Goal: Information Seeking & Learning: Learn about a topic

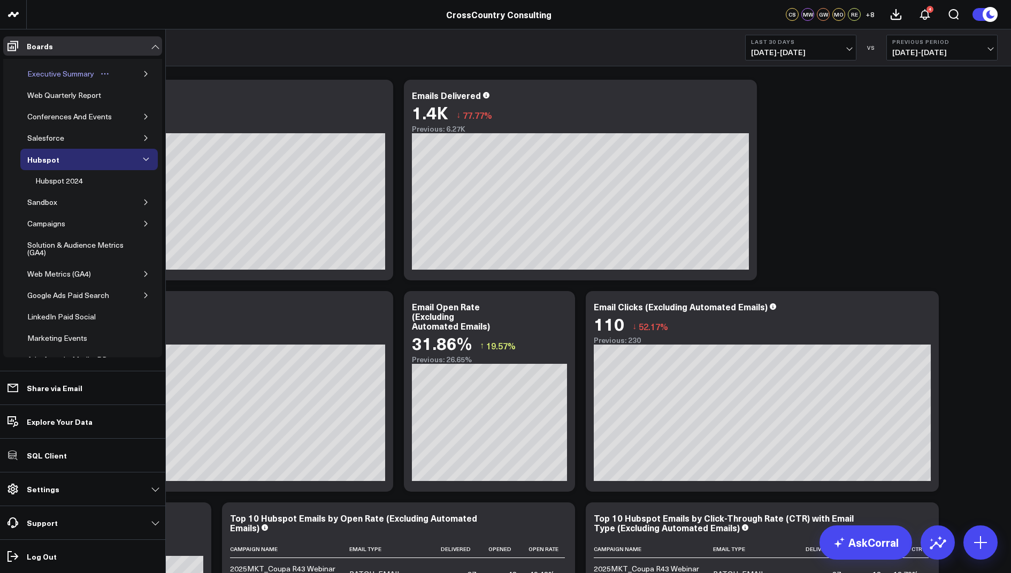
click at [71, 72] on div "Executive Summary" at bounding box center [61, 73] width 72 height 13
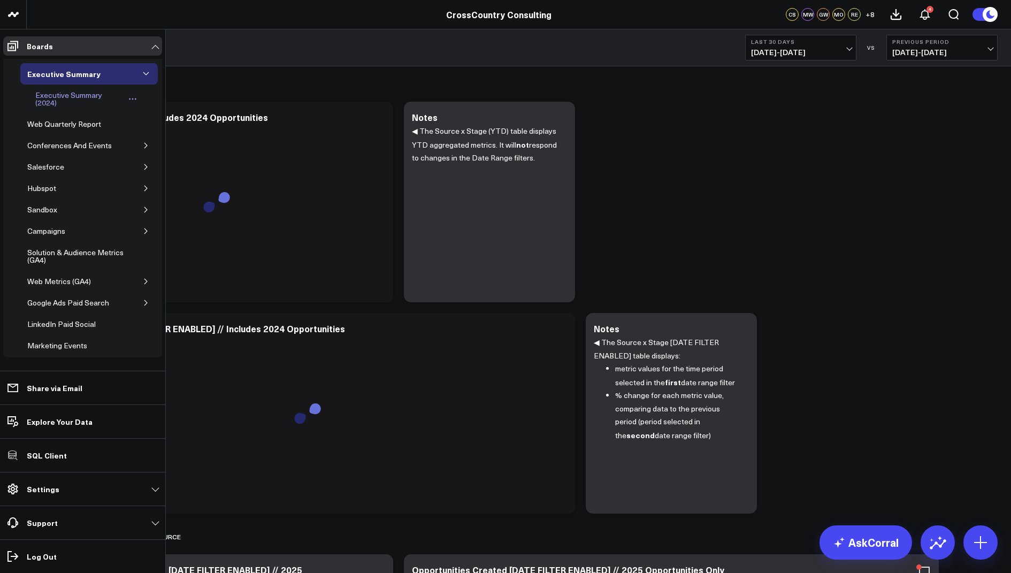
click at [79, 97] on div "Executive Summary (2024)" at bounding box center [79, 99] width 93 height 20
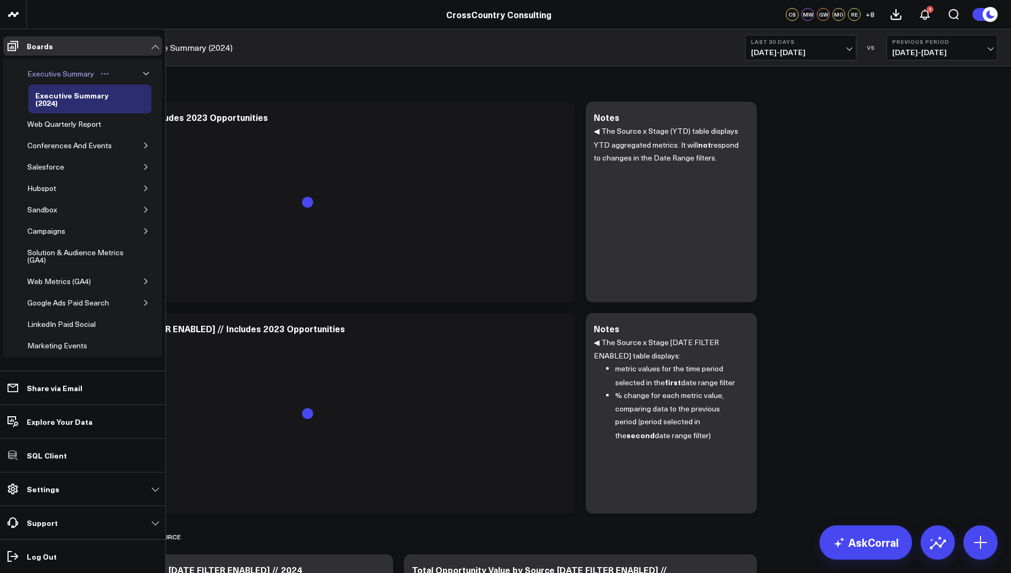
click at [77, 72] on div "Executive Summary" at bounding box center [61, 73] width 72 height 13
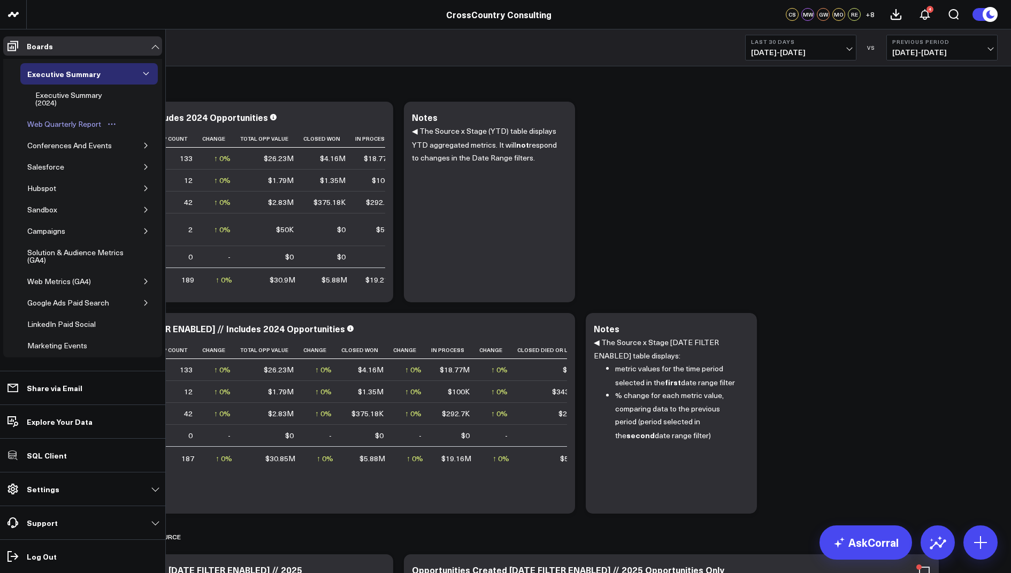
click at [64, 130] on link "Web Quarterly Report" at bounding box center [72, 123] width 104 height 21
click at [80, 144] on div "Conferences And Events" at bounding box center [70, 145] width 90 height 13
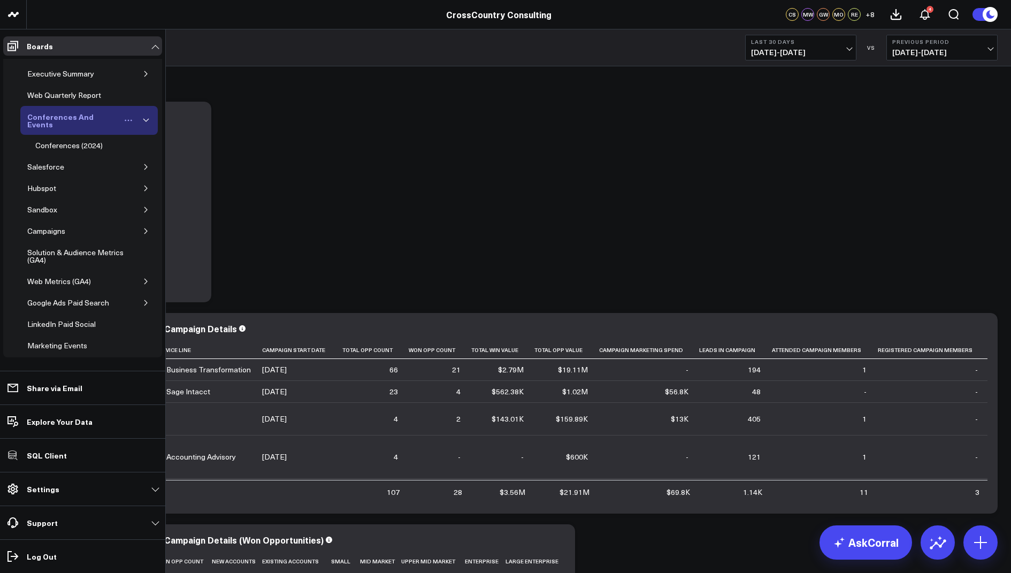
click at [65, 116] on div "Conferences And Events" at bounding box center [73, 120] width 96 height 20
click at [72, 146] on div "Conferences (2024)" at bounding box center [69, 145] width 73 height 13
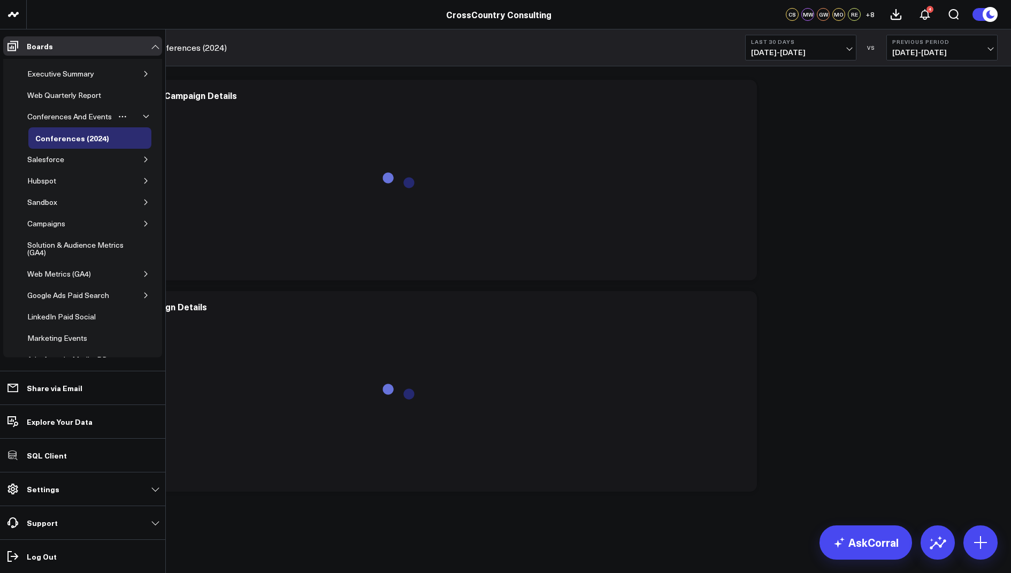
click at [143, 114] on icon "button" at bounding box center [146, 116] width 6 height 6
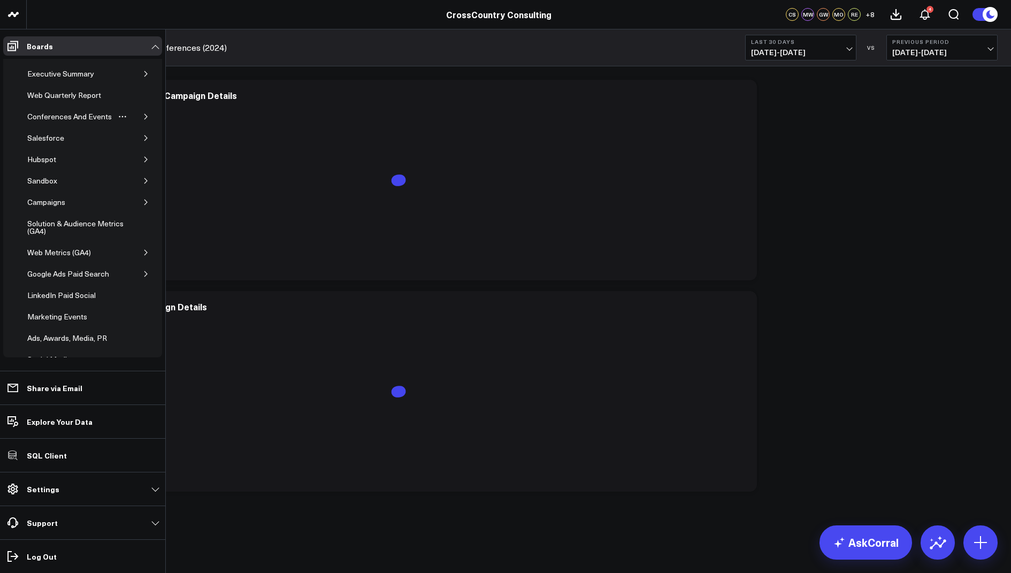
click at [143, 114] on icon "button" at bounding box center [146, 116] width 6 height 6
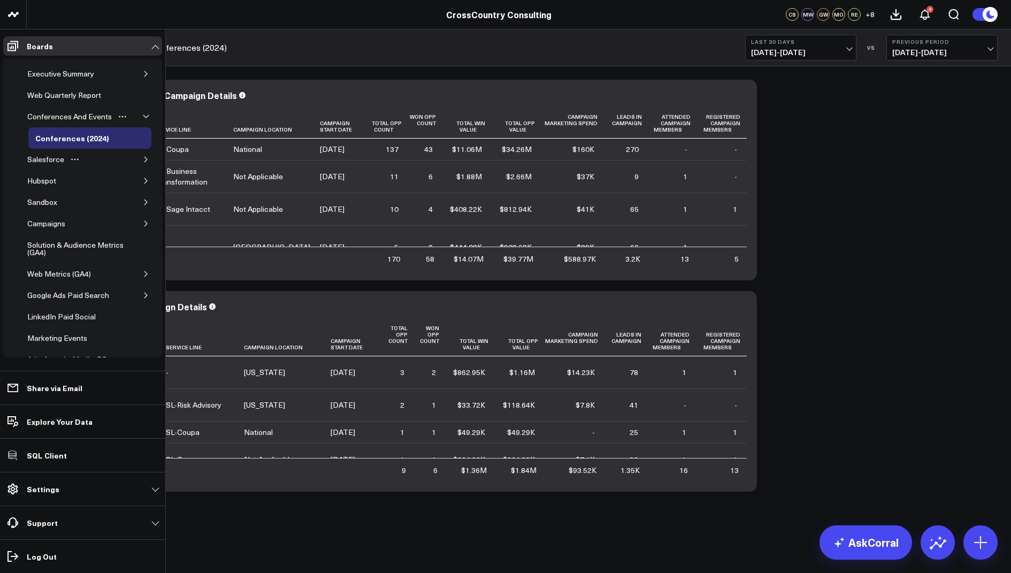
click at [143, 157] on icon "button" at bounding box center [146, 159] width 6 height 6
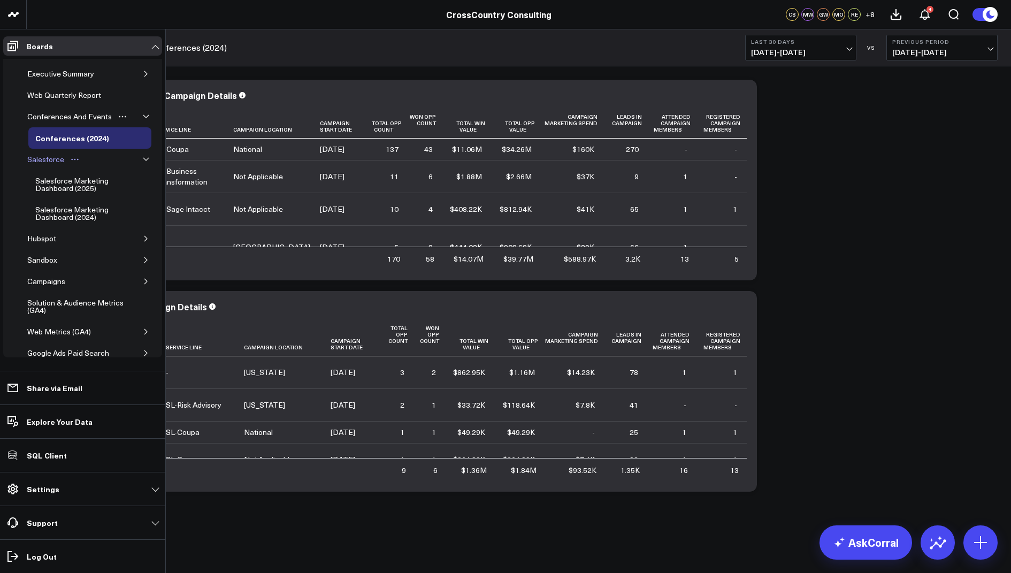
click at [40, 153] on div "Salesforce" at bounding box center [46, 159] width 42 height 13
click at [52, 158] on div "Salesforce" at bounding box center [46, 159] width 42 height 13
click at [40, 155] on div "Salesforce" at bounding box center [46, 159] width 42 height 13
click at [51, 234] on div "Hubspot" at bounding box center [42, 238] width 34 height 13
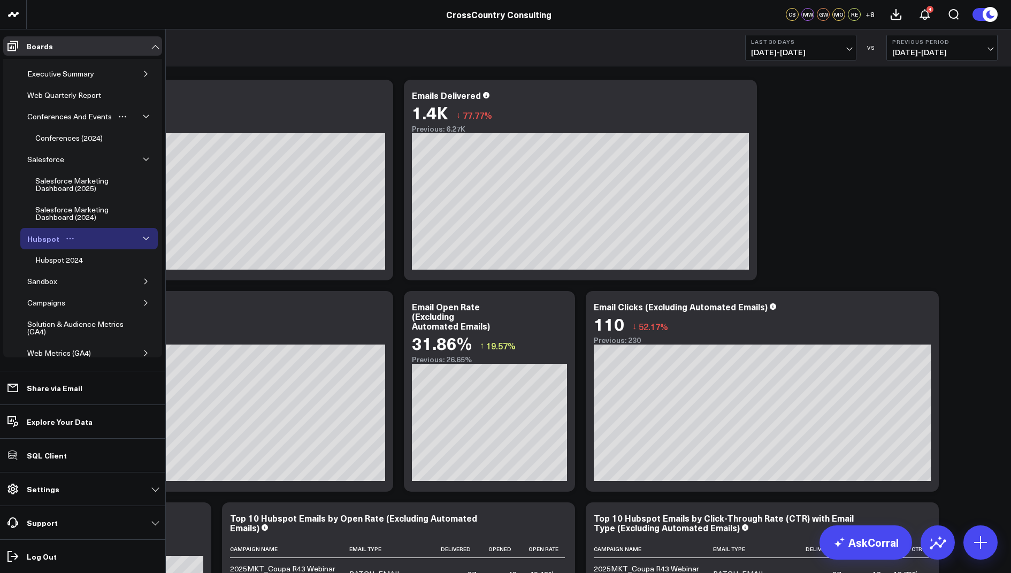
click at [56, 235] on div "Hubspot" at bounding box center [43, 238] width 37 height 13
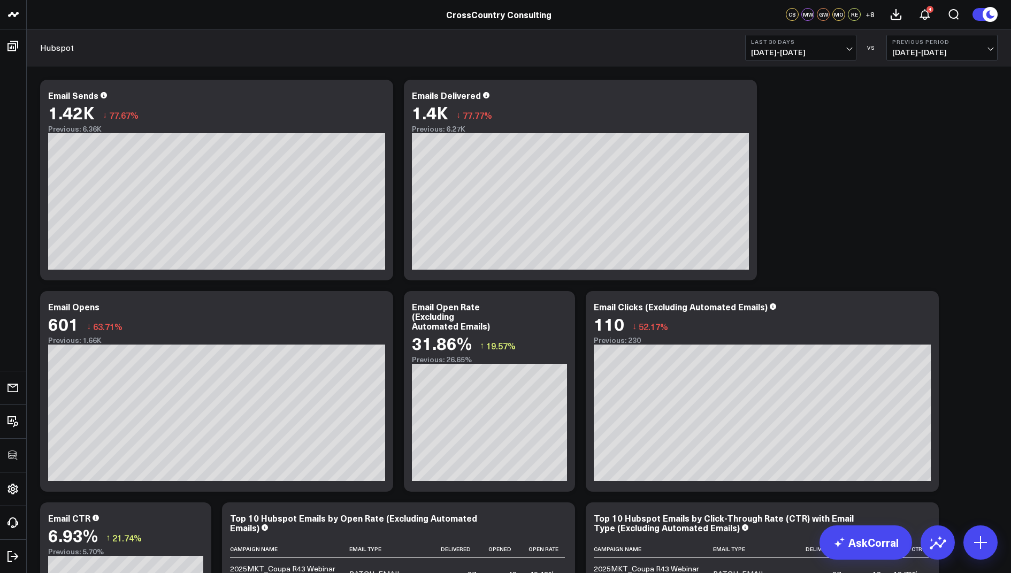
scroll to position [36, 0]
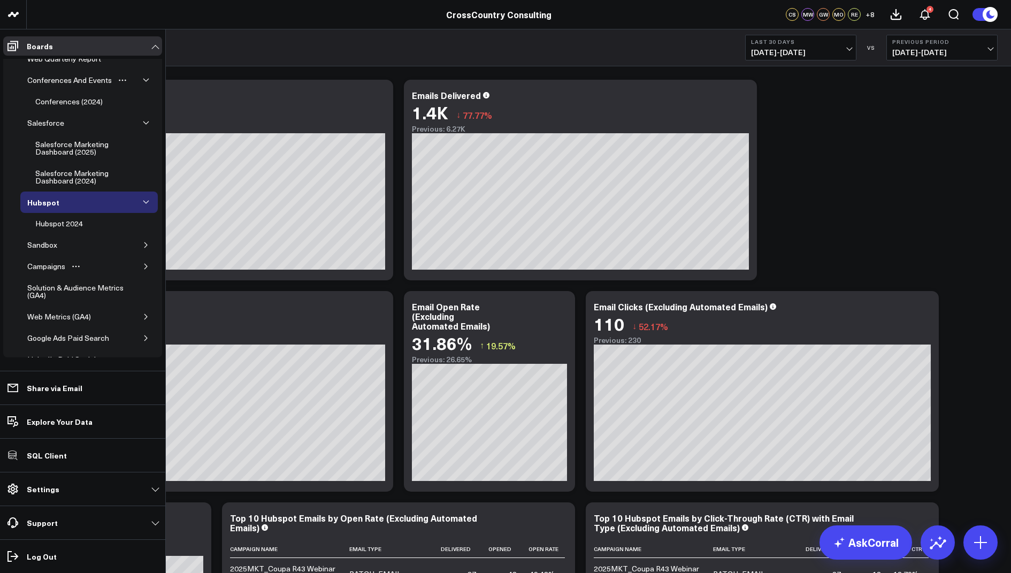
click at [143, 263] on icon "button" at bounding box center [146, 266] width 6 height 6
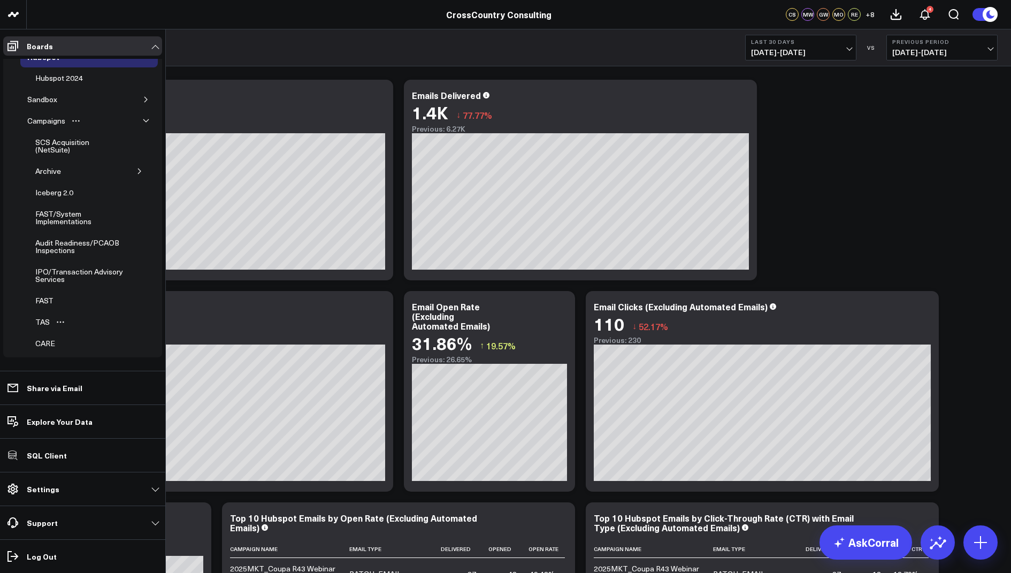
scroll to position [180, 0]
click at [57, 120] on div "Campaigns" at bounding box center [46, 123] width 43 height 13
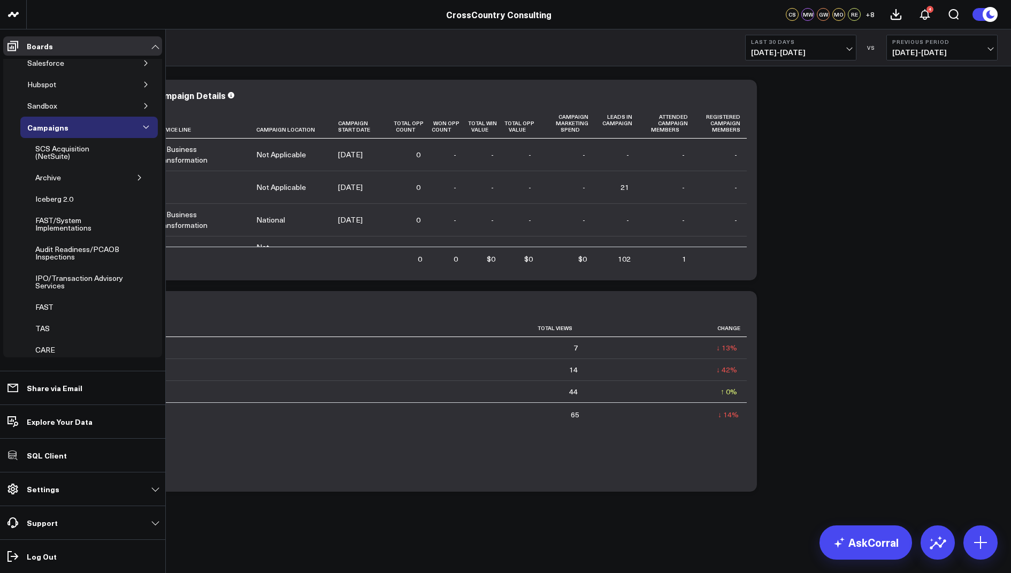
scroll to position [52, 0]
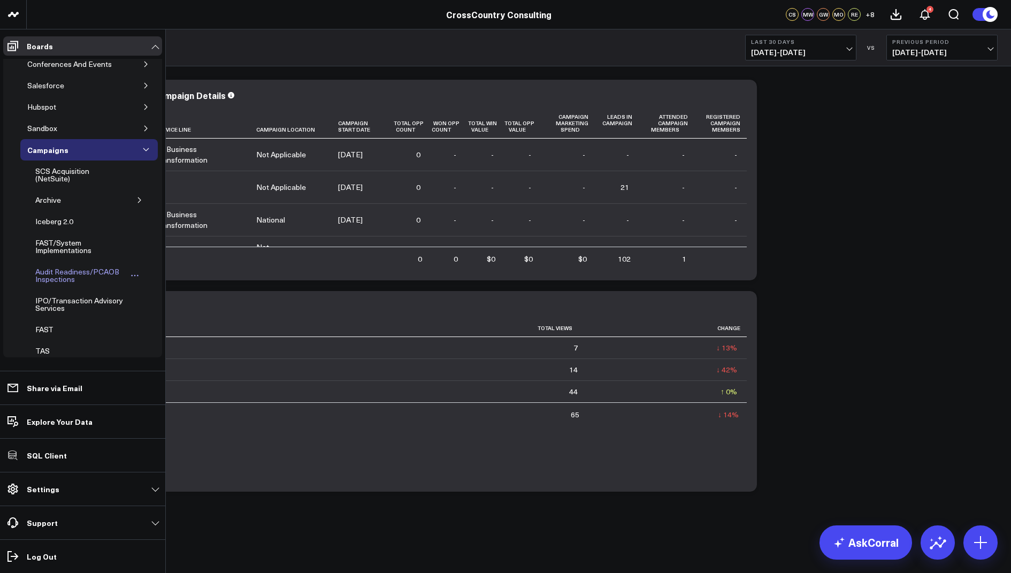
click at [76, 277] on div "Audit Readiness/PCAOB Inspections" at bounding box center [81, 275] width 96 height 20
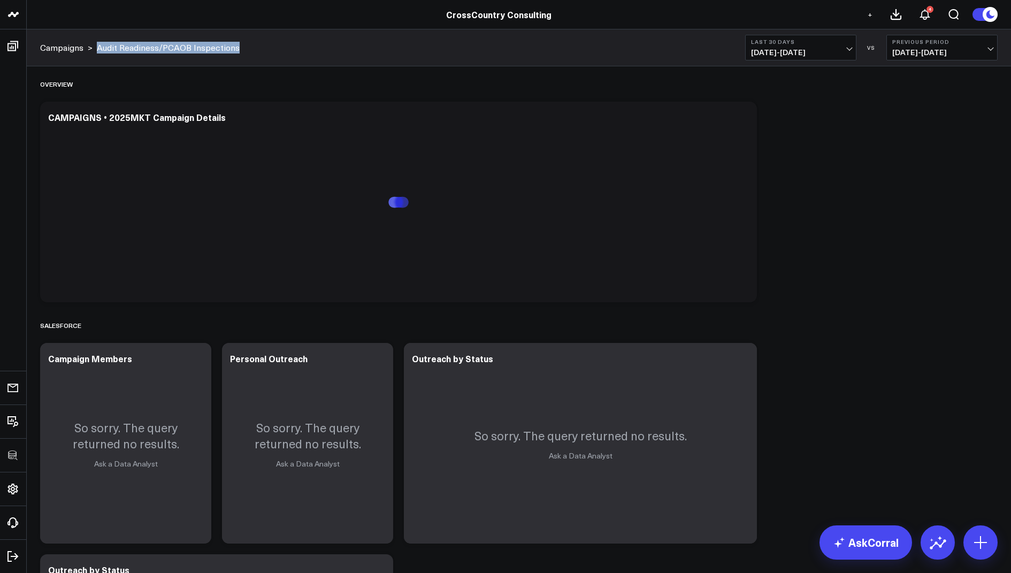
drag, startPoint x: 251, startPoint y: 44, endPoint x: 98, endPoint y: 47, distance: 152.5
click at [98, 47] on div "Campaigns > Audit Readiness/PCAOB Inspections Last 30 Days 09/01/25 - 09/30/25 …" at bounding box center [519, 47] width 985 height 37
copy link "Audit Readiness/PCAOB Inspections"
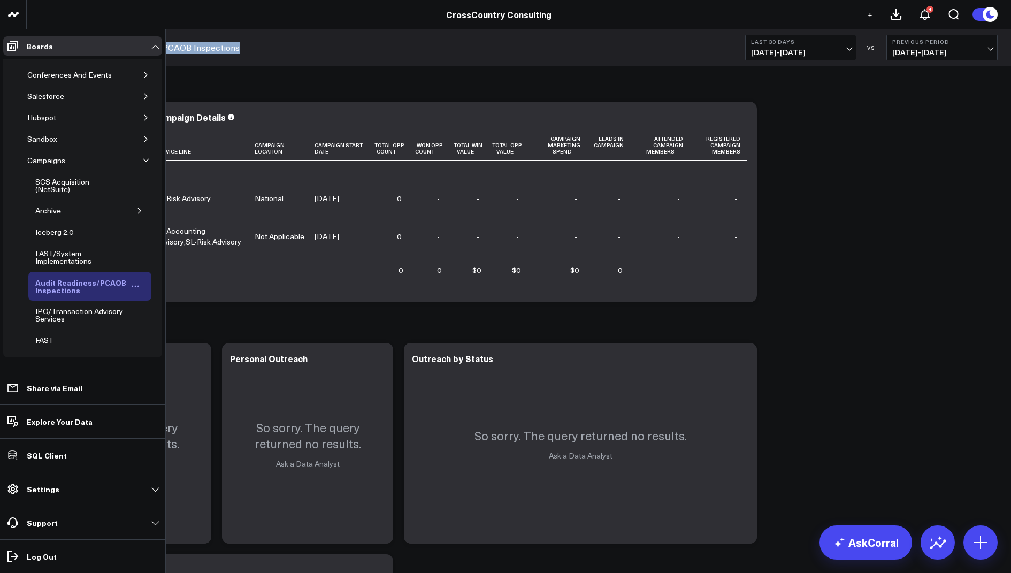
scroll to position [43, 0]
click at [59, 309] on div "IPO/Transaction Advisory Services" at bounding box center [81, 314] width 96 height 20
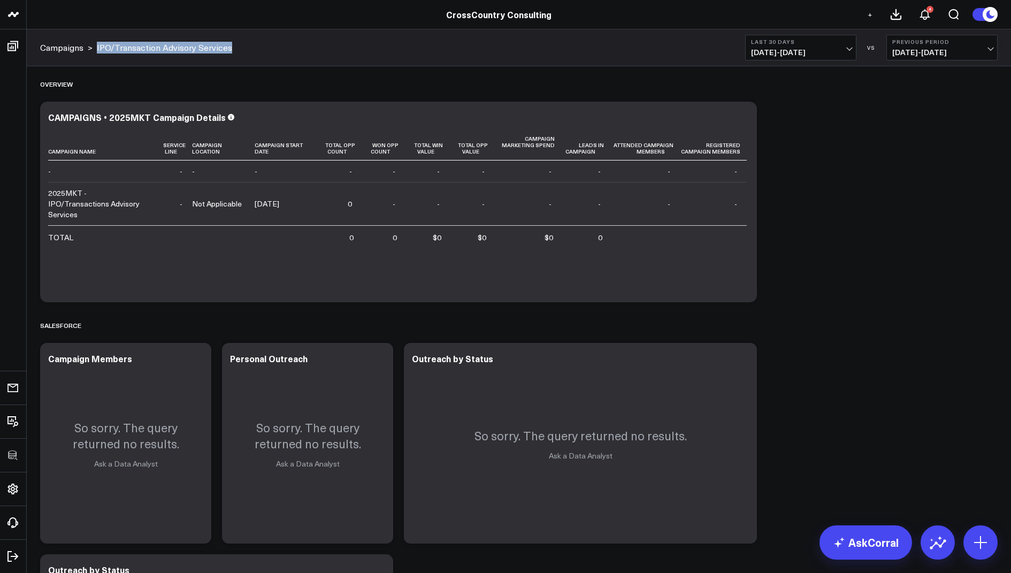
drag, startPoint x: 246, startPoint y: 49, endPoint x: 97, endPoint y: 47, distance: 148.8
click at [97, 47] on div "Campaigns > IPO/Transaction Advisory Services Last 30 Days 09/01/25 - 09/30/25 …" at bounding box center [519, 47] width 985 height 37
copy link "IPO/Transaction Advisory Services"
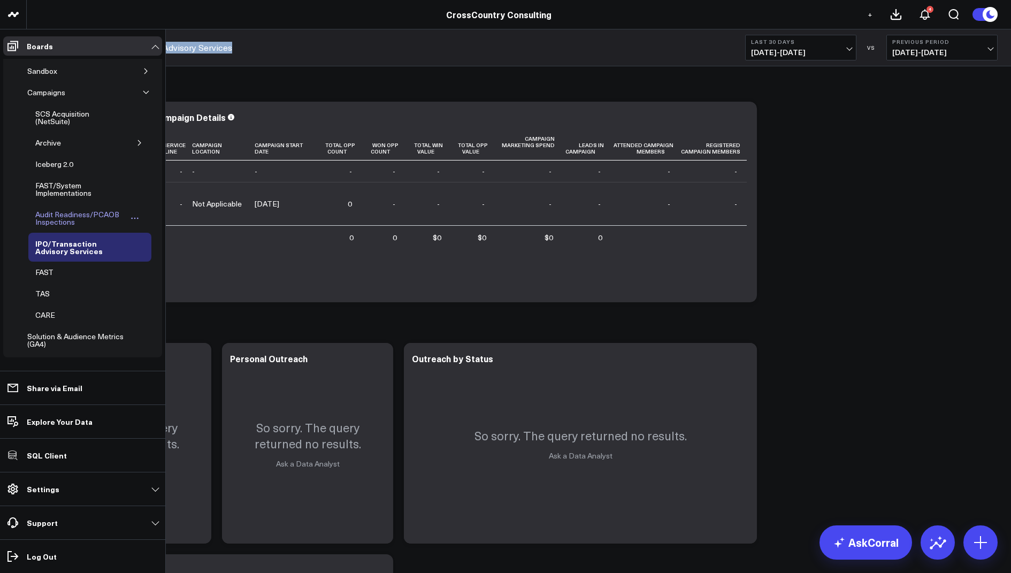
scroll to position [116, 0]
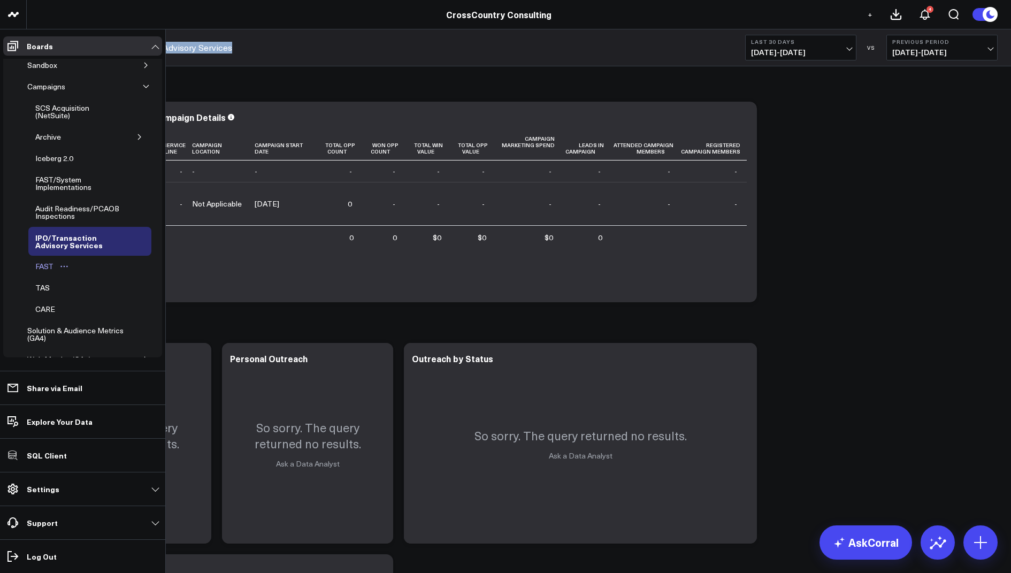
click at [45, 263] on div "FAST" at bounding box center [45, 266] width 24 height 13
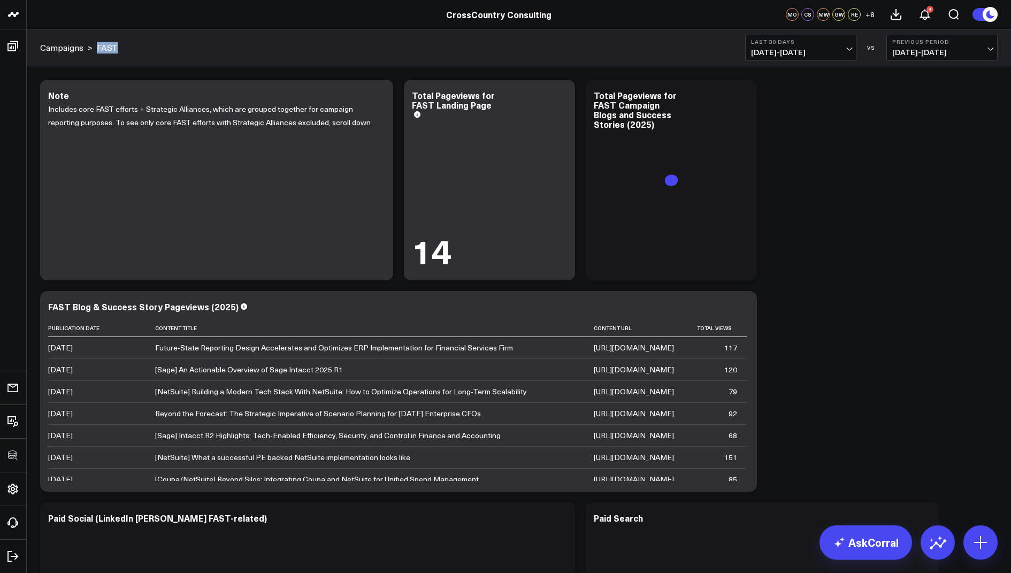
drag, startPoint x: 132, startPoint y: 51, endPoint x: 98, endPoint y: 48, distance: 34.4
click at [98, 48] on div "Campaigns > FAST Last 30 Days 09/01/25 - 09/30/25 VS Previous Period 08/02/25 -…" at bounding box center [519, 47] width 985 height 37
copy link "FAST"
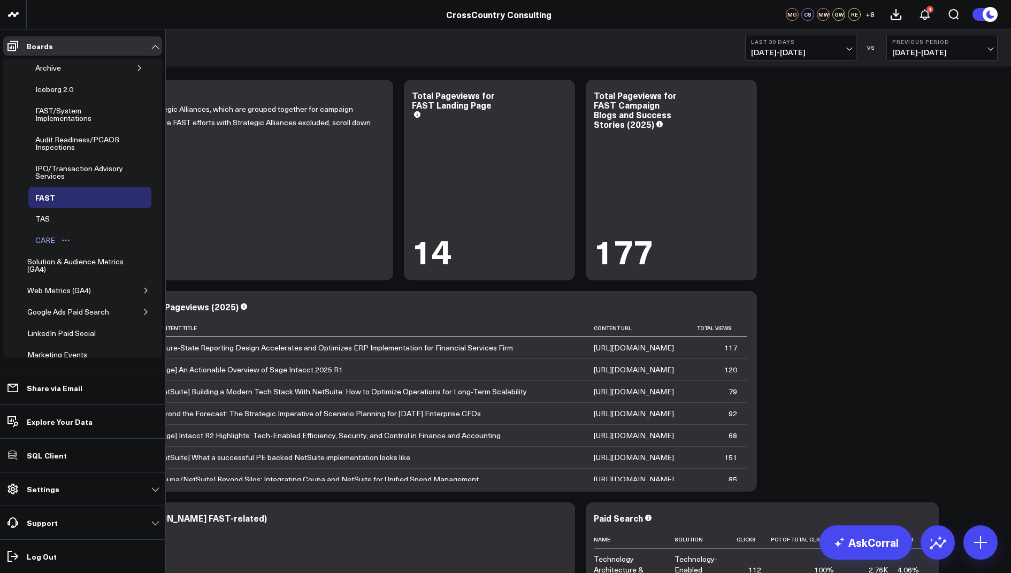
scroll to position [194, 0]
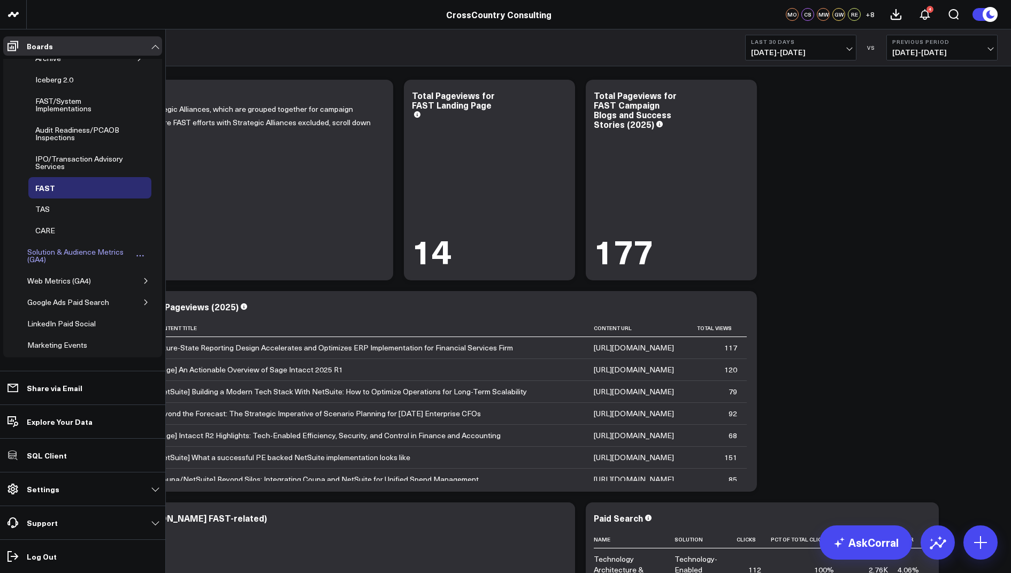
click at [86, 247] on div "Solution & Audience Metrics (GA4)" at bounding box center [79, 256] width 108 height 20
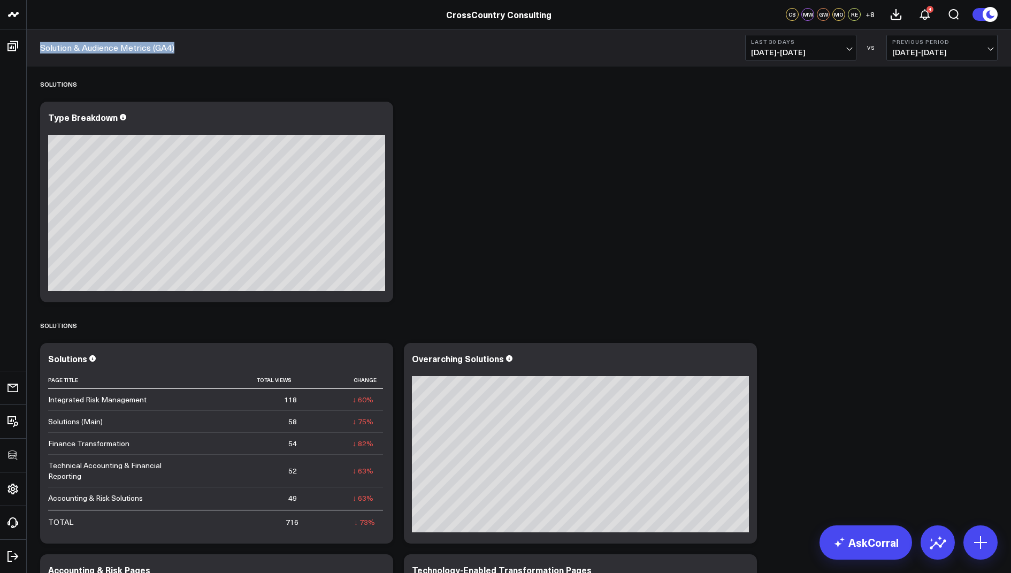
drag, startPoint x: 196, startPoint y: 46, endPoint x: 39, endPoint y: 47, distance: 157.3
click at [39, 47] on div "Solution & Audience Metrics (GA4) Last 30 Days 09/01/25 - 09/30/25 VS Previous …" at bounding box center [519, 47] width 985 height 37
copy link "Solution & Audience Metrics (GA4)"
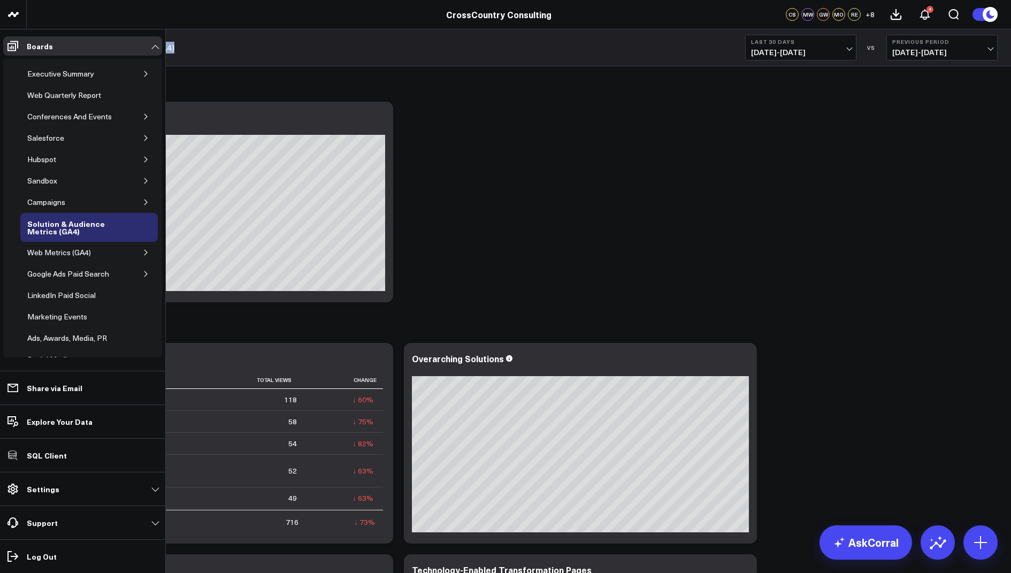
scroll to position [38, 0]
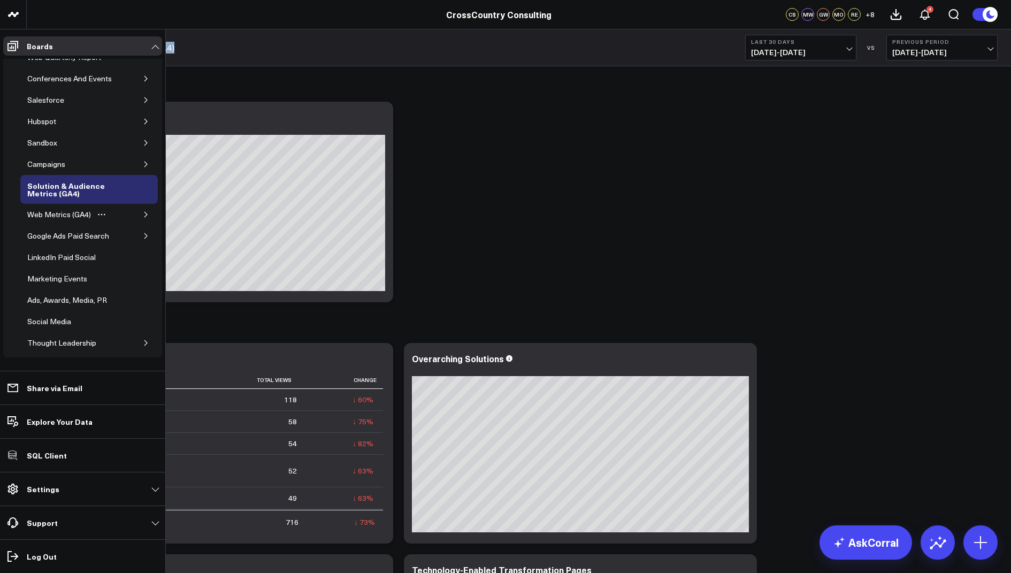
click at [141, 214] on button "button" at bounding box center [146, 214] width 11 height 11
click at [67, 208] on div "Web Metrics (GA4)" at bounding box center [59, 214] width 69 height 13
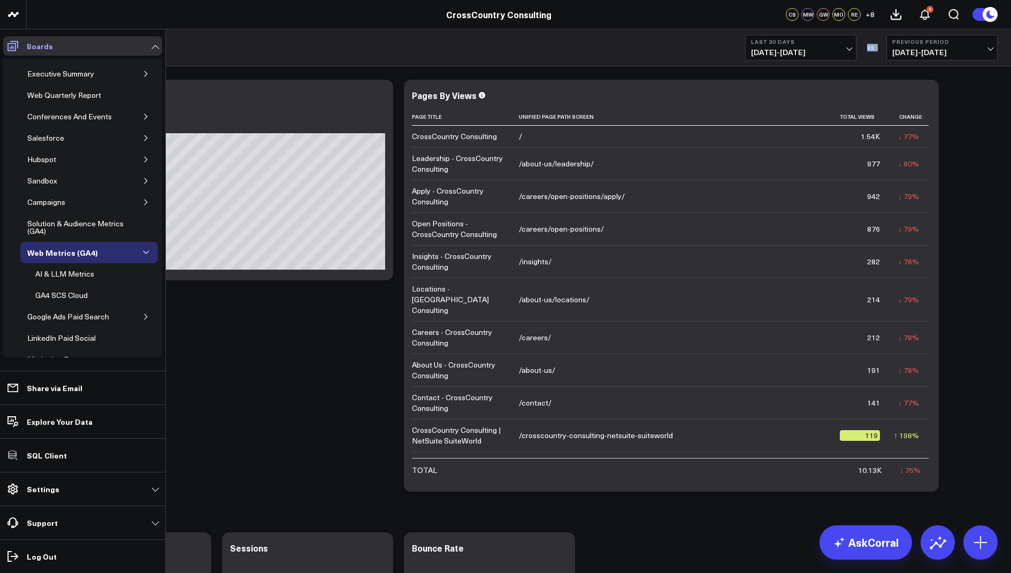
drag, startPoint x: 127, startPoint y: 47, endPoint x: 19, endPoint y: 45, distance: 108.1
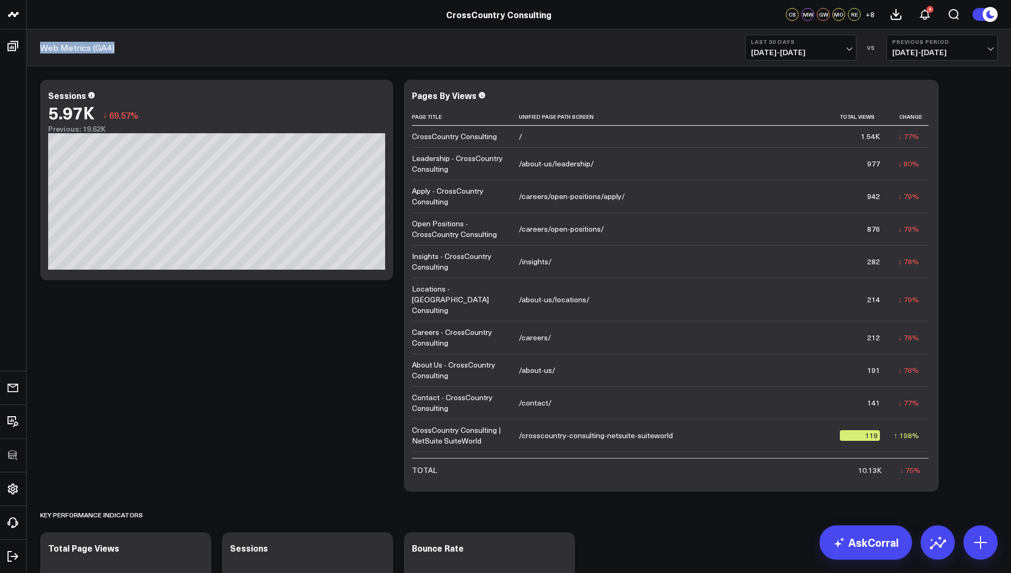
drag, startPoint x: 137, startPoint y: 50, endPoint x: 40, endPoint y: 49, distance: 97.4
click at [40, 49] on div "Web Metrics (GA4) Last 30 Days 09/01/25 - 09/30/25 VS Previous Period 08/02/25 …" at bounding box center [519, 47] width 985 height 37
copy link "Web Metrics (GA4)"
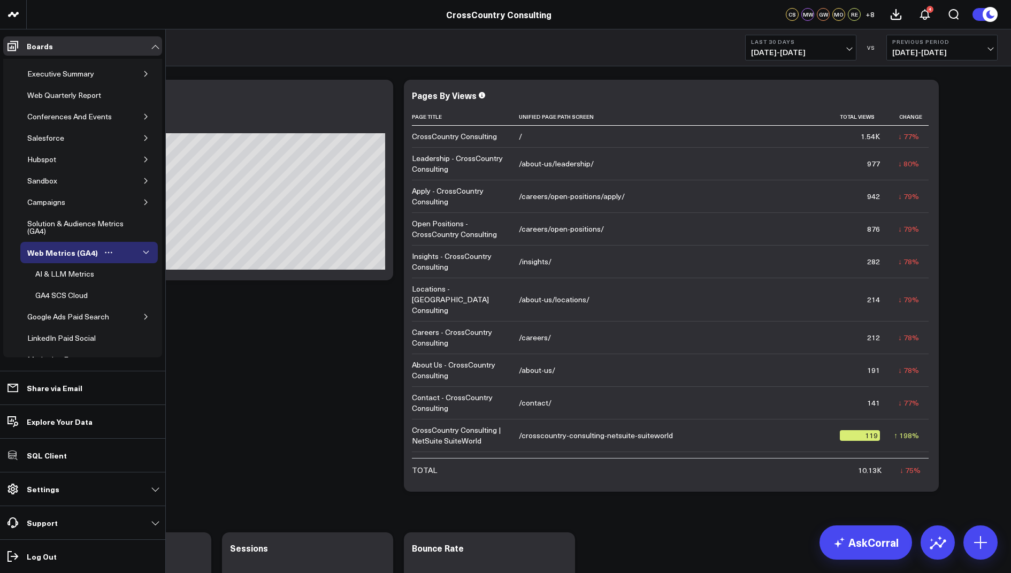
click at [143, 250] on icon "button" at bounding box center [146, 252] width 6 height 6
click at [61, 270] on div "AI & LLM Metrics" at bounding box center [65, 274] width 64 height 13
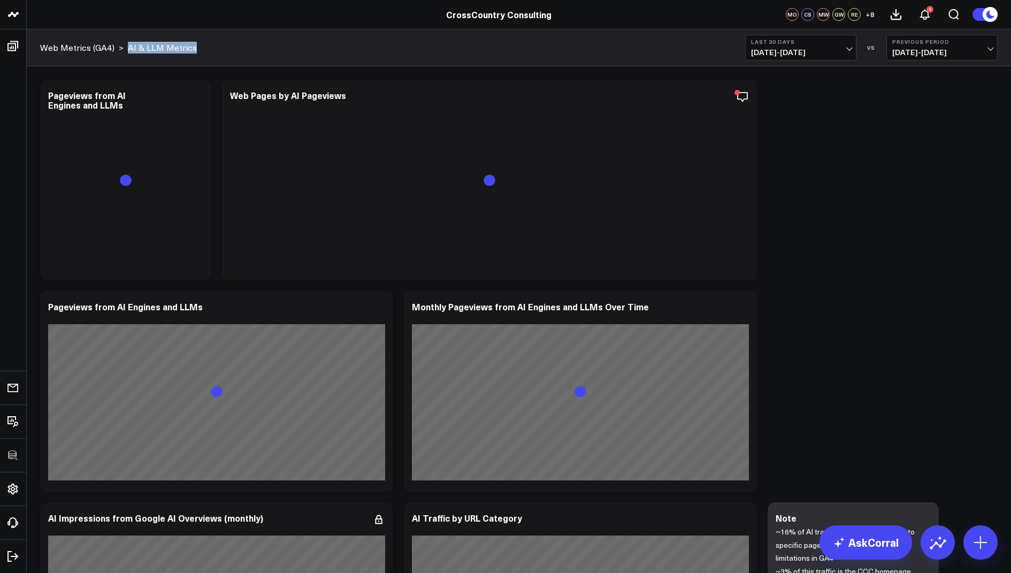
drag, startPoint x: 212, startPoint y: 47, endPoint x: 124, endPoint y: 49, distance: 88.3
click at [124, 49] on div "Web Metrics (GA4) > AI & LLM Metrics Last 30 Days 09/01/25 - 09/30/25 VS Previo…" at bounding box center [519, 47] width 985 height 37
copy link "AI & LLM Metrics"
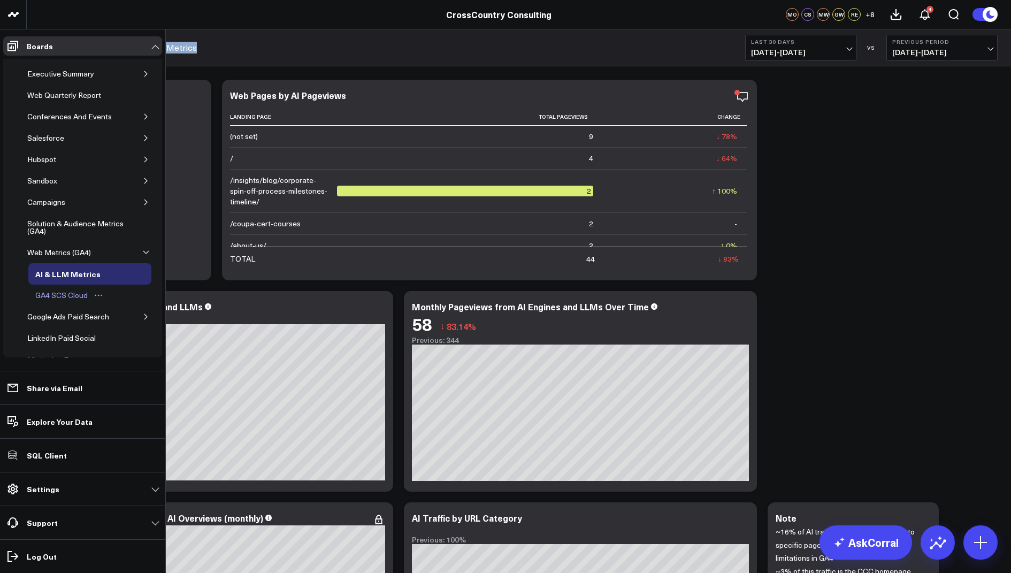
click at [82, 289] on div "GA4 SCS Cloud" at bounding box center [62, 295] width 58 height 13
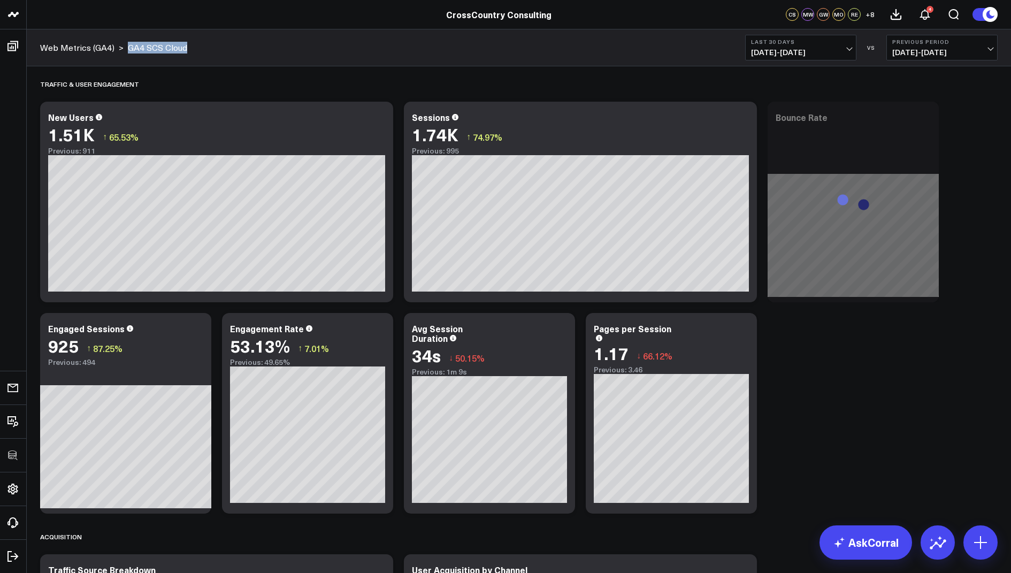
drag, startPoint x: 212, startPoint y: 55, endPoint x: 127, endPoint y: 50, distance: 85.8
click at [127, 50] on div "Web Metrics (GA4) > GA4 SCS Cloud Last 30 Days 09/01/25 - 09/30/25 VS Previous …" at bounding box center [519, 47] width 985 height 37
copy link "GA4 SCS Cloud"
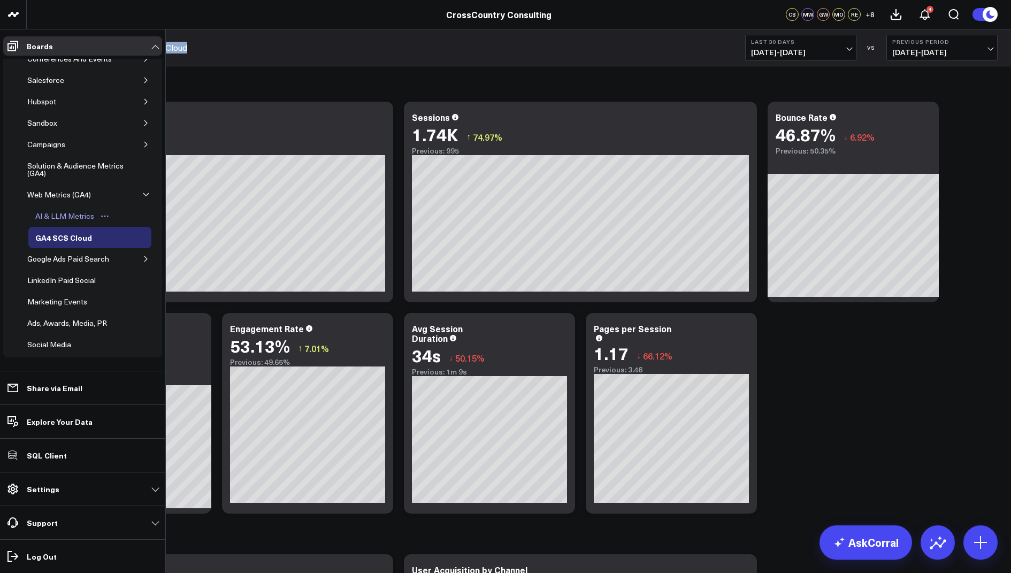
scroll to position [60, 0]
click at [134, 252] on div "Google Ads Paid Search" at bounding box center [89, 256] width 138 height 21
click at [95, 253] on div "Google Ads Paid Search" at bounding box center [68, 256] width 87 height 13
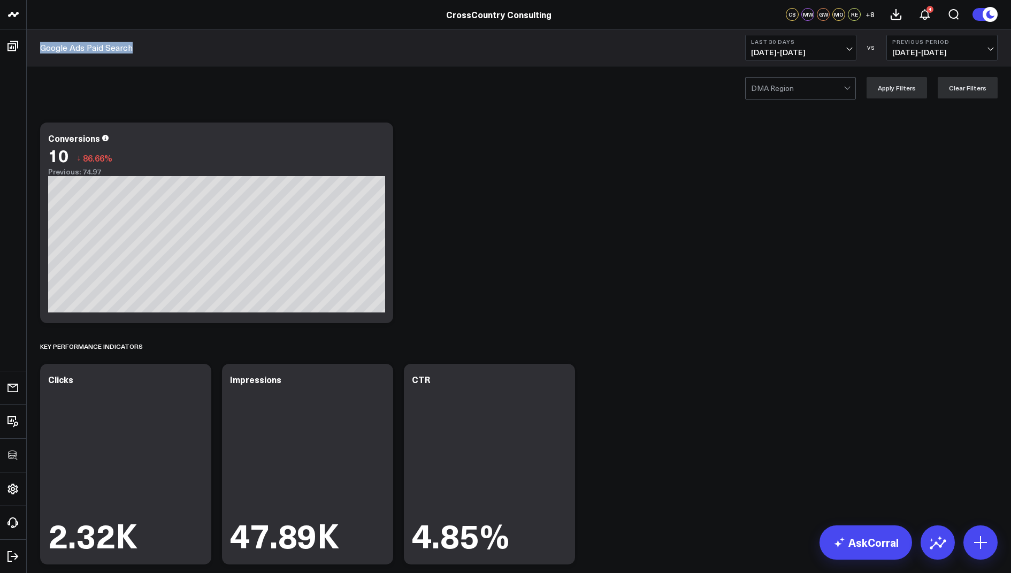
drag, startPoint x: 149, startPoint y: 54, endPoint x: 40, endPoint y: 48, distance: 109.3
click at [40, 48] on div "Google Ads Paid Search Last 30 Days 09/01/25 - 09/30/25 VS Previous Period 08/0…" at bounding box center [519, 47] width 985 height 37
copy link "Google Ads Paid Search"
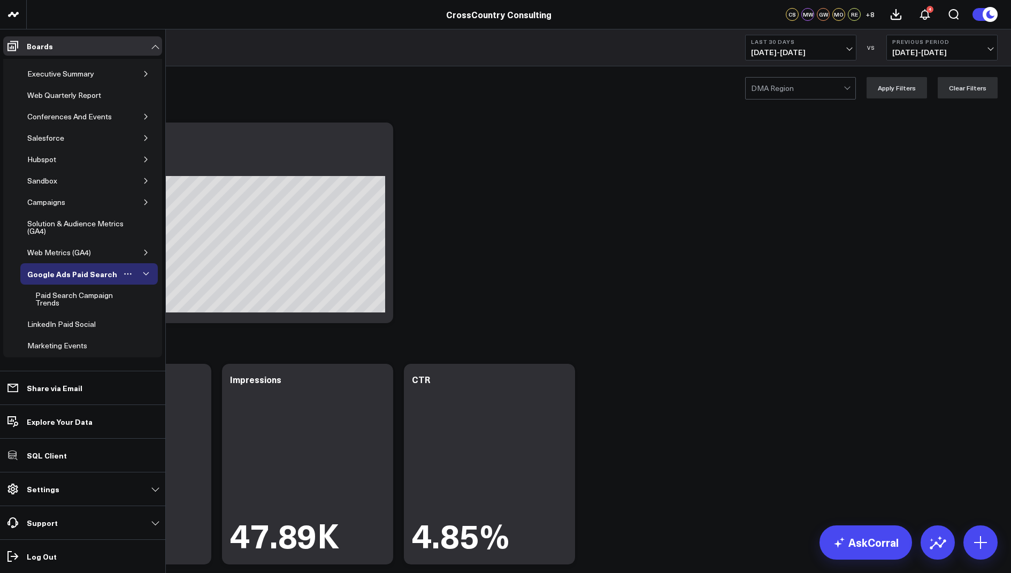
click at [141, 269] on button "button" at bounding box center [146, 274] width 11 height 11
click at [143, 271] on icon "button" at bounding box center [146, 274] width 6 height 6
click at [74, 294] on div "Paid Search Campaign Trends" at bounding box center [80, 299] width 94 height 20
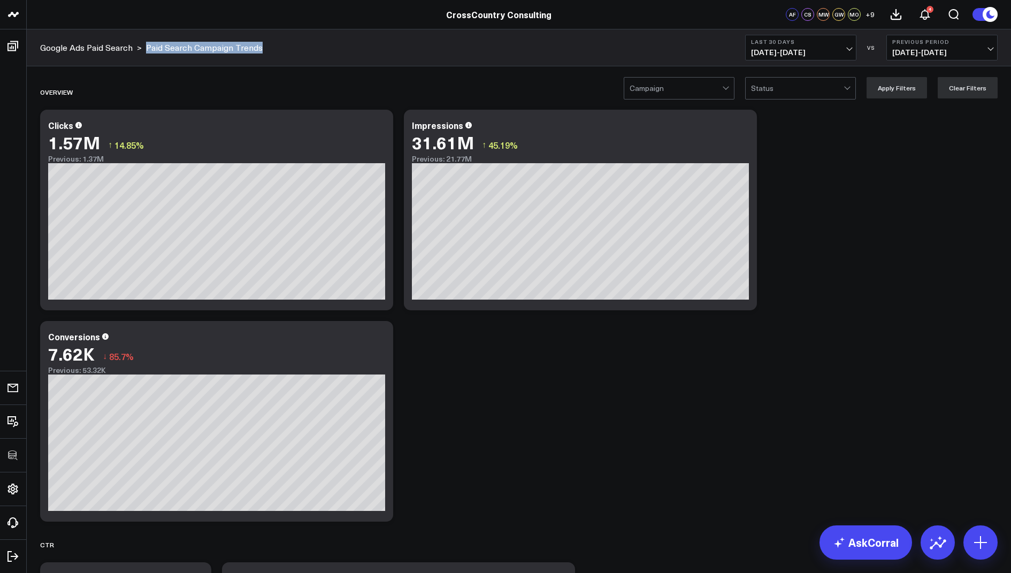
drag, startPoint x: 275, startPoint y: 49, endPoint x: 145, endPoint y: 48, distance: 130.0
click at [145, 48] on div "Google Ads Paid Search > Paid Search Campaign Trends Last 30 Days 09/01/25 - 09…" at bounding box center [519, 47] width 985 height 37
copy link "Paid Search Campaign Trends"
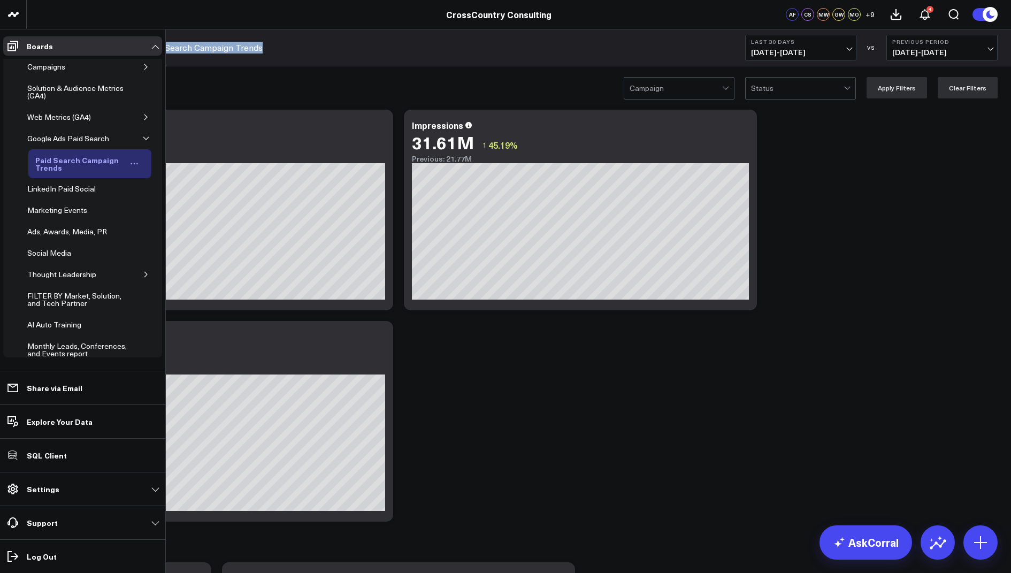
scroll to position [57, 0]
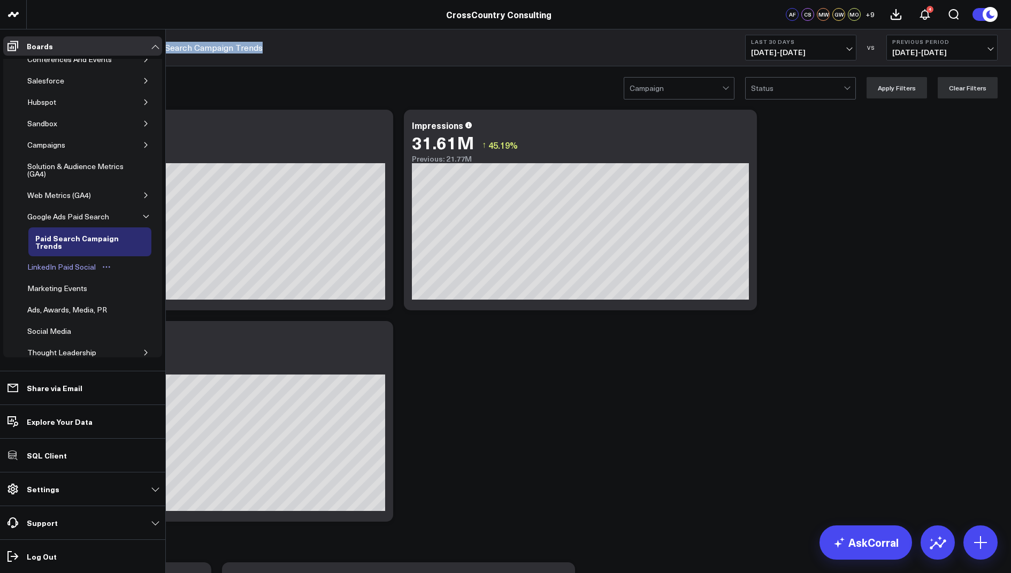
click at [69, 264] on div "LinkedIn Paid Social" at bounding box center [62, 267] width 74 height 13
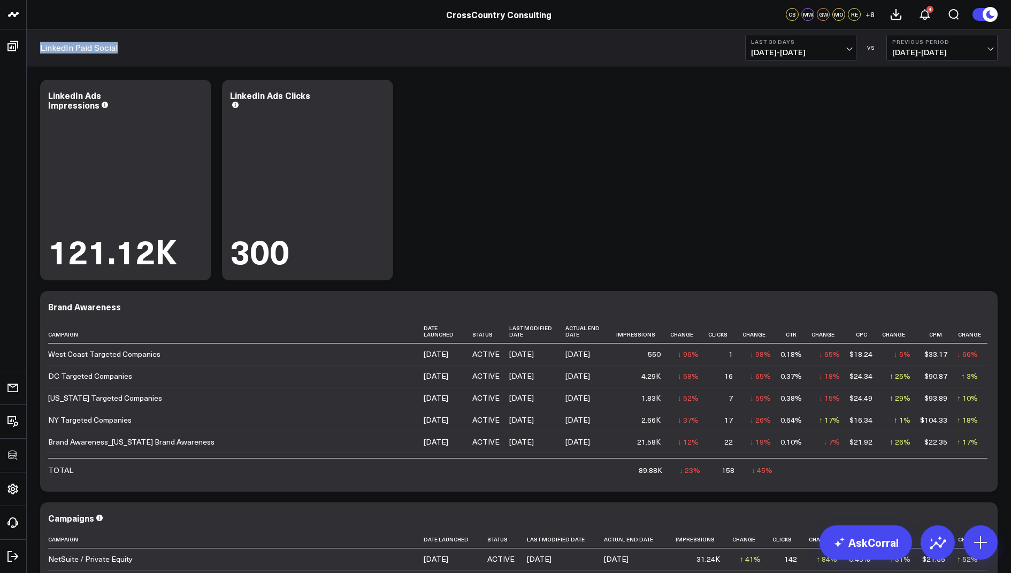
drag, startPoint x: 141, startPoint y: 45, endPoint x: 40, endPoint y: 48, distance: 100.6
click at [40, 48] on div "LinkedIn Paid Social Last 30 Days 09/01/25 - 09/30/25 VS Previous Period 08/02/…" at bounding box center [519, 47] width 985 height 37
copy link "LinkedIn Paid Social"
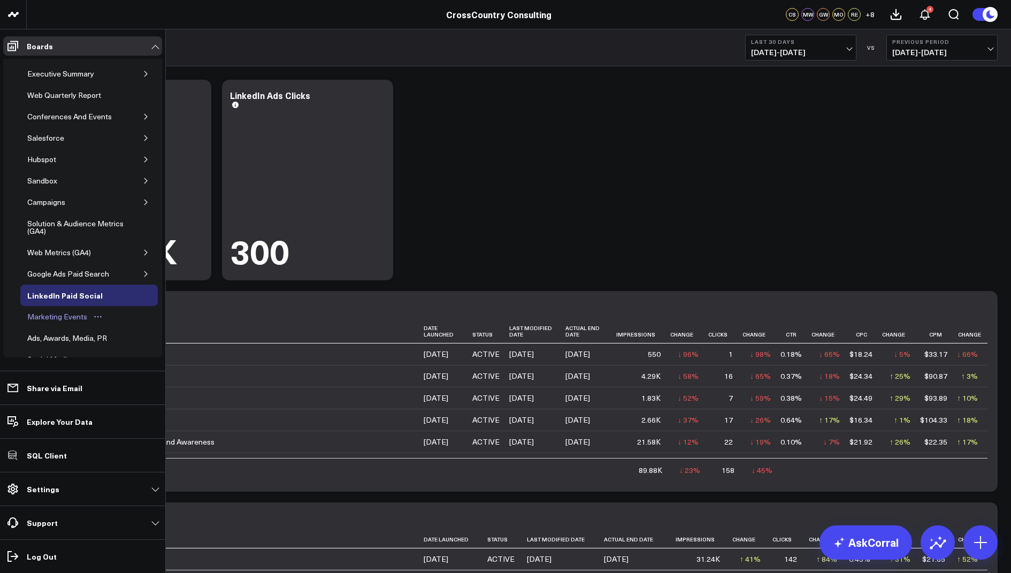
click at [66, 314] on div "Marketing Events" at bounding box center [57, 316] width 65 height 13
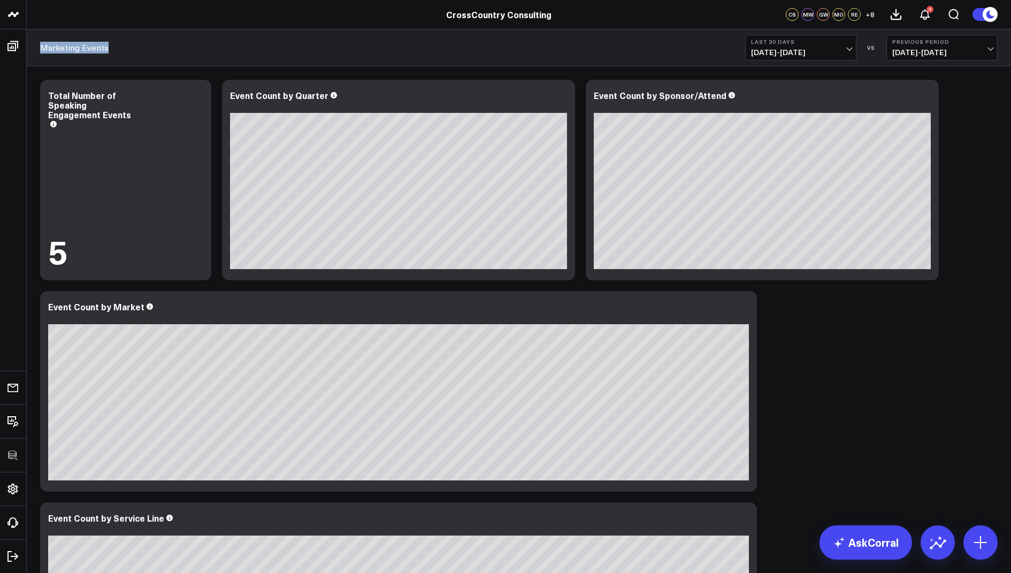
drag, startPoint x: 116, startPoint y: 43, endPoint x: 37, endPoint y: 44, distance: 78.7
click at [37, 44] on div "Marketing Events Last 30 Days 09/01/25 - 09/30/25 VS Previous Period 08/02/25 -…" at bounding box center [519, 47] width 985 height 37
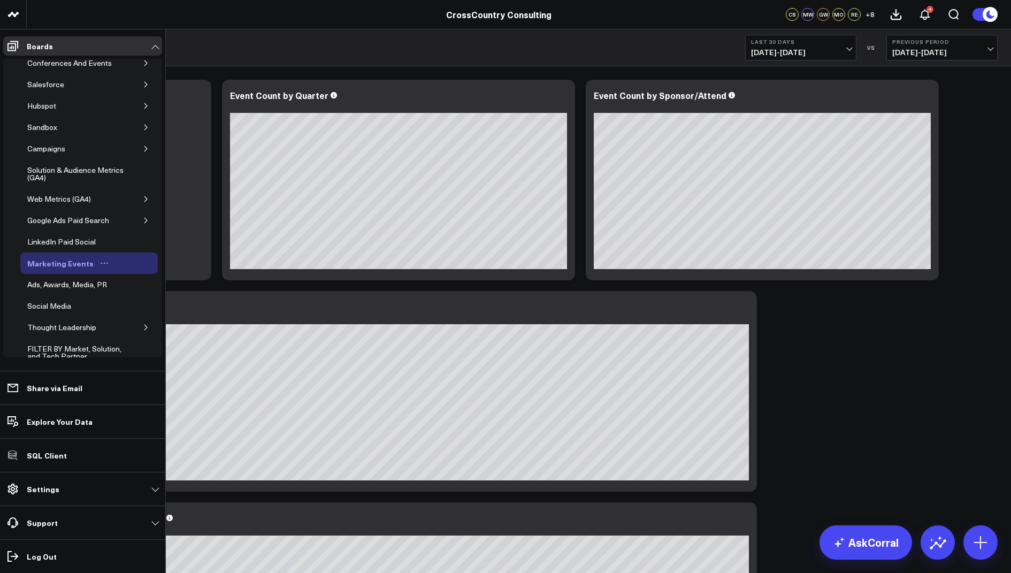
scroll to position [78, 0]
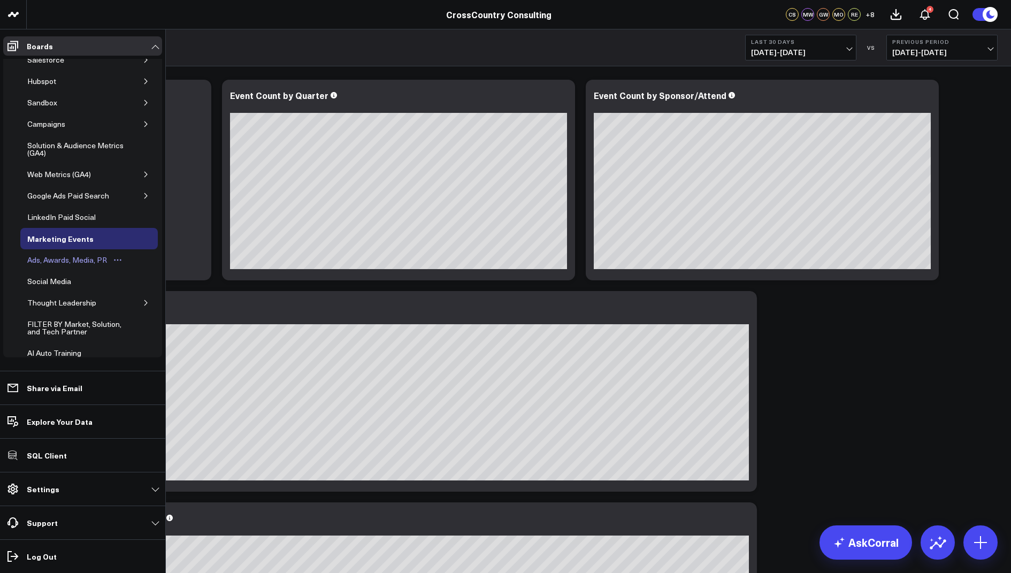
click at [88, 254] on div "Ads, Awards, Media, PR" at bounding box center [67, 260] width 85 height 13
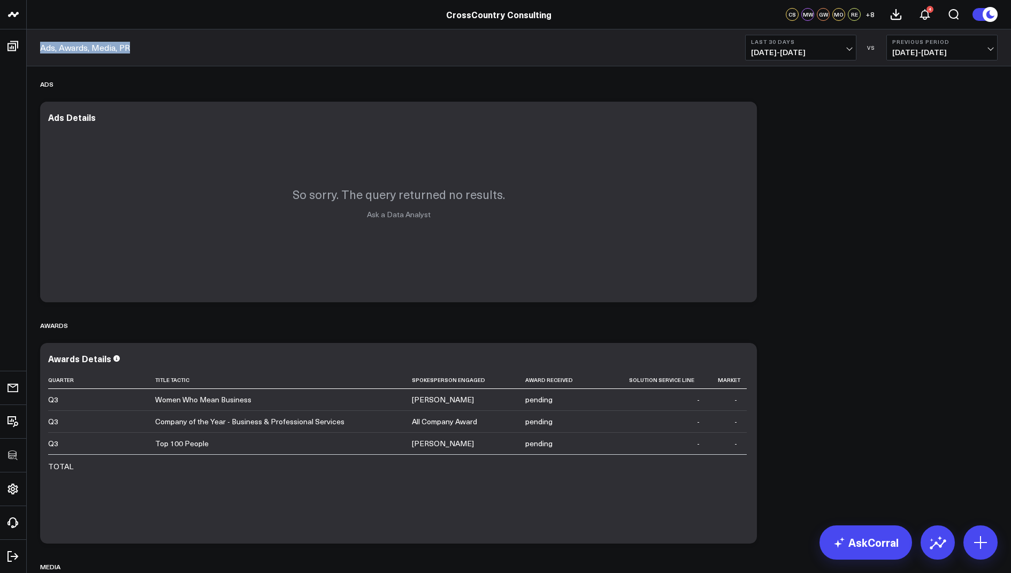
drag, startPoint x: 154, startPoint y: 51, endPoint x: 36, endPoint y: 48, distance: 117.8
click at [36, 48] on div "Ads, Awards, Media, PR Last 30 Days 09/01/25 - 09/30/25 VS Previous Period 08/0…" at bounding box center [519, 47] width 985 height 37
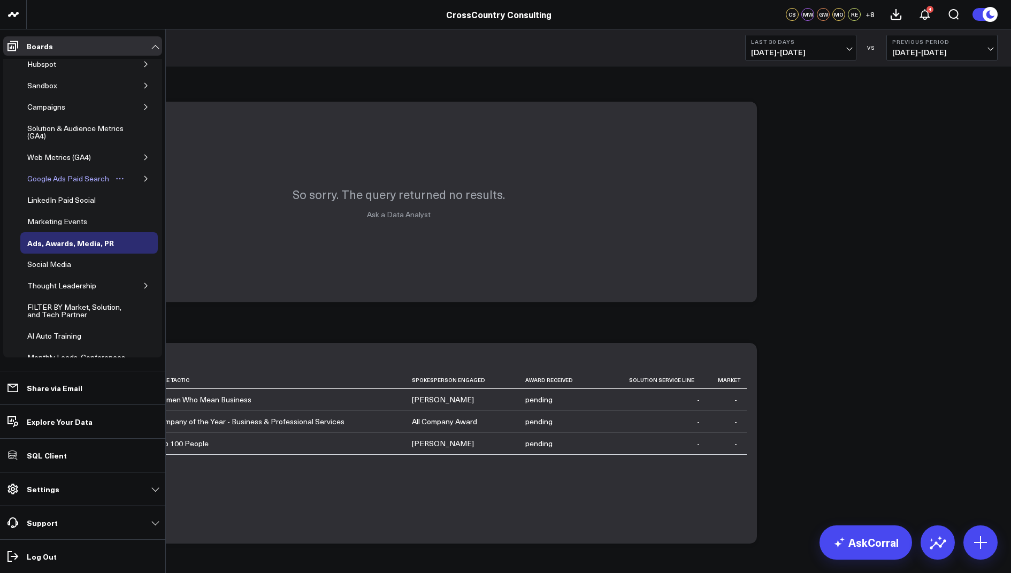
scroll to position [123, 0]
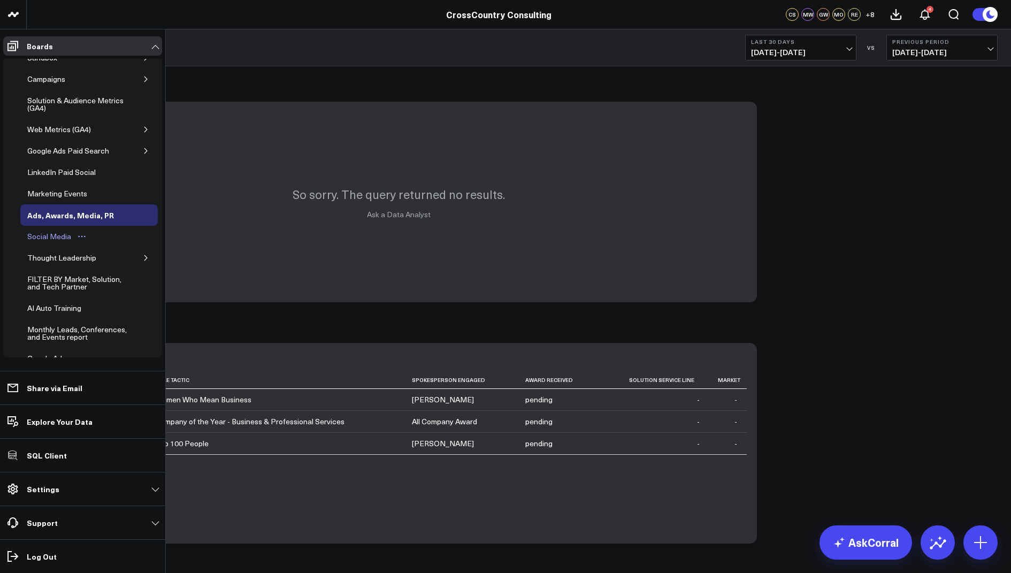
click at [47, 231] on div "Social Media" at bounding box center [49, 236] width 49 height 13
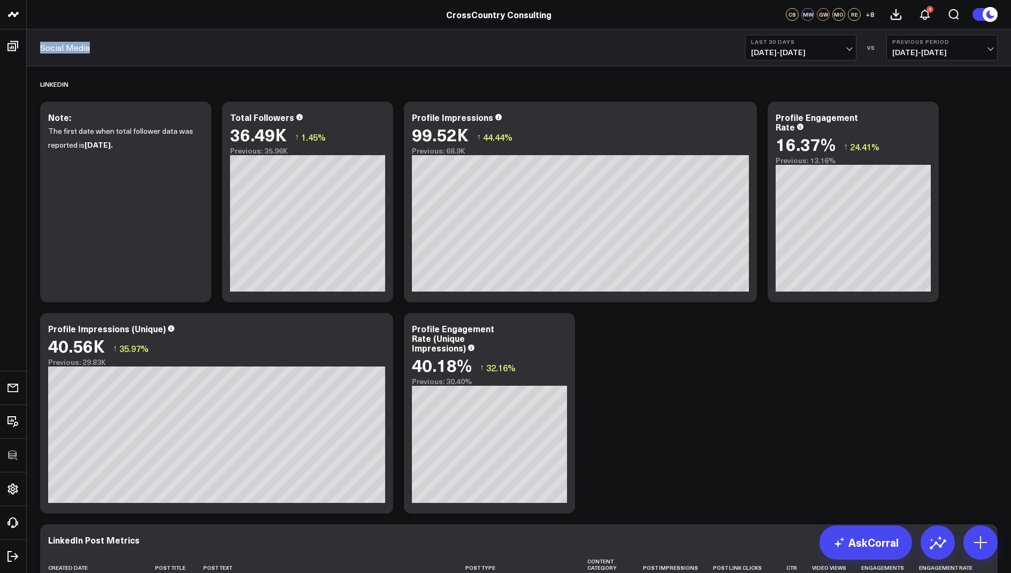
drag, startPoint x: 118, startPoint y: 46, endPoint x: 35, endPoint y: 45, distance: 83.5
click at [35, 45] on div "Social Media Last 30 Days 09/01/25 - 09/30/25 VS Previous Period 08/02/25 - 08/…" at bounding box center [519, 47] width 985 height 37
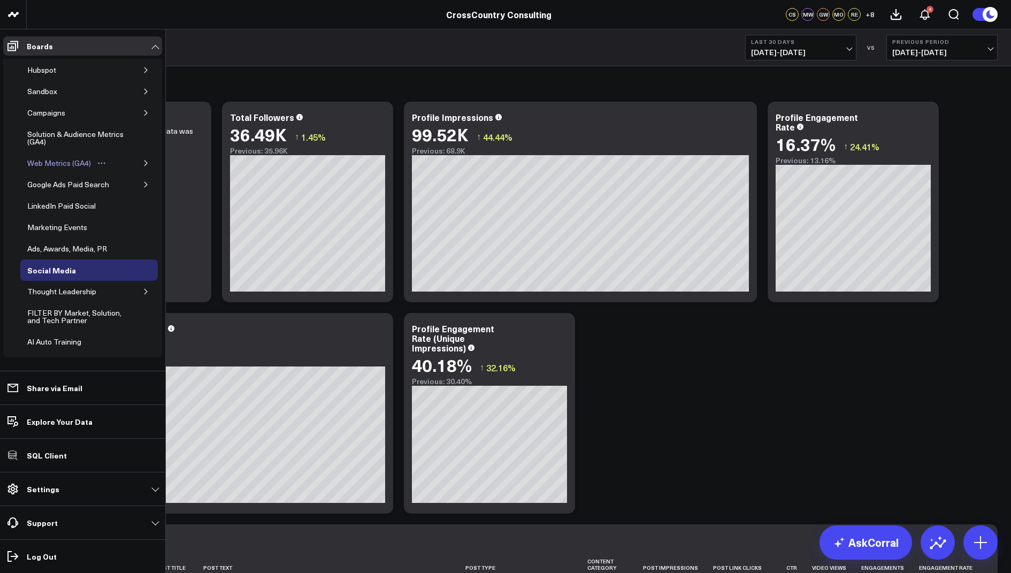
scroll to position [126, 0]
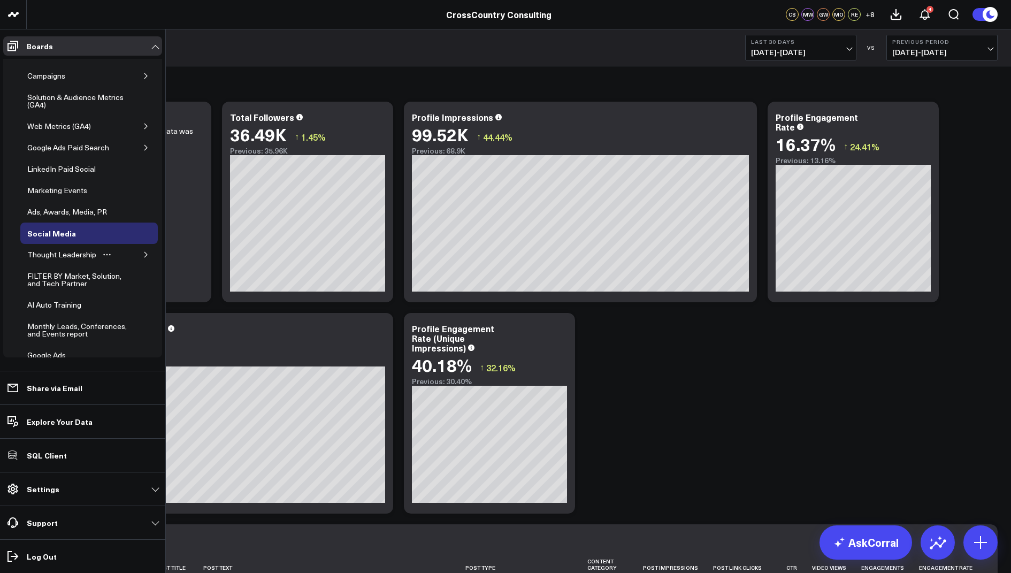
click at [143, 252] on icon "button" at bounding box center [146, 255] width 6 height 6
click at [77, 248] on div "Thought Leadership" at bounding box center [62, 254] width 74 height 13
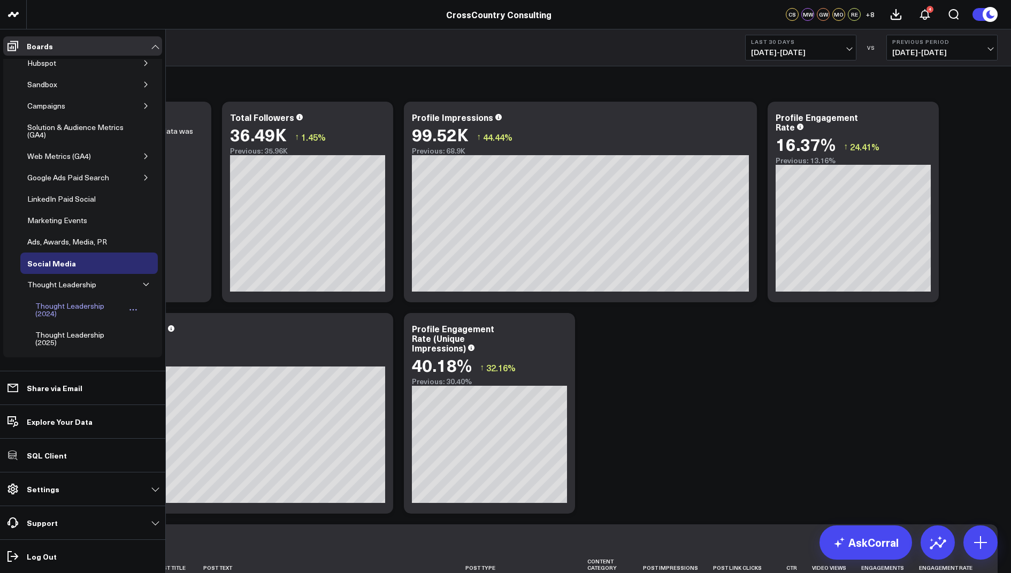
click at [75, 301] on div "Thought Leadership (2024)" at bounding box center [79, 310] width 93 height 20
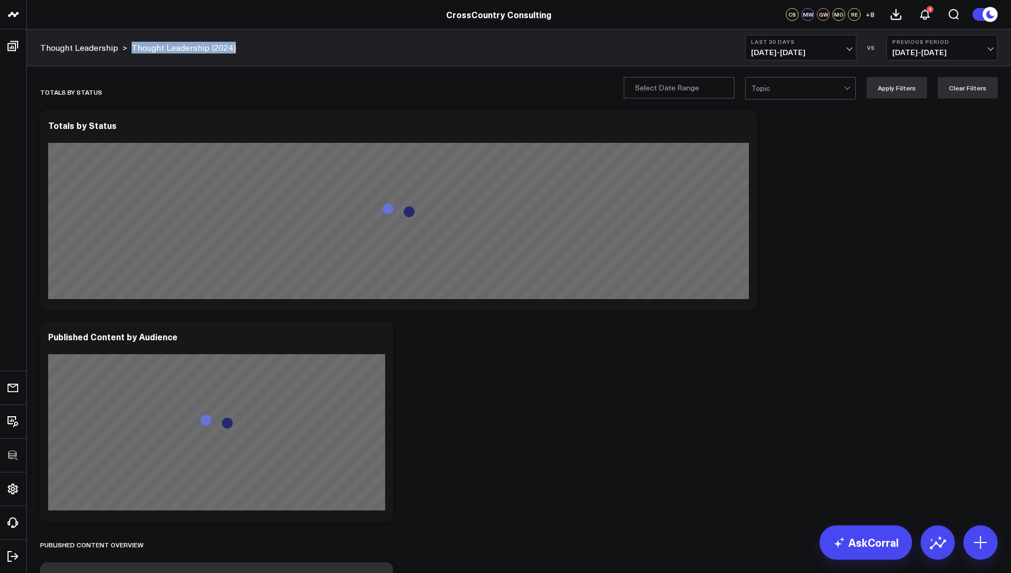
drag, startPoint x: 250, startPoint y: 47, endPoint x: 132, endPoint y: 49, distance: 118.8
click at [132, 49] on div "Thought Leadership > Thought Leadership (2024) Last 30 Days 09/01/25 - 09/30/25…" at bounding box center [519, 47] width 985 height 37
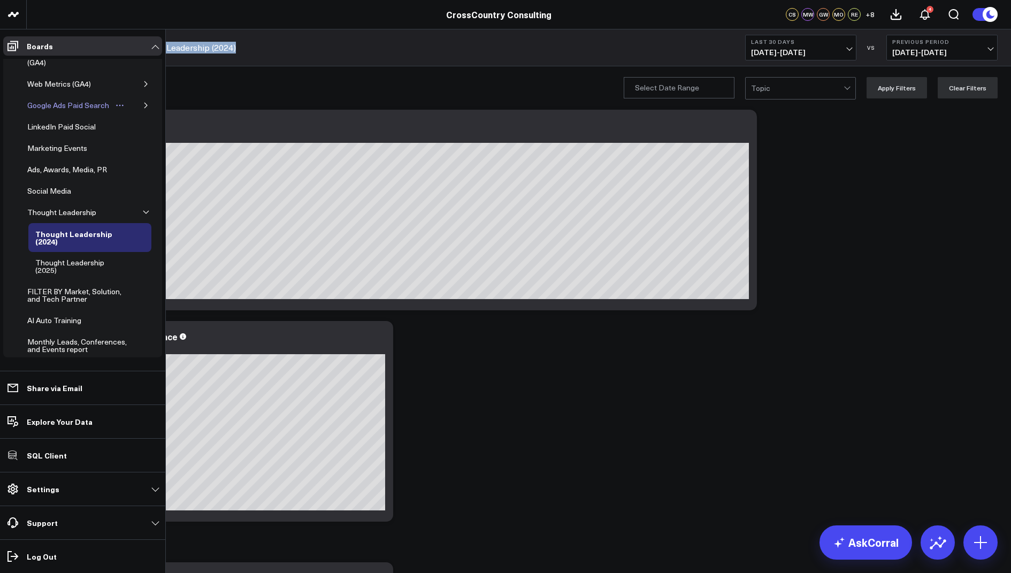
scroll to position [228, 0]
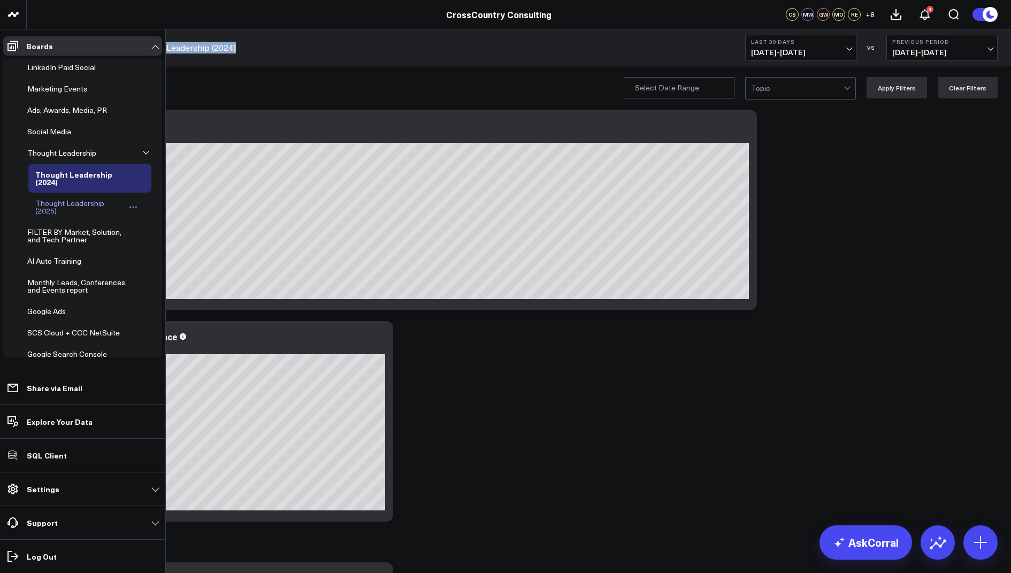
click at [60, 197] on div "Thought Leadership (2025)" at bounding box center [79, 207] width 93 height 20
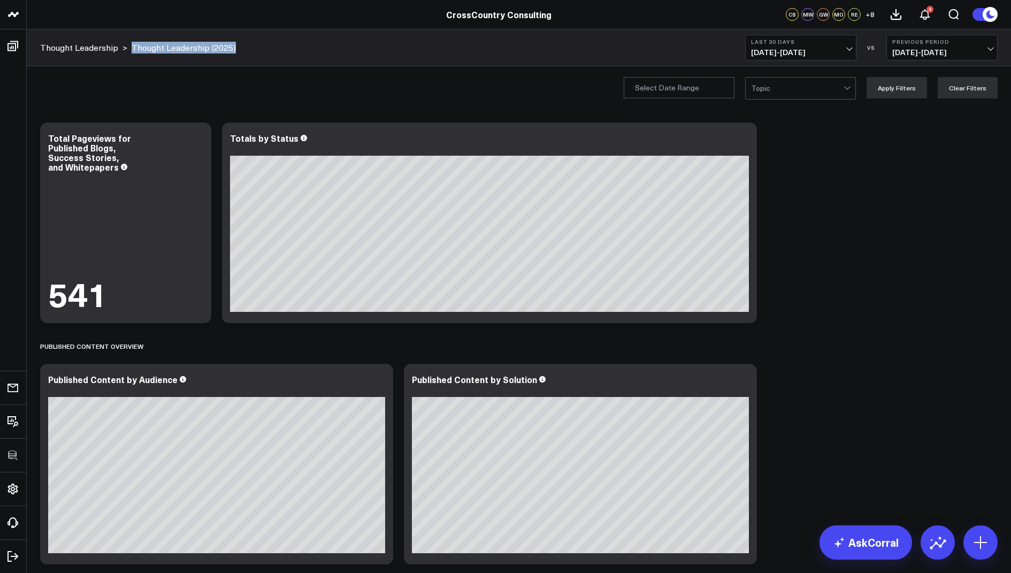
drag, startPoint x: 256, startPoint y: 51, endPoint x: 130, endPoint y: 50, distance: 126.3
click at [130, 50] on div "Thought Leadership > Thought Leadership (2025) Last 30 Days 09/01/25 - 09/30/25…" at bounding box center [519, 47] width 985 height 37
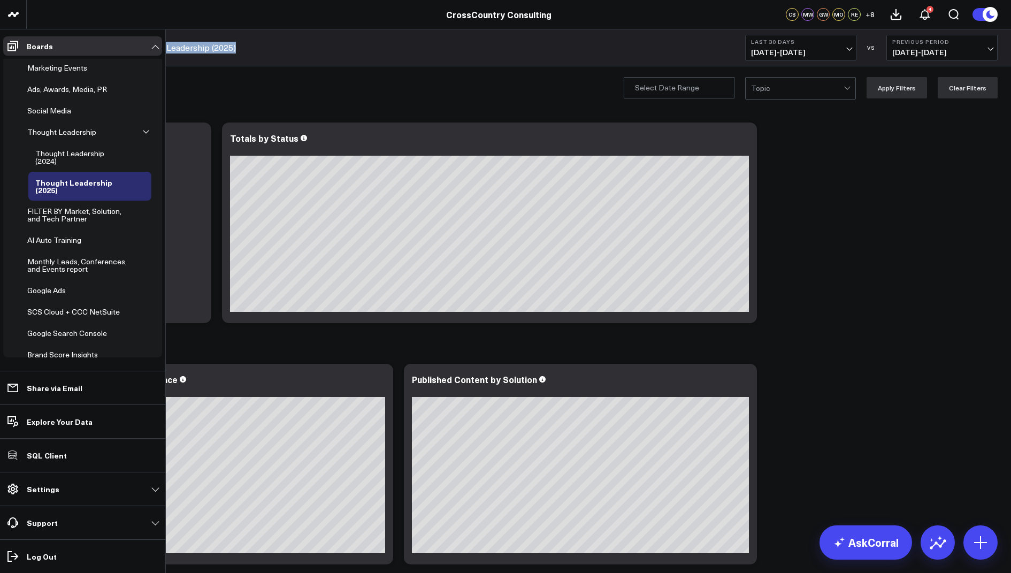
scroll to position [248, 0]
click at [68, 211] on div "FILTER BY Market, Solution, and Tech Partner" at bounding box center [80, 216] width 111 height 20
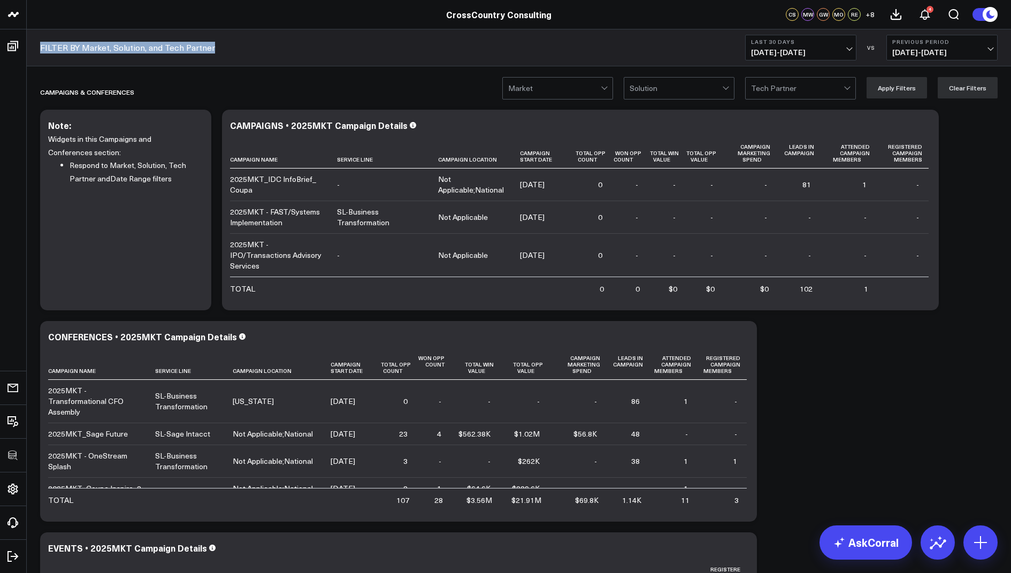
drag, startPoint x: 226, startPoint y: 50, endPoint x: 40, endPoint y: 49, distance: 186.2
click at [40, 49] on div "FILTER BY Market, Solution, and Tech Partner Last 30 Days 09/01/25 - 09/30/25 V…" at bounding box center [519, 47] width 985 height 37
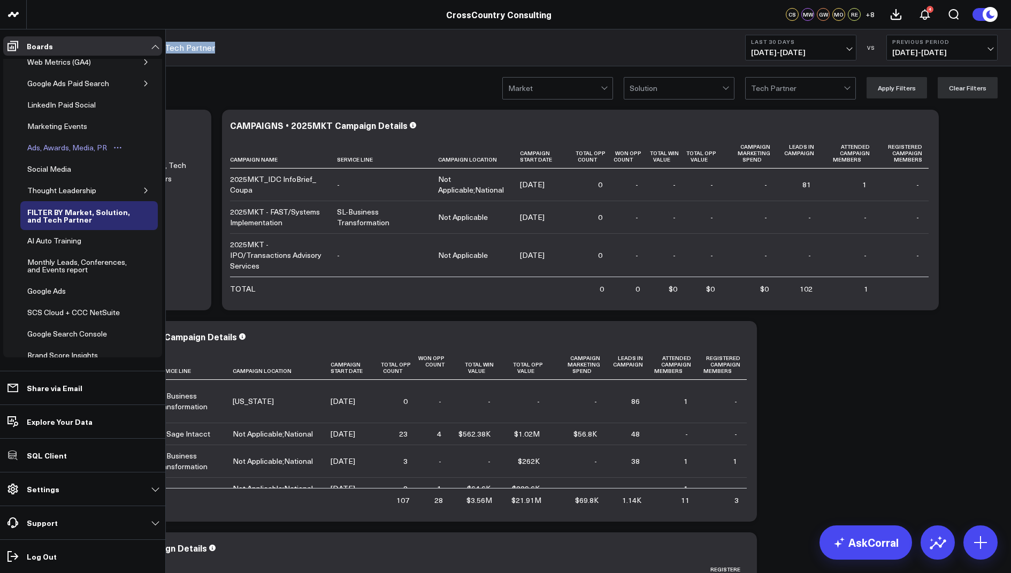
scroll to position [235, 0]
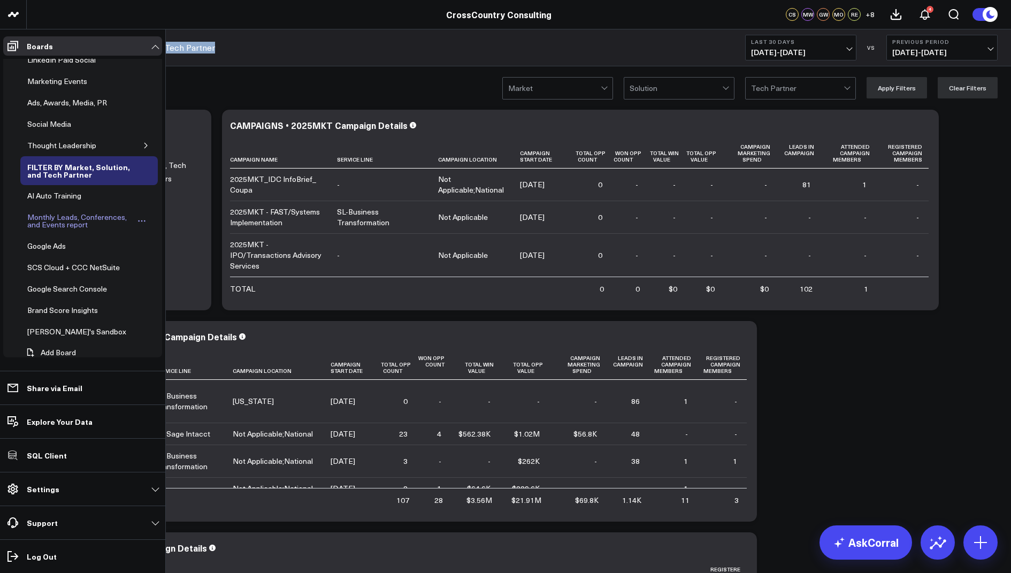
click at [58, 215] on div "Monthly Leads, Conferences, and Events report" at bounding box center [81, 221] width 112 height 20
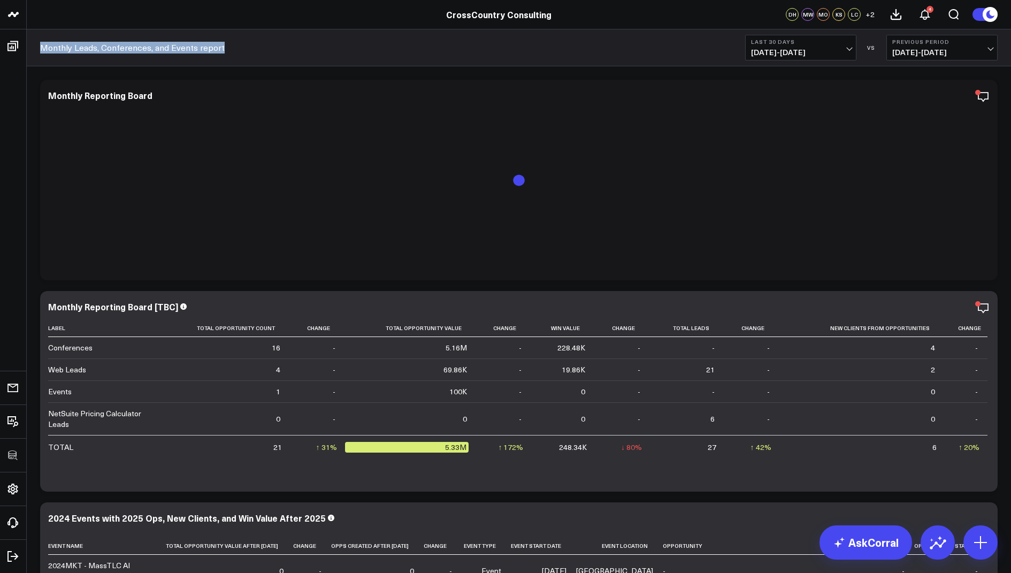
drag, startPoint x: 243, startPoint y: 47, endPoint x: 40, endPoint y: 48, distance: 203.4
click at [40, 48] on div "Monthly Leads, Conferences, and Events report Last 30 Days 09/01/25 - 09/30/25 …" at bounding box center [519, 47] width 985 height 37
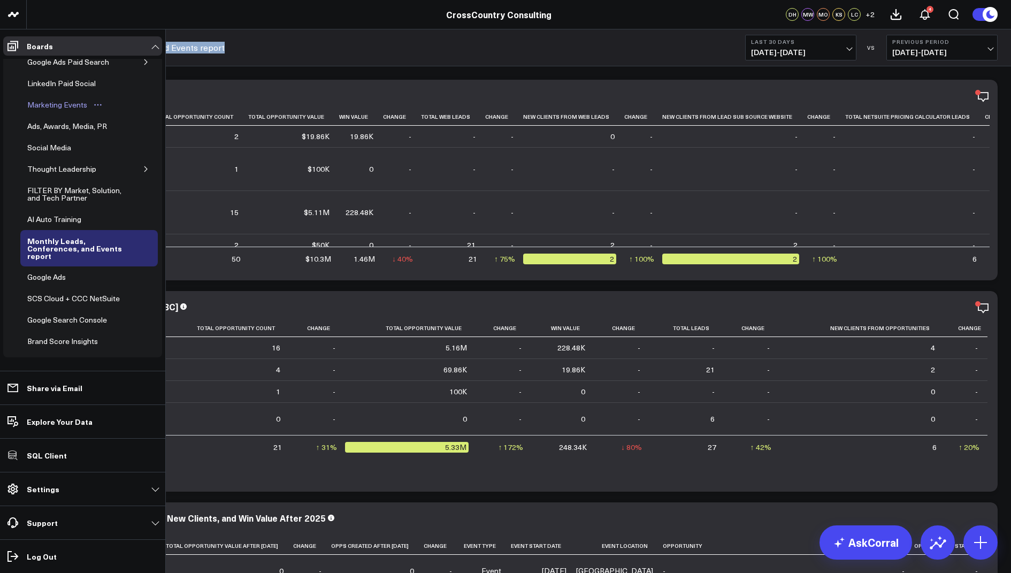
scroll to position [243, 0]
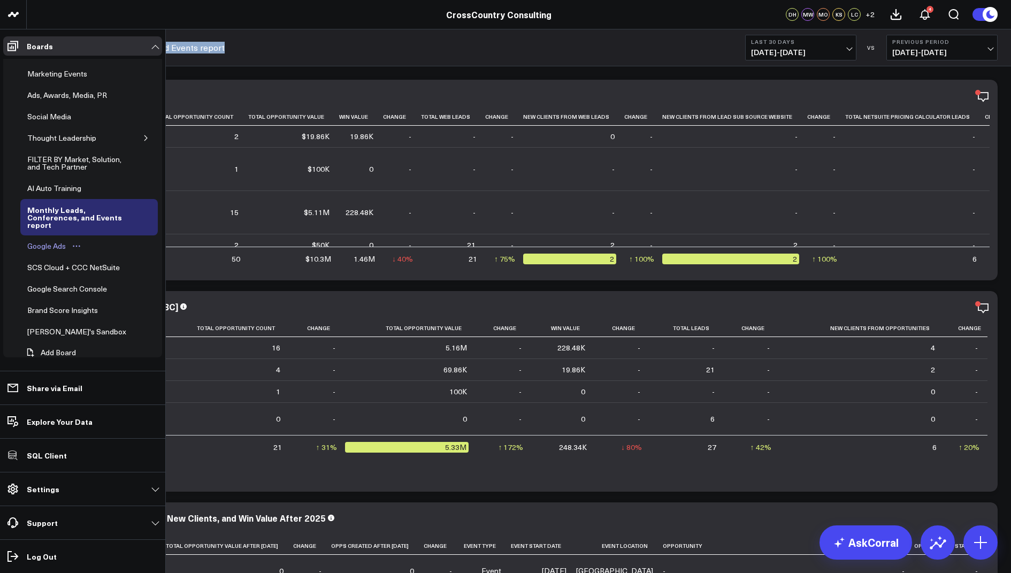
click at [52, 240] on div "Google Ads" at bounding box center [47, 246] width 44 height 13
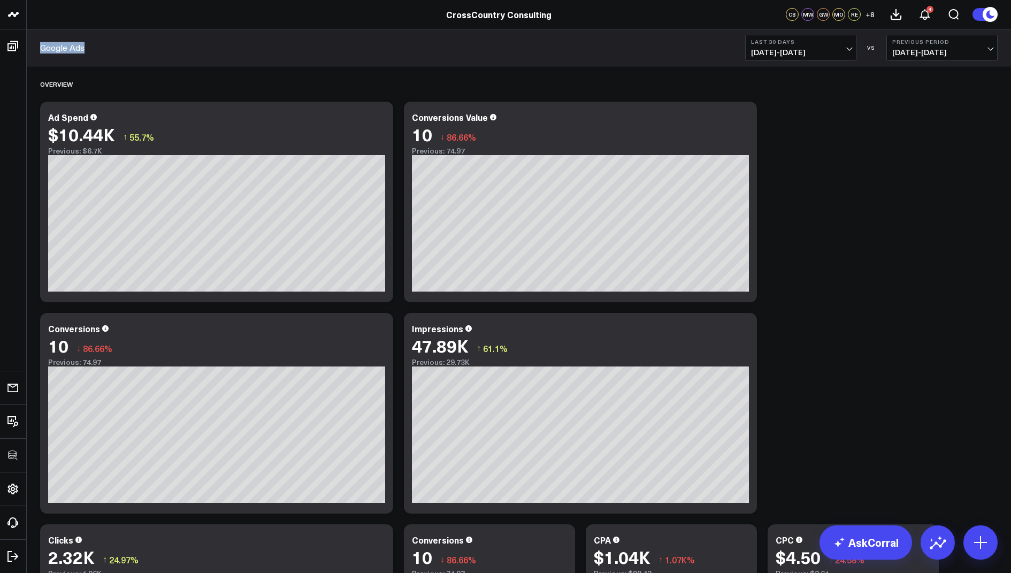
drag, startPoint x: 103, startPoint y: 50, endPoint x: 36, endPoint y: 50, distance: 67.4
click at [36, 50] on div "Google Ads Last 30 Days 09/01/25 - 09/30/25 VS Previous Period 08/02/25 - 08/31…" at bounding box center [519, 47] width 985 height 37
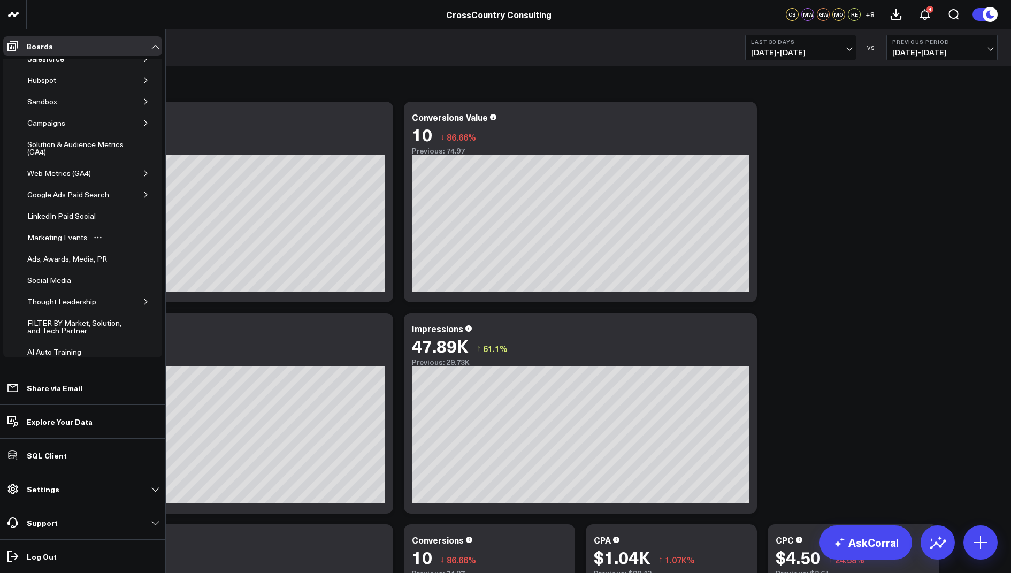
scroll to position [235, 0]
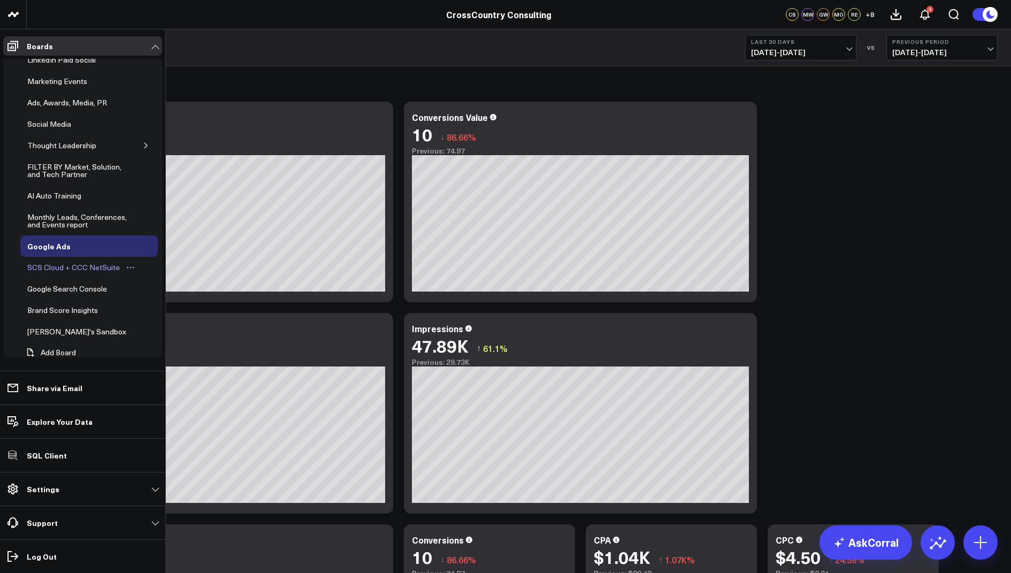
click at [65, 261] on div "SCS Cloud + CCC NetSuite" at bounding box center [74, 267] width 98 height 13
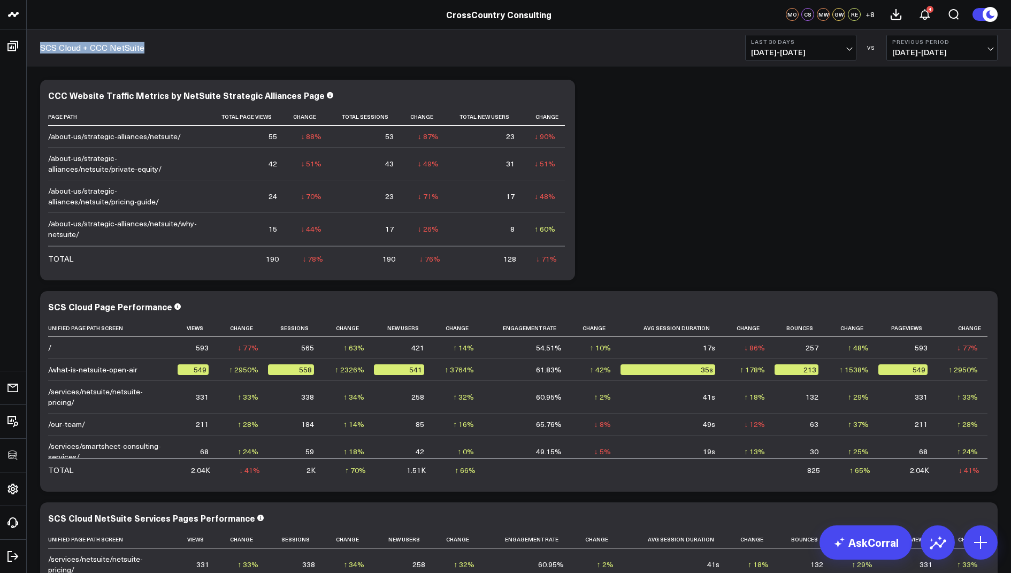
drag, startPoint x: 165, startPoint y: 48, endPoint x: 38, endPoint y: 49, distance: 127.4
click at [38, 49] on div "SCS Cloud + CCC NetSuite Last 30 Days 09/01/25 - 09/30/25 VS Previous Period 08…" at bounding box center [519, 47] width 985 height 37
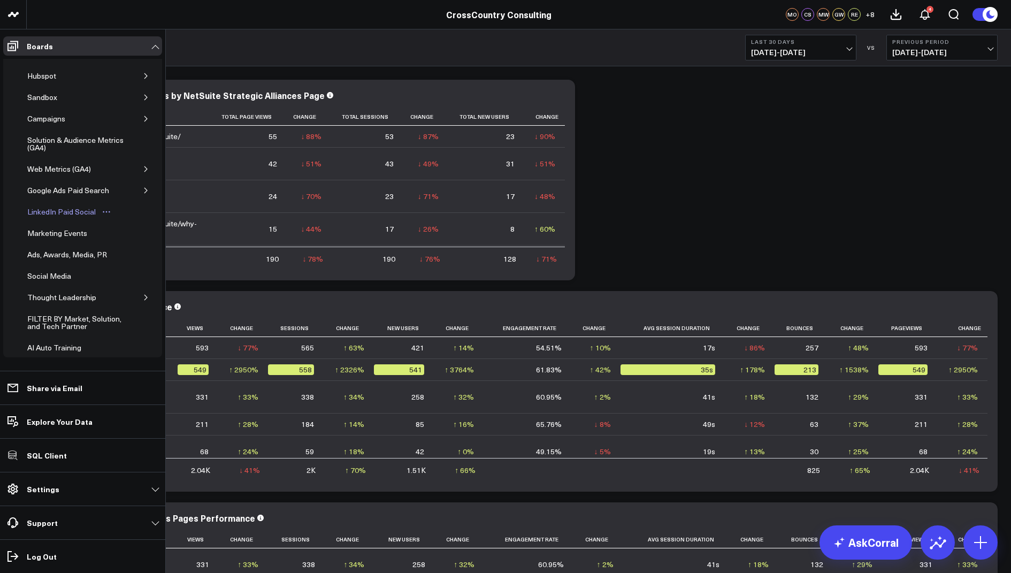
scroll to position [235, 0]
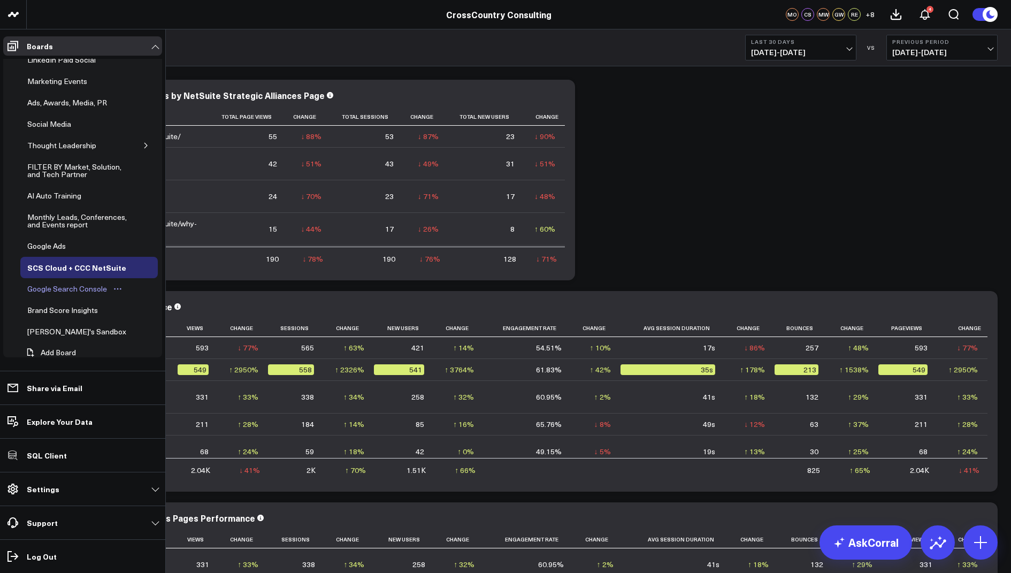
click at [67, 284] on div "Google Search Console" at bounding box center [67, 289] width 85 height 13
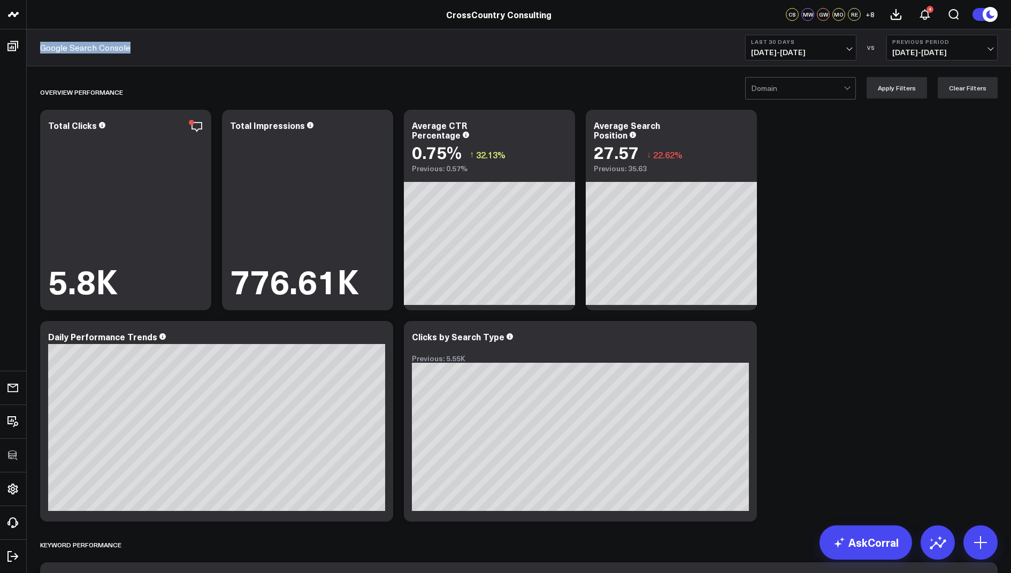
drag, startPoint x: 143, startPoint y: 51, endPoint x: 41, endPoint y: 48, distance: 102.3
click at [41, 48] on div "Google Search Console Last 30 Days 09/01/25 - 09/30/25 VS Previous Period 08/02…" at bounding box center [519, 47] width 985 height 37
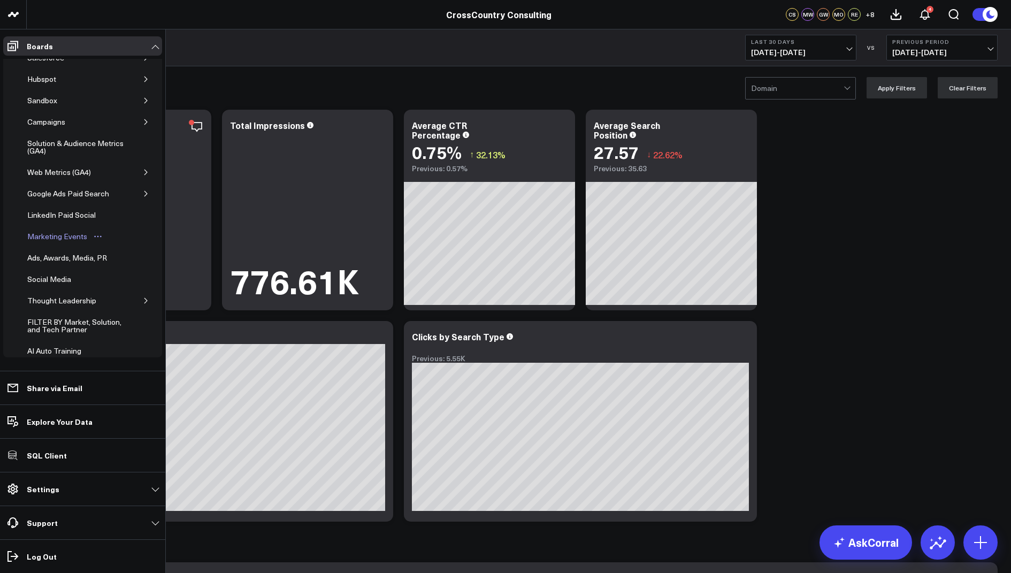
scroll to position [235, 0]
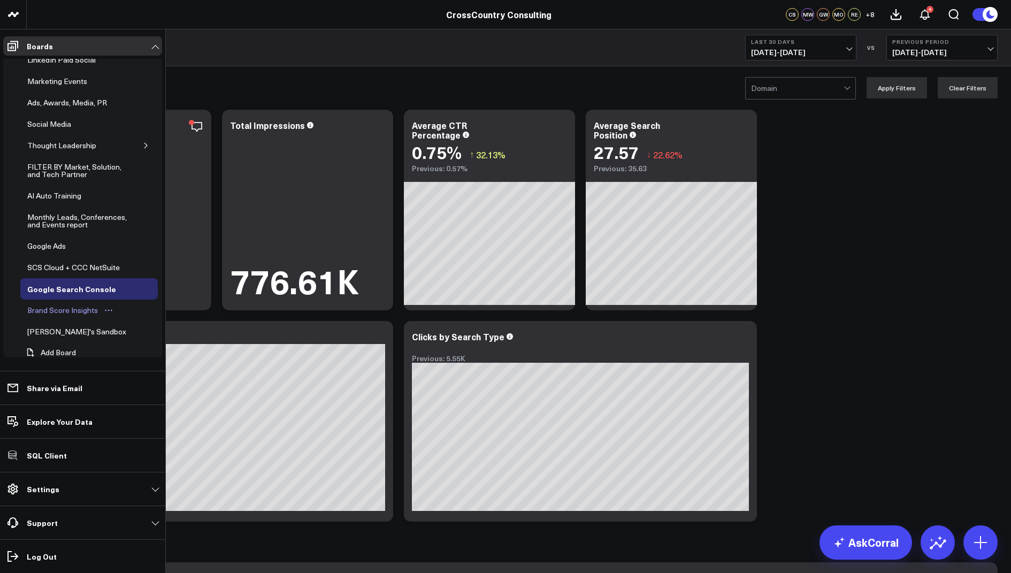
click at [54, 304] on div "Brand Score Insights" at bounding box center [63, 310] width 76 height 13
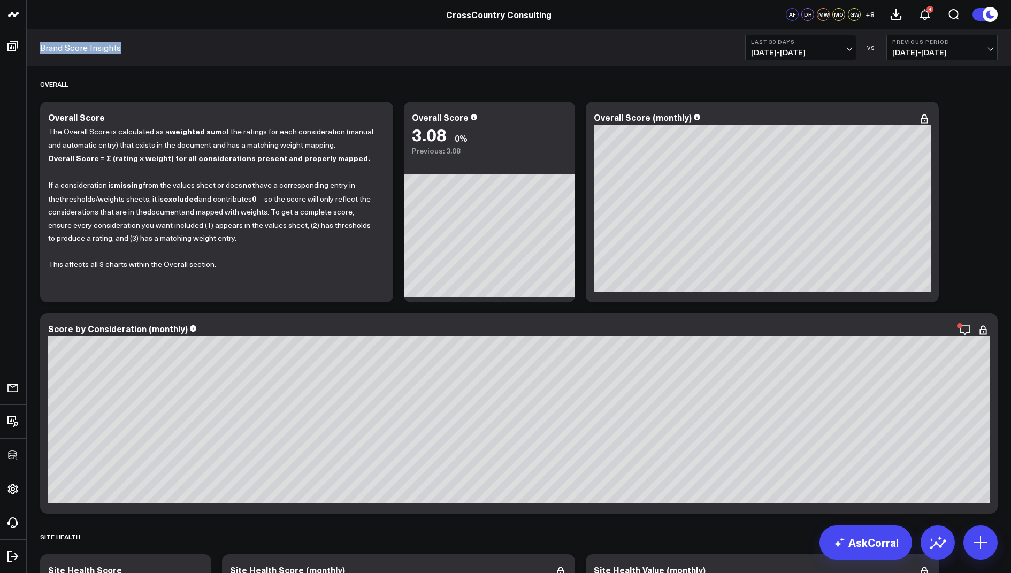
drag, startPoint x: 143, startPoint y: 55, endPoint x: 37, endPoint y: 50, distance: 105.5
click at [37, 50] on div "Brand Score Insights Last 30 Days 09/01/25 - 09/30/25 VS Previous Period 08/02/…" at bounding box center [519, 47] width 985 height 37
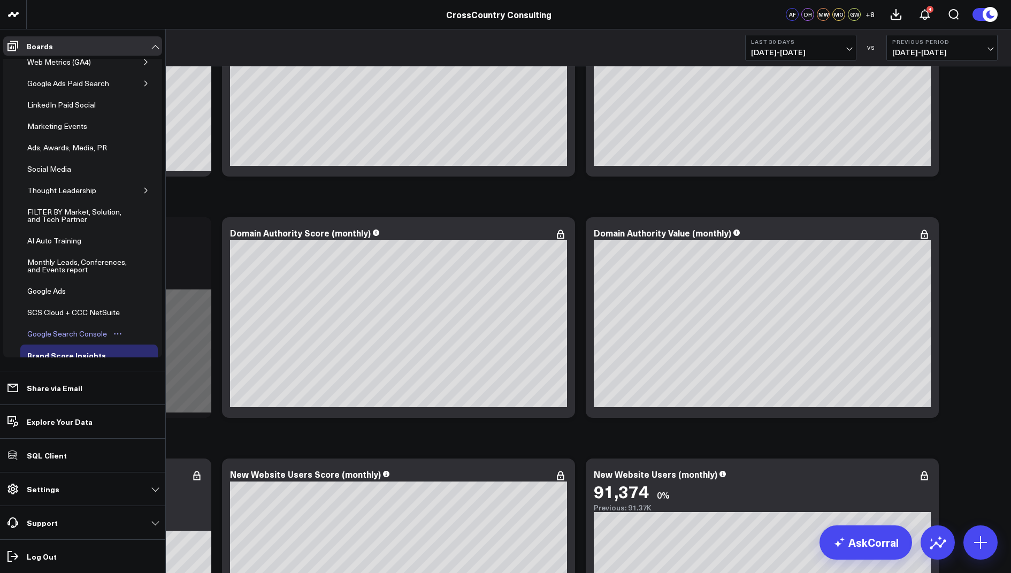
scroll to position [235, 0]
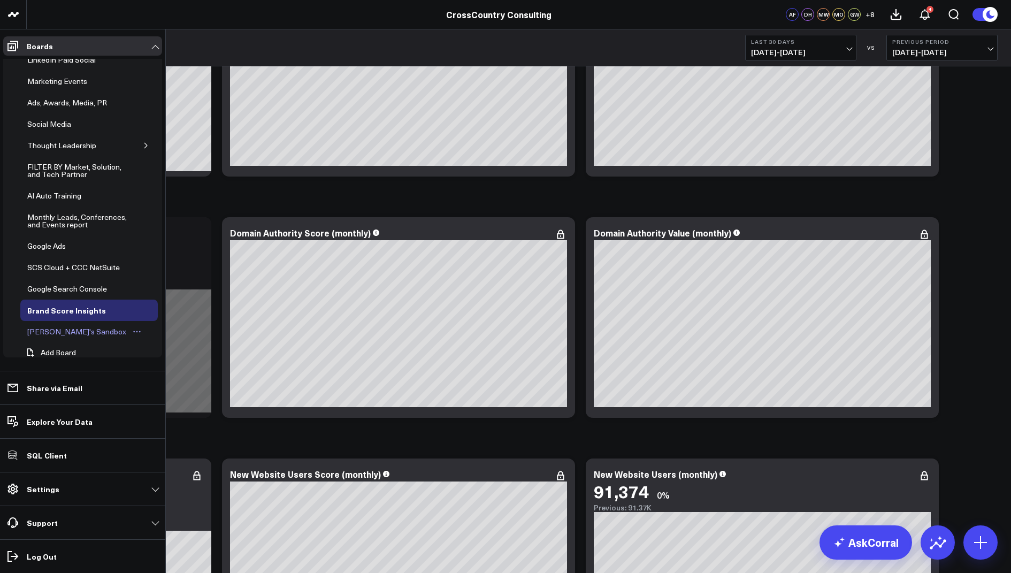
click at [73, 325] on div "[PERSON_NAME]'s Sandbox" at bounding box center [77, 331] width 104 height 13
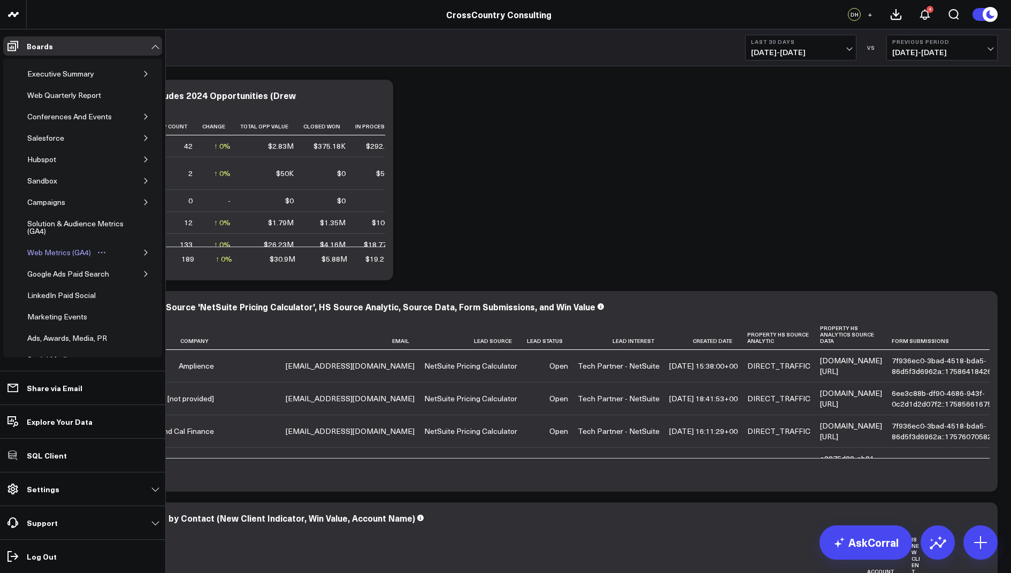
scroll to position [235, 0]
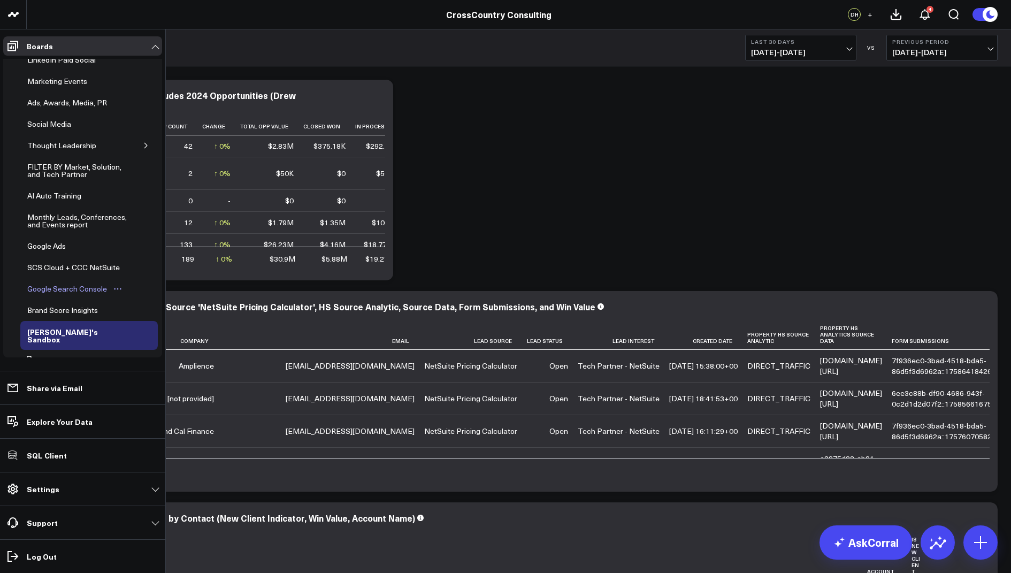
click at [67, 283] on div "Google Search Console" at bounding box center [67, 289] width 85 height 13
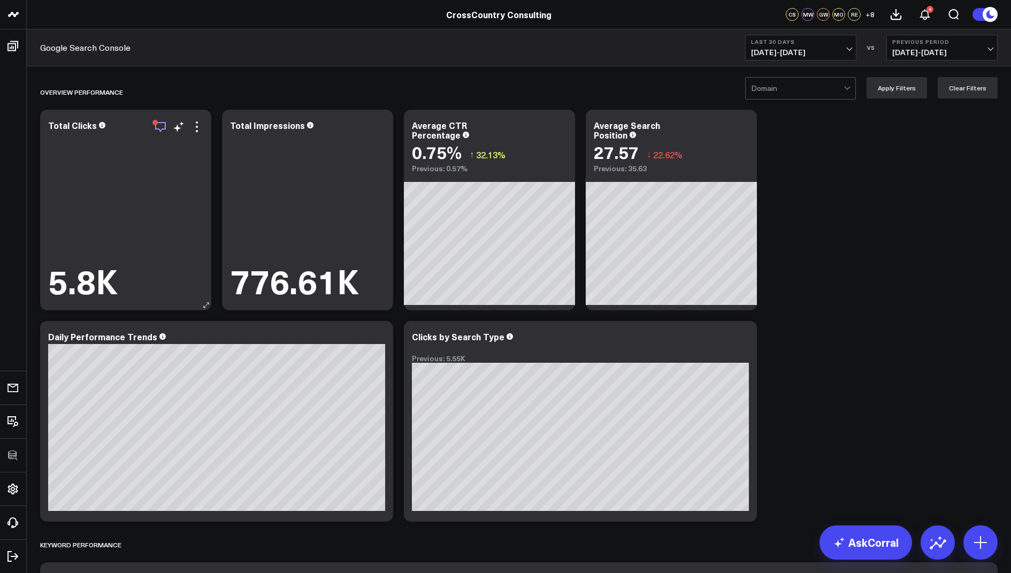
click at [163, 127] on icon "button" at bounding box center [160, 126] width 13 height 13
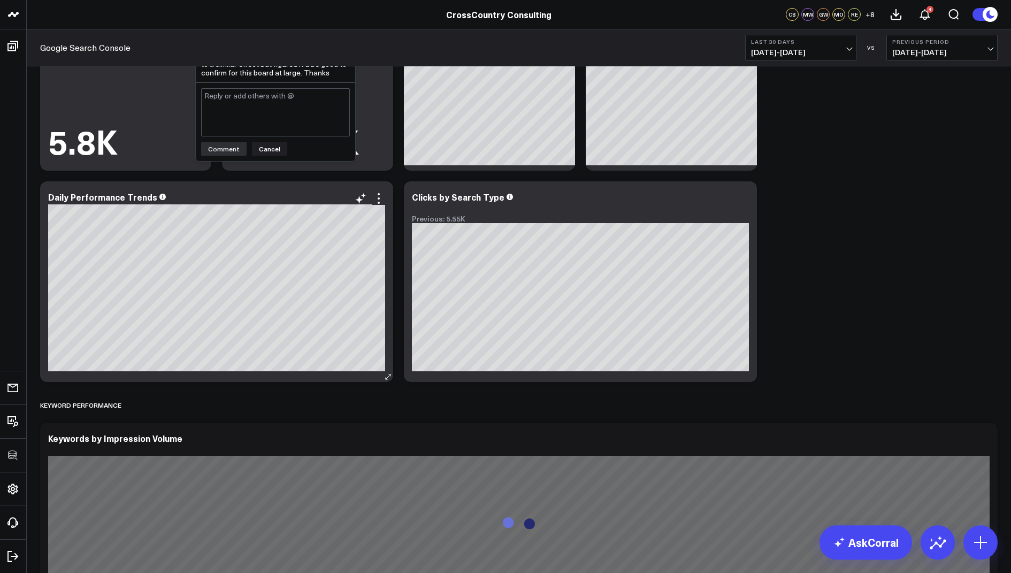
scroll to position [1617, 0]
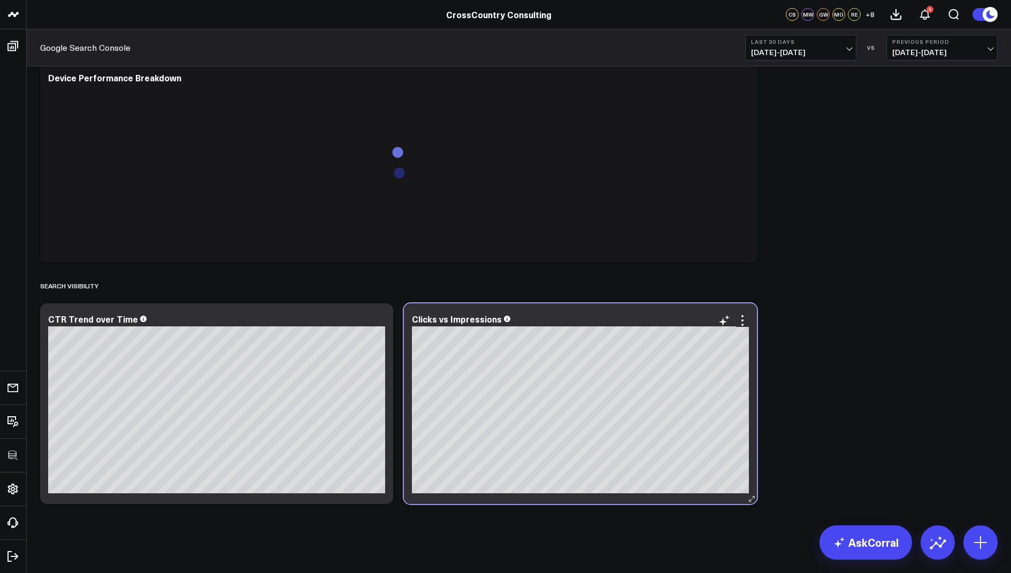
click at [751, 321] on div "Clicks vs Impressions" at bounding box center [580, 403] width 353 height 201
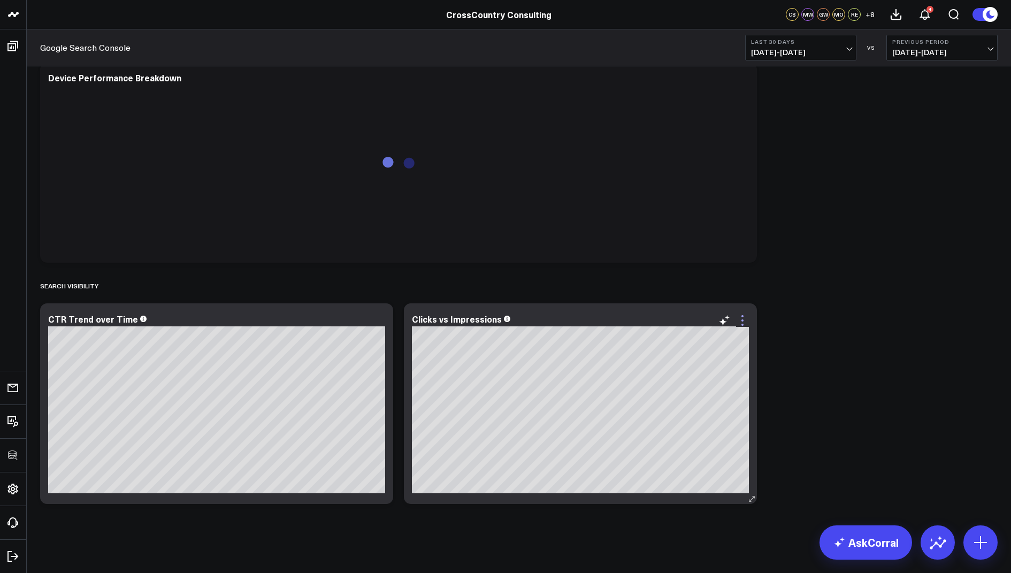
click at [749, 325] on icon at bounding box center [742, 320] width 13 height 13
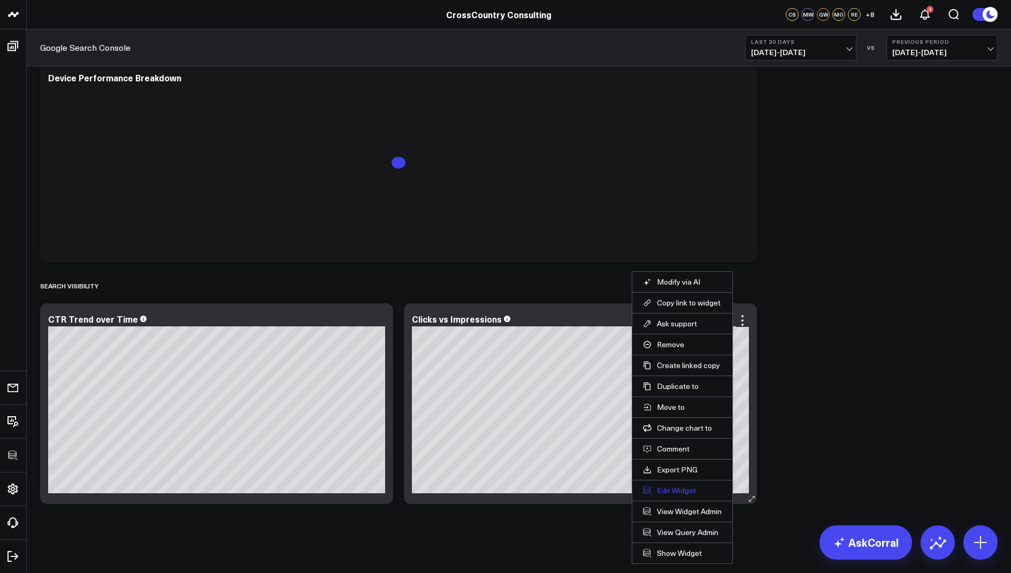
click at [666, 490] on button "Edit Widget" at bounding box center [682, 491] width 79 height 10
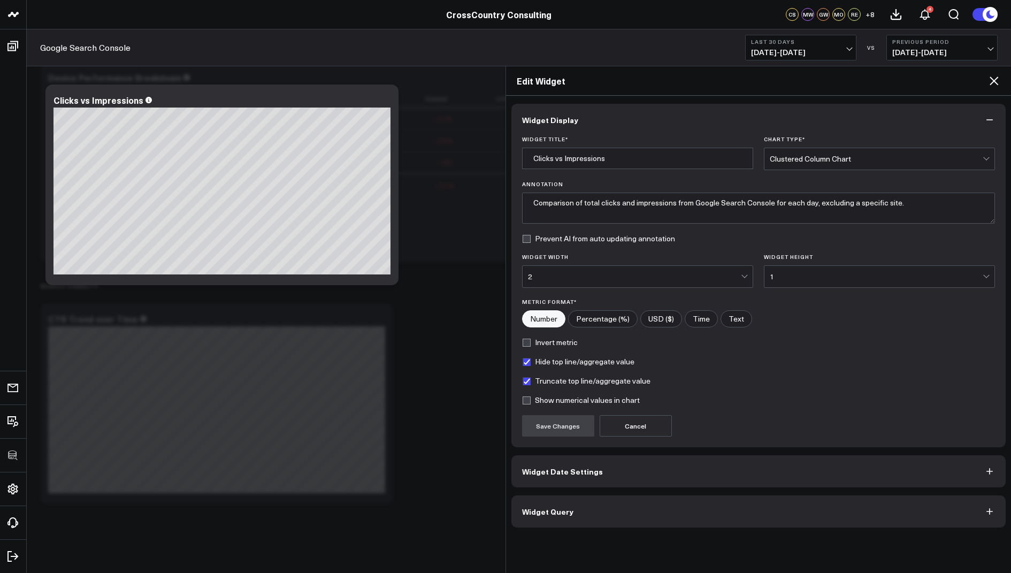
click at [538, 511] on span "Widget Query" at bounding box center [547, 511] width 51 height 9
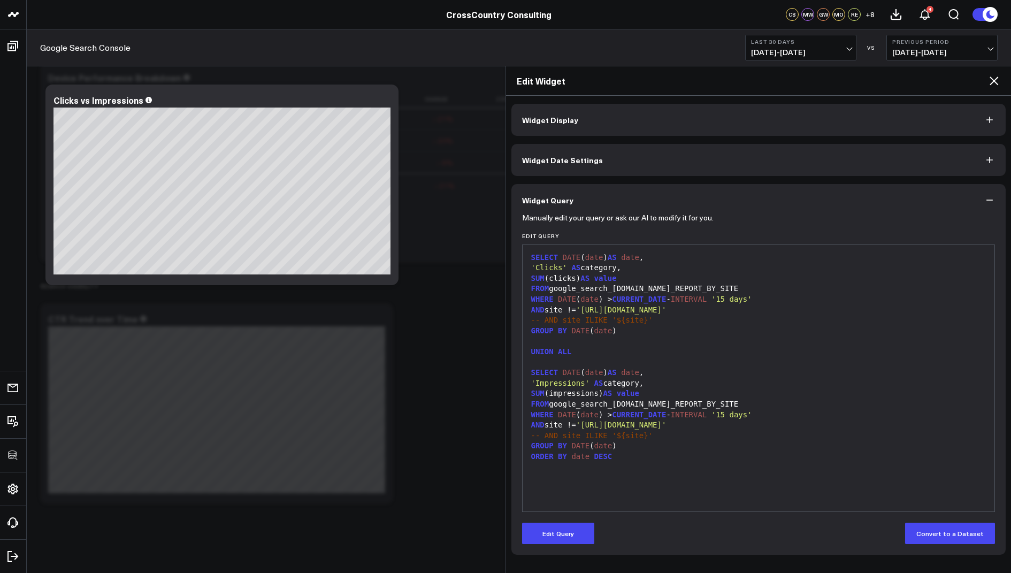
click at [995, 78] on icon at bounding box center [994, 80] width 13 height 13
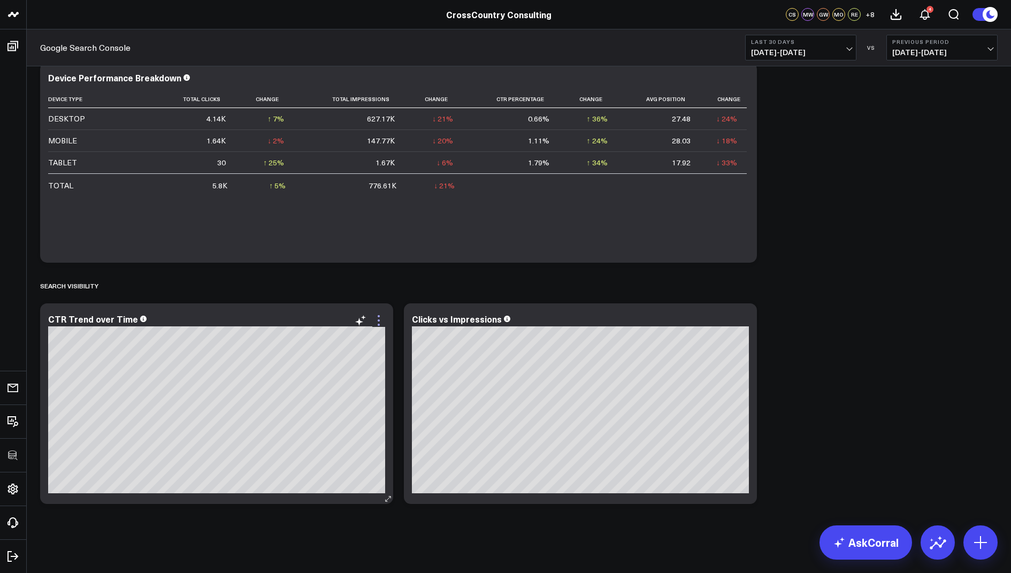
click at [375, 318] on icon at bounding box center [378, 320] width 13 height 13
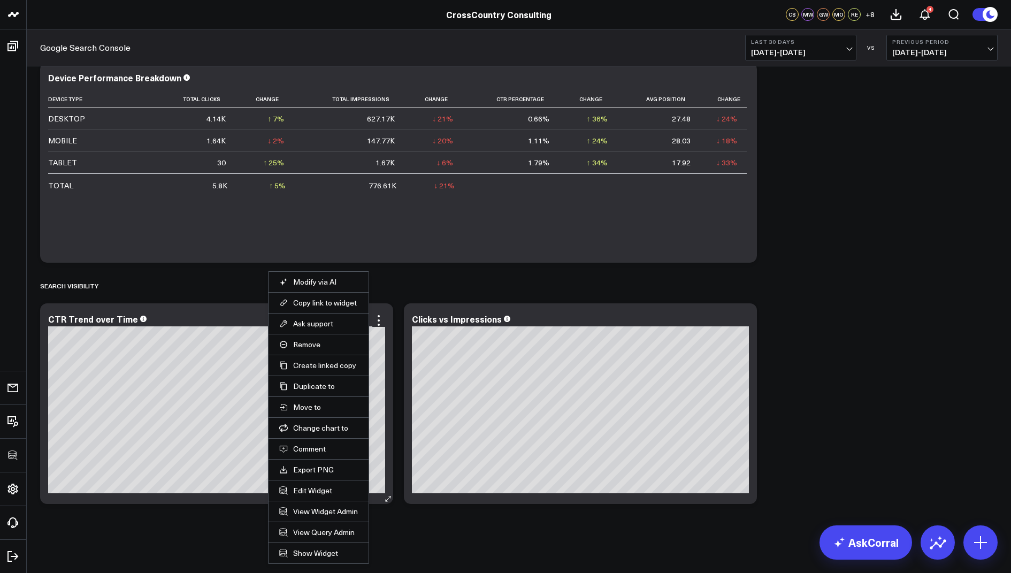
click at [311, 482] on li "Edit Widget" at bounding box center [319, 490] width 100 height 21
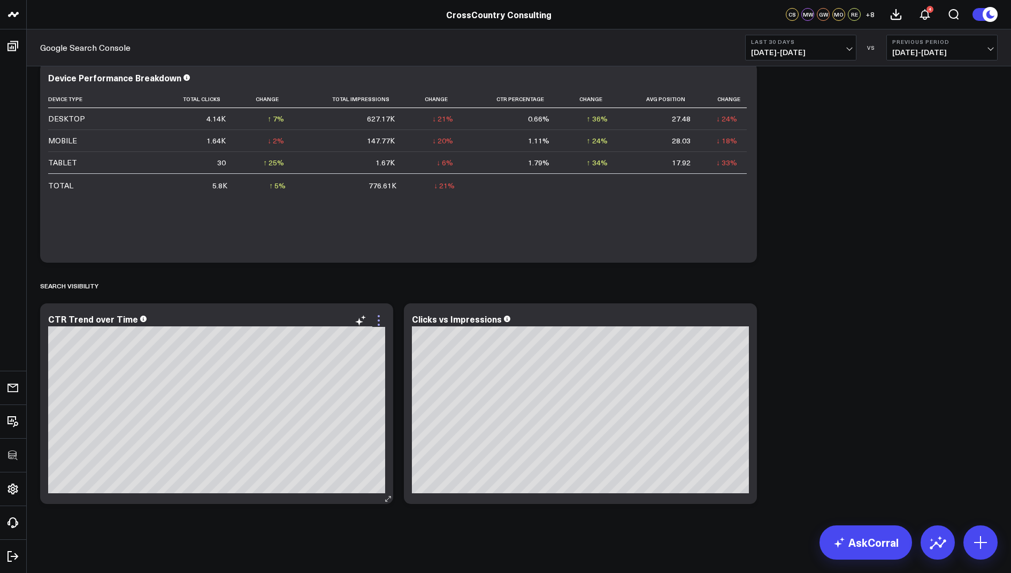
click at [376, 319] on icon at bounding box center [378, 320] width 13 height 13
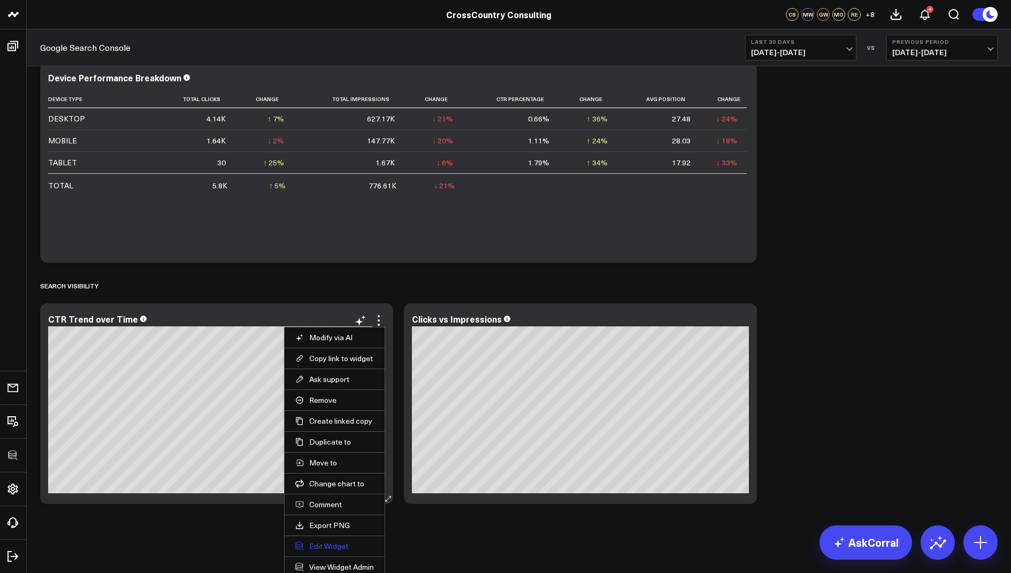
click at [321, 544] on button "Edit Widget" at bounding box center [334, 547] width 79 height 10
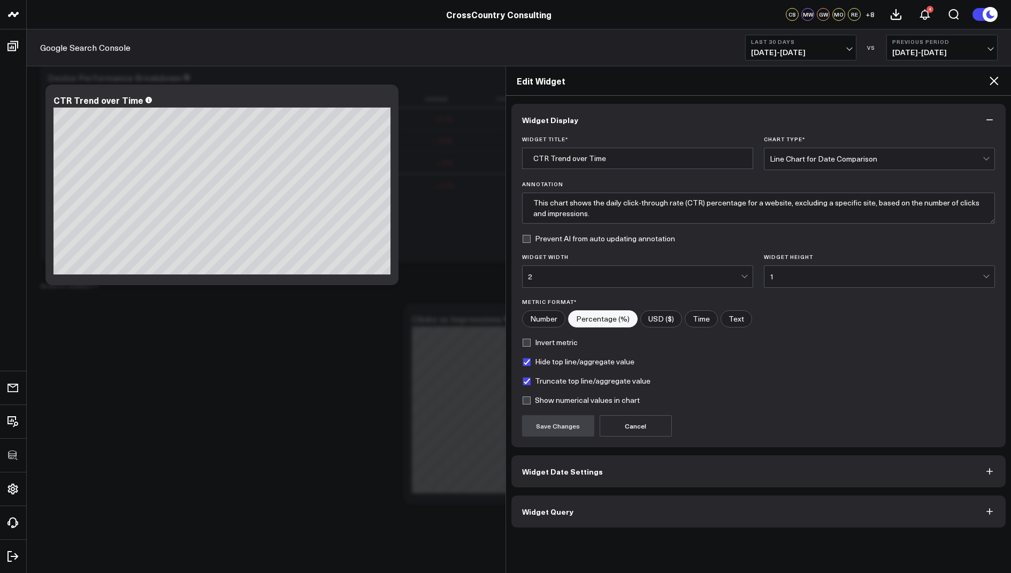
click at [538, 512] on span "Widget Query" at bounding box center [547, 511] width 51 height 9
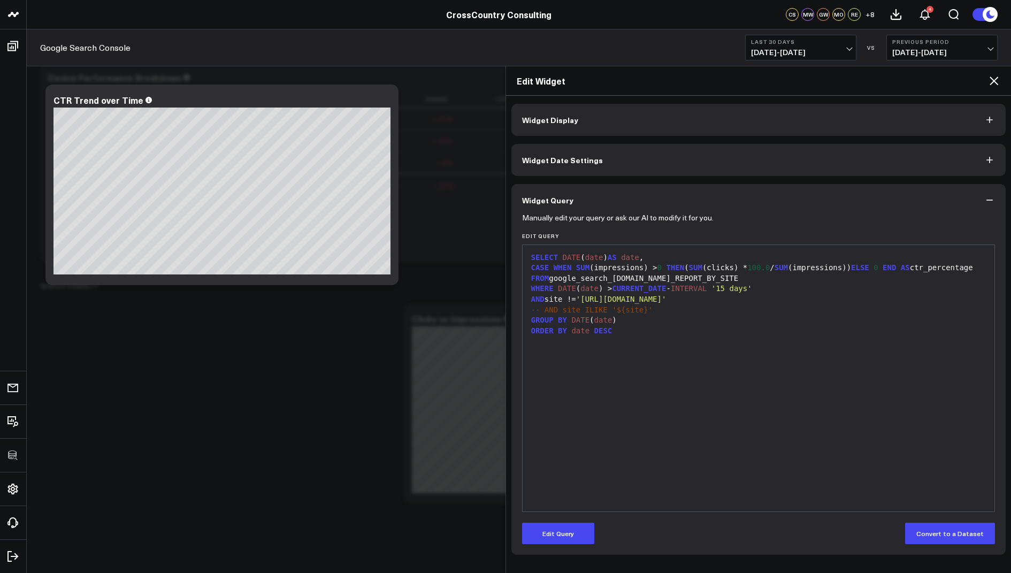
click at [993, 72] on div "Edit Widget" at bounding box center [759, 80] width 506 height 29
click at [993, 78] on icon at bounding box center [994, 81] width 9 height 9
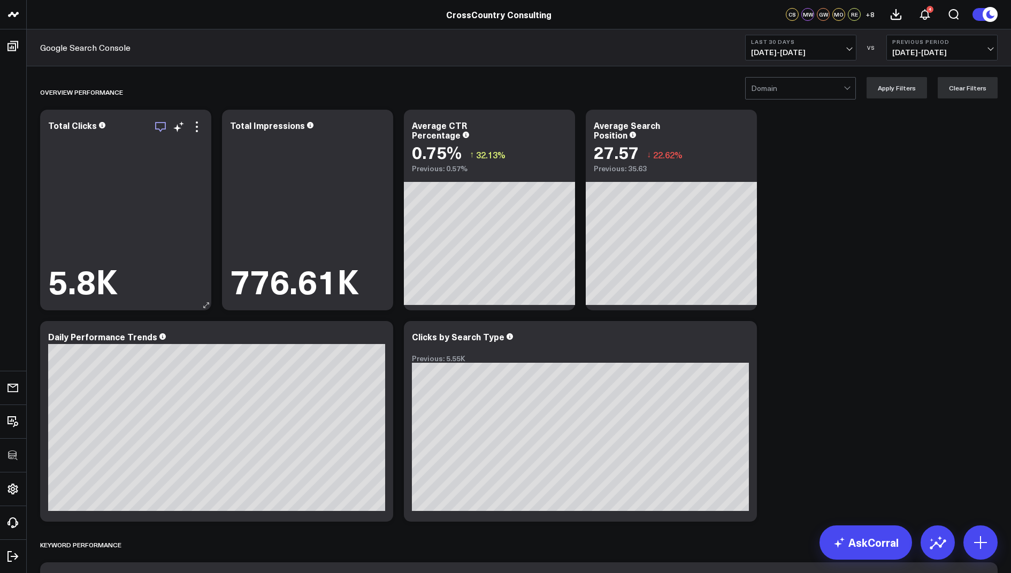
click at [158, 129] on icon "button" at bounding box center [160, 127] width 11 height 10
click at [817, 89] on div at bounding box center [797, 88] width 93 height 21
click at [160, 130] on icon "button" at bounding box center [160, 127] width 11 height 10
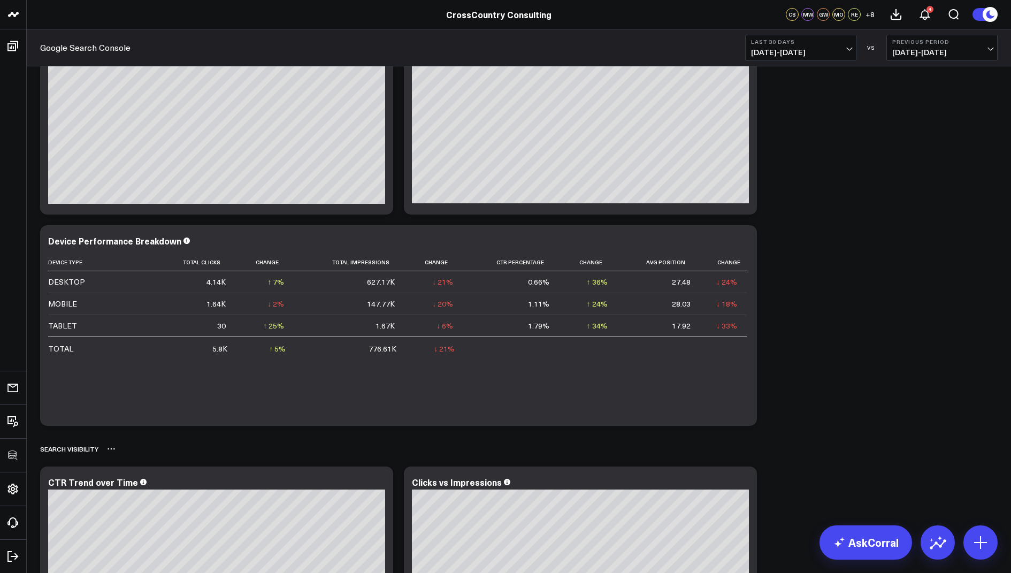
scroll to position [1445, 0]
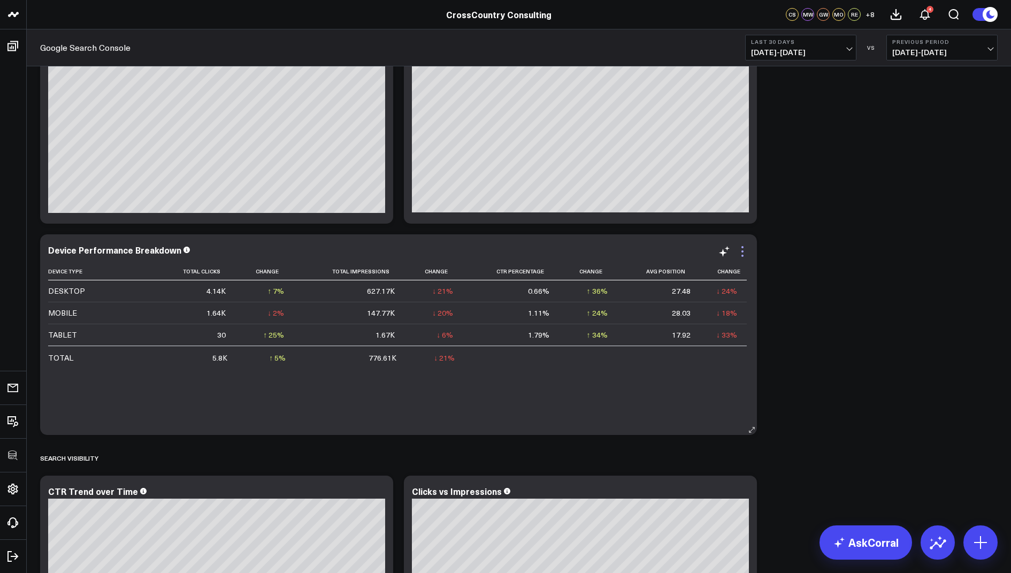
click at [741, 250] on icon at bounding box center [742, 251] width 13 height 13
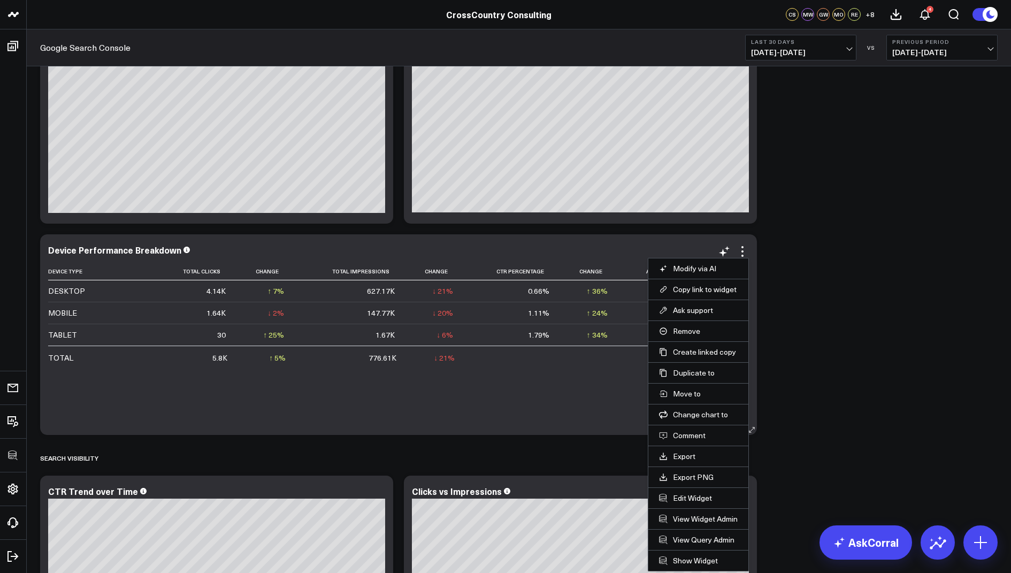
click at [690, 501] on li "Edit Widget" at bounding box center [699, 498] width 100 height 21
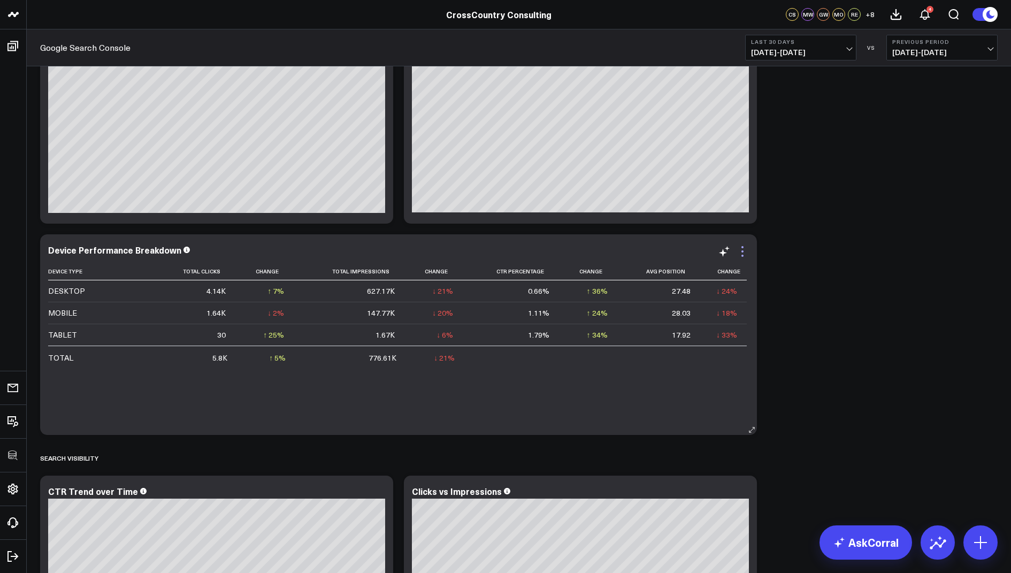
click at [739, 247] on icon at bounding box center [742, 251] width 13 height 13
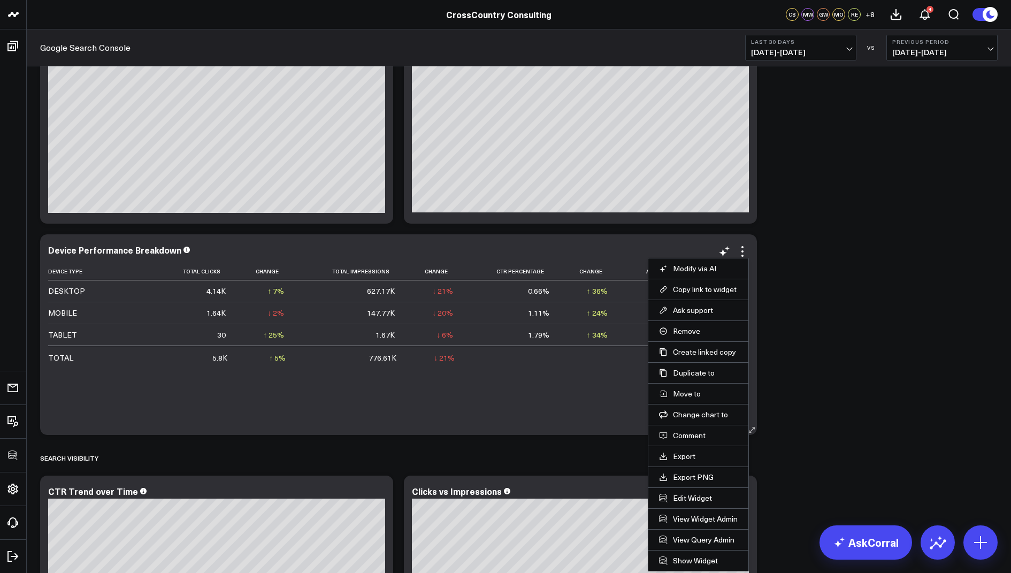
click at [676, 501] on li "Edit Widget" at bounding box center [699, 498] width 100 height 21
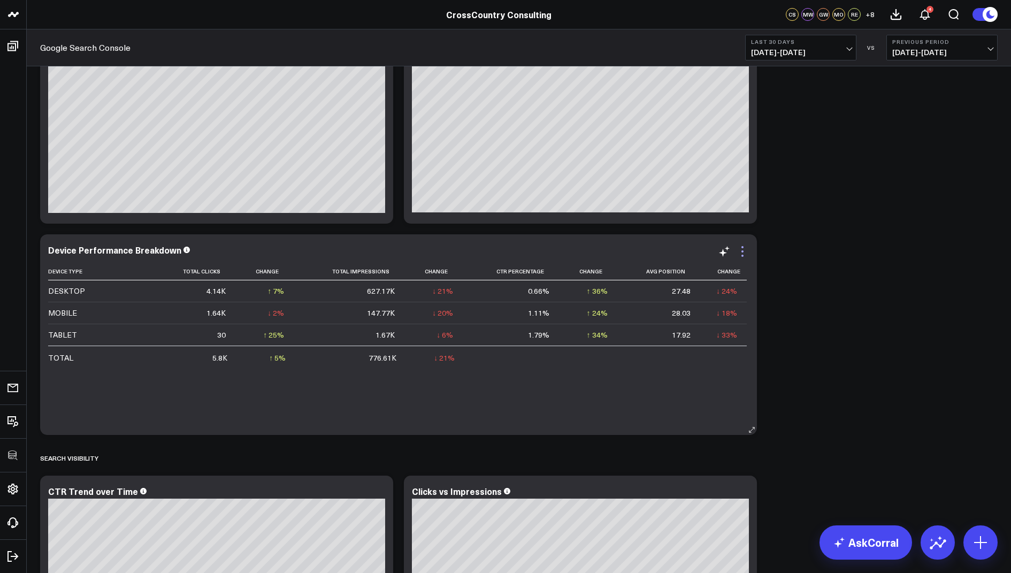
click at [743, 248] on icon at bounding box center [742, 251] width 13 height 13
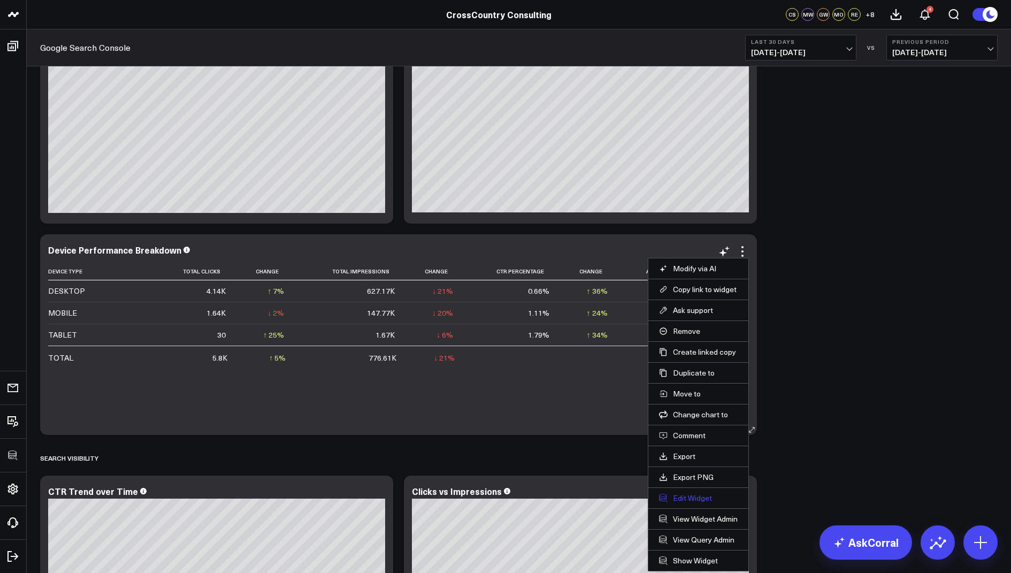
click at [680, 498] on button "Edit Widget" at bounding box center [698, 498] width 79 height 10
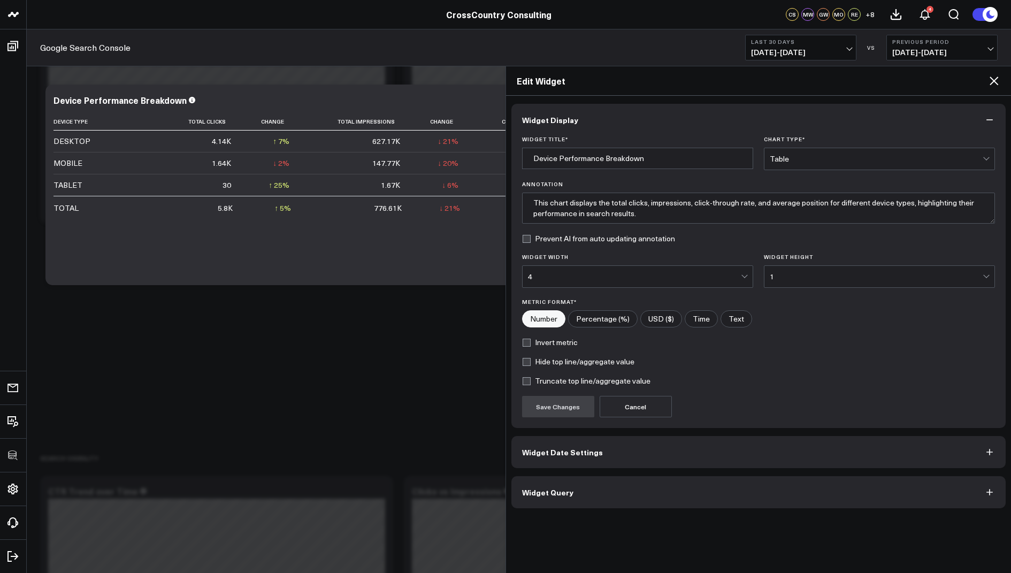
click at [625, 494] on button "Widget Query" at bounding box center [759, 492] width 495 height 32
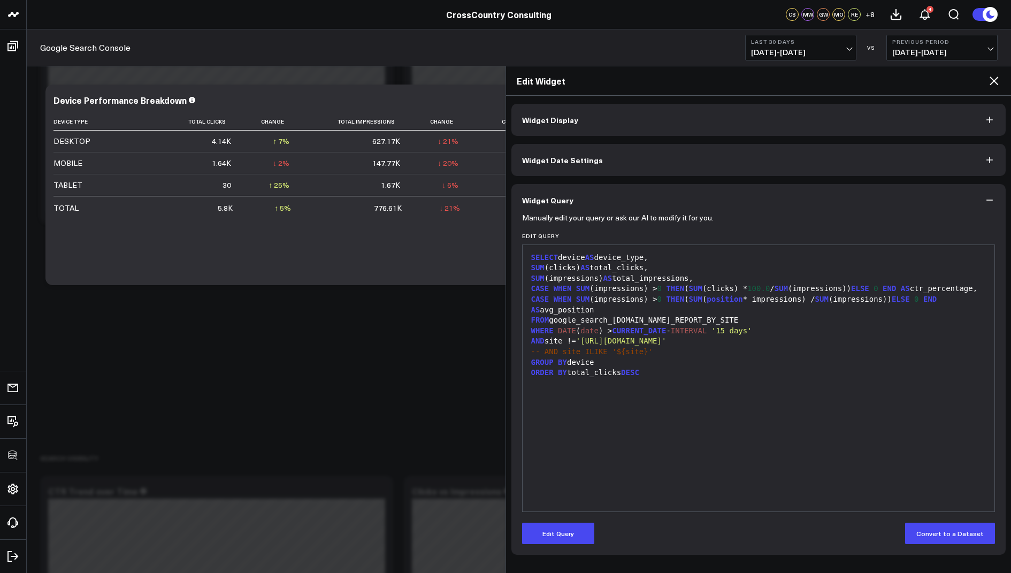
click at [996, 80] on icon at bounding box center [994, 80] width 13 height 13
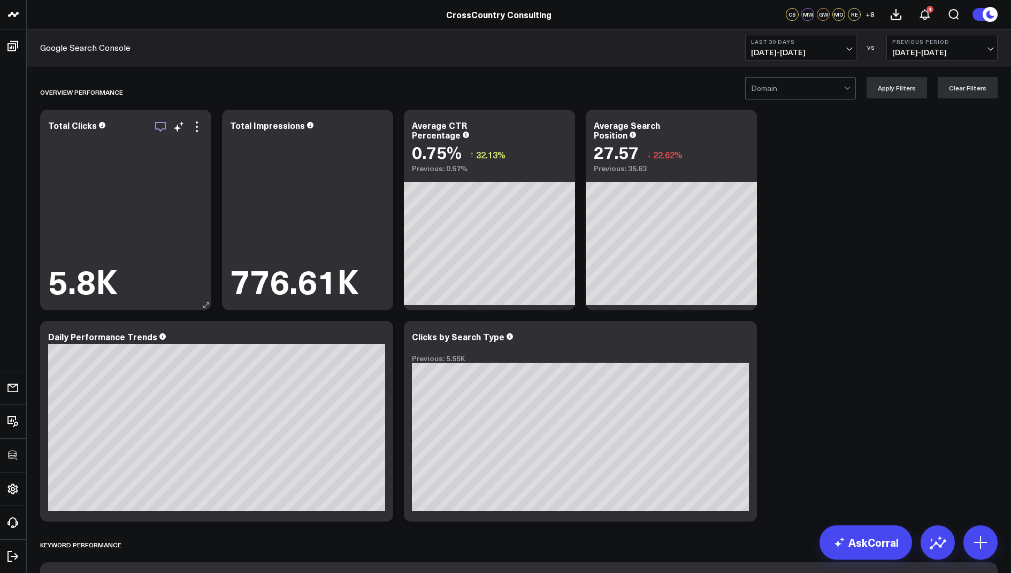
click at [161, 126] on icon "button" at bounding box center [160, 126] width 13 height 13
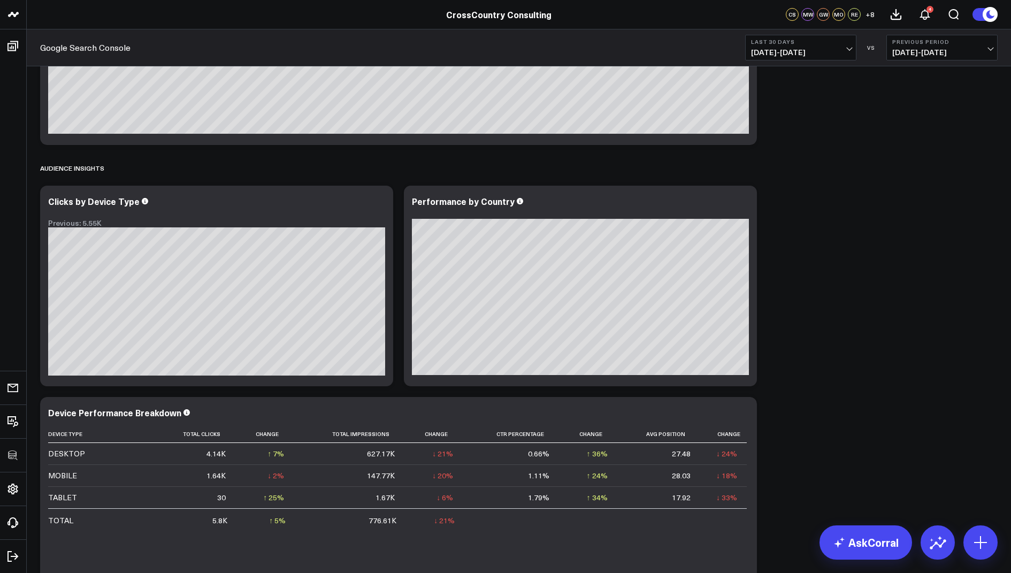
scroll to position [1617, 0]
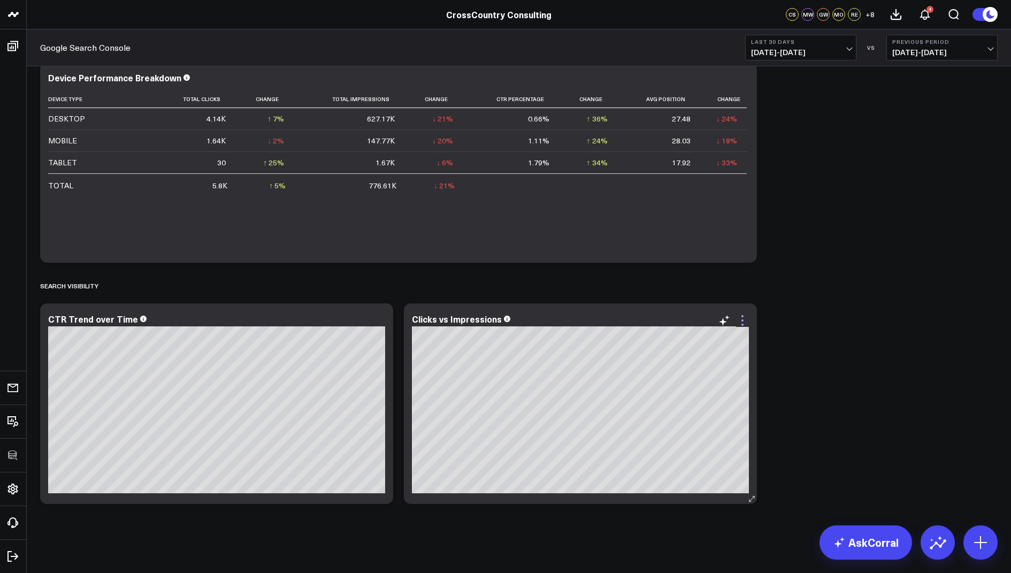
click at [747, 318] on icon at bounding box center [742, 320] width 13 height 13
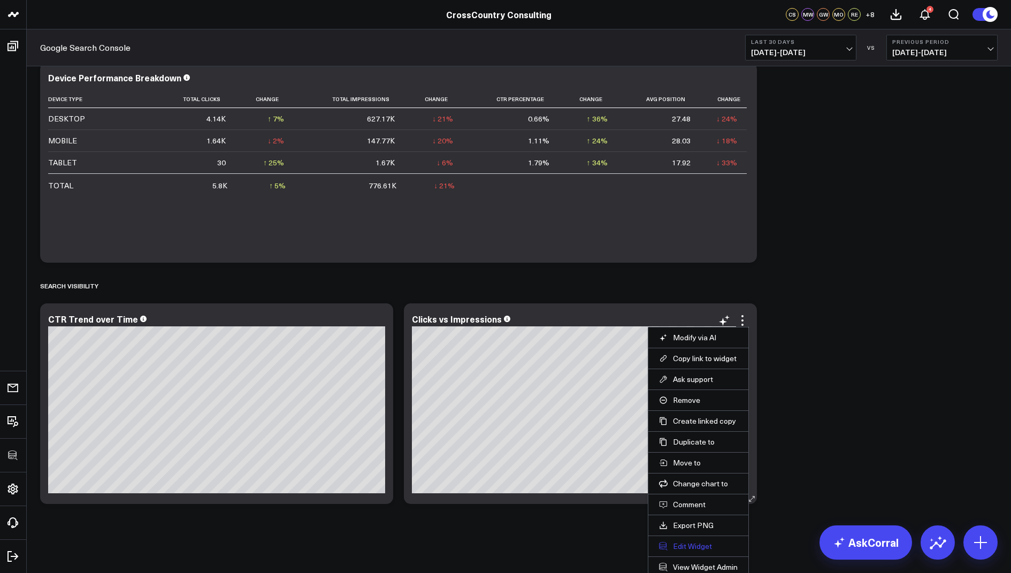
click at [681, 544] on button "Edit Widget" at bounding box center [698, 547] width 79 height 10
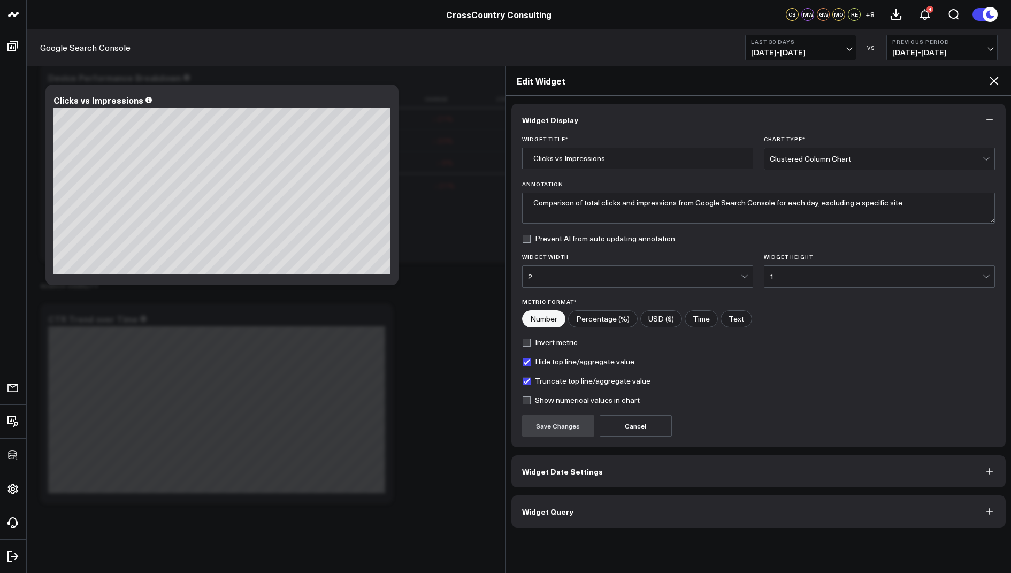
click at [592, 513] on button "Widget Query" at bounding box center [759, 512] width 495 height 32
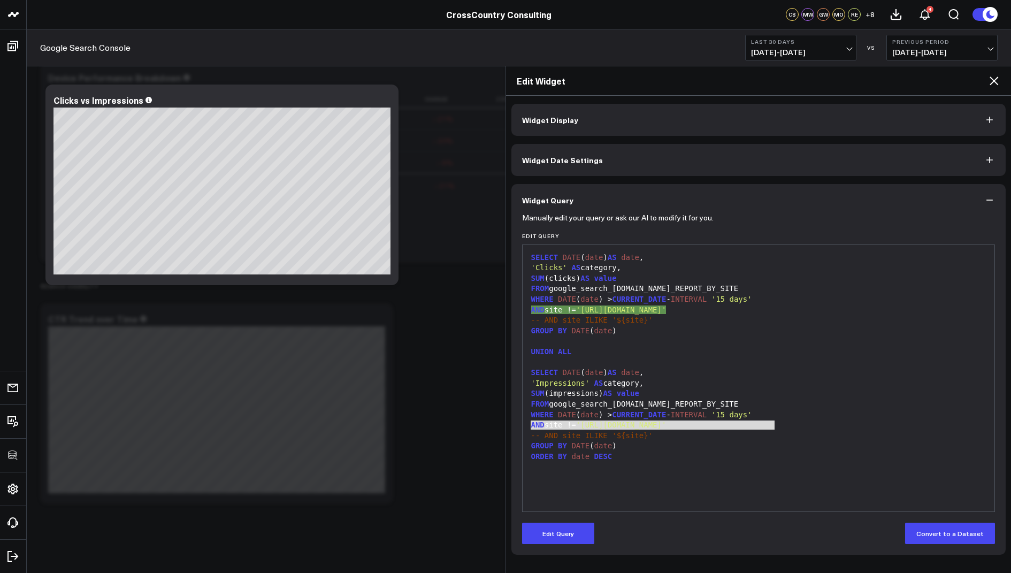
drag, startPoint x: 786, startPoint y: 421, endPoint x: 522, endPoint y: 423, distance: 263.3
click at [522, 423] on div "99 1 2 3 4 5 6 7 8 9 10 11 12 13 14 15 16 17 18 19 20 › ⌄ SELECT DATE ( date ) …" at bounding box center [759, 379] width 474 height 268
click at [994, 79] on icon at bounding box center [994, 80] width 13 height 13
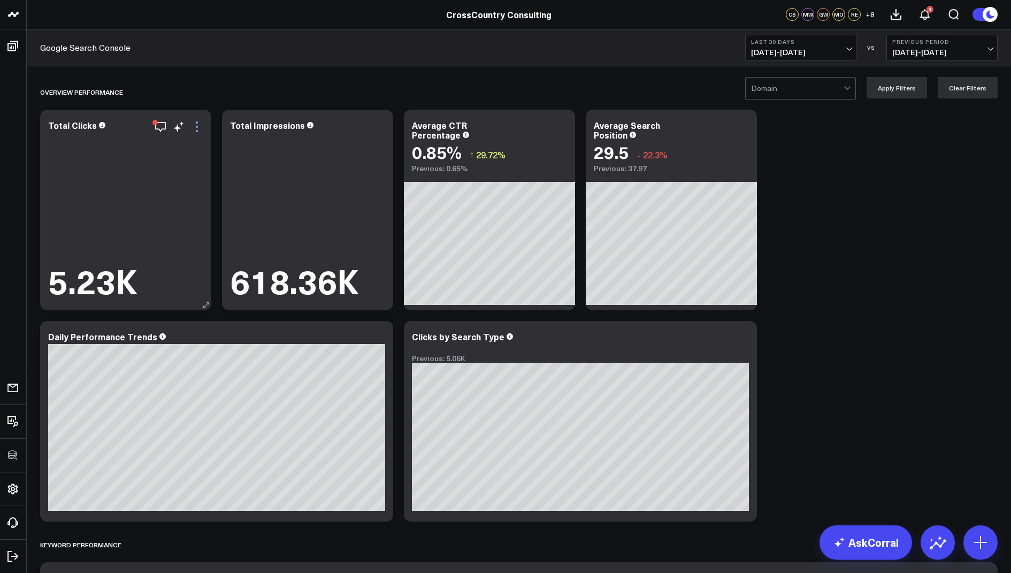
click at [194, 124] on icon at bounding box center [197, 126] width 13 height 13
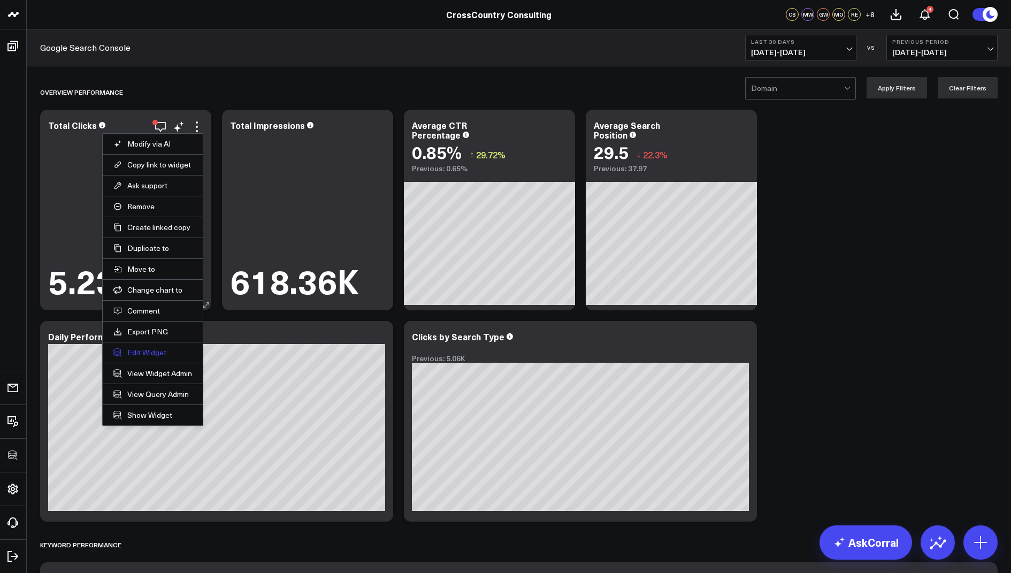
click at [144, 351] on button "Edit Widget" at bounding box center [152, 353] width 79 height 10
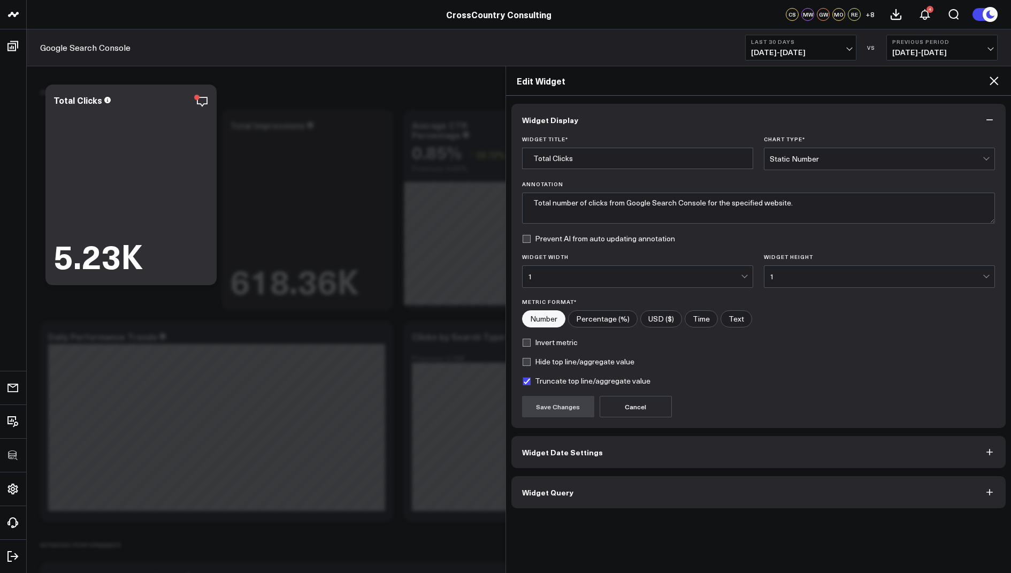
click at [536, 490] on span "Widget Query" at bounding box center [547, 492] width 51 height 9
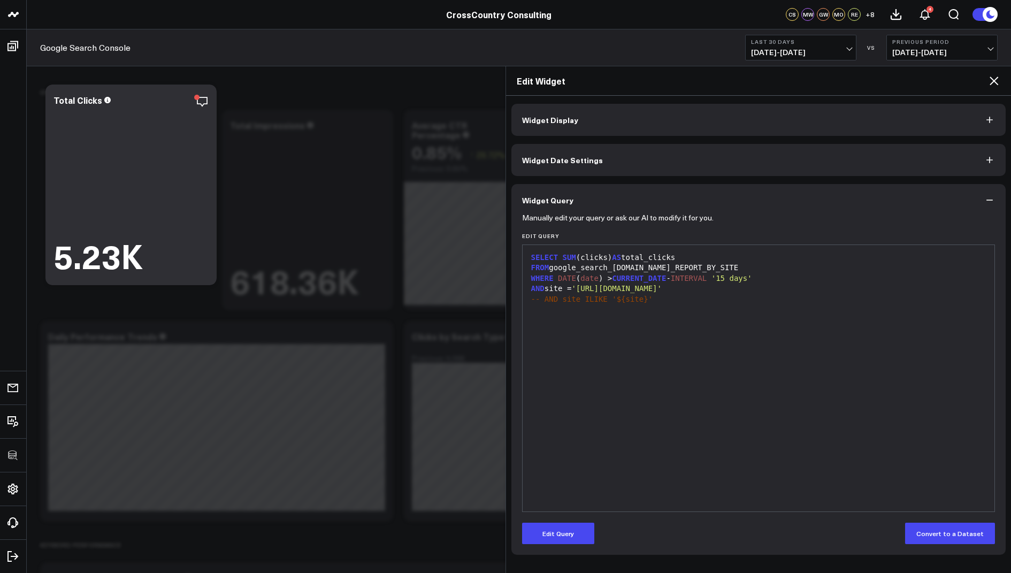
click at [994, 83] on icon at bounding box center [994, 80] width 13 height 13
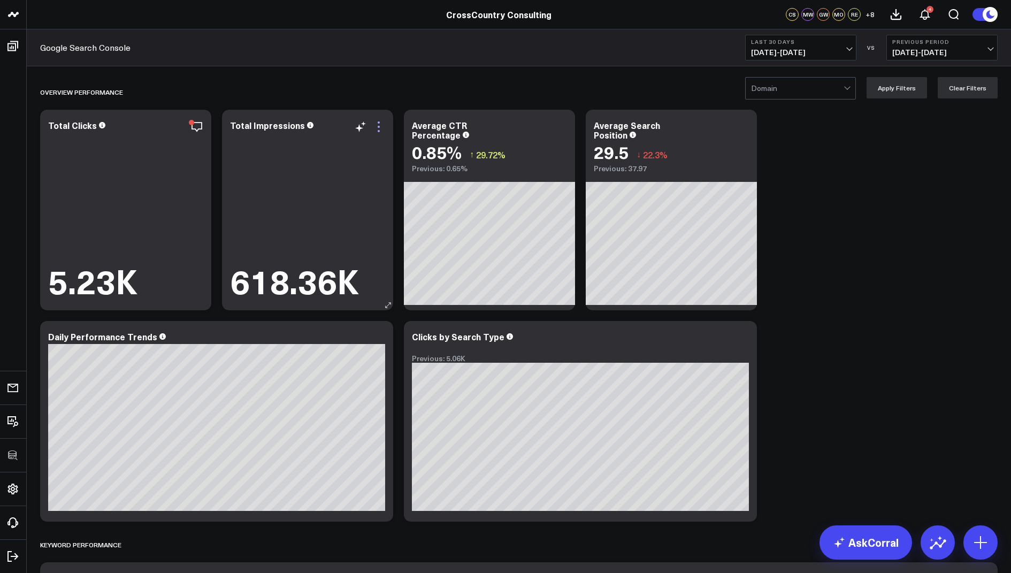
click at [376, 123] on icon at bounding box center [378, 126] width 13 height 13
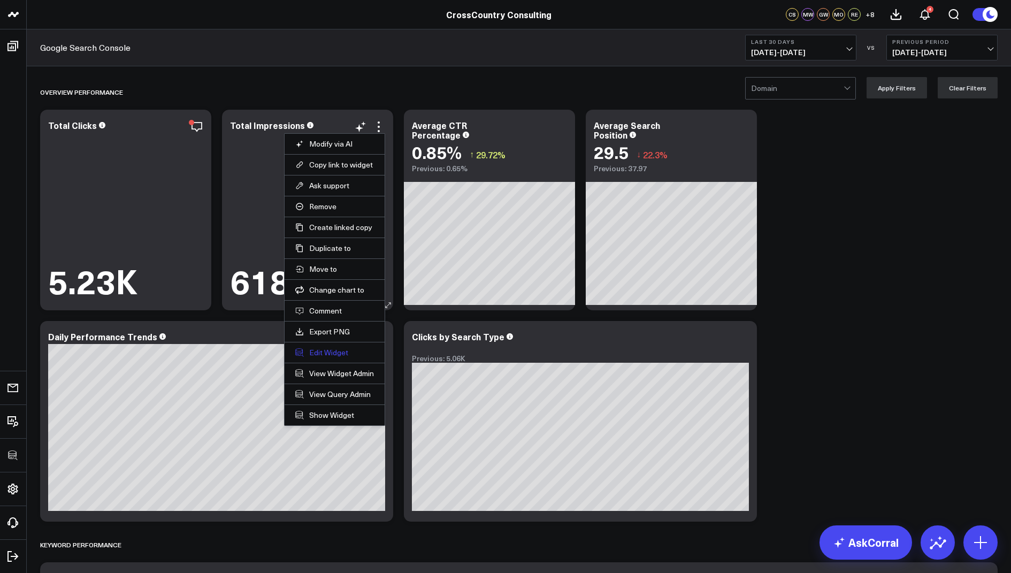
click at [322, 354] on button "Edit Widget" at bounding box center [334, 353] width 79 height 10
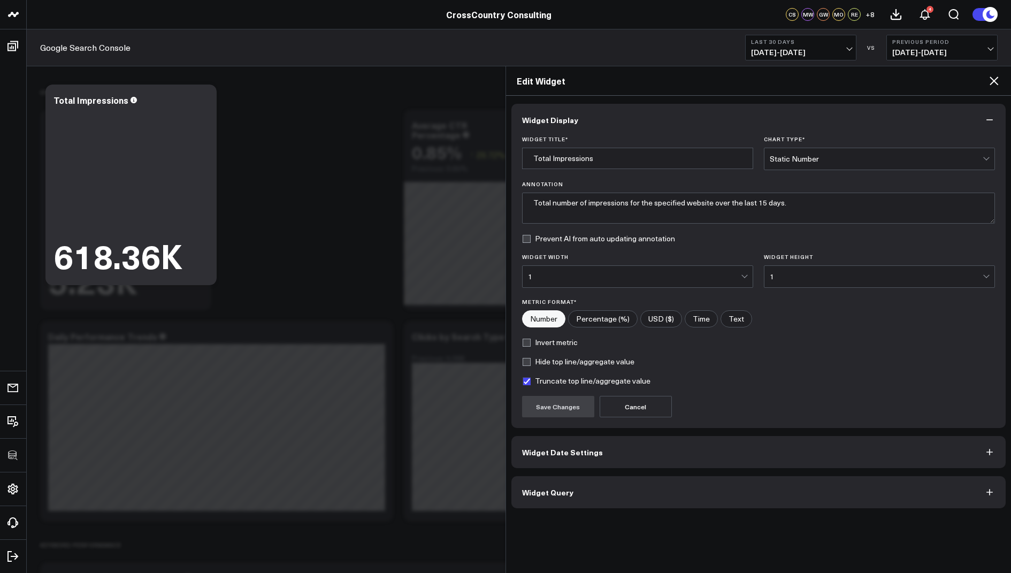
click at [530, 478] on button "Widget Query" at bounding box center [759, 492] width 495 height 32
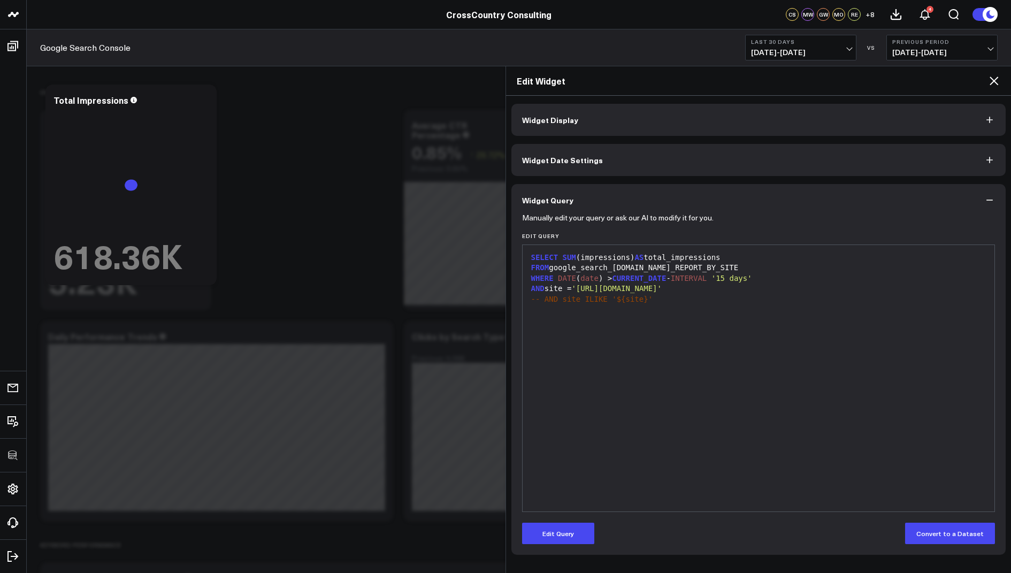
click at [531, 489] on div "SELECT SUM (impressions) AS total_impressions FROM google_search_console.SITE_R…" at bounding box center [759, 378] width 462 height 256
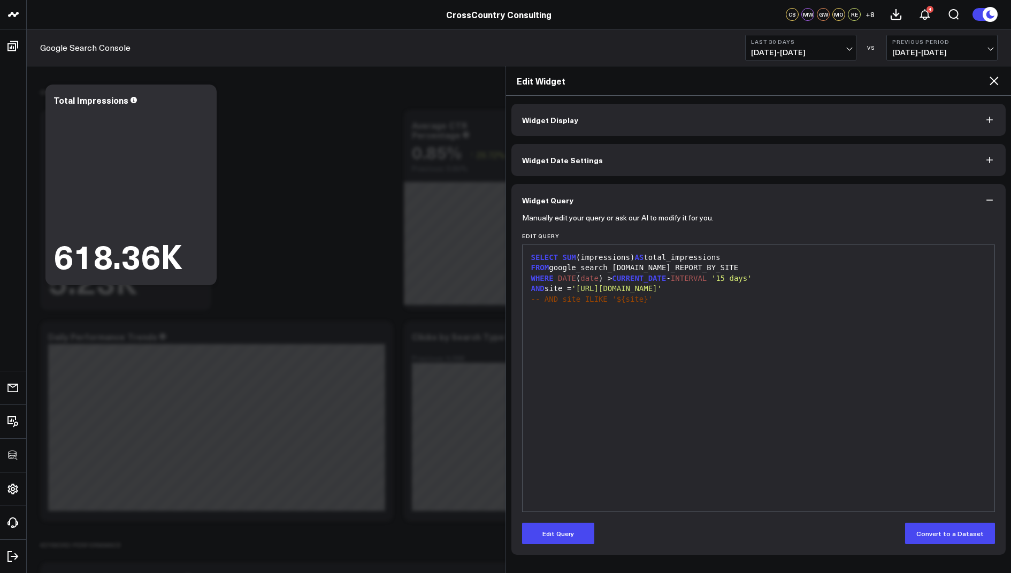
click at [992, 80] on icon at bounding box center [994, 80] width 13 height 13
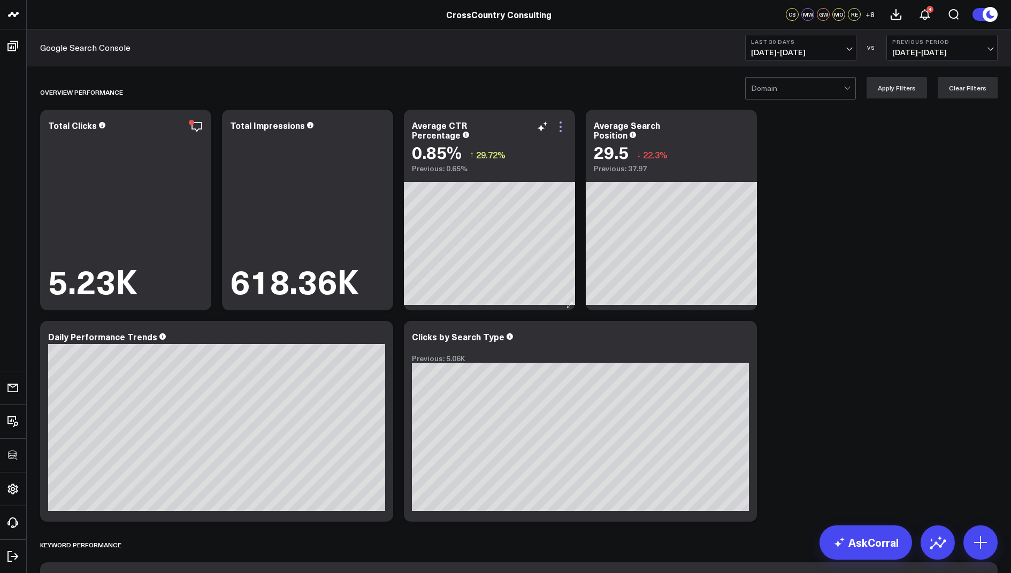
click at [555, 128] on icon at bounding box center [560, 126] width 13 height 13
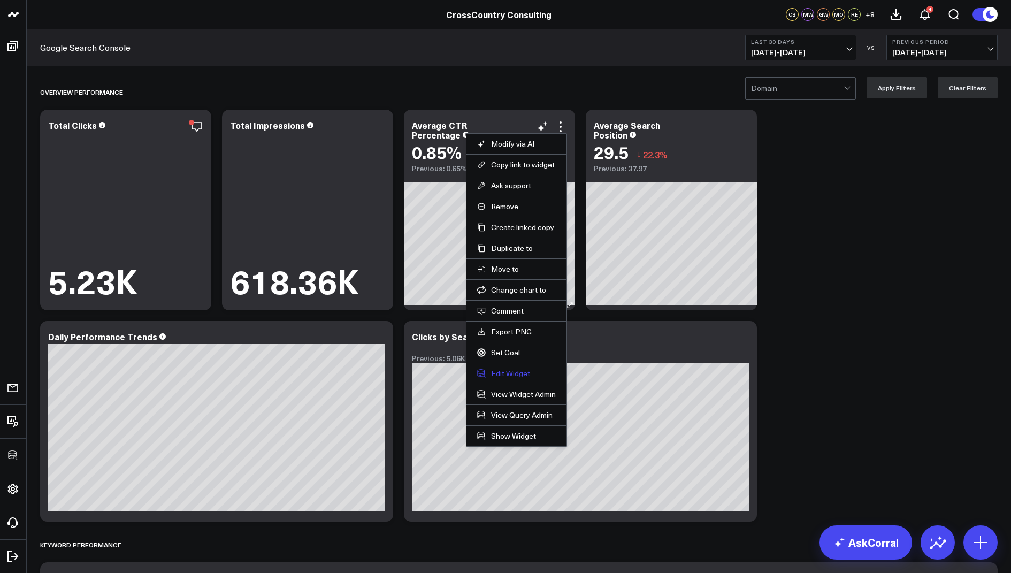
click at [506, 371] on button "Edit Widget" at bounding box center [516, 374] width 79 height 10
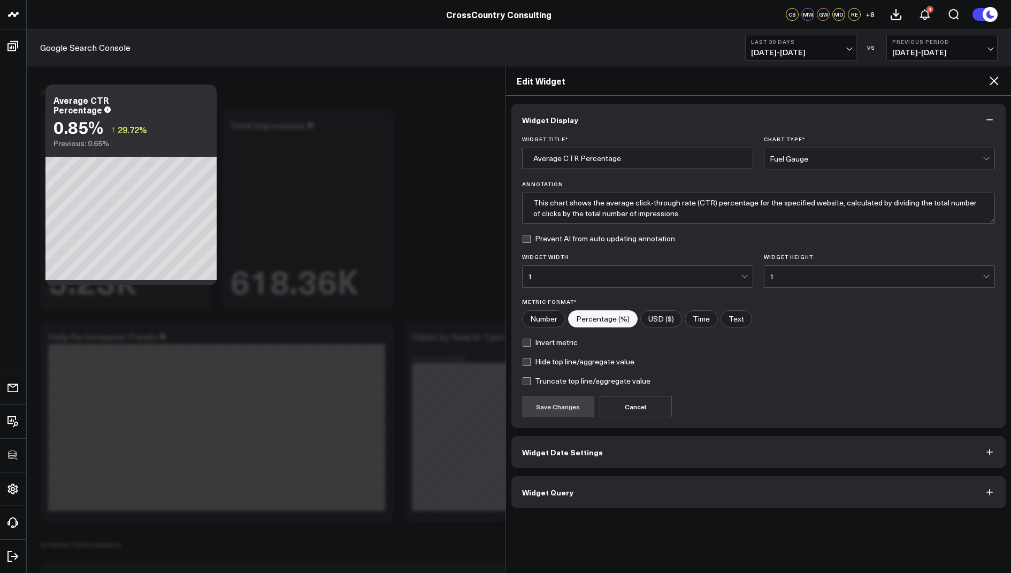
click at [534, 488] on span "Widget Query" at bounding box center [547, 492] width 51 height 9
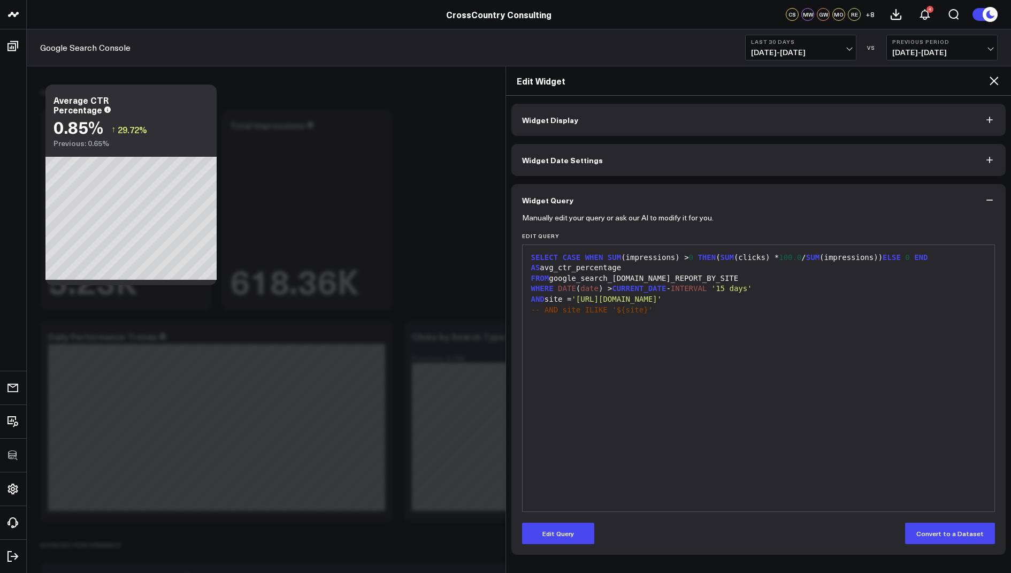
click at [996, 79] on icon at bounding box center [994, 81] width 9 height 9
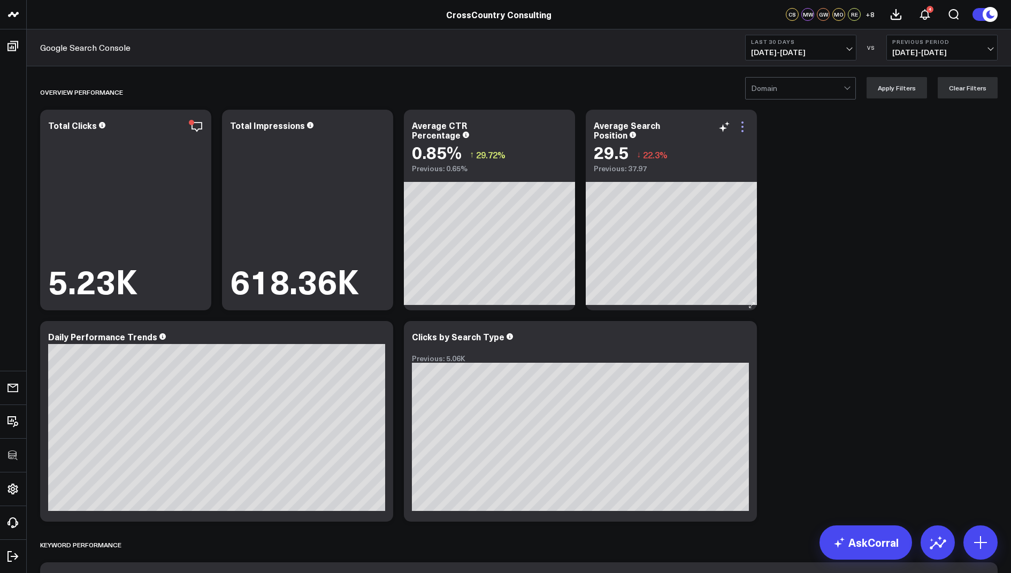
click at [741, 128] on icon at bounding box center [742, 126] width 13 height 13
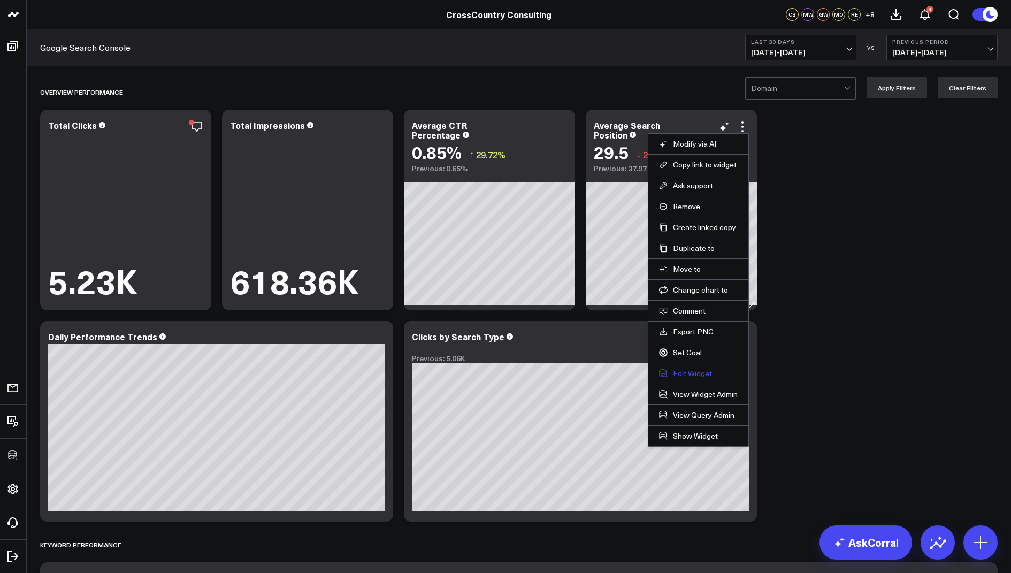
click at [681, 369] on button "Edit Widget" at bounding box center [698, 374] width 79 height 10
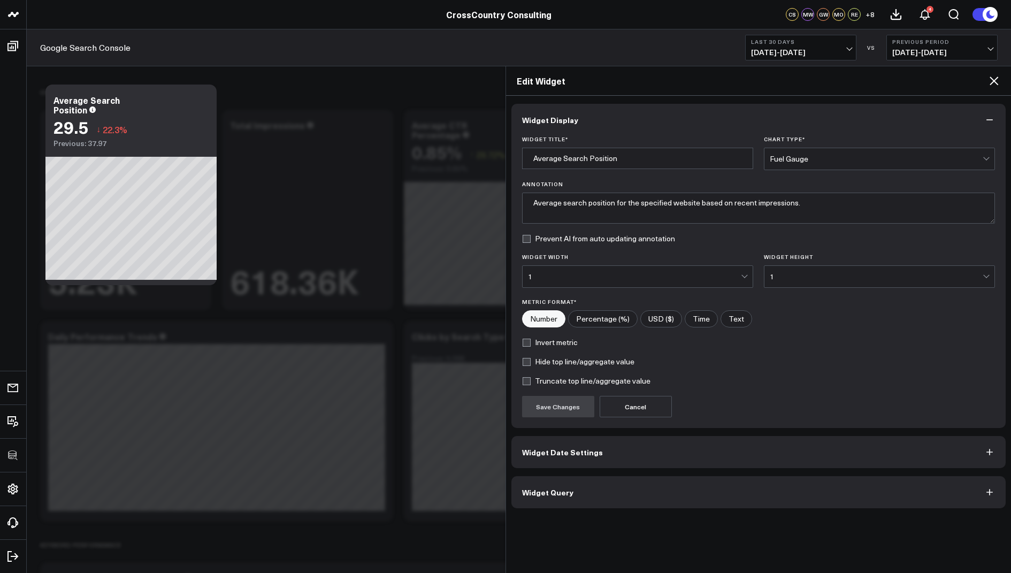
click at [535, 492] on span "Widget Query" at bounding box center [547, 492] width 51 height 9
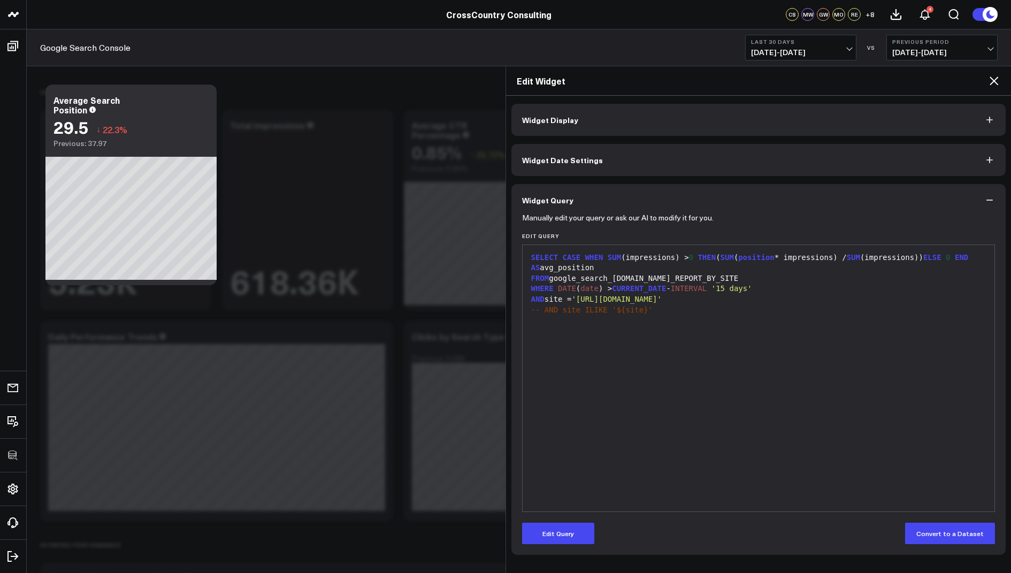
click at [996, 80] on icon at bounding box center [994, 80] width 13 height 13
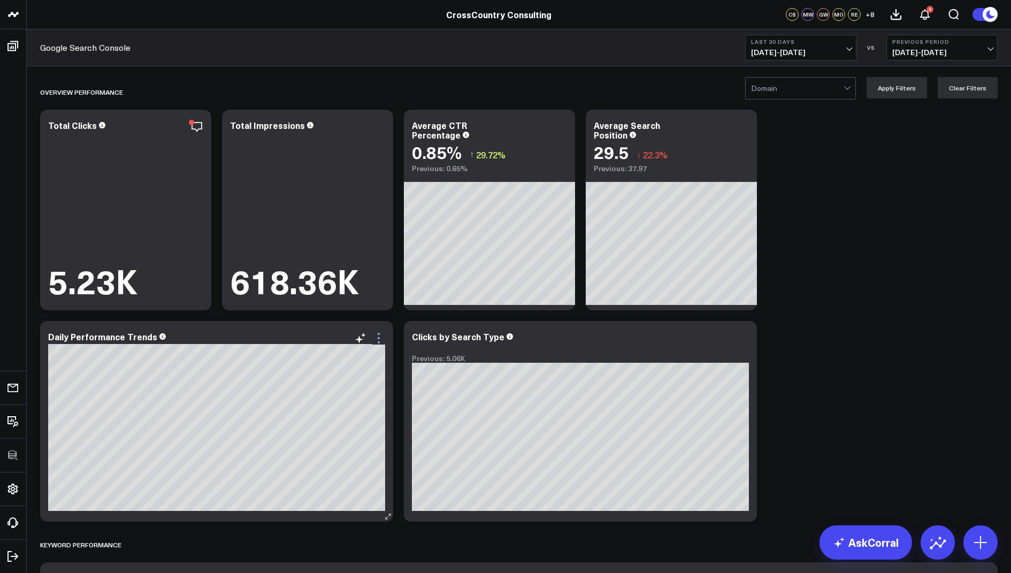
click at [375, 335] on icon at bounding box center [378, 338] width 13 height 13
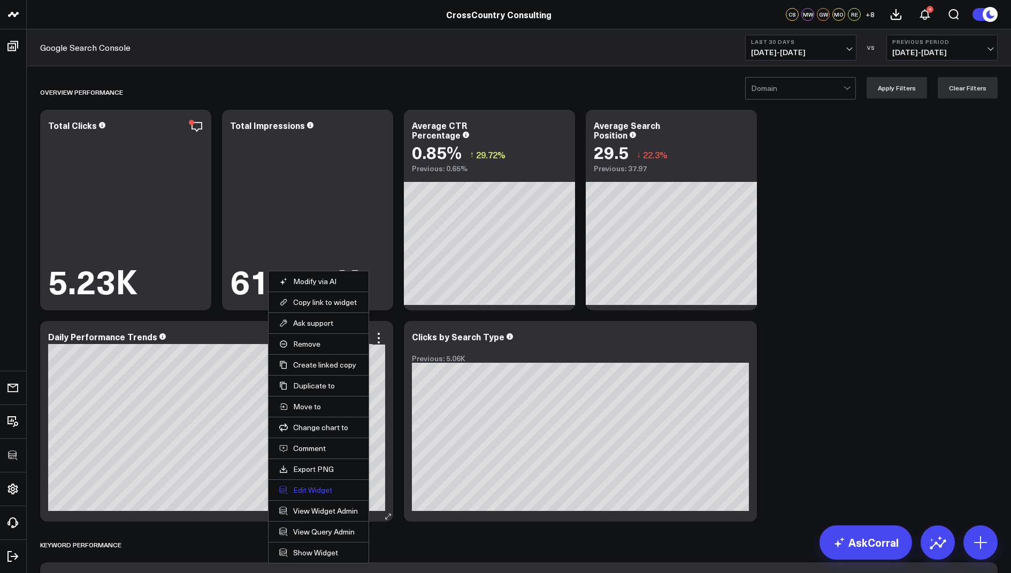
click at [306, 492] on button "Edit Widget" at bounding box center [318, 490] width 79 height 10
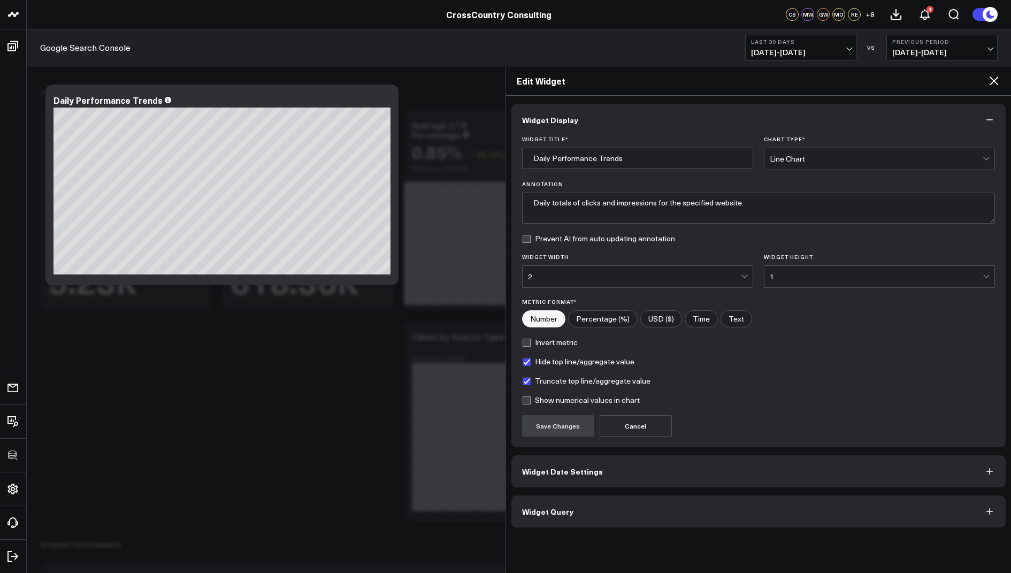
click at [532, 507] on span "Widget Query" at bounding box center [547, 511] width 51 height 9
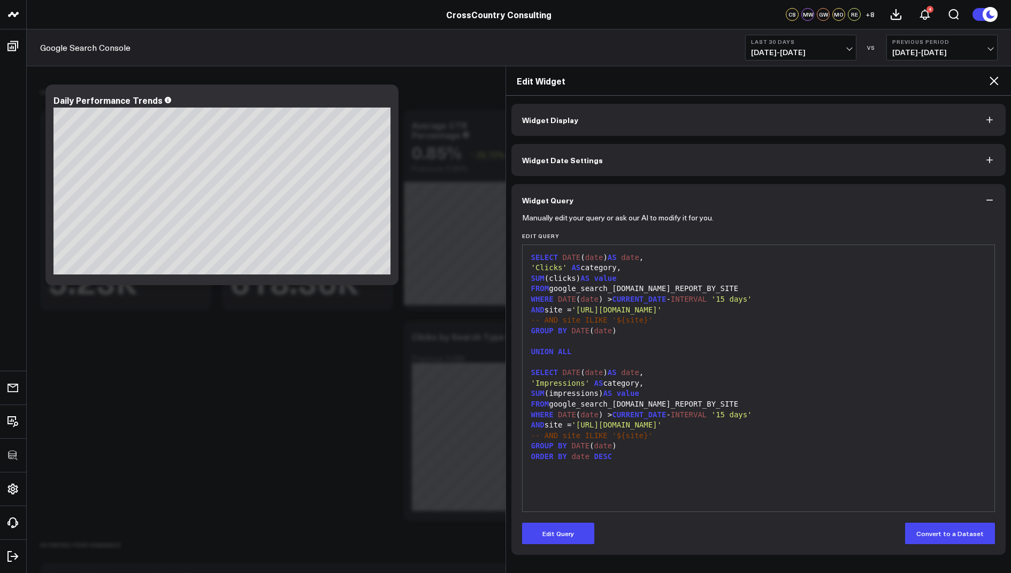
click at [995, 80] on icon at bounding box center [994, 81] width 9 height 9
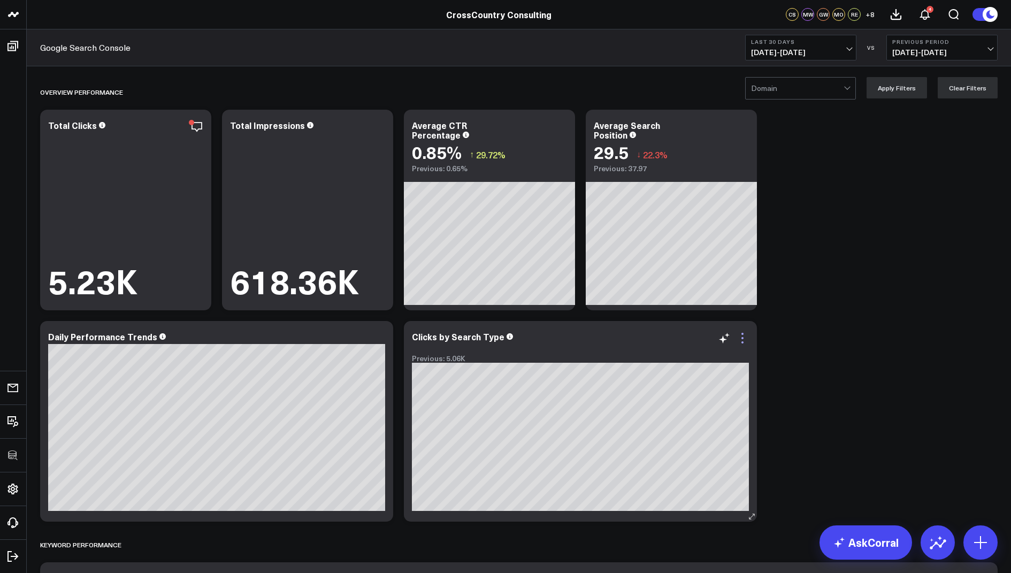
click at [742, 340] on icon at bounding box center [742, 338] width 13 height 13
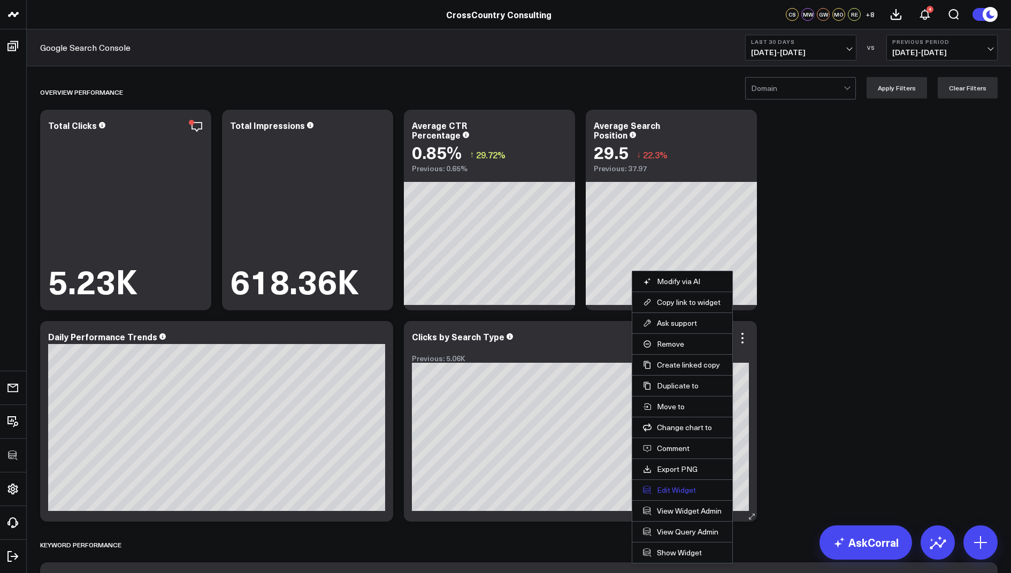
click at [669, 491] on button "Edit Widget" at bounding box center [682, 490] width 79 height 10
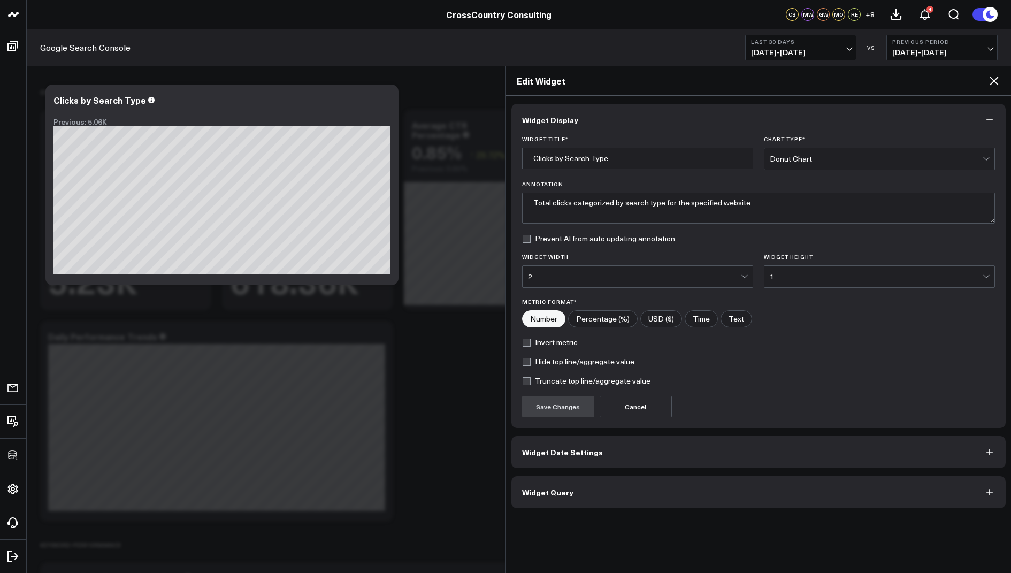
click at [540, 488] on span "Widget Query" at bounding box center [547, 492] width 51 height 9
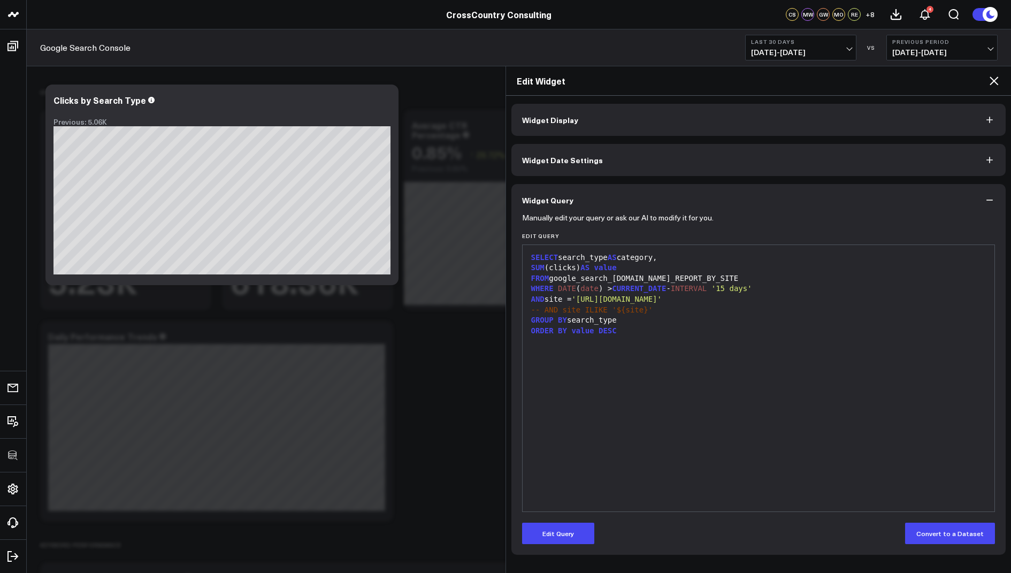
click at [986, 79] on h2 "Edit Widget" at bounding box center [752, 81] width 471 height 12
click at [993, 79] on icon at bounding box center [994, 80] width 13 height 13
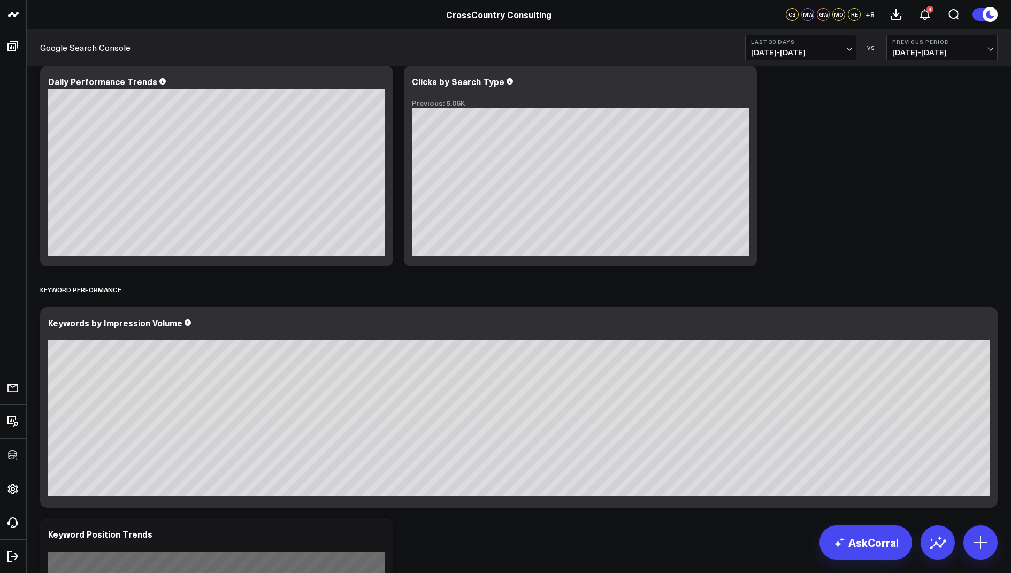
scroll to position [394, 0]
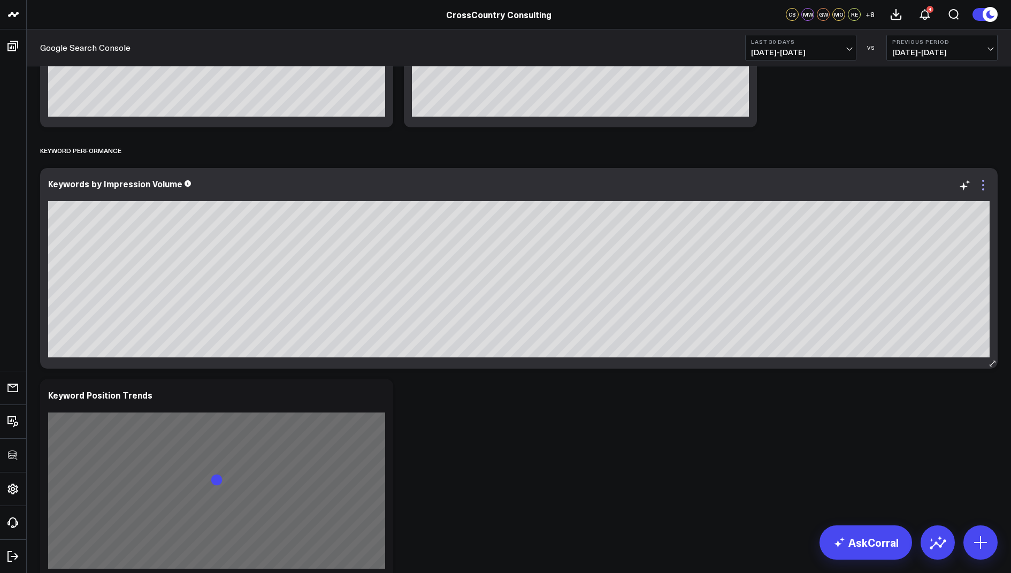
click at [983, 187] on icon at bounding box center [983, 185] width 13 height 13
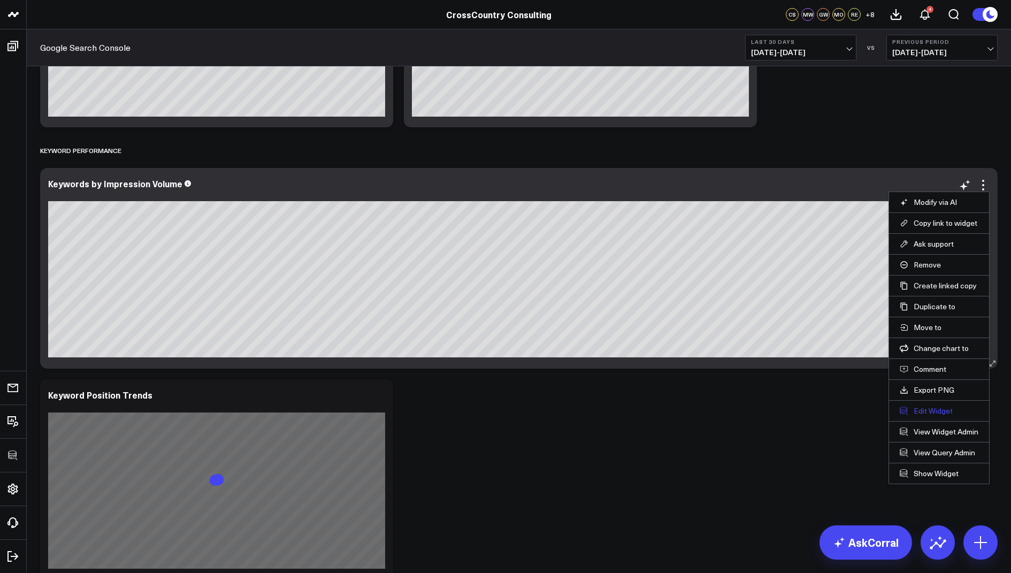
click at [928, 410] on button "Edit Widget" at bounding box center [939, 411] width 79 height 10
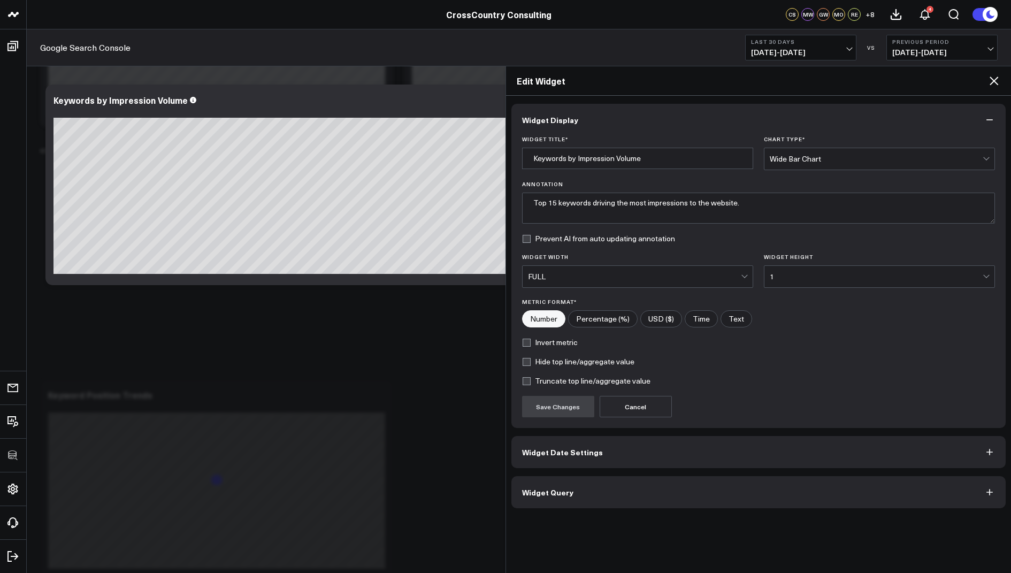
click at [563, 488] on span "Widget Query" at bounding box center [547, 492] width 51 height 9
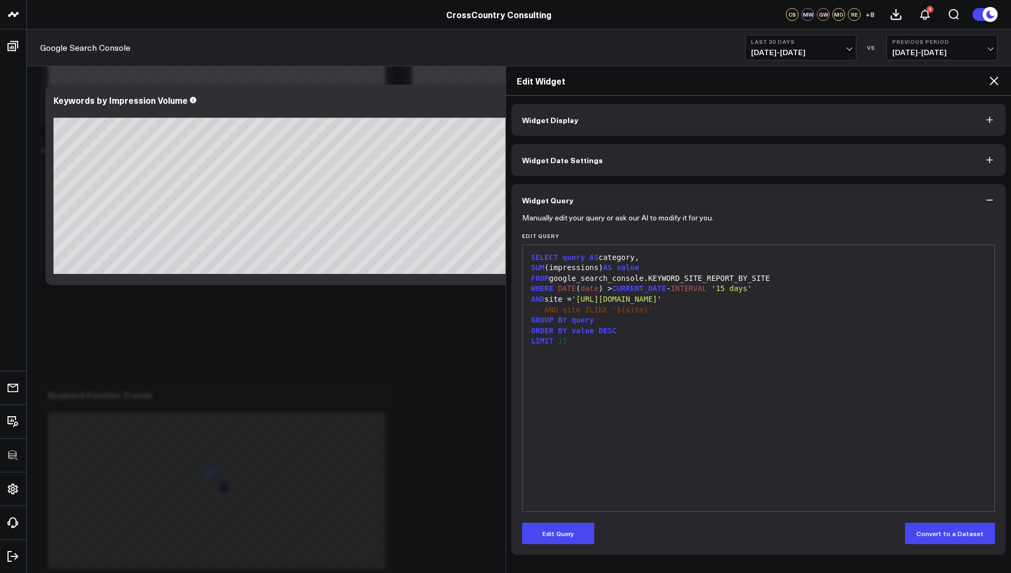
click at [1001, 80] on div "Edit Widget" at bounding box center [759, 80] width 506 height 29
click at [997, 80] on icon at bounding box center [994, 80] width 13 height 13
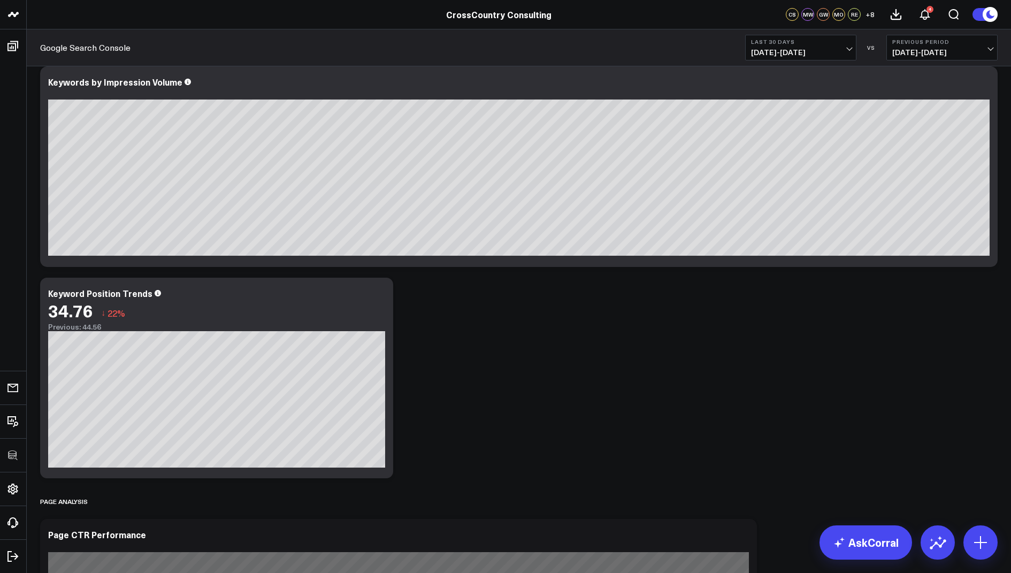
scroll to position [520, 0]
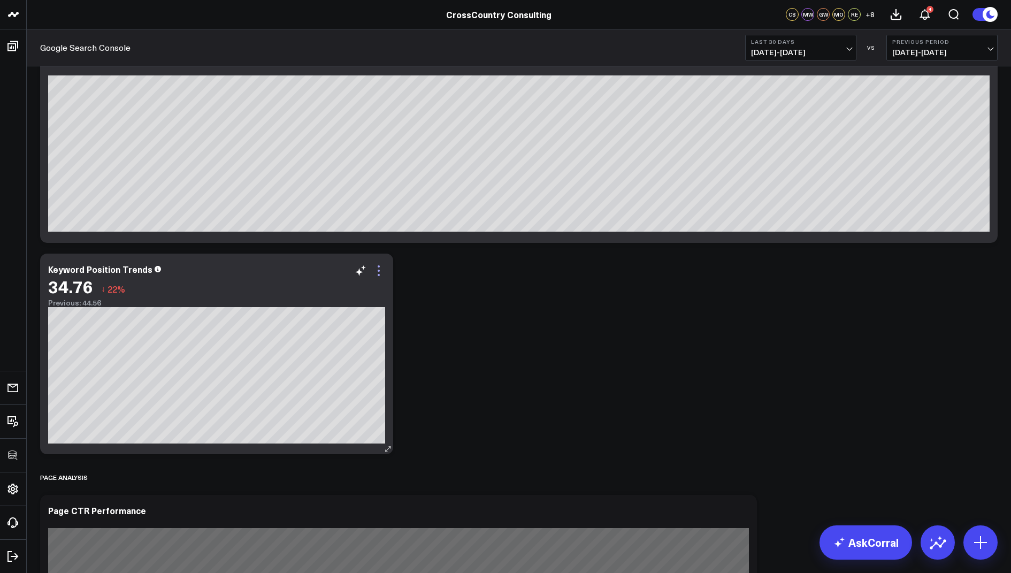
click at [379, 269] on icon at bounding box center [378, 270] width 13 height 13
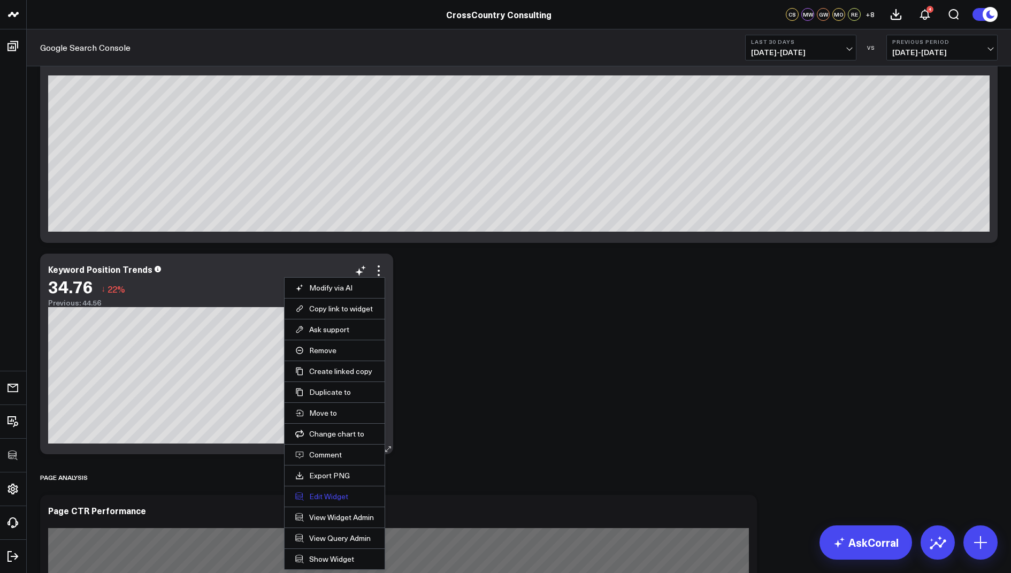
click at [326, 494] on button "Edit Widget" at bounding box center [334, 497] width 79 height 10
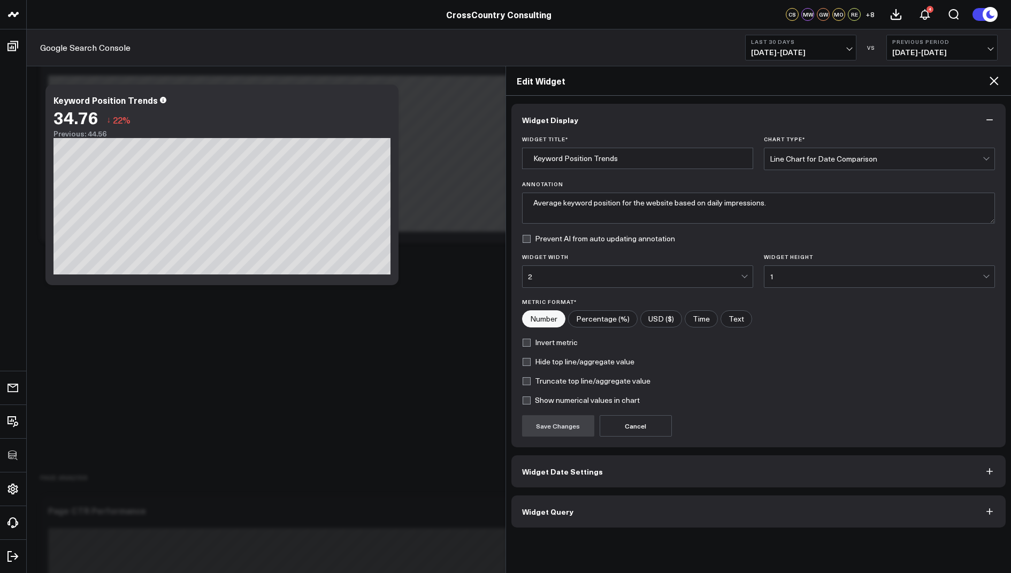
click at [566, 507] on span "Widget Query" at bounding box center [547, 511] width 51 height 9
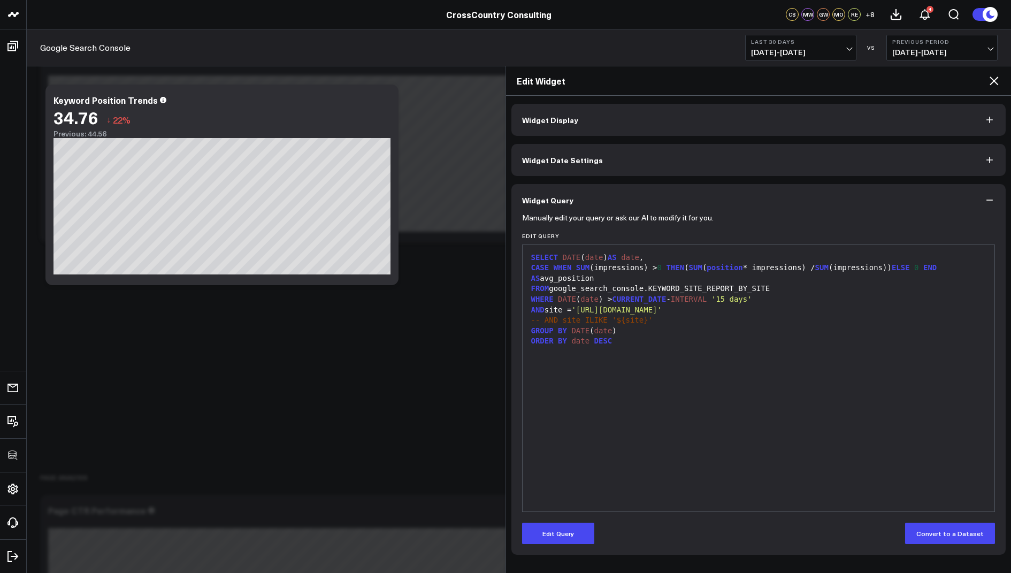
click at [993, 83] on icon at bounding box center [994, 80] width 13 height 13
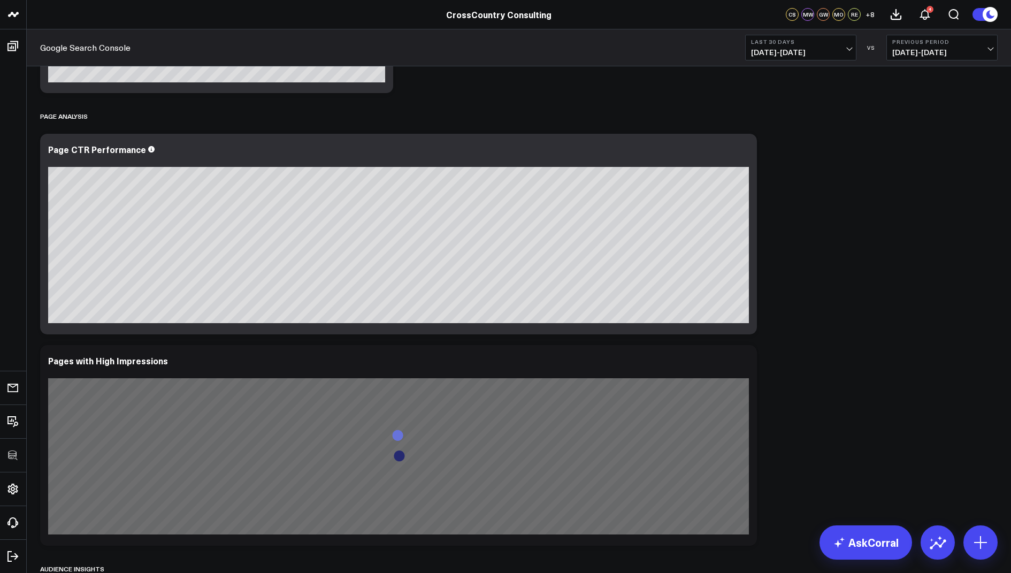
scroll to position [883, 0]
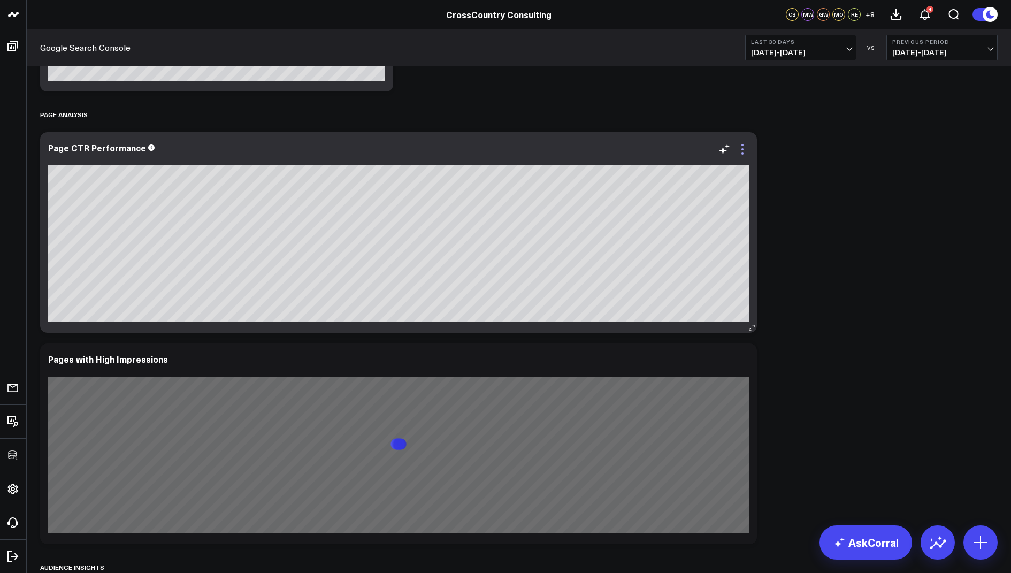
click at [747, 147] on icon at bounding box center [742, 149] width 13 height 13
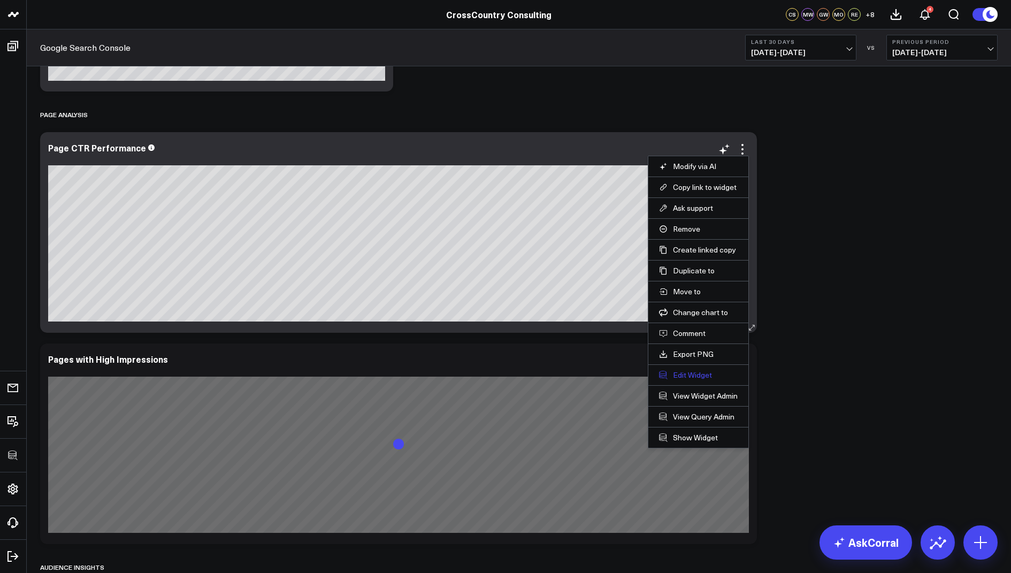
click at [685, 372] on button "Edit Widget" at bounding box center [698, 375] width 79 height 10
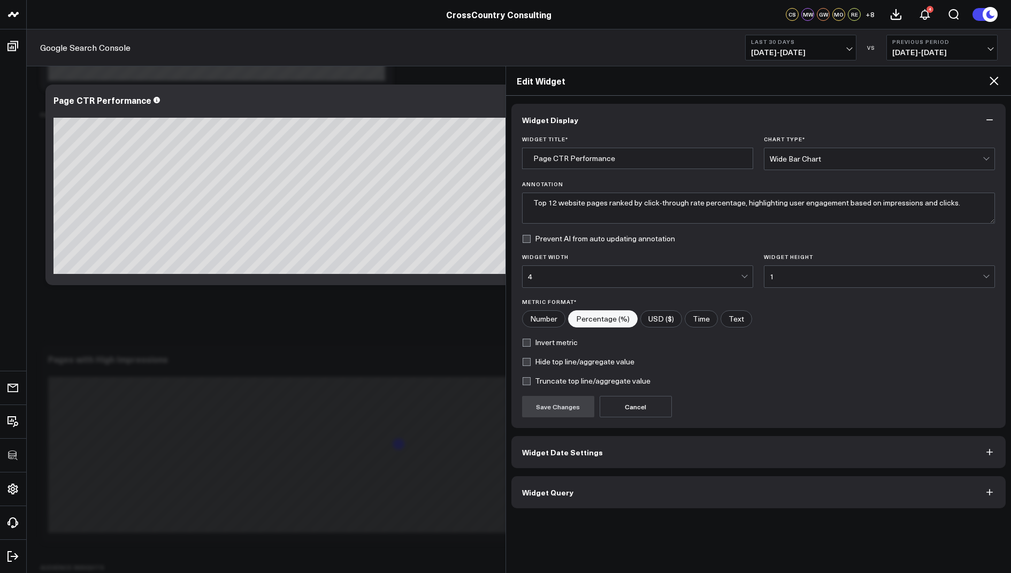
click at [536, 498] on button "Widget Query" at bounding box center [759, 492] width 495 height 32
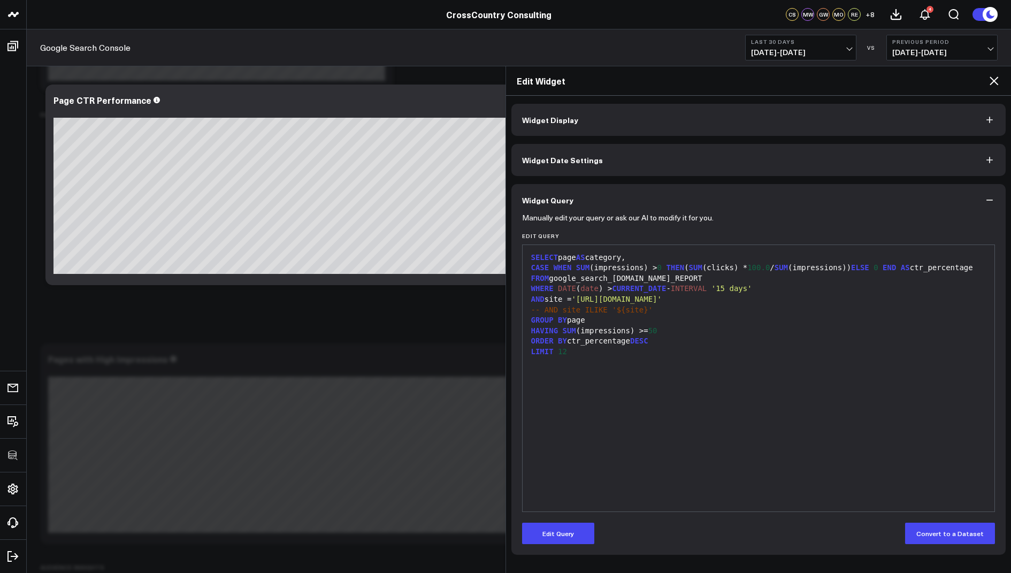
click at [994, 80] on icon at bounding box center [994, 81] width 9 height 9
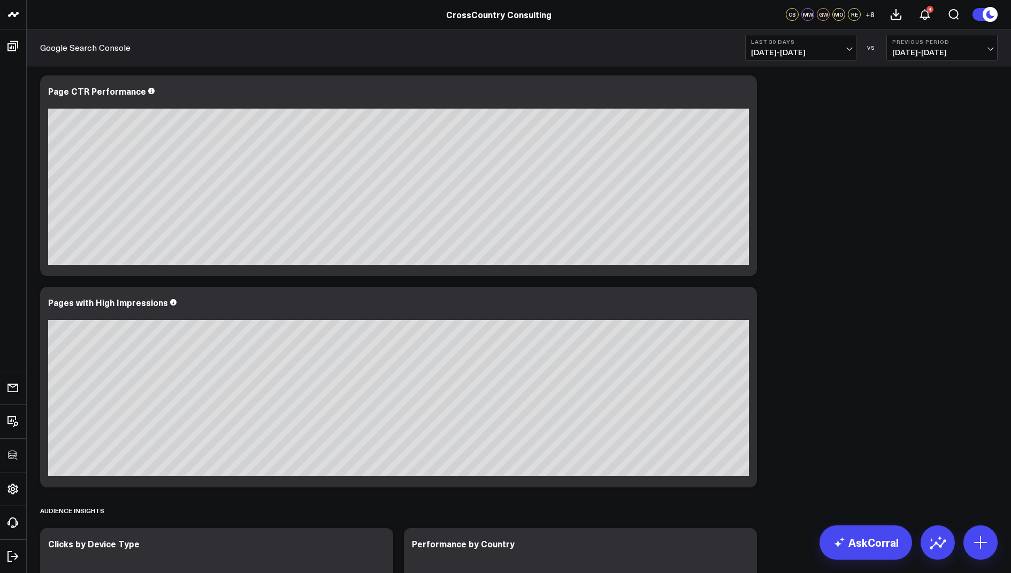
scroll to position [1098, 0]
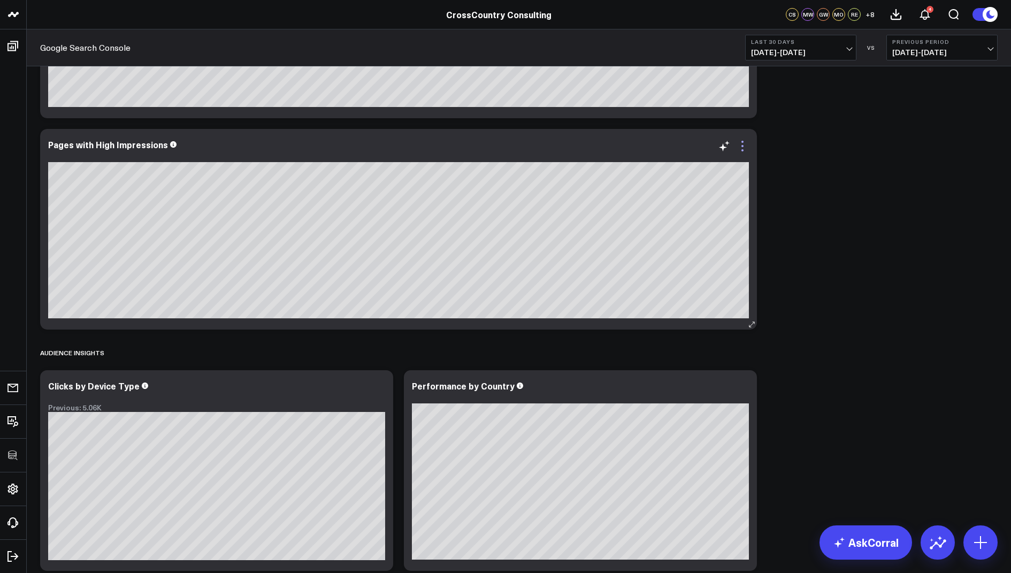
click at [742, 144] on icon at bounding box center [742, 146] width 13 height 13
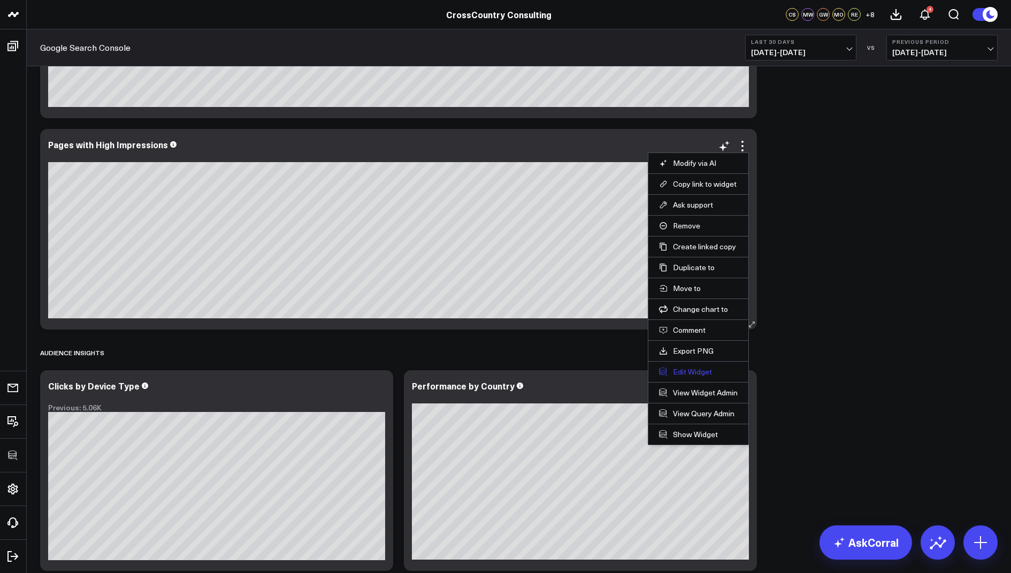
click at [682, 372] on button "Edit Widget" at bounding box center [698, 372] width 79 height 10
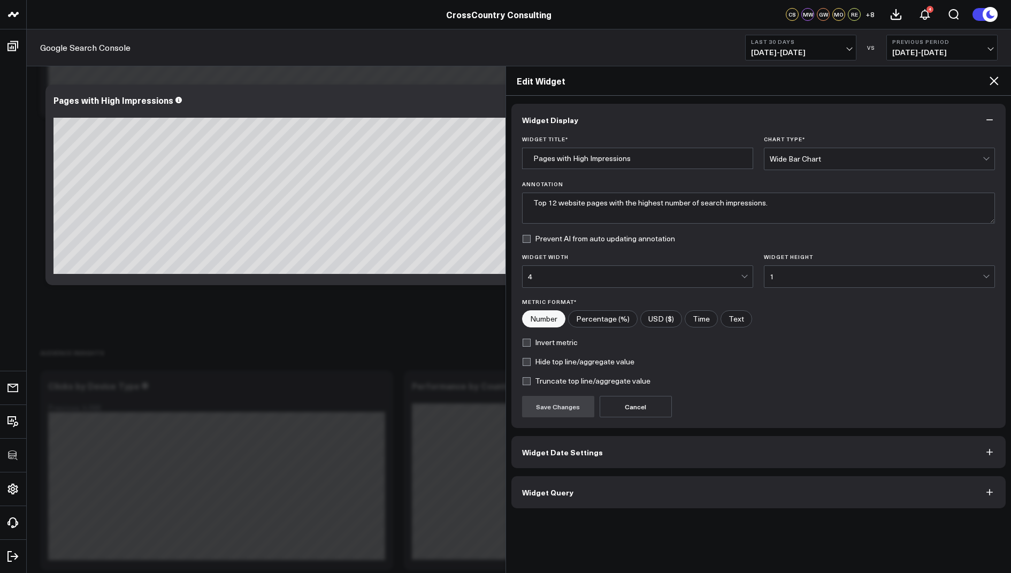
click at [550, 481] on button "Widget Query" at bounding box center [759, 492] width 495 height 32
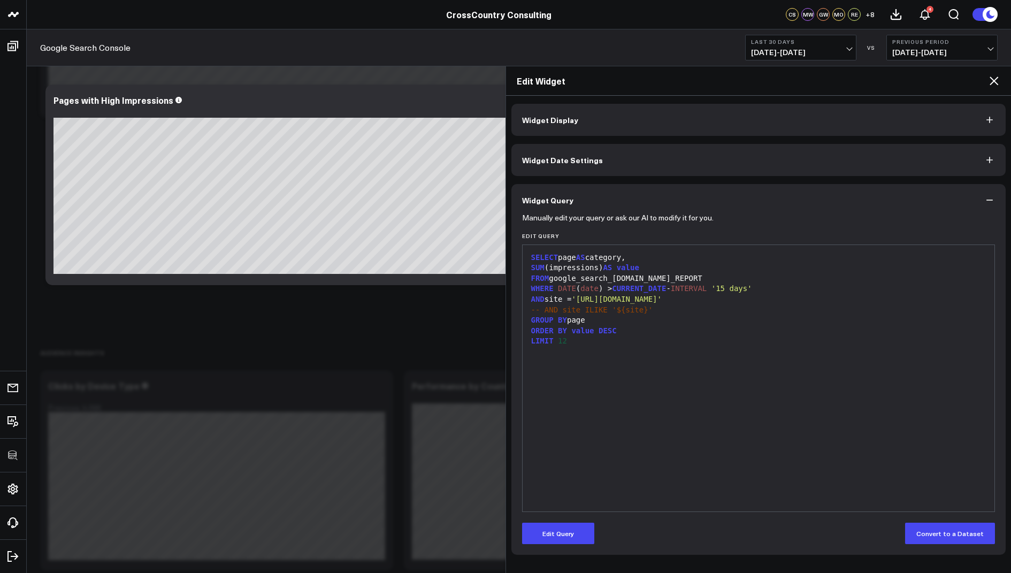
click at [993, 75] on icon at bounding box center [994, 80] width 13 height 13
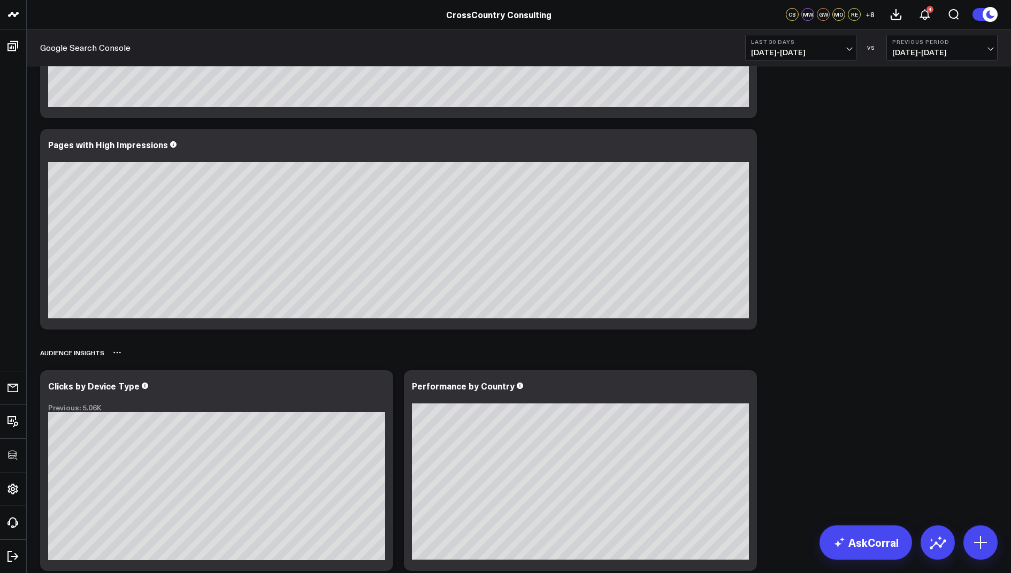
scroll to position [1279, 0]
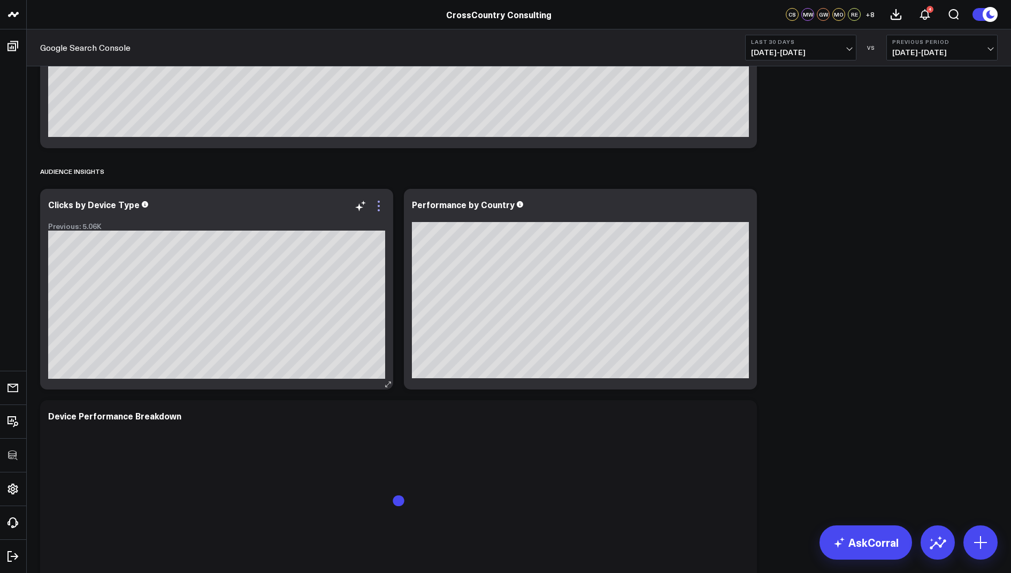
click at [378, 206] on icon at bounding box center [379, 206] width 2 height 2
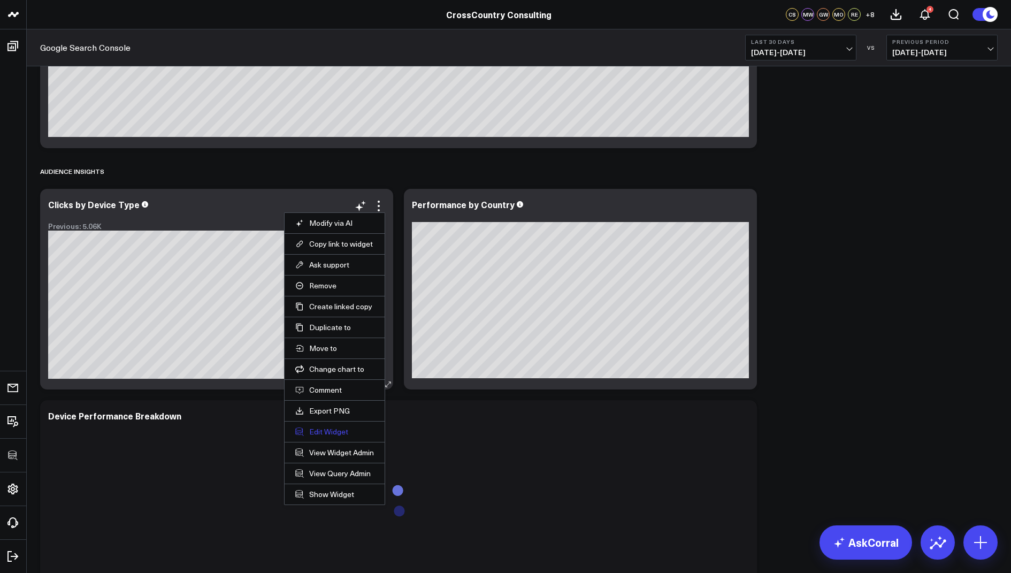
click at [326, 430] on button "Edit Widget" at bounding box center [334, 432] width 79 height 10
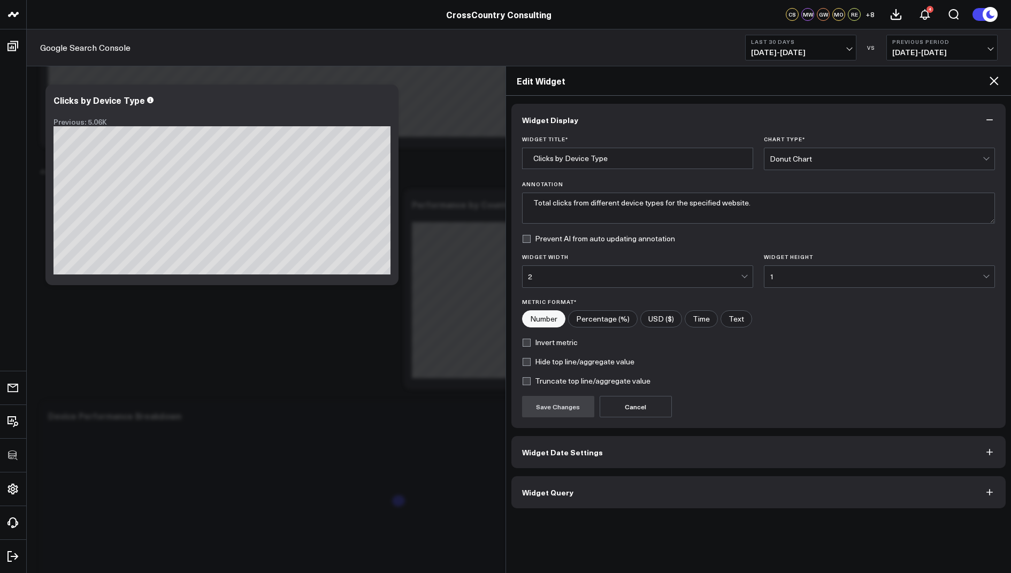
click at [607, 488] on button "Widget Query" at bounding box center [759, 492] width 495 height 32
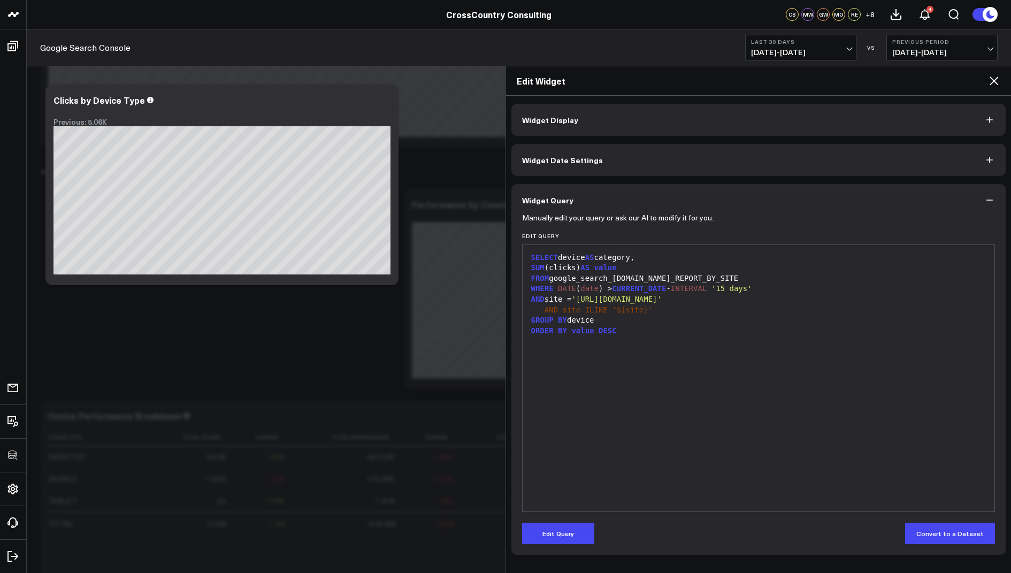
click at [994, 80] on icon at bounding box center [994, 81] width 9 height 9
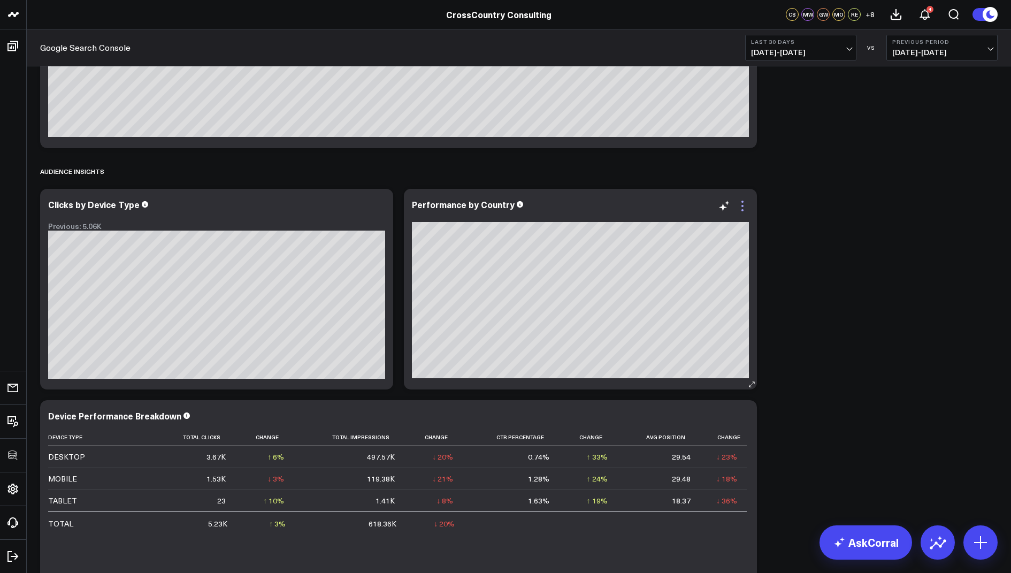
click at [743, 205] on icon at bounding box center [743, 206] width 2 height 2
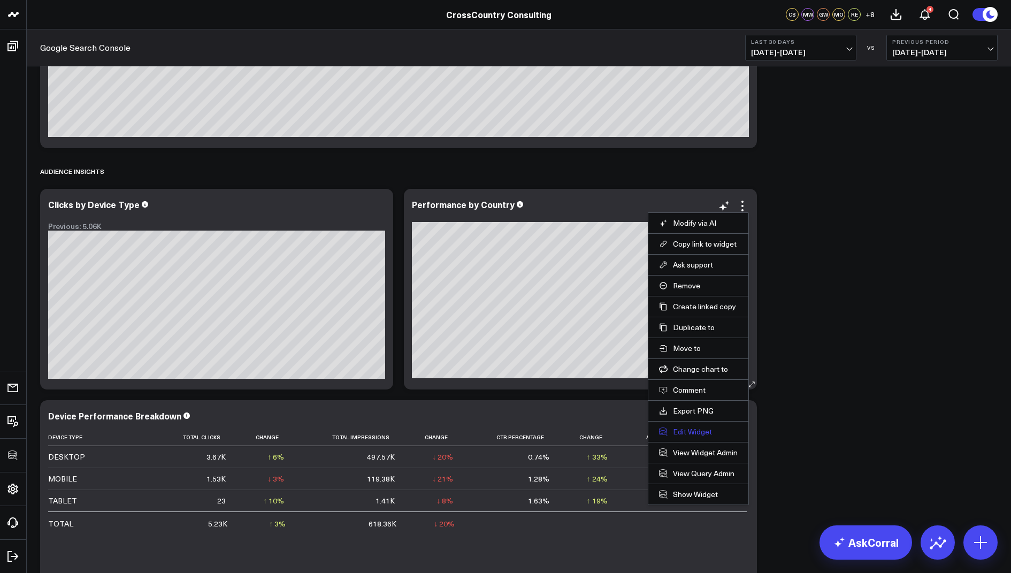
click at [673, 430] on button "Edit Widget" at bounding box center [698, 432] width 79 height 10
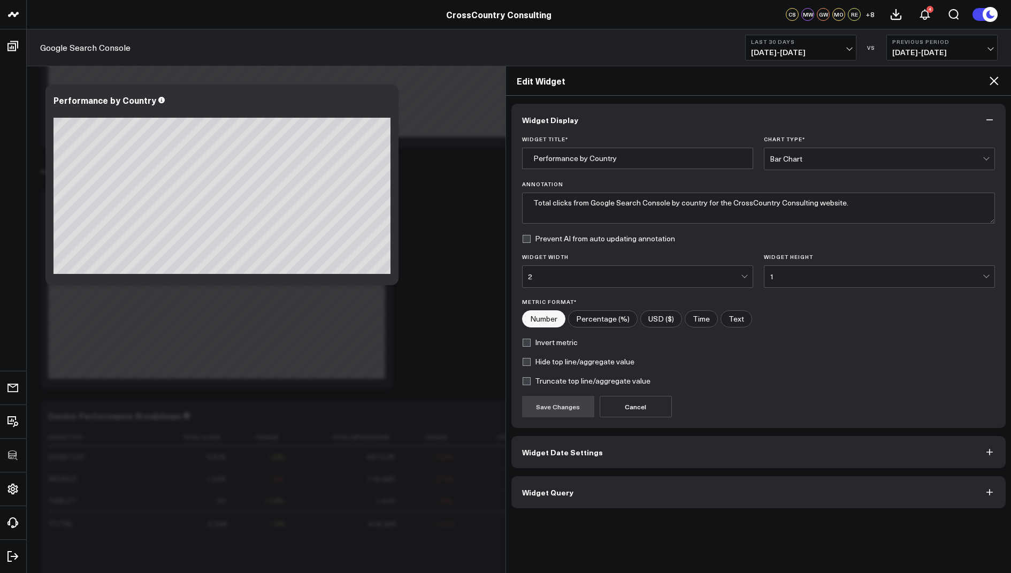
click at [547, 488] on span "Widget Query" at bounding box center [547, 492] width 51 height 9
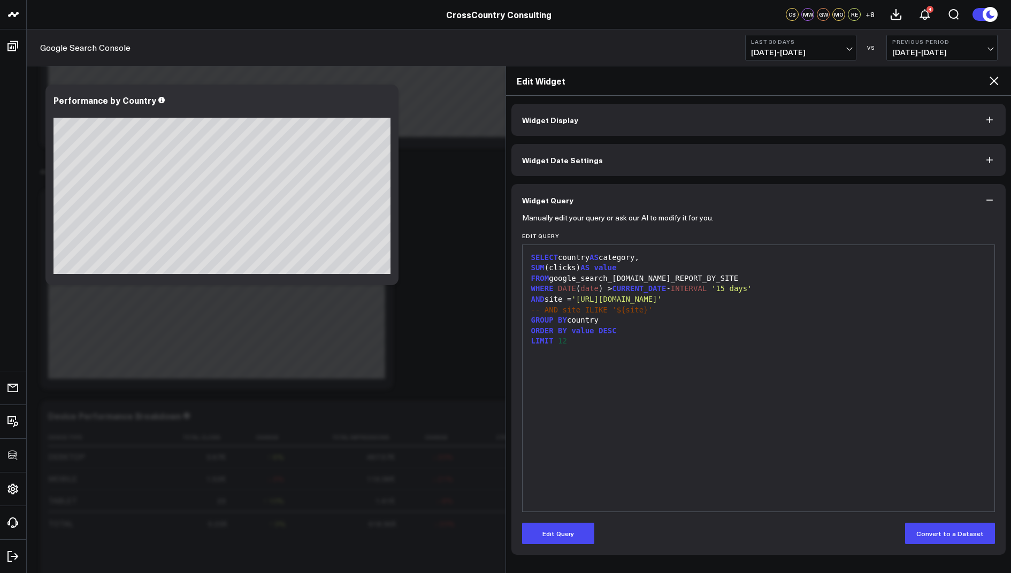
click at [994, 80] on icon at bounding box center [994, 81] width 9 height 9
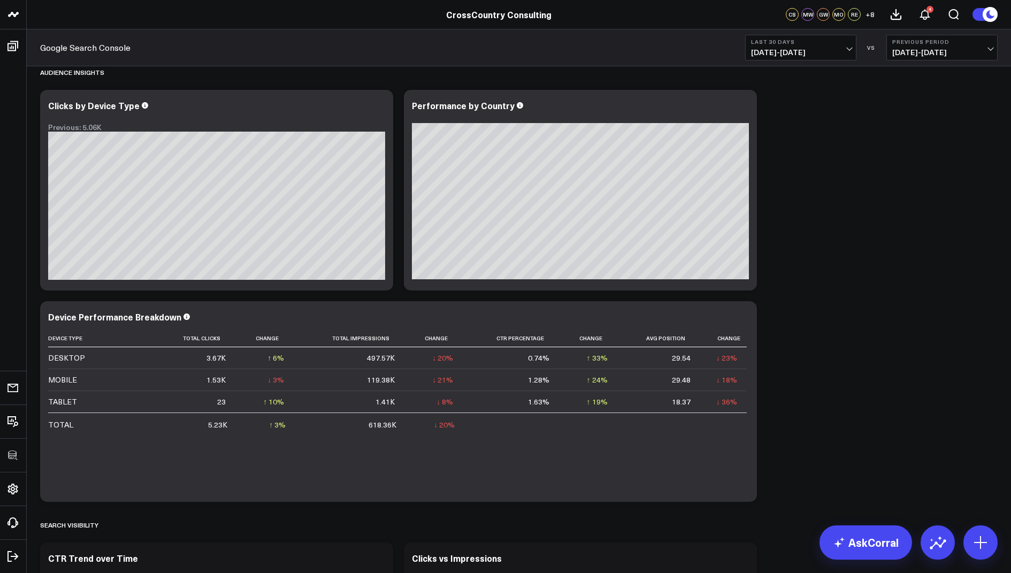
scroll to position [1534, 0]
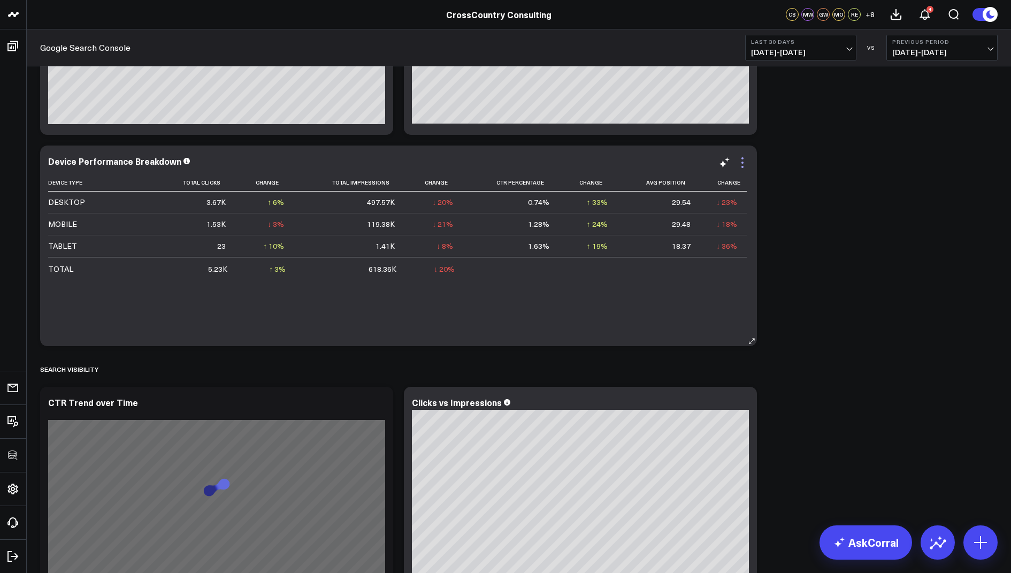
click at [744, 167] on icon at bounding box center [742, 162] width 13 height 13
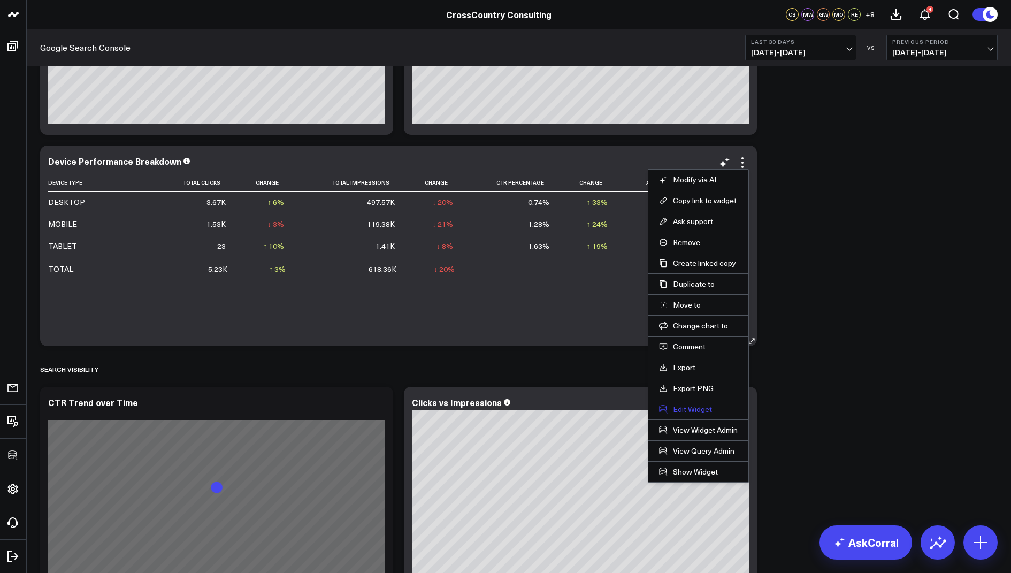
click at [683, 407] on button "Edit Widget" at bounding box center [698, 410] width 79 height 10
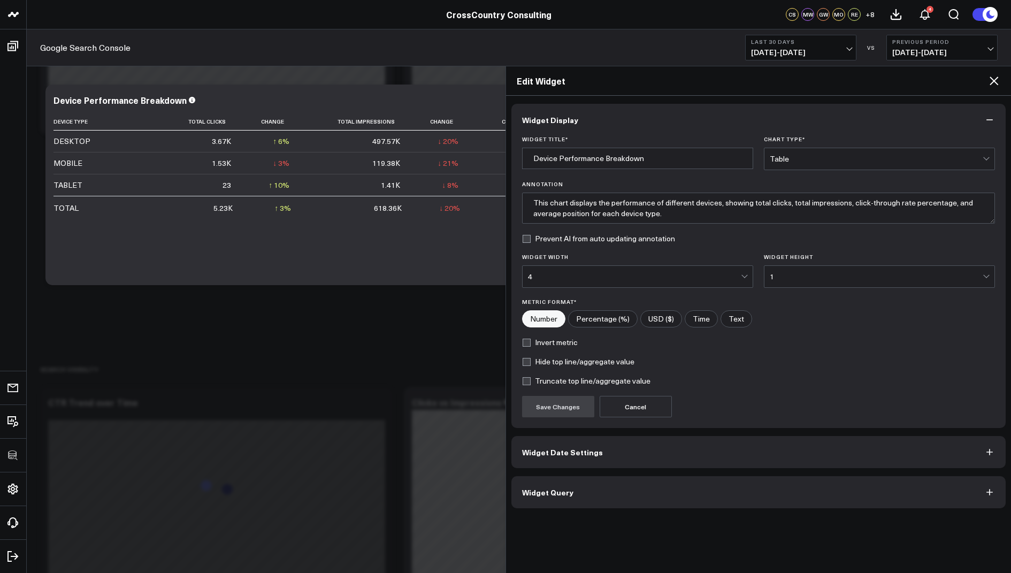
click at [537, 490] on span "Widget Query" at bounding box center [547, 492] width 51 height 9
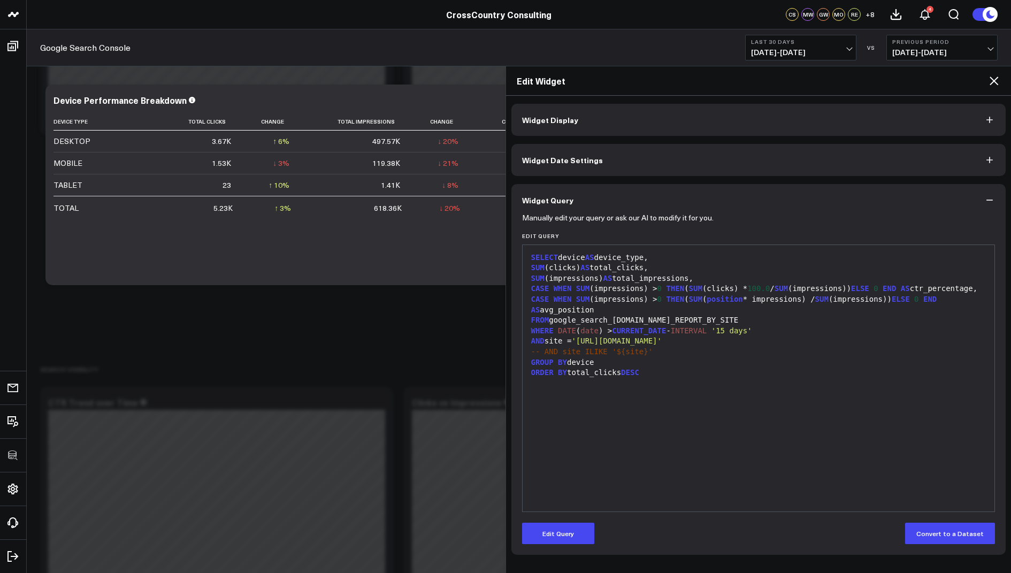
click at [996, 82] on icon at bounding box center [994, 80] width 13 height 13
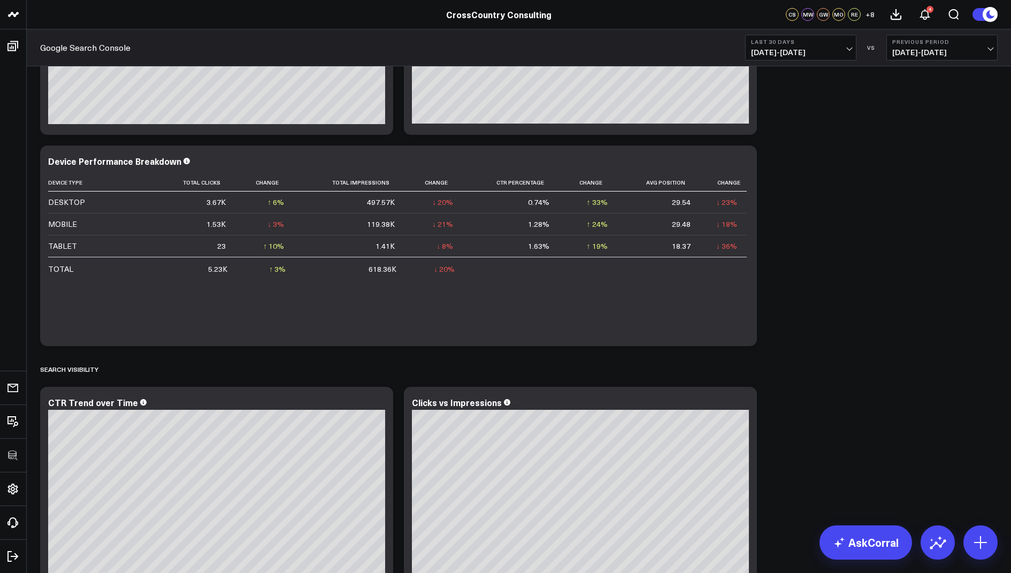
scroll to position [1617, 0]
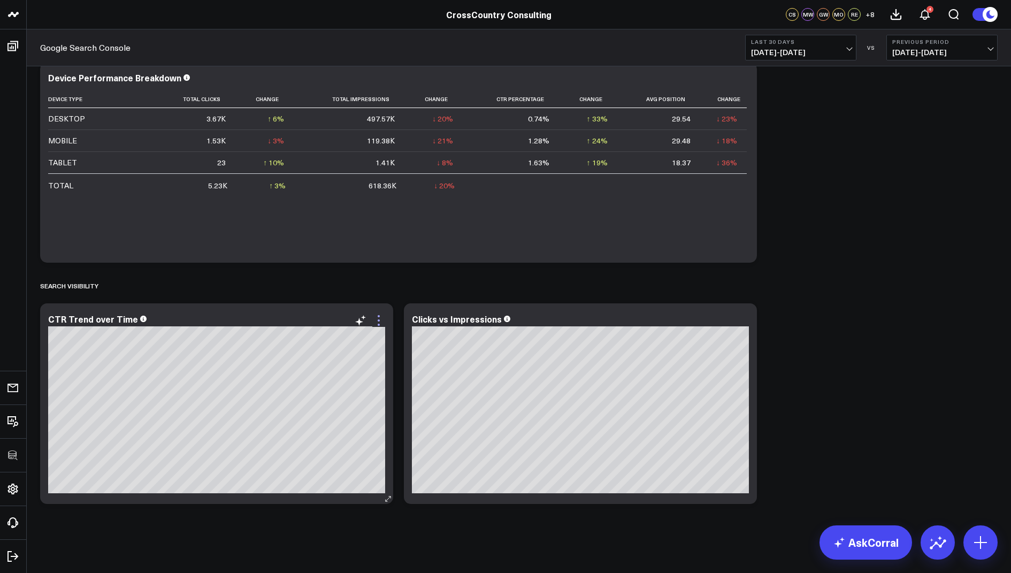
click at [374, 323] on icon at bounding box center [378, 320] width 13 height 13
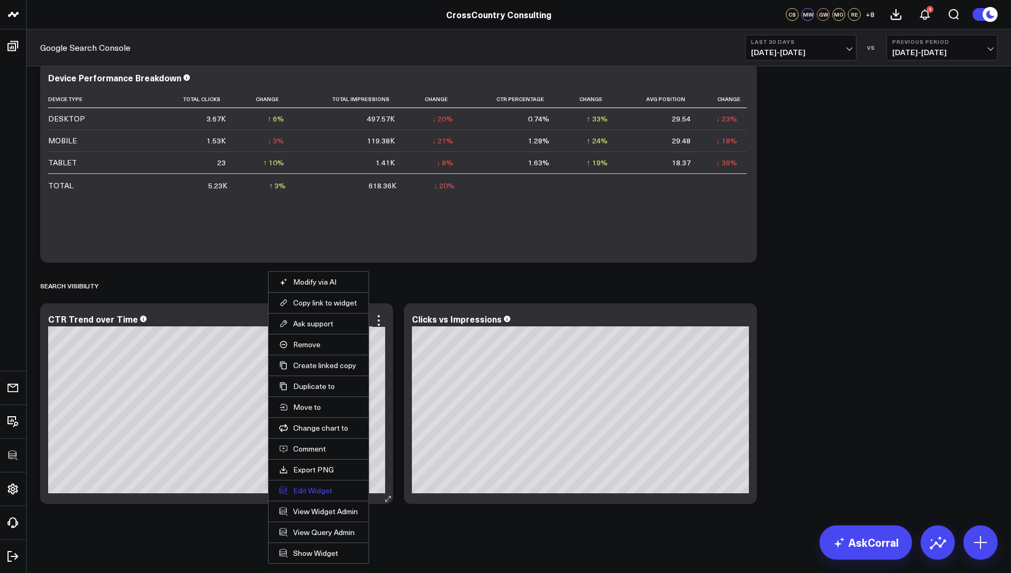
click at [308, 489] on button "Edit Widget" at bounding box center [318, 491] width 79 height 10
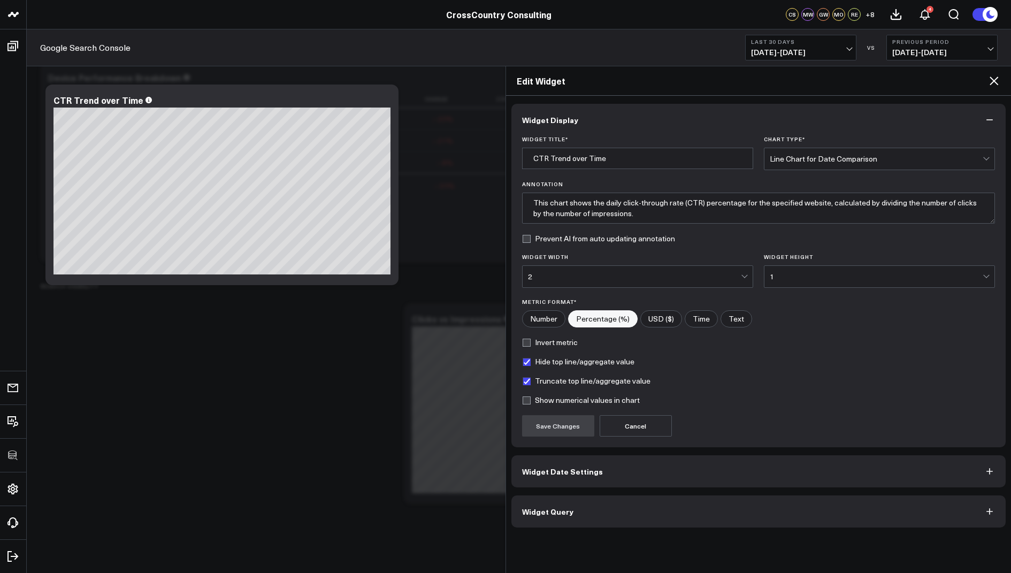
click at [529, 500] on button "Widget Query" at bounding box center [759, 512] width 495 height 32
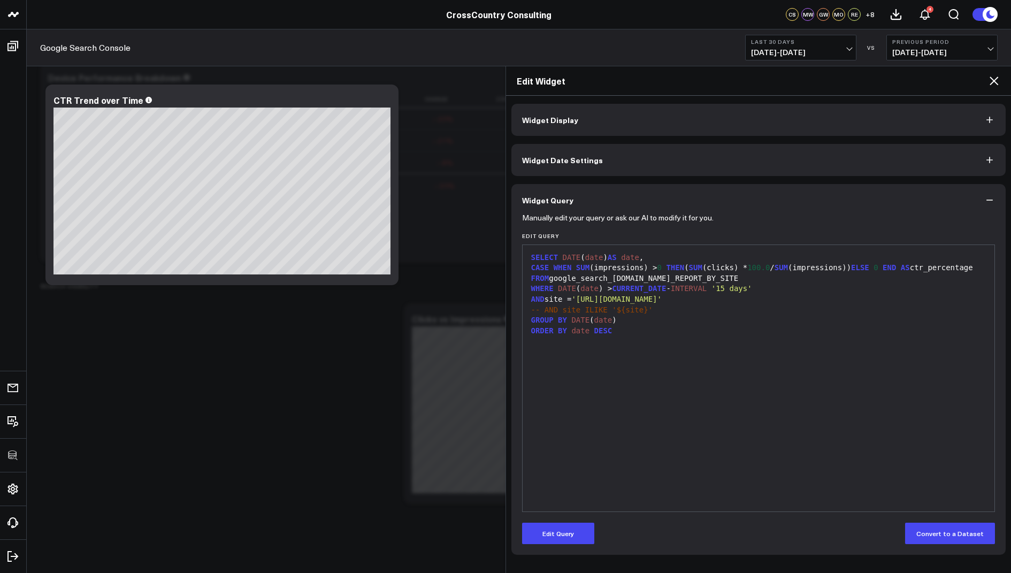
click at [1000, 86] on icon at bounding box center [994, 80] width 13 height 13
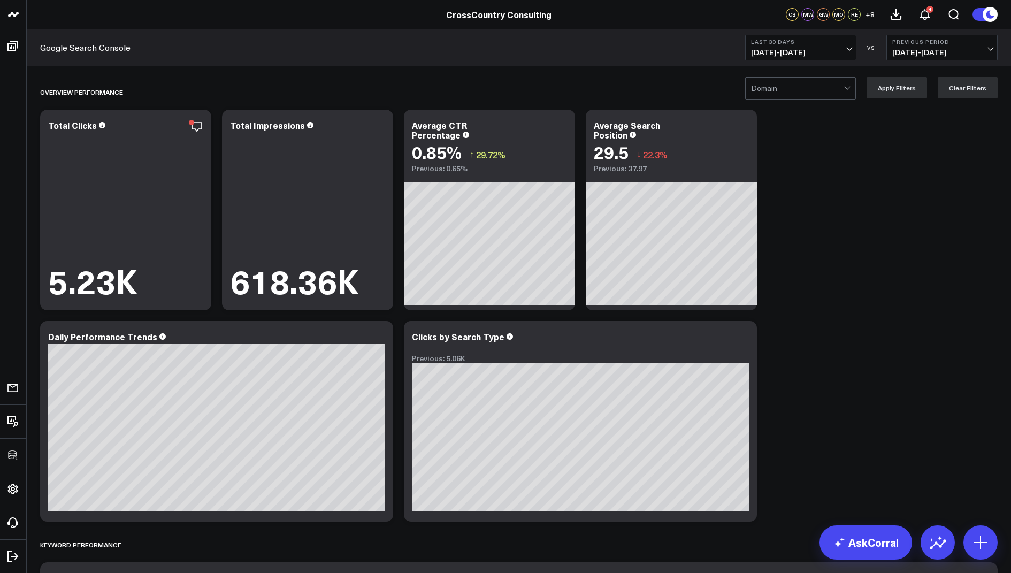
click at [813, 93] on div at bounding box center [797, 88] width 93 height 21
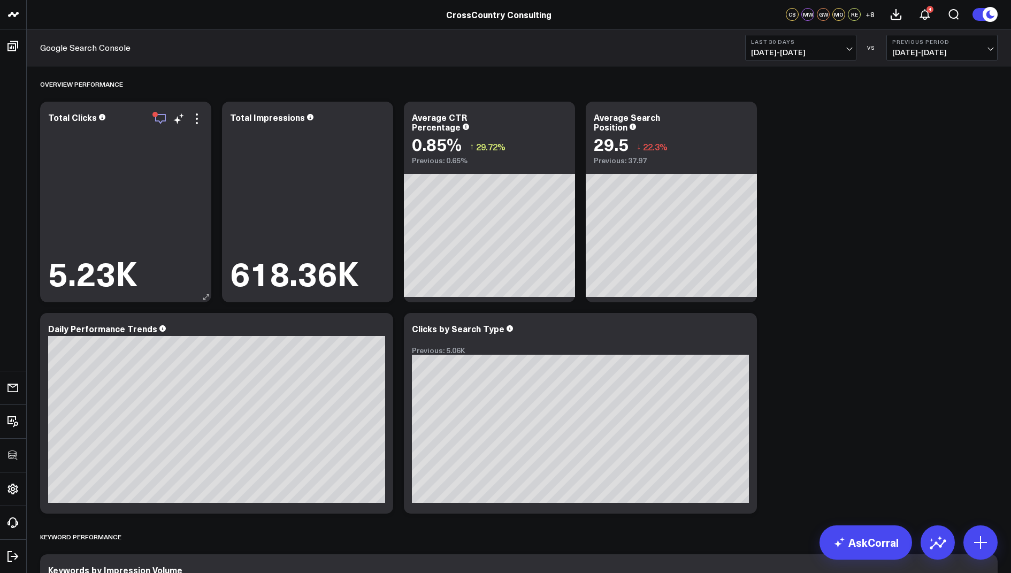
click at [158, 113] on icon "button" at bounding box center [160, 118] width 13 height 13
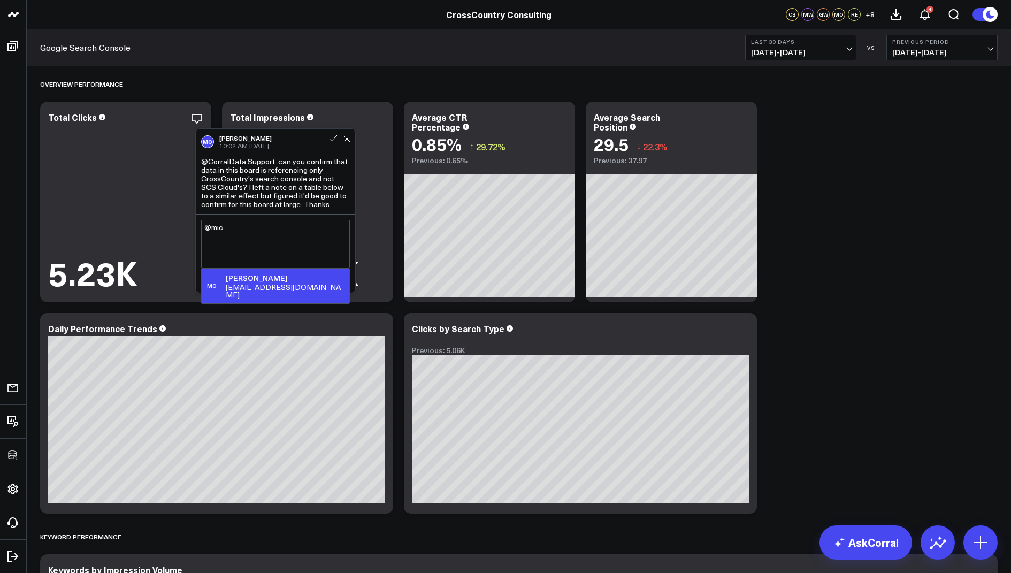
click at [288, 291] on div "moneill@crosscountry-consulting.com" at bounding box center [285, 291] width 119 height 15
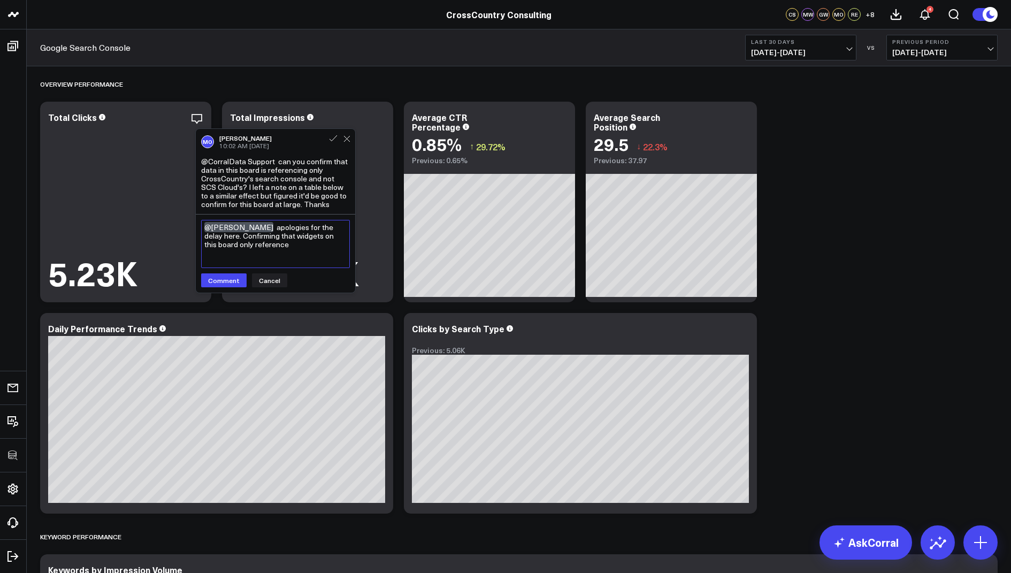
type textarea "@Michael ONeill apologies for the delay here. Confirming that widgets on this b…"
click at [744, 121] on icon at bounding box center [742, 118] width 13 height 13
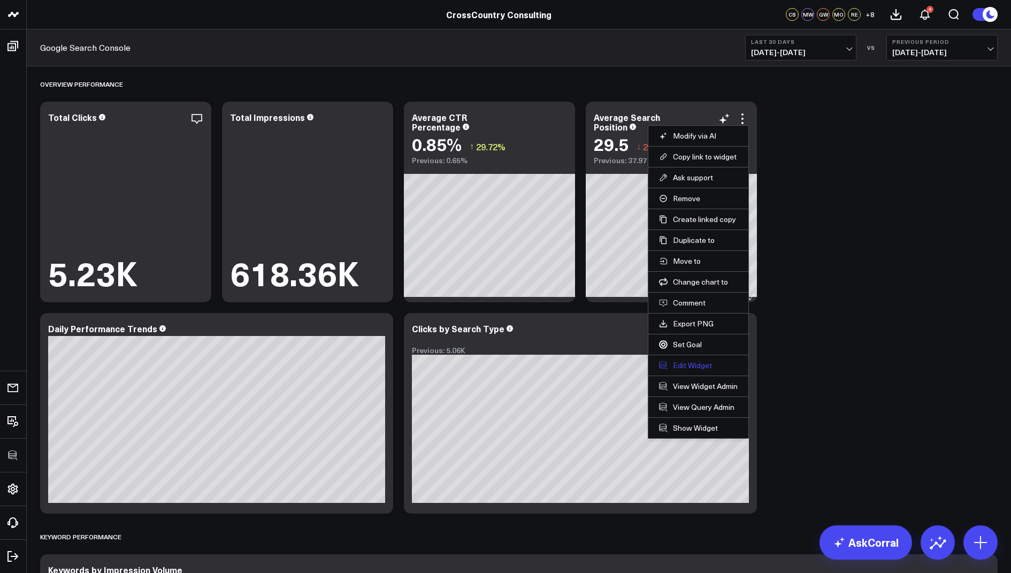
click at [680, 361] on button "Edit Widget" at bounding box center [698, 366] width 79 height 10
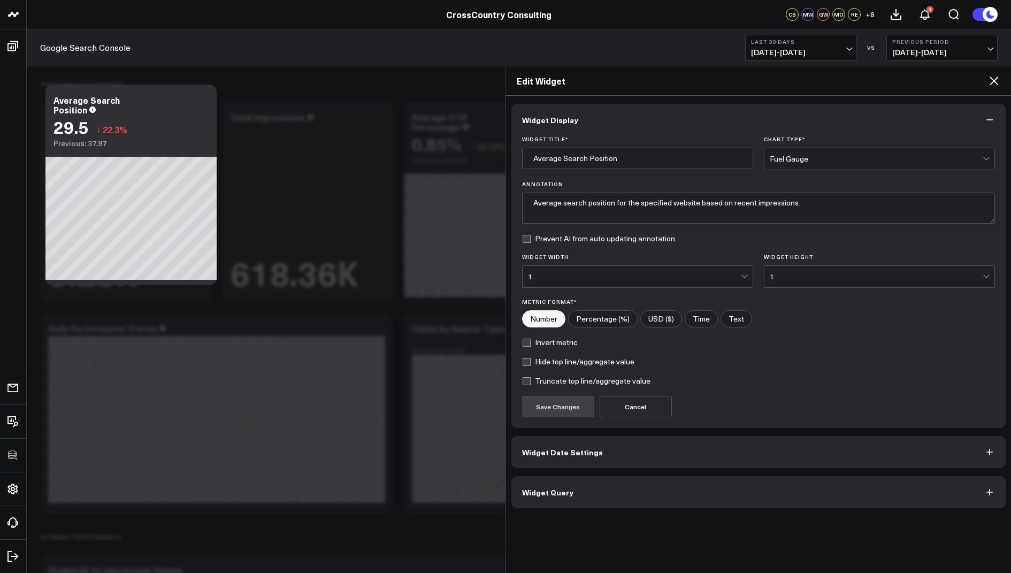
click at [572, 486] on button "Widget Query" at bounding box center [759, 492] width 495 height 32
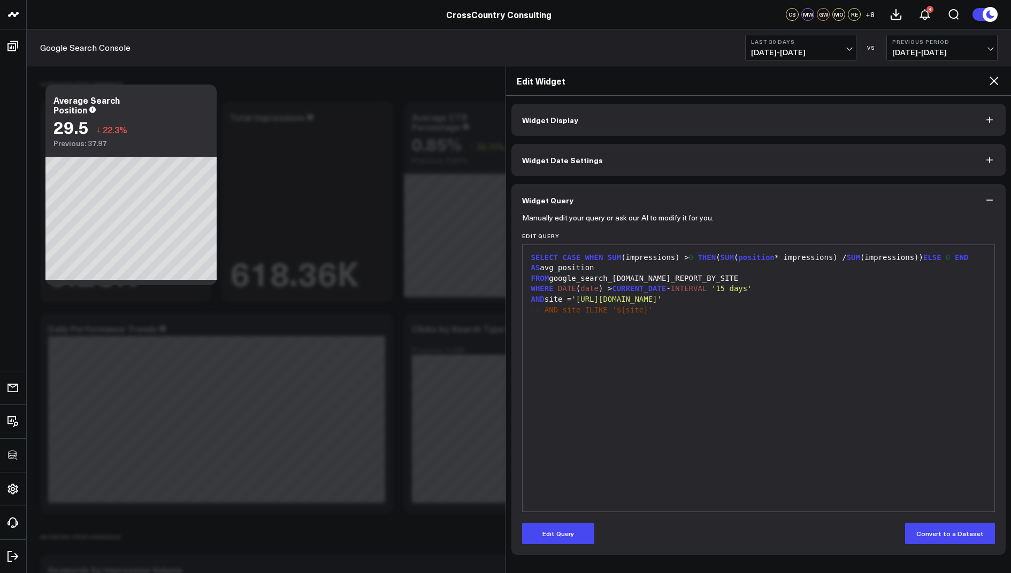
click at [563, 491] on div "SELECT CASE WHEN SUM (impressions) > 0 THEN ( SUM ( position * impressions) / S…" at bounding box center [759, 378] width 462 height 256
drag, startPoint x: 766, startPoint y: 301, endPoint x: 585, endPoint y: 300, distance: 180.3
click at [585, 300] on span "'https://www.crosscountry-consulting.com/'" at bounding box center [617, 299] width 90 height 9
copy span "https://www.crosscountry-consulting.com/"
click at [996, 77] on icon at bounding box center [994, 80] width 13 height 13
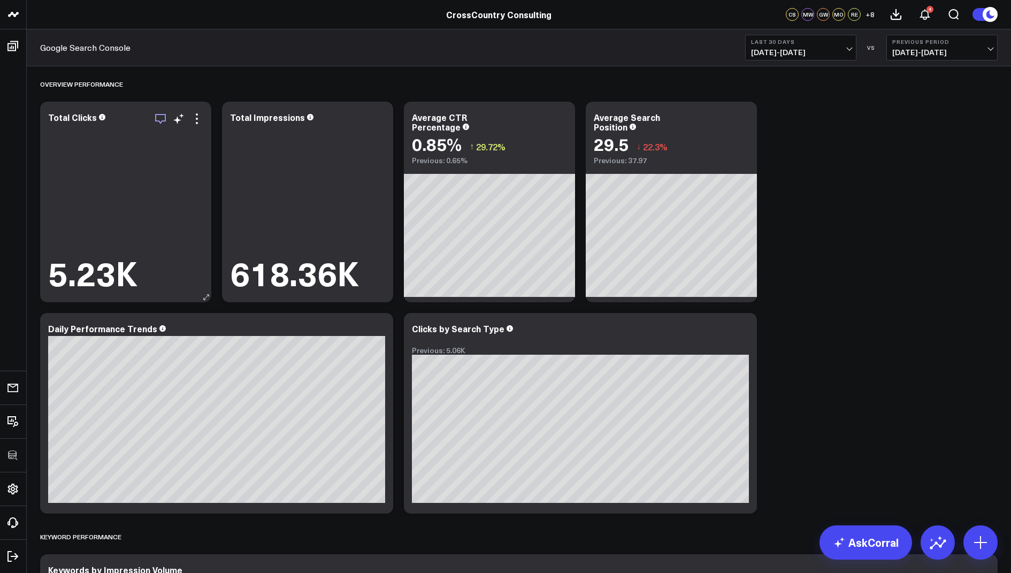
click at [159, 118] on icon "button" at bounding box center [160, 118] width 13 height 13
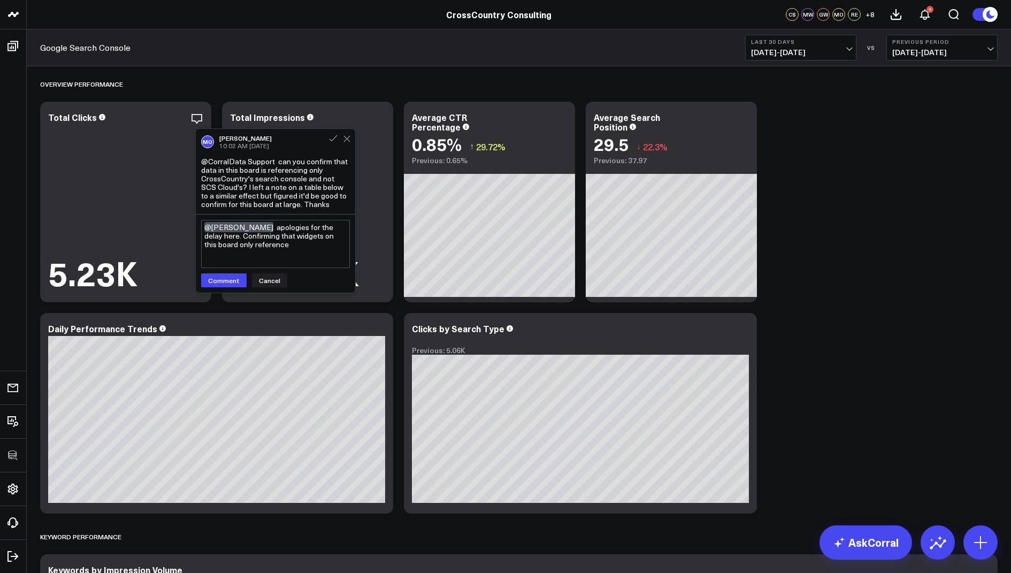
drag, startPoint x: 293, startPoint y: 246, endPoint x: 227, endPoint y: 248, distance: 65.9
click at [227, 248] on textarea "@Michael ONeill apologies for the delay here. Confirming that widgets on this b…" at bounding box center [275, 244] width 149 height 48
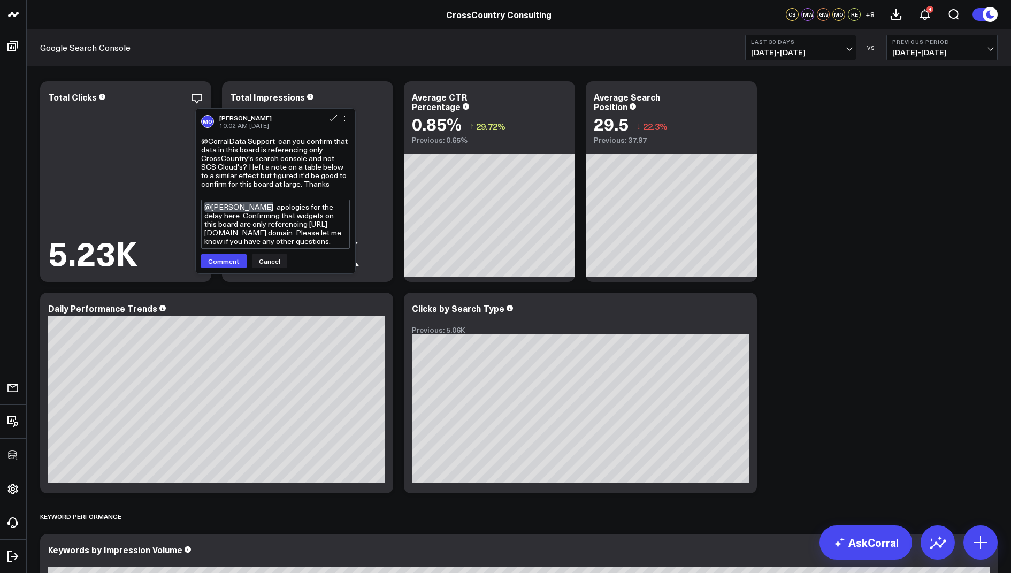
click at [285, 242] on textarea "@Michael ONeill apologies for the delay here. Confirming that widgets on this b…" at bounding box center [275, 224] width 149 height 49
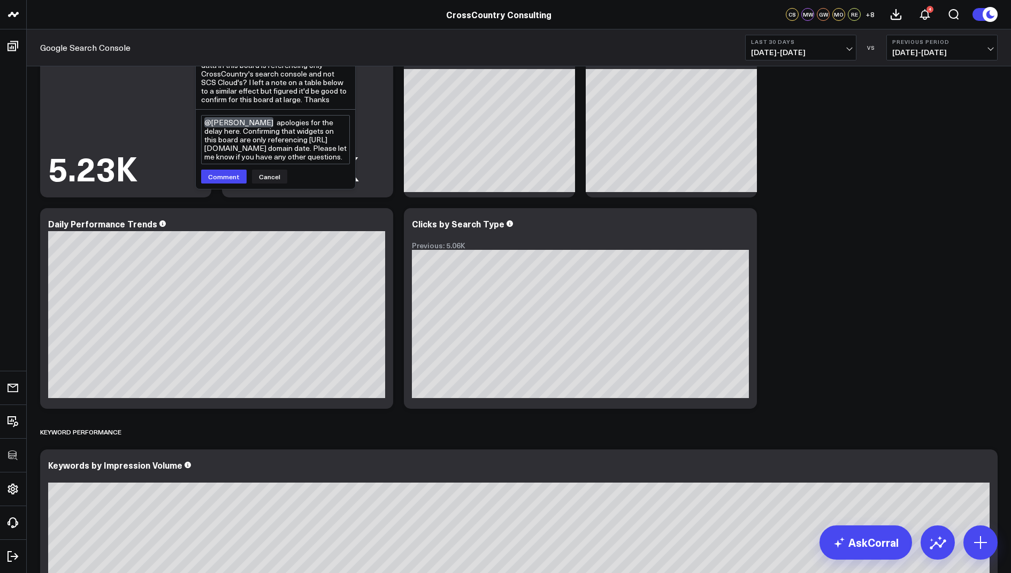
scroll to position [116, 0]
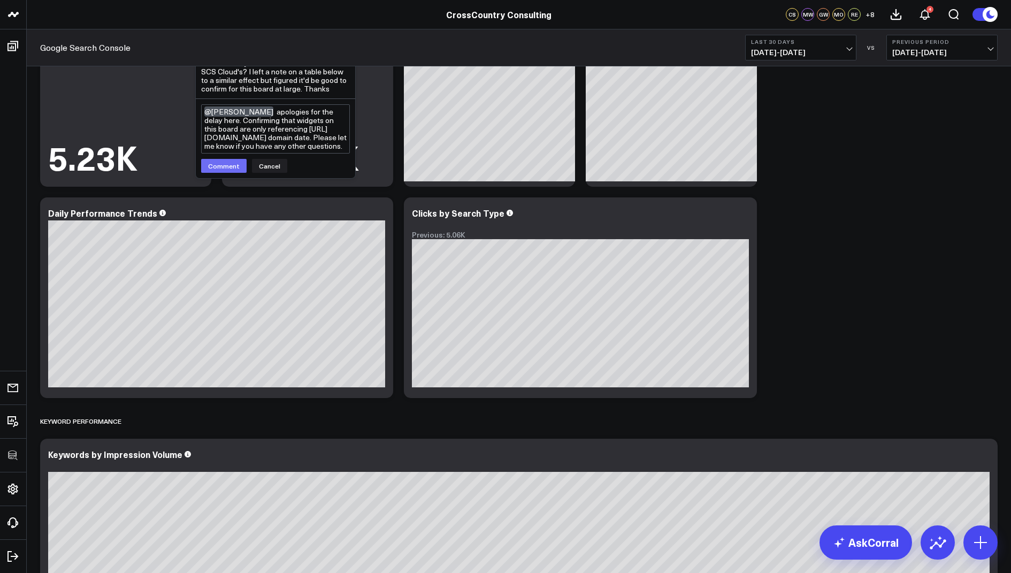
type textarea "@Michael ONeill apologies for the delay here. Confirming that widgets on this b…"
click at [222, 172] on button "Comment" at bounding box center [223, 166] width 45 height 14
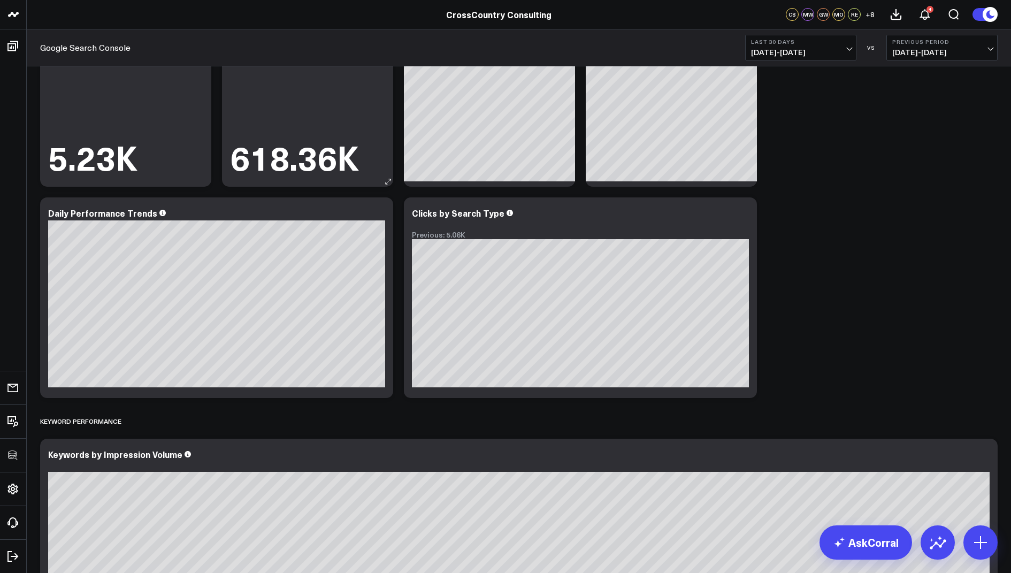
scroll to position [0, 0]
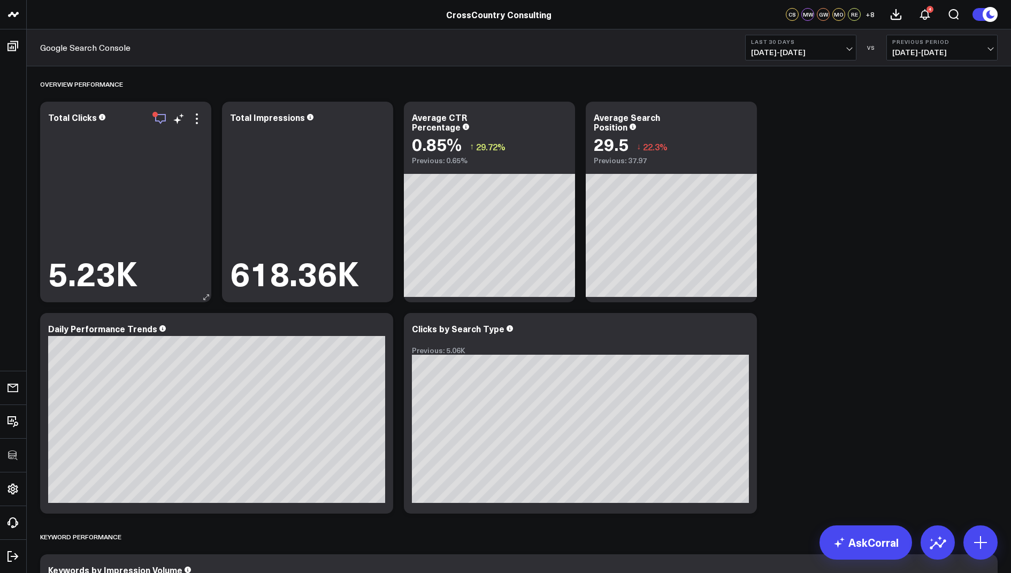
click at [157, 119] on icon "button" at bounding box center [160, 118] width 13 height 13
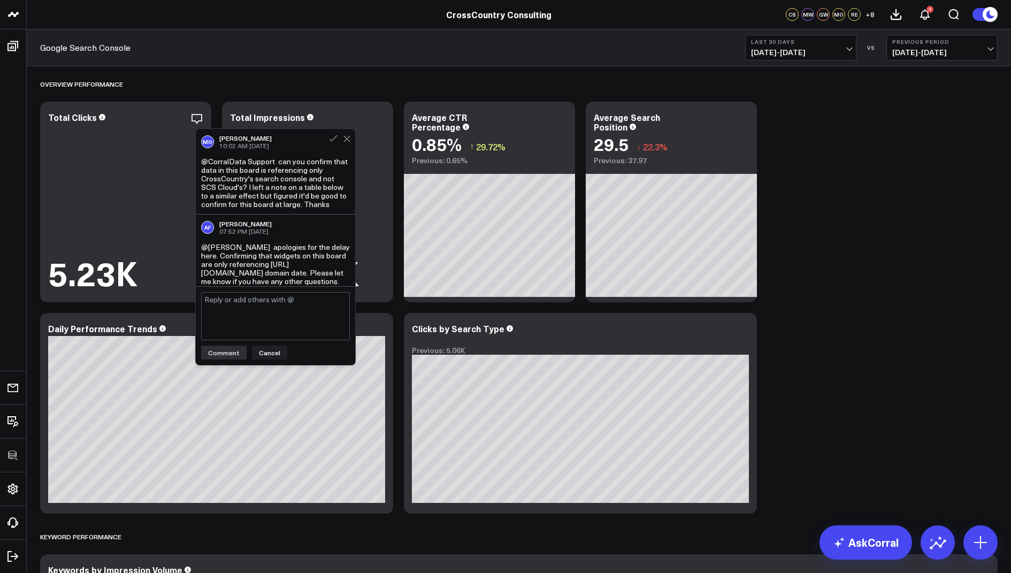
click at [279, 57] on div "Google Search Console Last 30 Days 09/01/25 - 09/30/25 VS Previous Period 08/02…" at bounding box center [519, 47] width 985 height 37
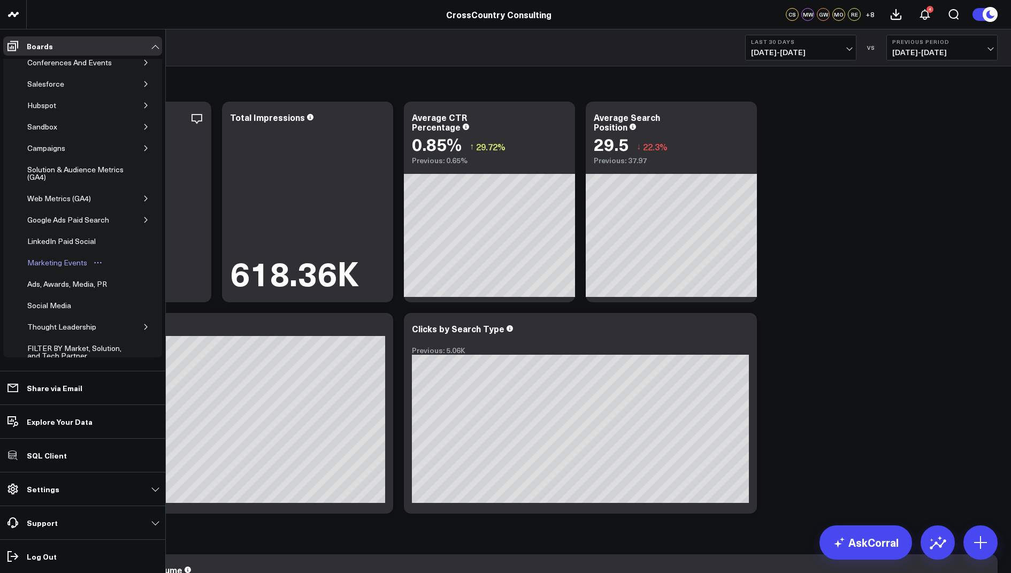
scroll to position [235, 0]
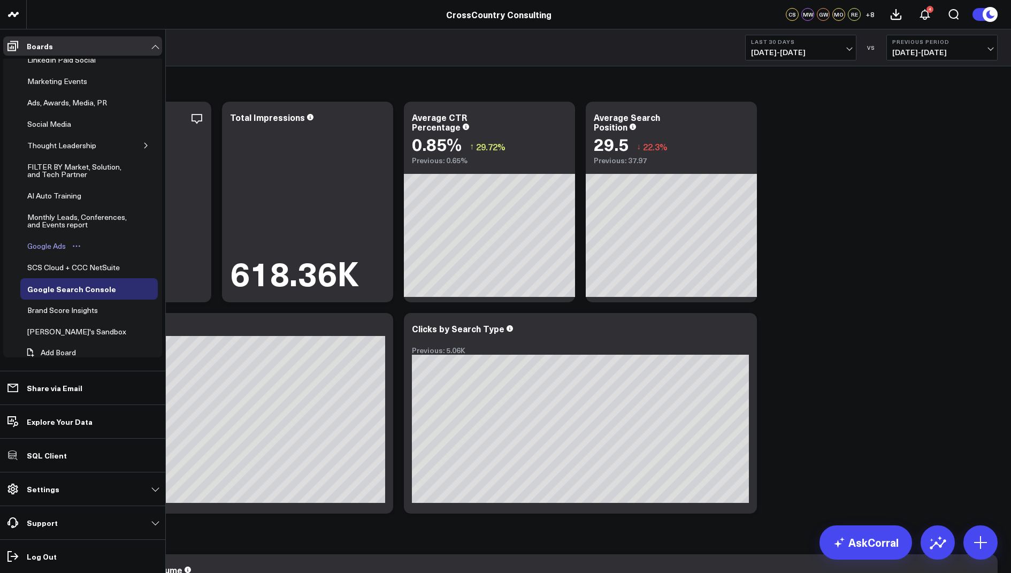
click at [49, 240] on div "Google Ads" at bounding box center [47, 246] width 44 height 13
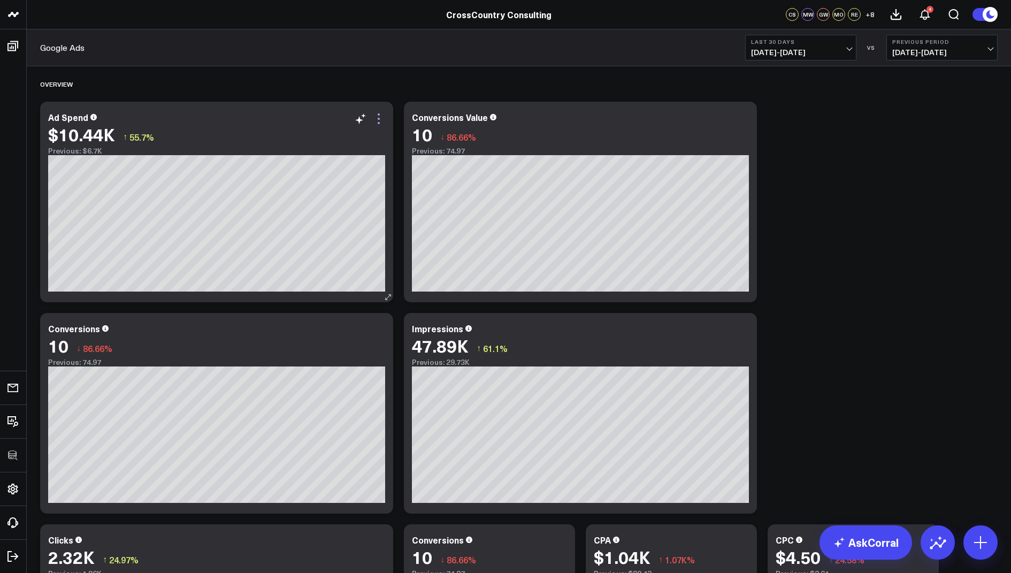
click at [376, 121] on icon at bounding box center [378, 118] width 13 height 13
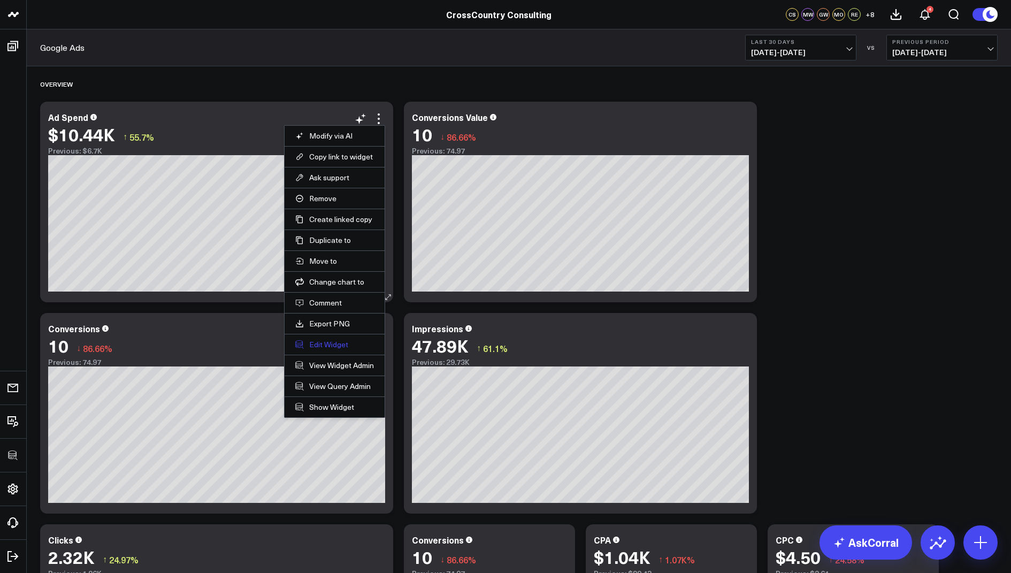
click at [326, 341] on button "Edit Widget" at bounding box center [334, 345] width 79 height 10
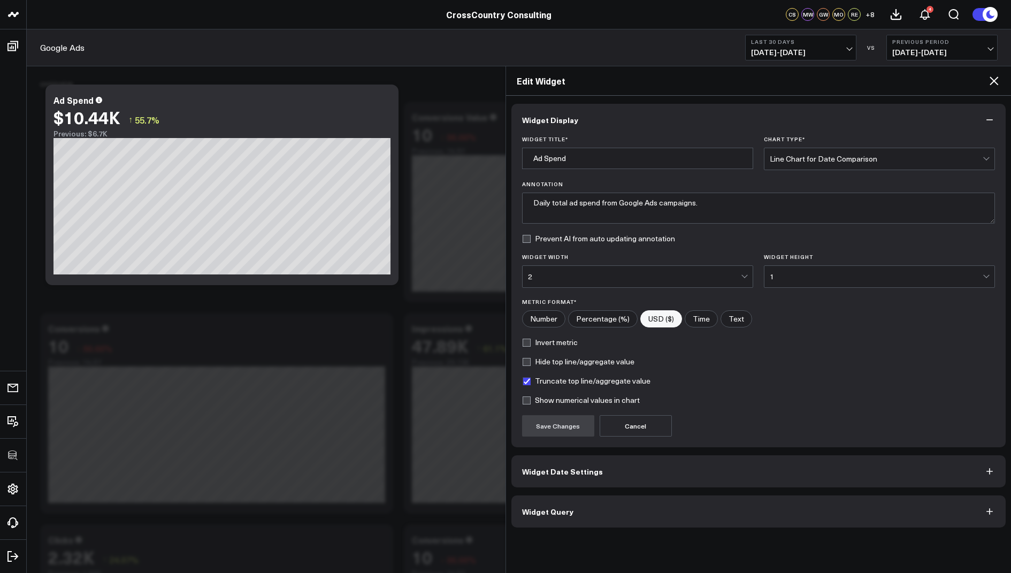
click at [543, 508] on span "Widget Query" at bounding box center [547, 511] width 51 height 9
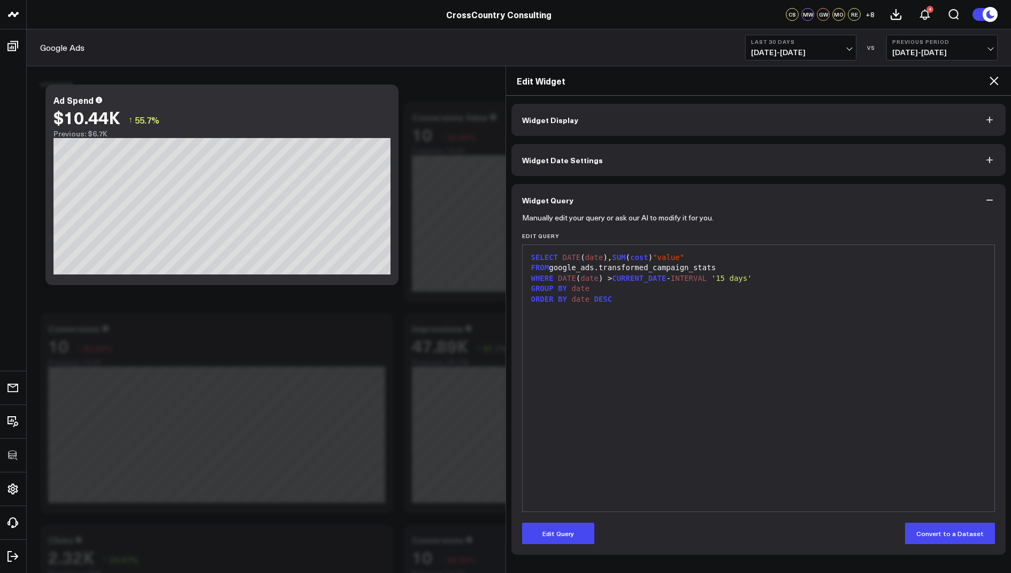
click at [998, 85] on icon at bounding box center [994, 80] width 13 height 13
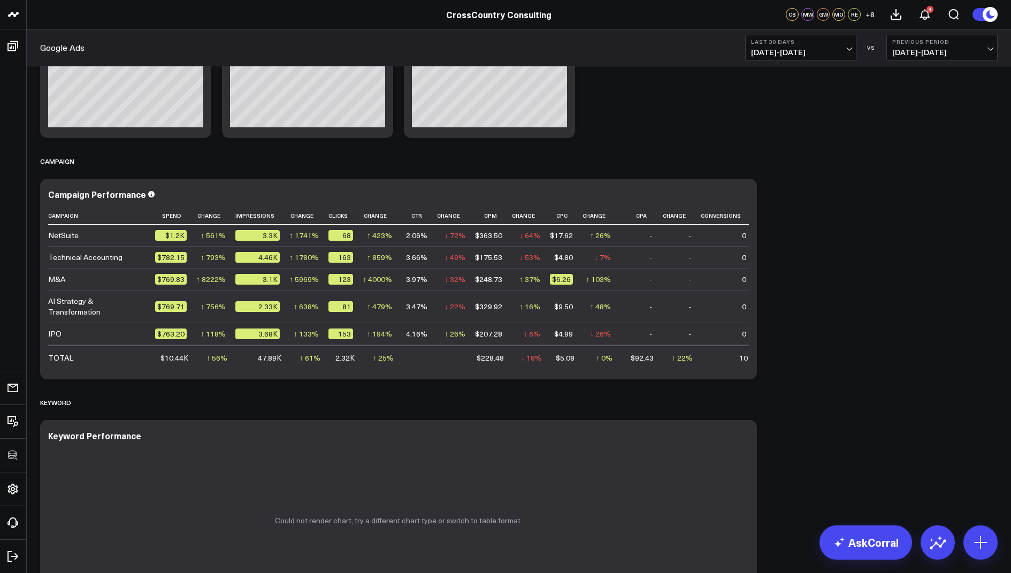
scroll to position [915, 0]
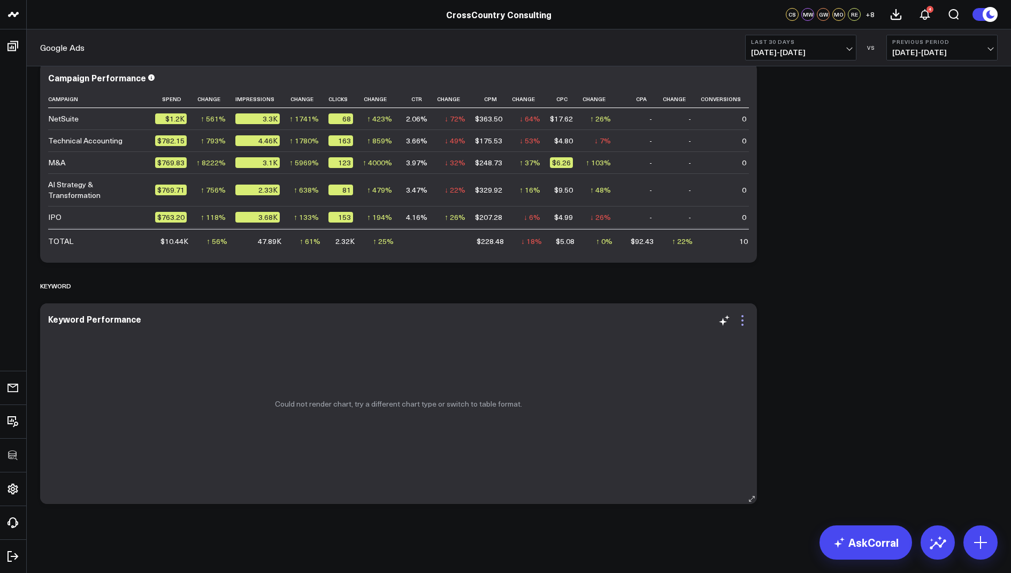
click at [743, 321] on icon at bounding box center [743, 320] width 2 height 2
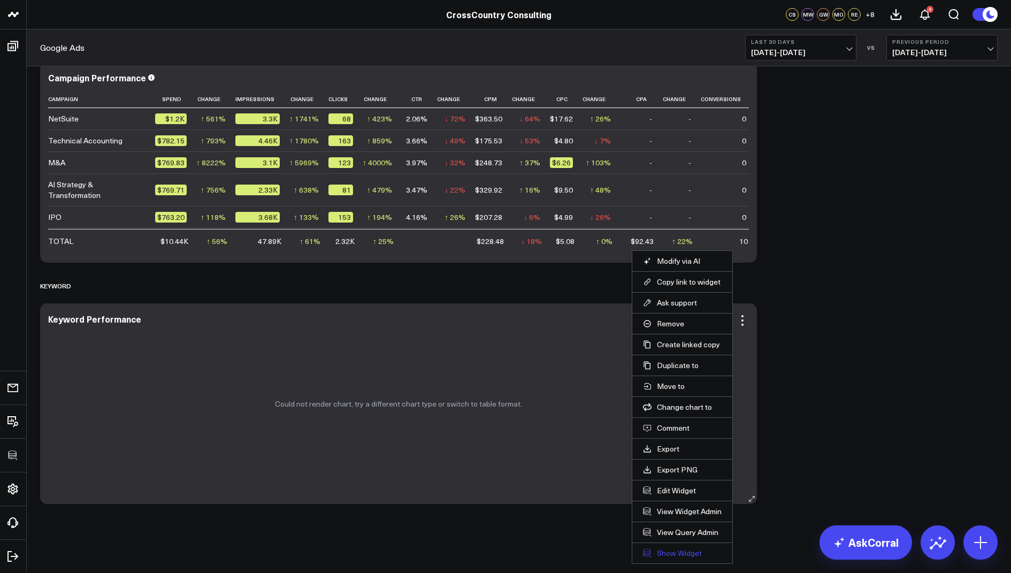
click at [686, 551] on link "Show Widget" at bounding box center [682, 554] width 79 height 10
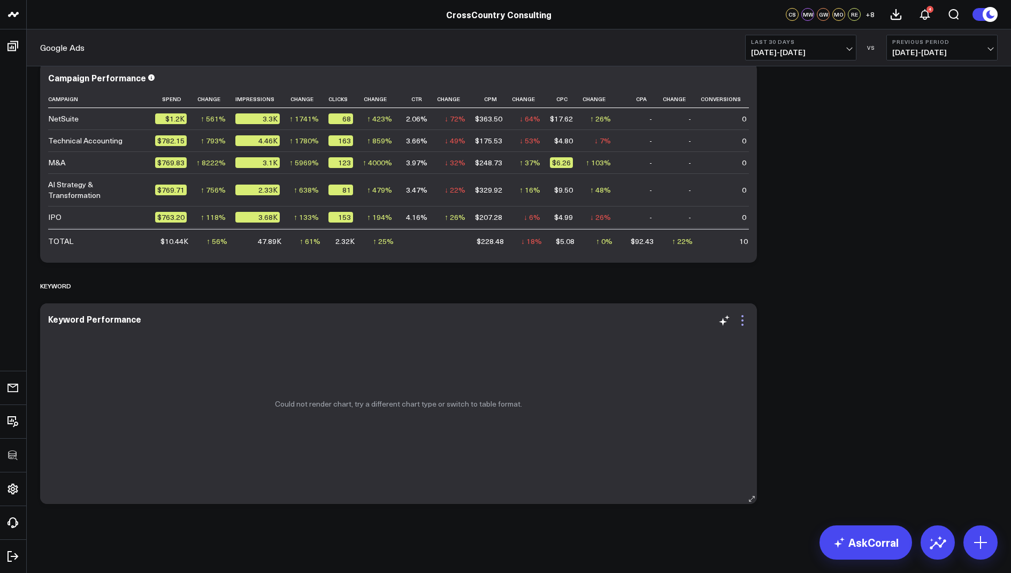
click at [743, 318] on icon at bounding box center [742, 320] width 13 height 13
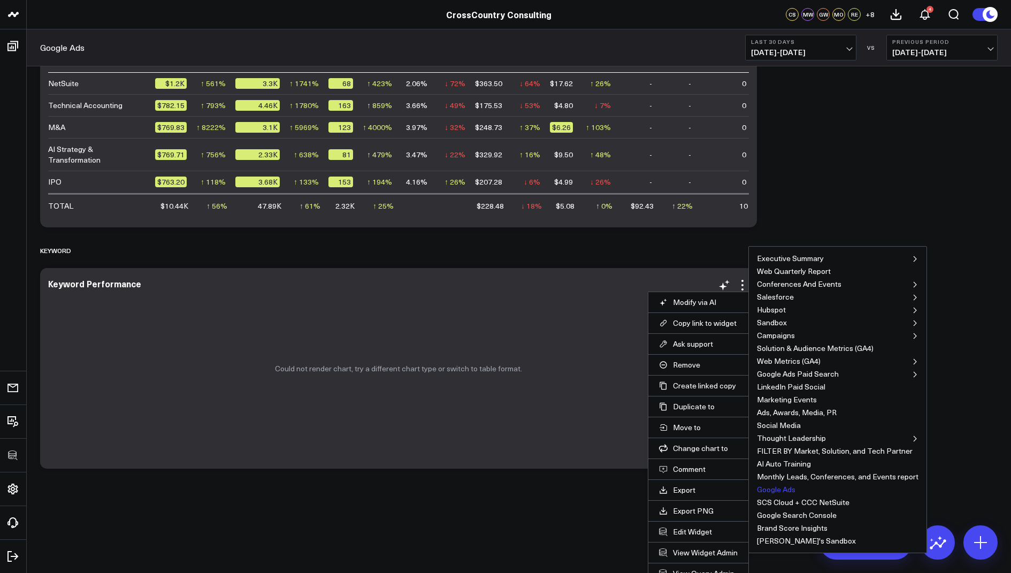
scroll to position [954, 0]
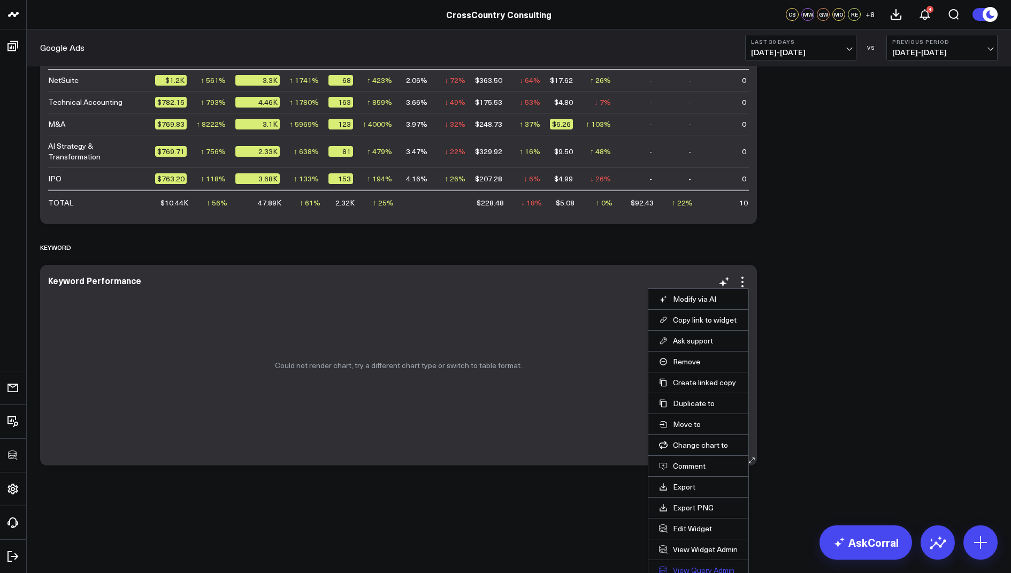
click at [690, 570] on link "View Query Admin" at bounding box center [698, 571] width 79 height 10
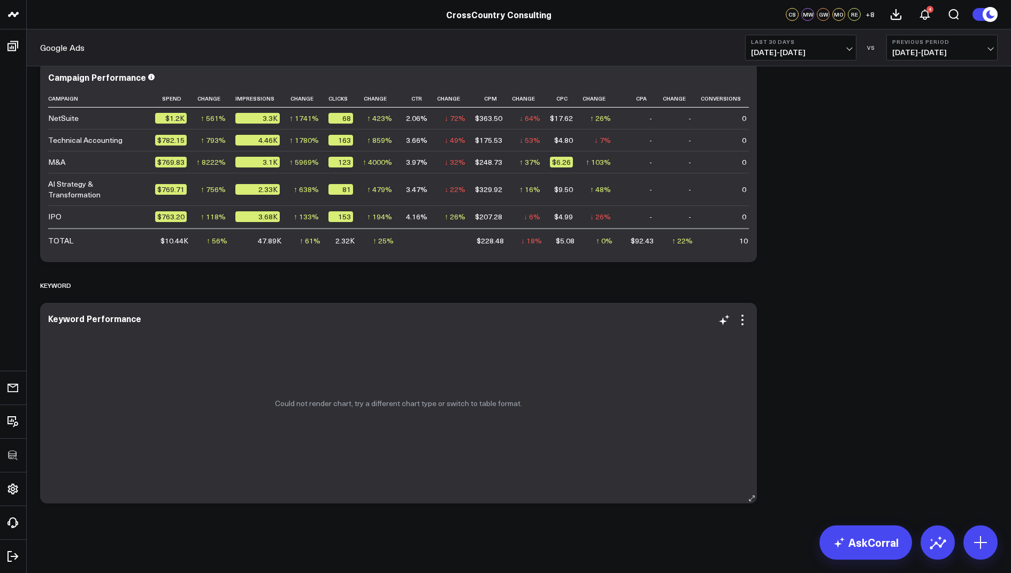
scroll to position [915, 0]
click at [742, 321] on icon at bounding box center [742, 320] width 13 height 13
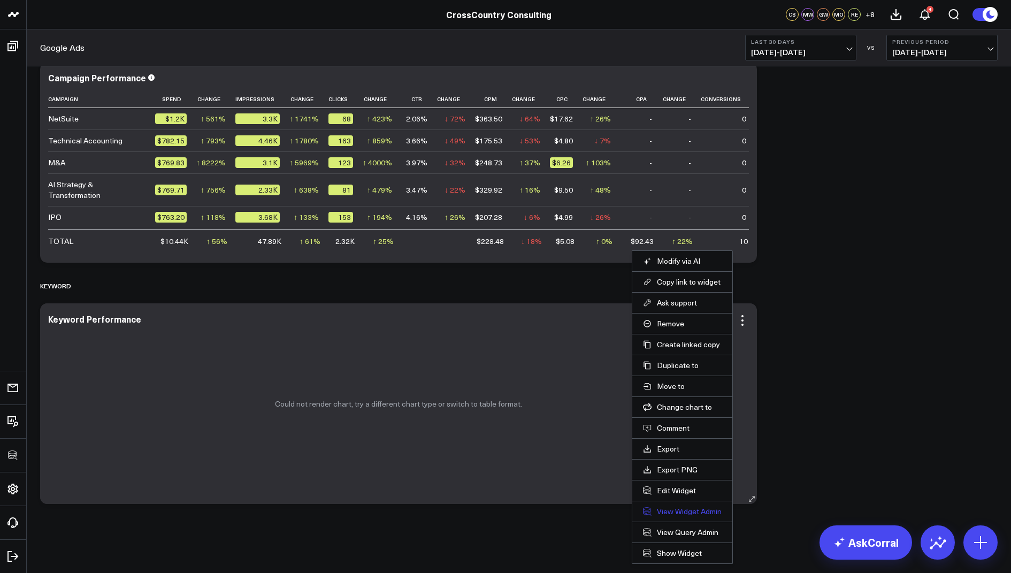
click at [697, 508] on link "View Widget Admin" at bounding box center [682, 512] width 79 height 10
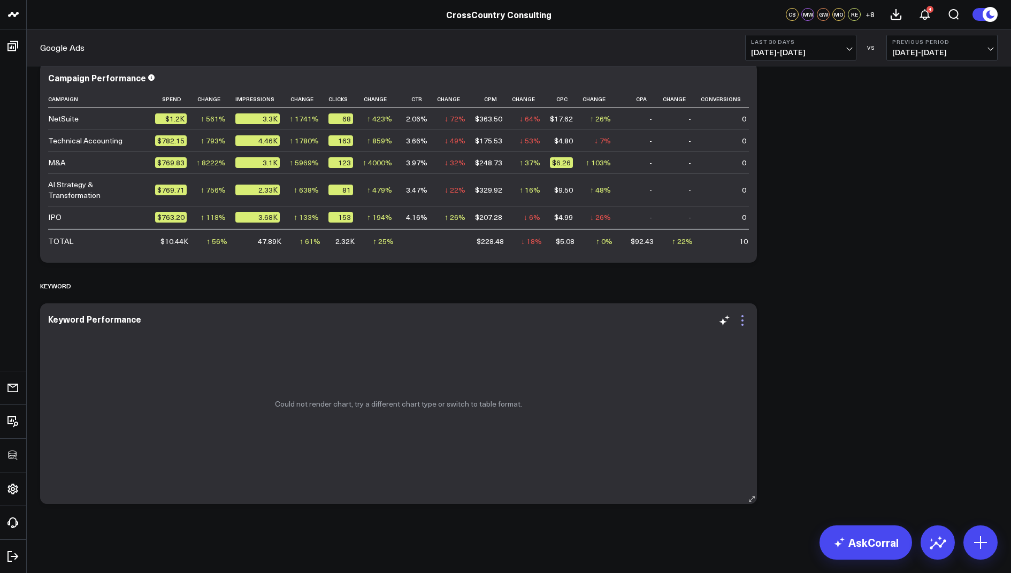
click at [744, 319] on icon at bounding box center [742, 320] width 13 height 13
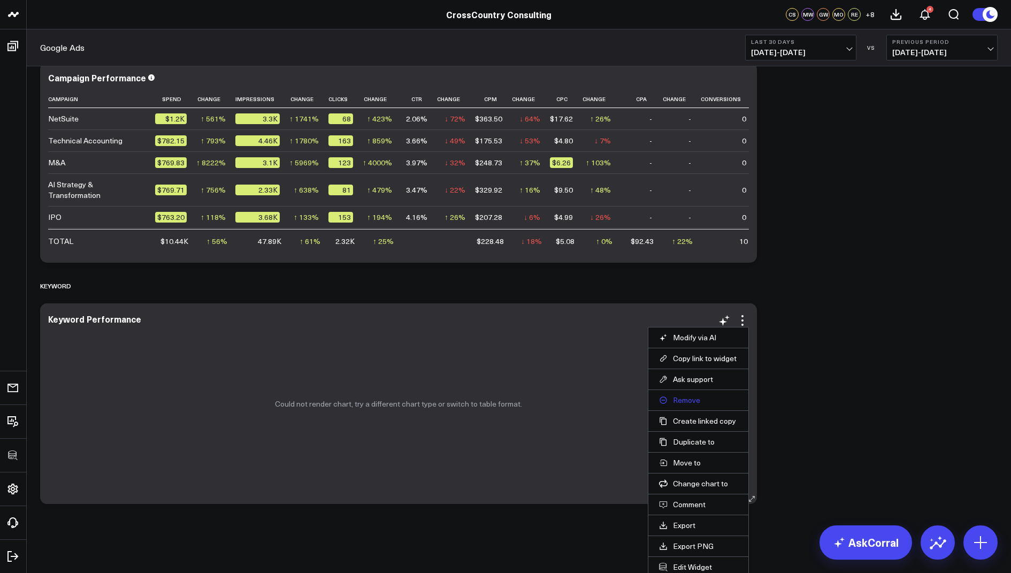
click at [697, 399] on button "Remove" at bounding box center [698, 400] width 79 height 10
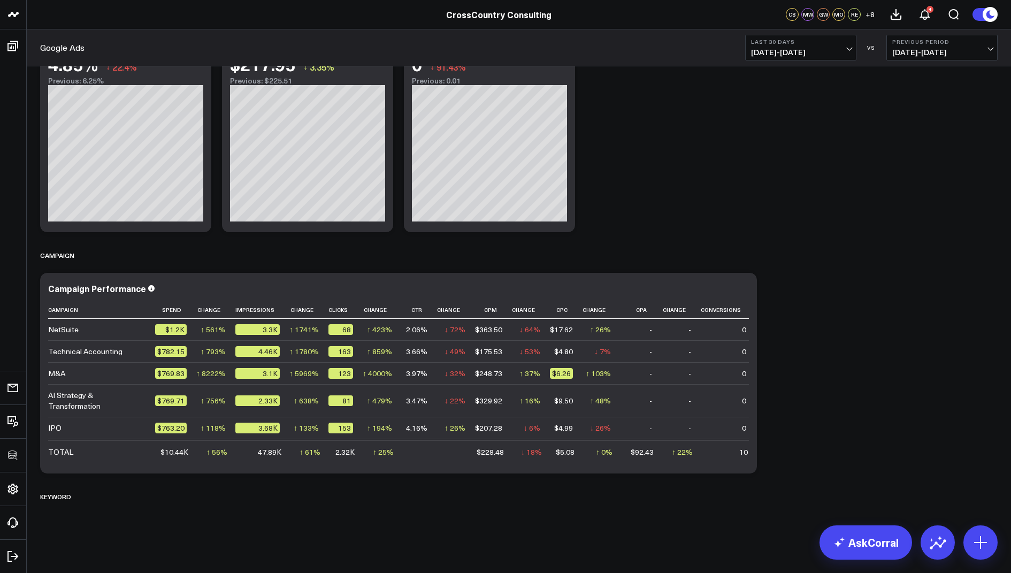
scroll to position [704, 0]
click at [68, 500] on div "Keyword" at bounding box center [55, 497] width 31 height 25
click at [84, 497] on icon at bounding box center [84, 497] width 9 height 9
click at [109, 526] on button "Delete" at bounding box center [112, 527] width 47 height 19
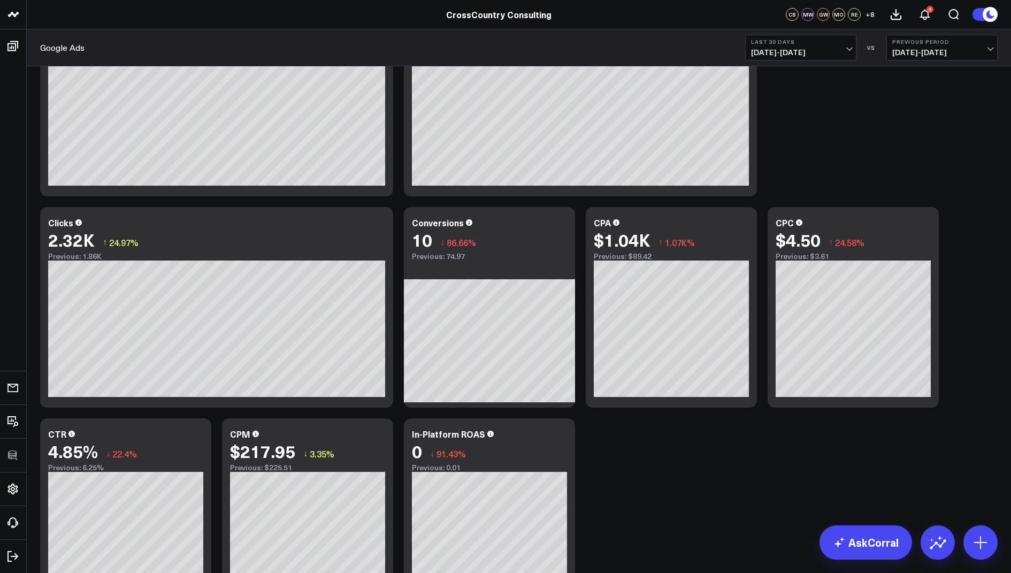
scroll to position [474, 0]
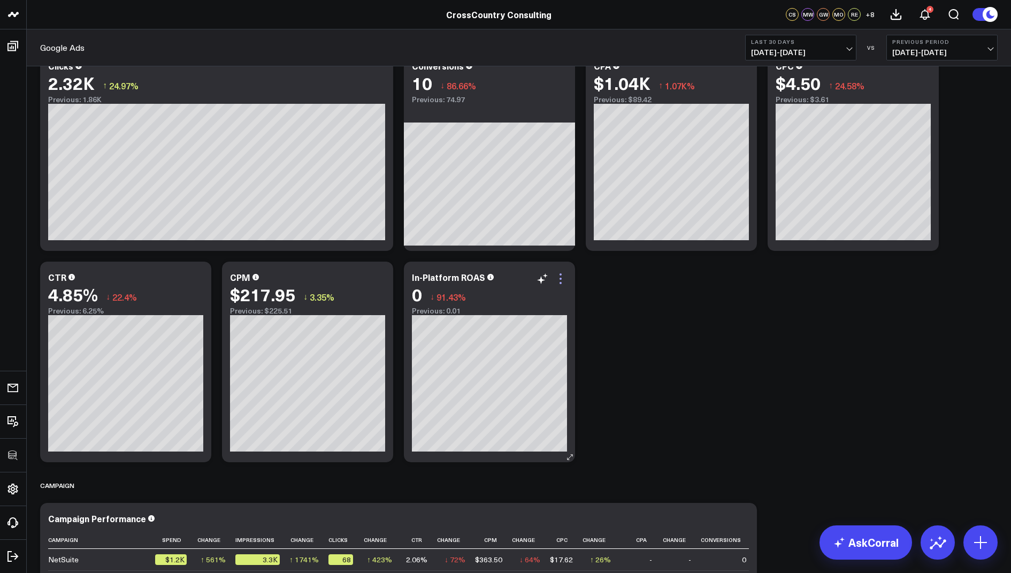
click at [562, 283] on icon at bounding box center [560, 278] width 13 height 13
click at [0, 0] on button "Remove" at bounding box center [0, 0] width 0 height 0
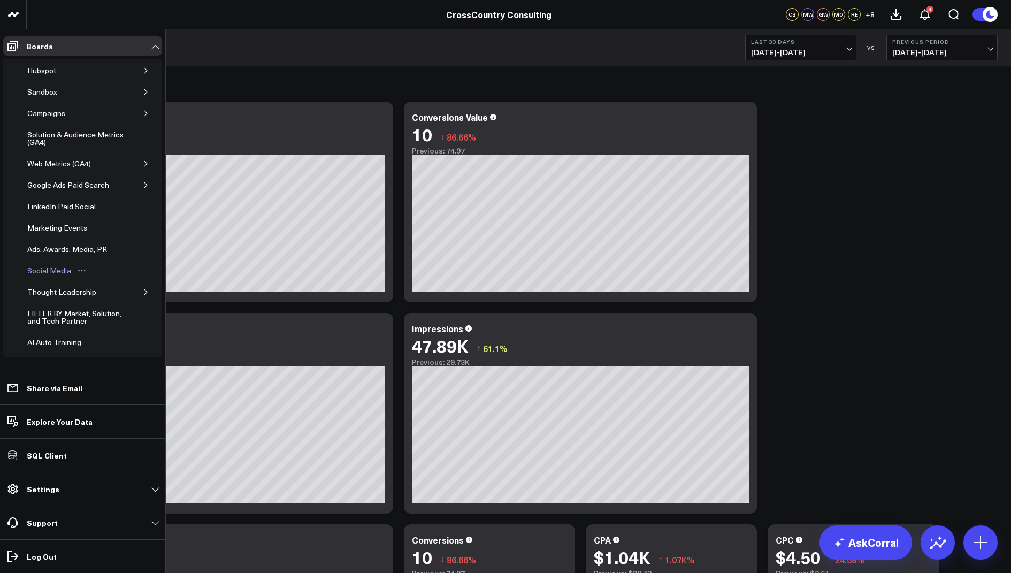
scroll to position [87, 0]
click at [144, 184] on icon "button" at bounding box center [145, 186] width 3 height 5
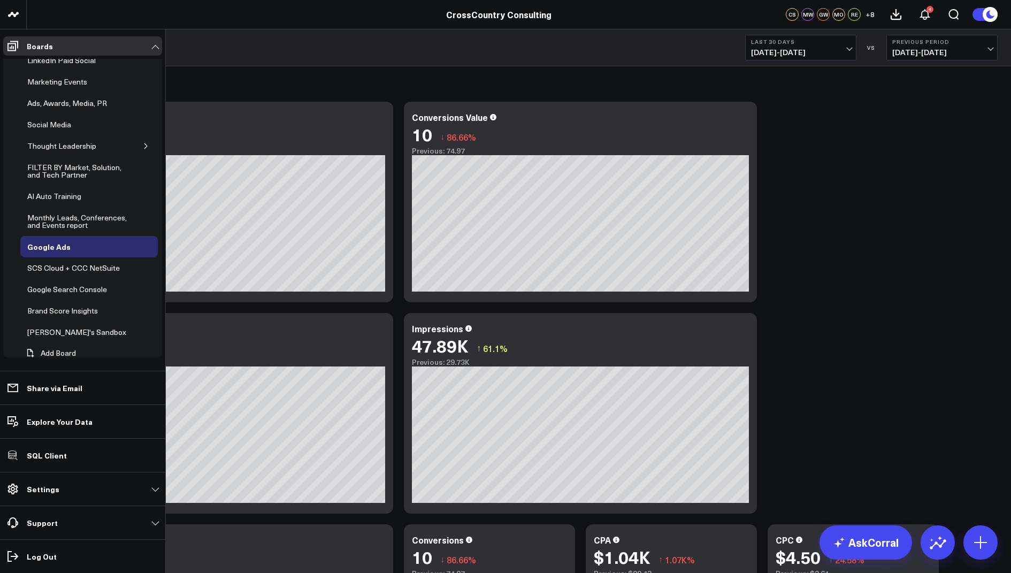
scroll to position [204, 0]
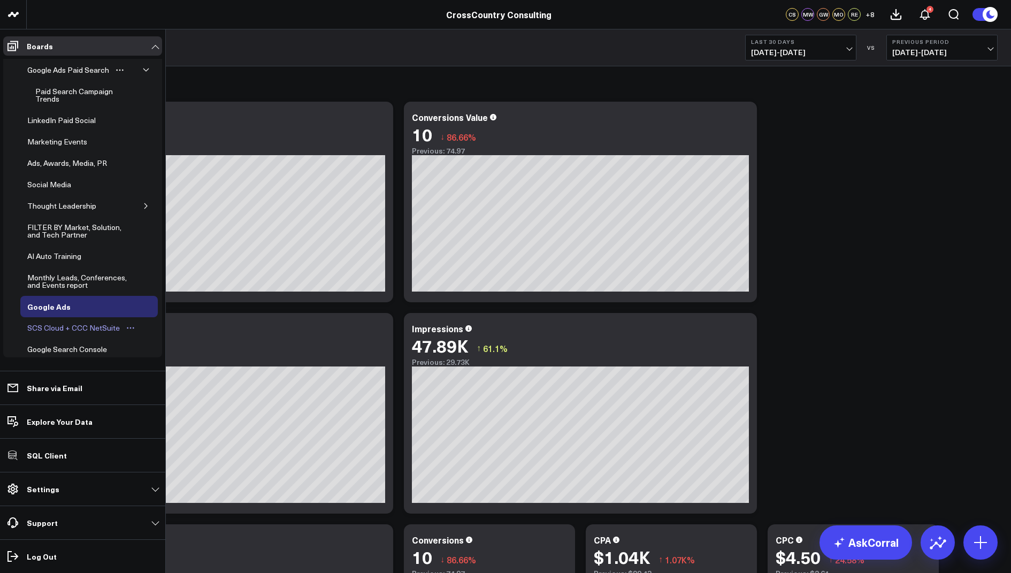
click at [66, 322] on div "SCS Cloud + CCC NetSuite" at bounding box center [74, 328] width 98 height 13
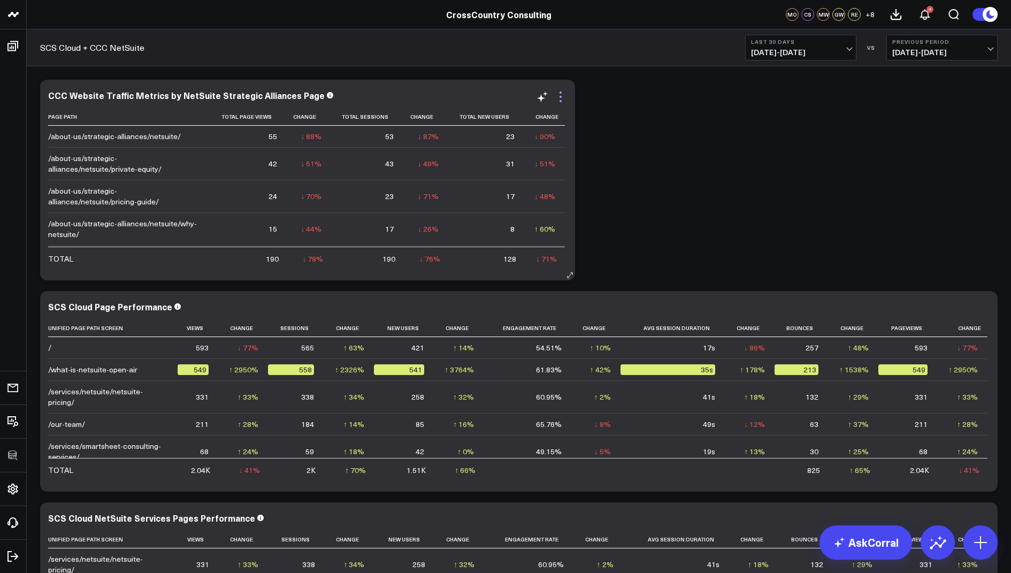
click at [561, 96] on icon at bounding box center [561, 97] width 2 height 2
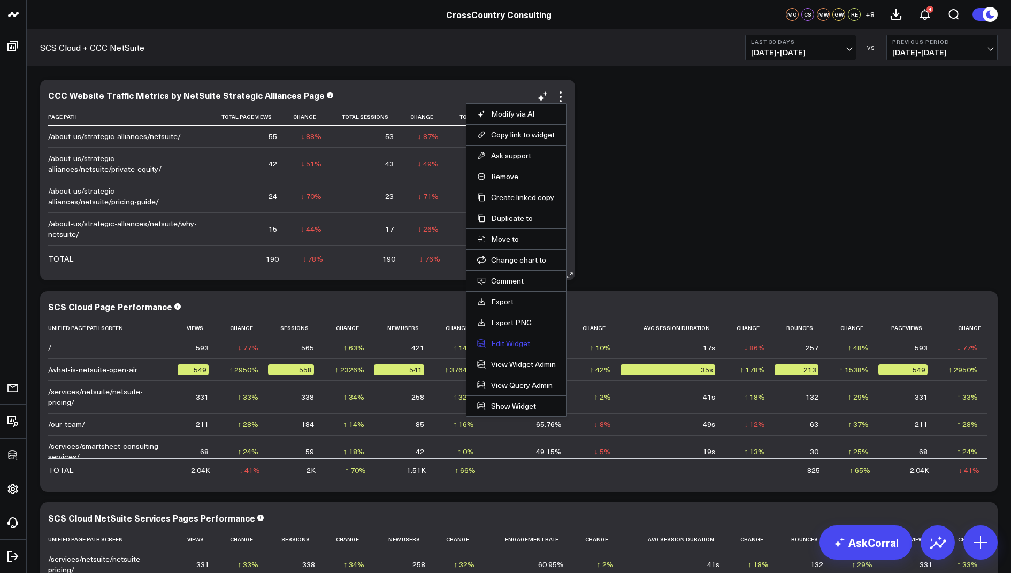
click at [503, 343] on button "Edit Widget" at bounding box center [516, 344] width 79 height 10
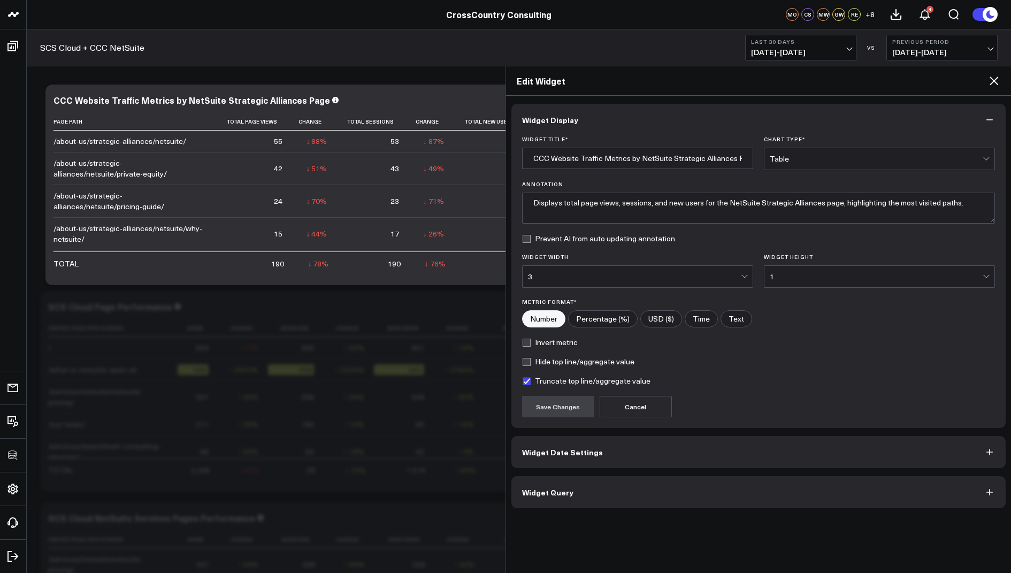
click at [568, 492] on span "Widget Query" at bounding box center [547, 492] width 51 height 9
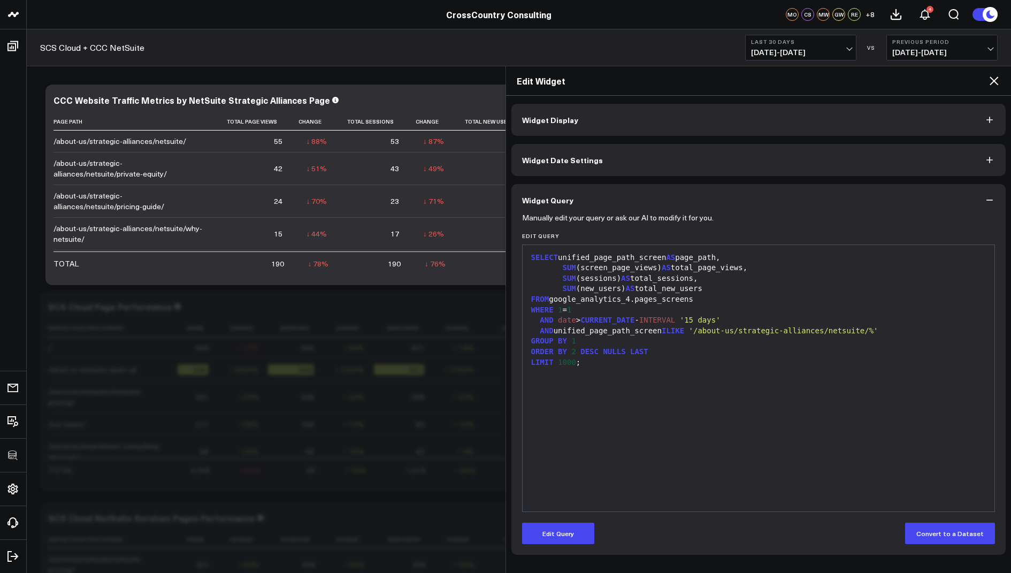
click at [997, 79] on icon at bounding box center [994, 80] width 13 height 13
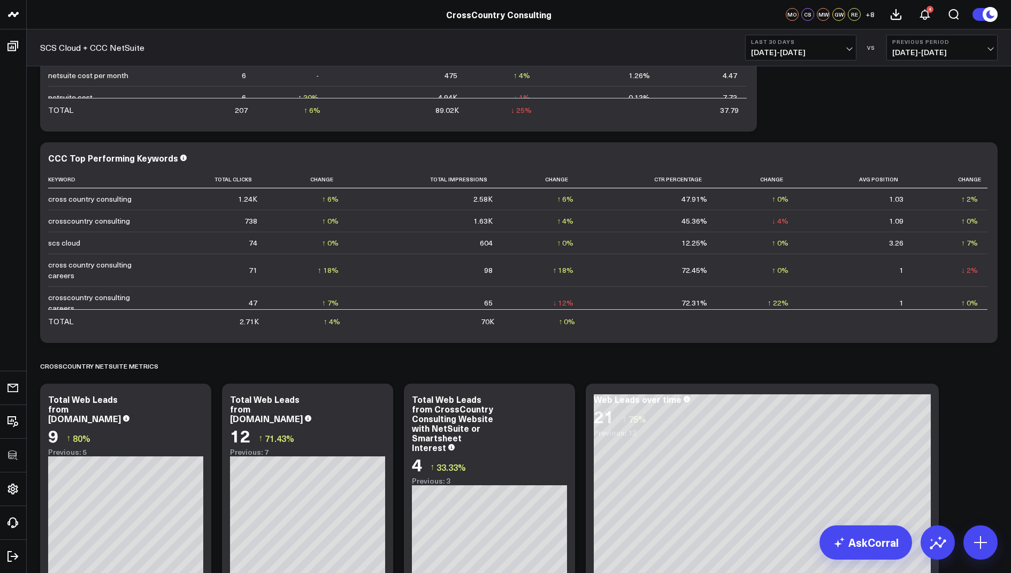
scroll to position [1527, 0]
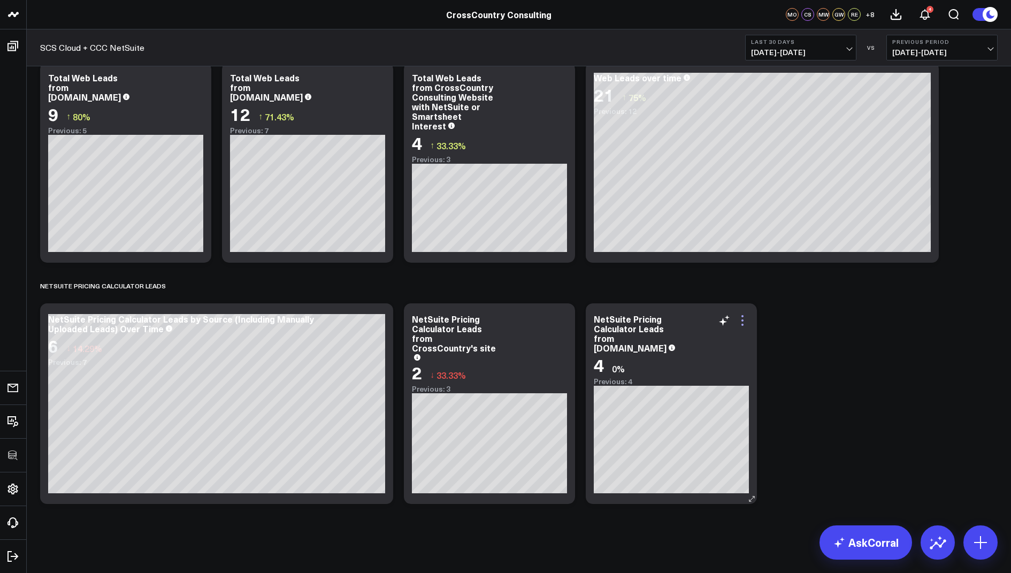
click at [745, 324] on icon at bounding box center [742, 320] width 13 height 13
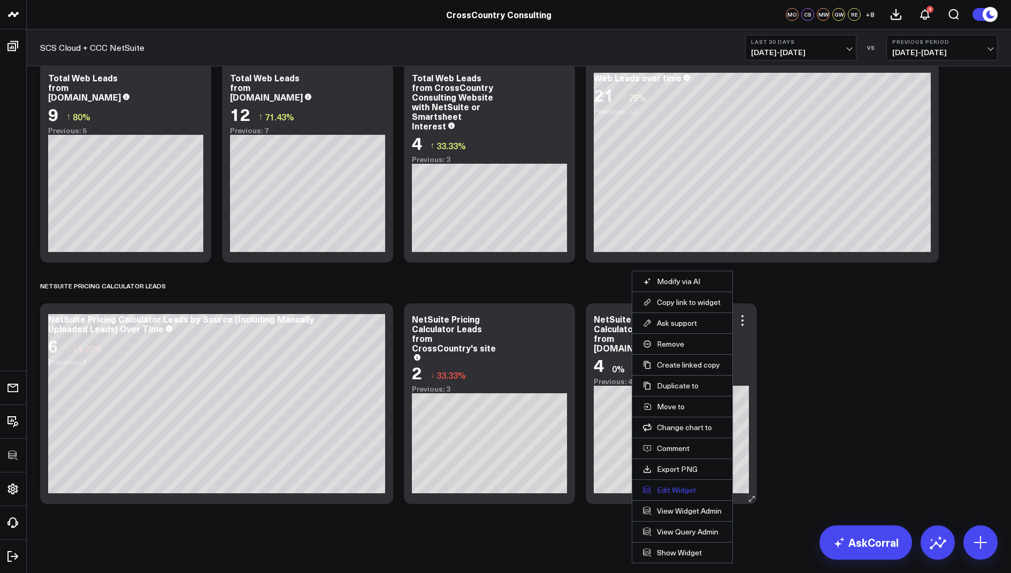
click at [679, 488] on button "Edit Widget" at bounding box center [682, 490] width 79 height 10
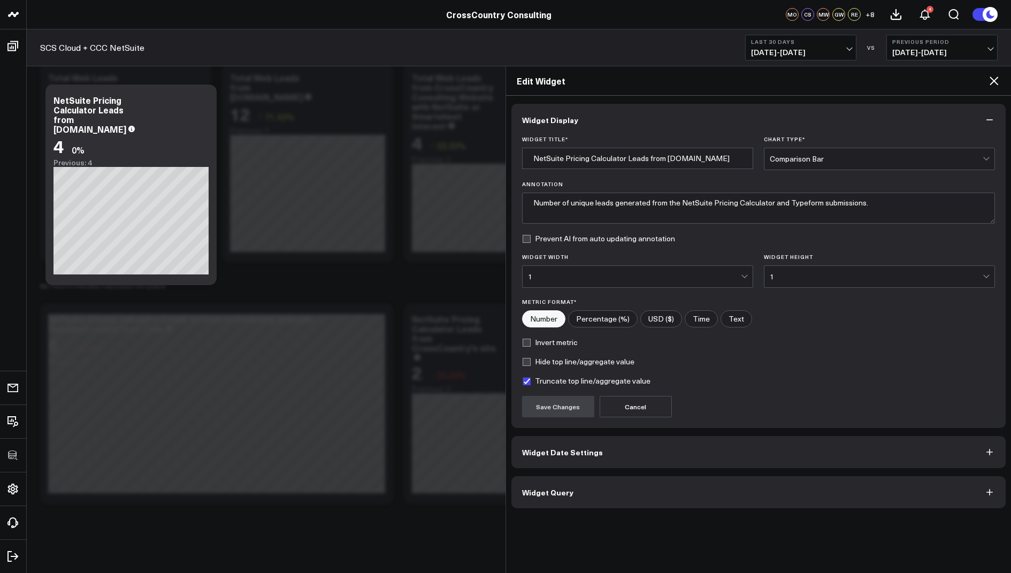
click at [607, 504] on button "Widget Query" at bounding box center [759, 492] width 495 height 32
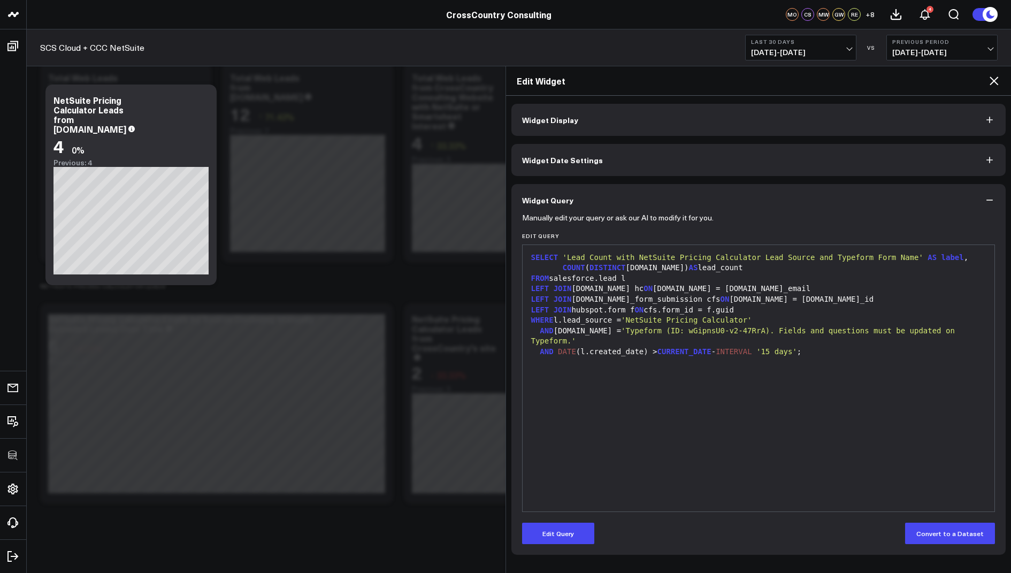
click at [996, 84] on icon at bounding box center [994, 80] width 13 height 13
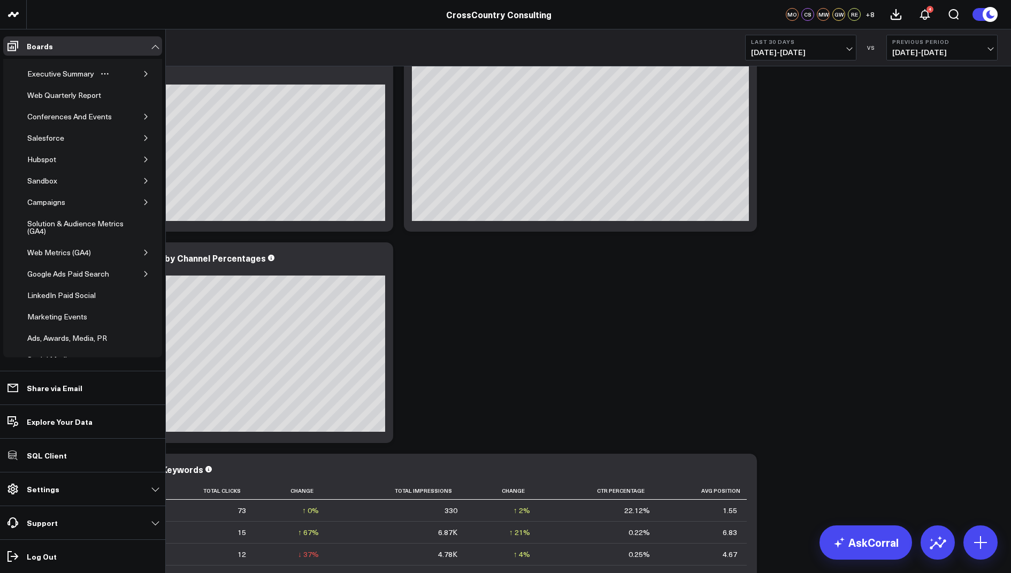
click at [141, 72] on button "button" at bounding box center [146, 73] width 11 height 11
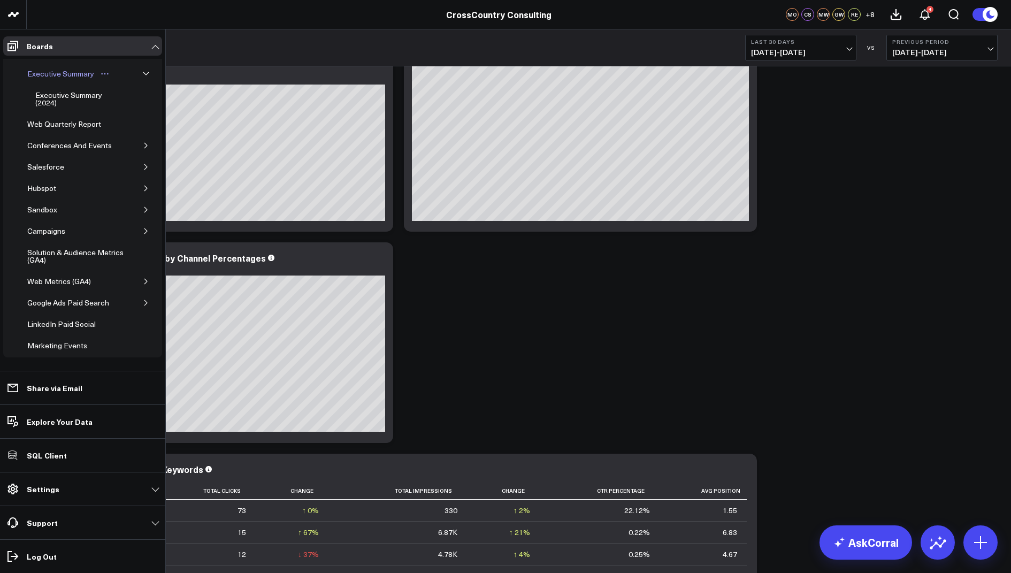
click at [80, 72] on div "Executive Summary" at bounding box center [61, 73] width 72 height 13
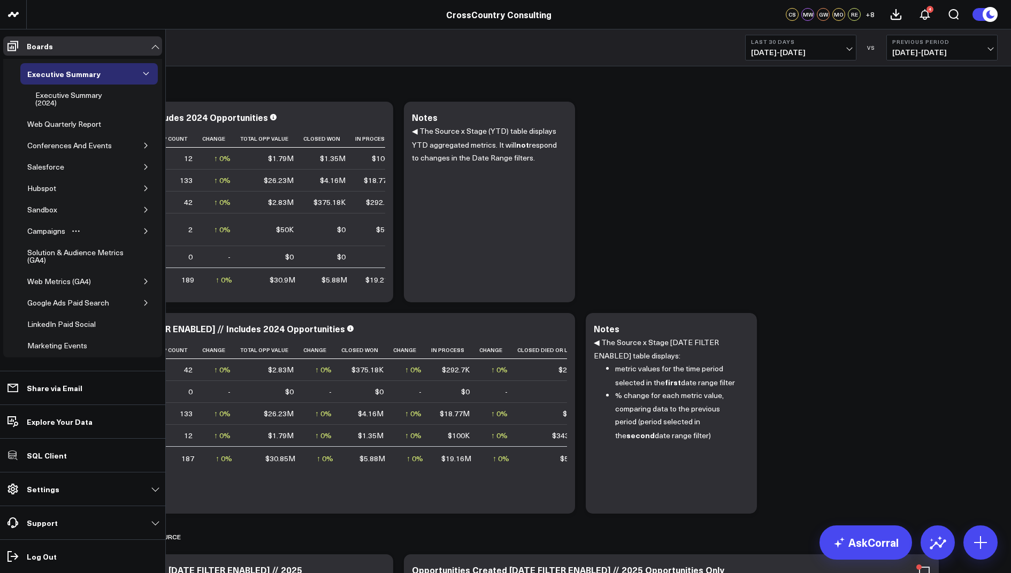
click at [143, 228] on icon "button" at bounding box center [146, 231] width 6 height 6
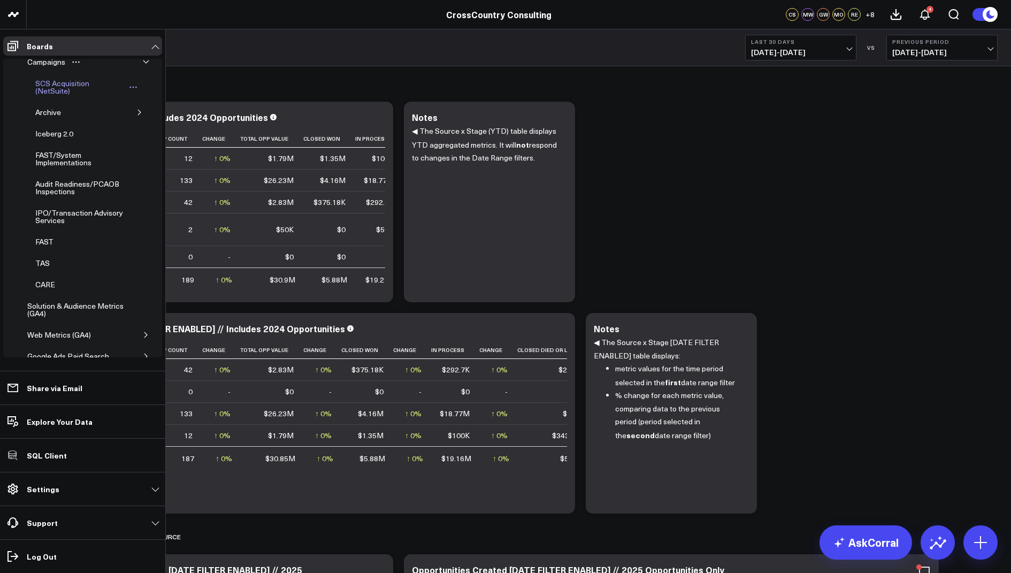
scroll to position [227, 0]
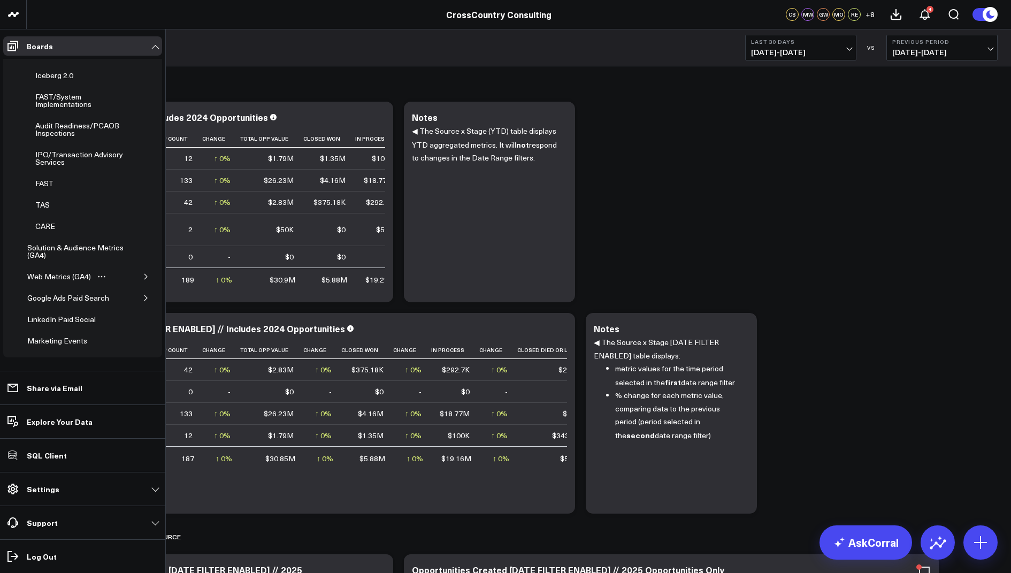
click at [143, 273] on icon "button" at bounding box center [146, 276] width 6 height 6
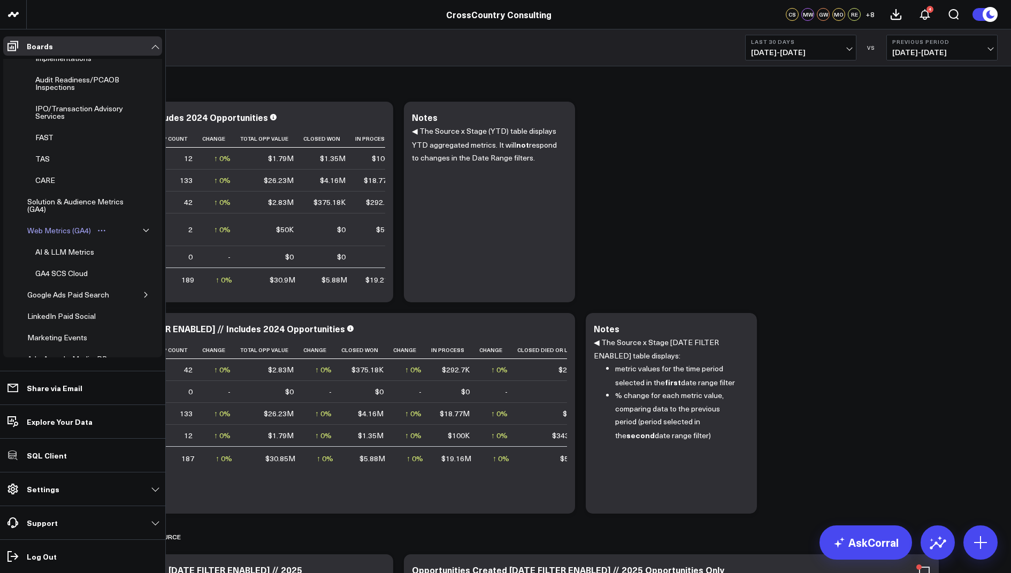
scroll to position [280, 0]
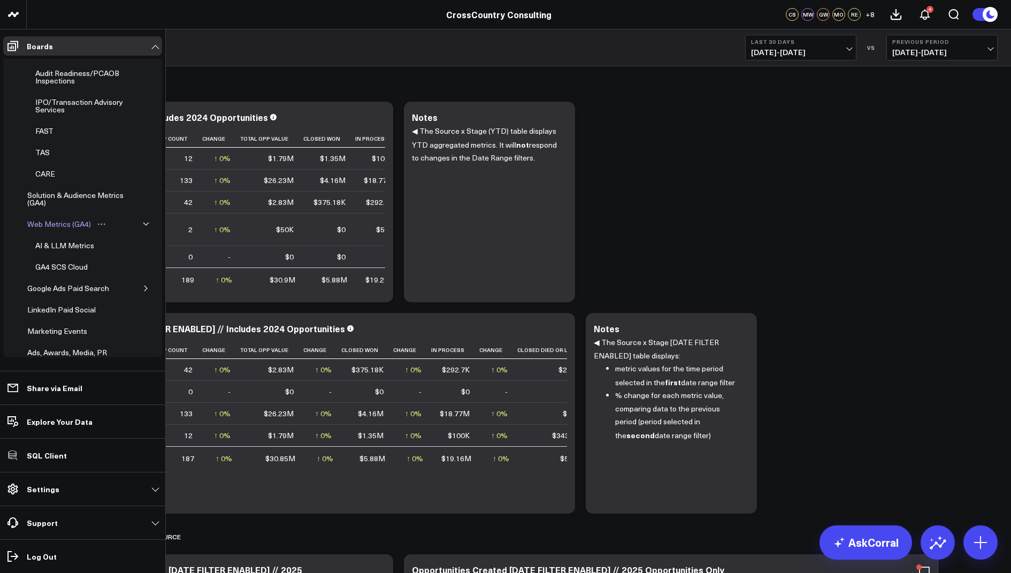
click at [80, 219] on div "Web Metrics (GA4)" at bounding box center [59, 224] width 69 height 13
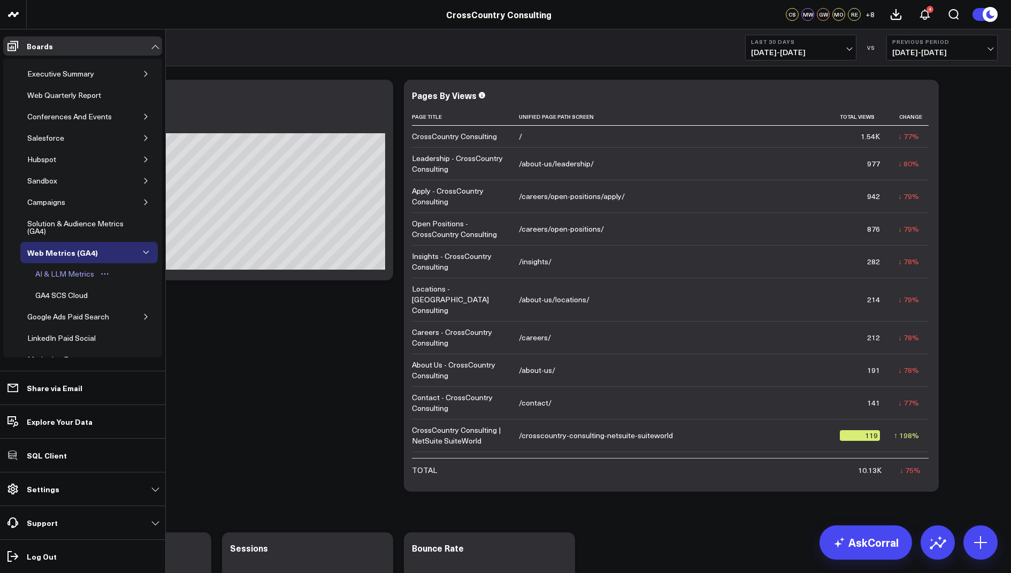
click at [76, 269] on div "AI & LLM Metrics" at bounding box center [65, 274] width 64 height 13
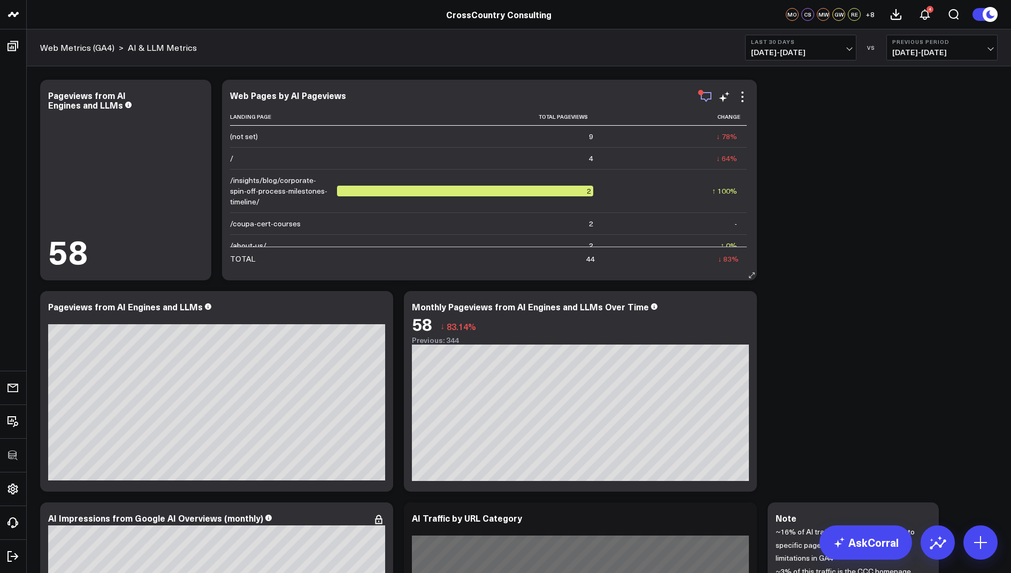
click at [708, 92] on icon "button" at bounding box center [706, 97] width 11 height 10
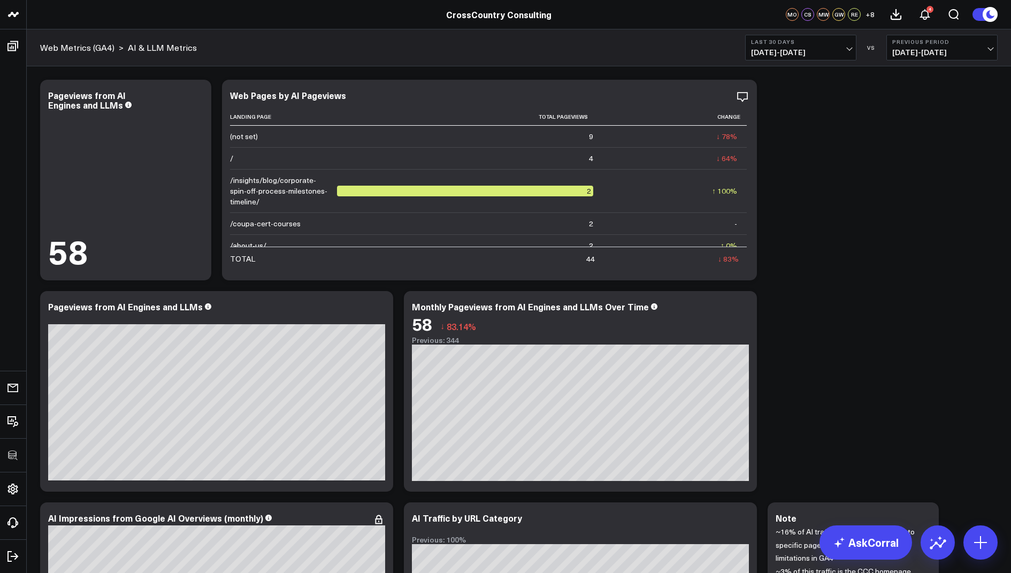
click at [839, 376] on div "Modify via AI Copy link to widget Ask support Remove Create linked copy Executi…" at bounding box center [519, 391] width 969 height 634
click at [196, 101] on icon at bounding box center [197, 96] width 13 height 13
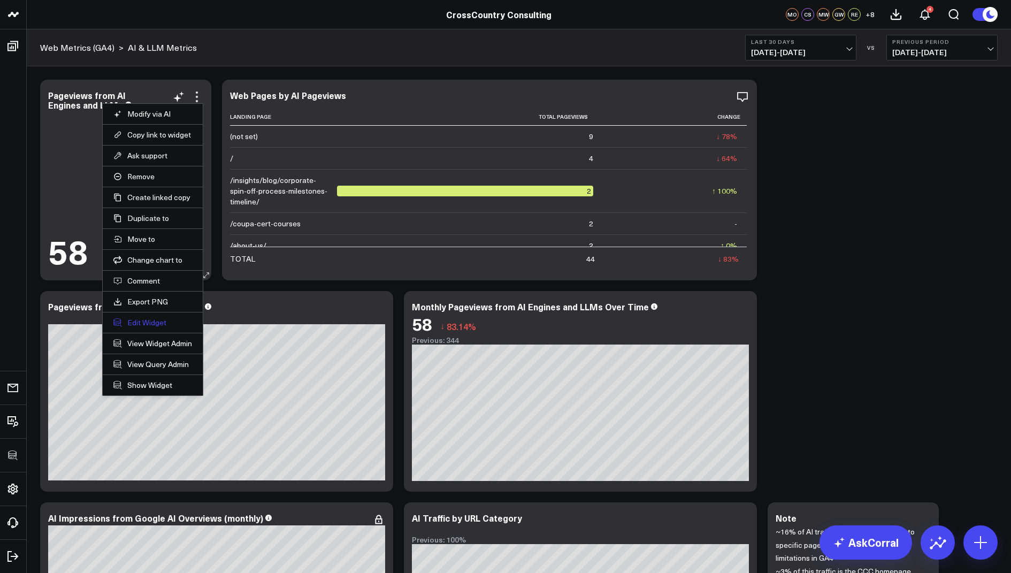
click at [136, 318] on button "Edit Widget" at bounding box center [152, 323] width 79 height 10
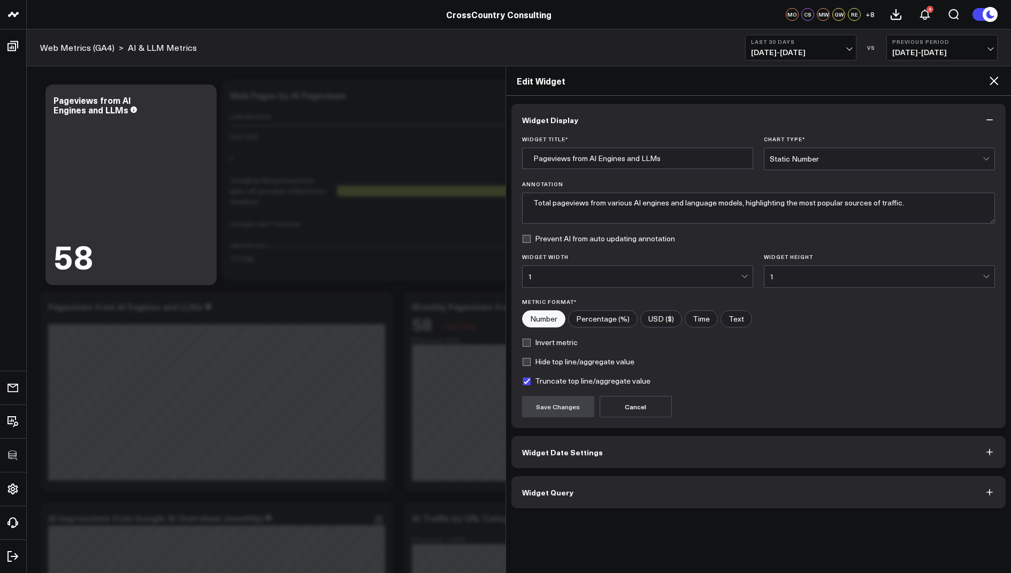
click at [582, 497] on button "Widget Query" at bounding box center [759, 492] width 495 height 32
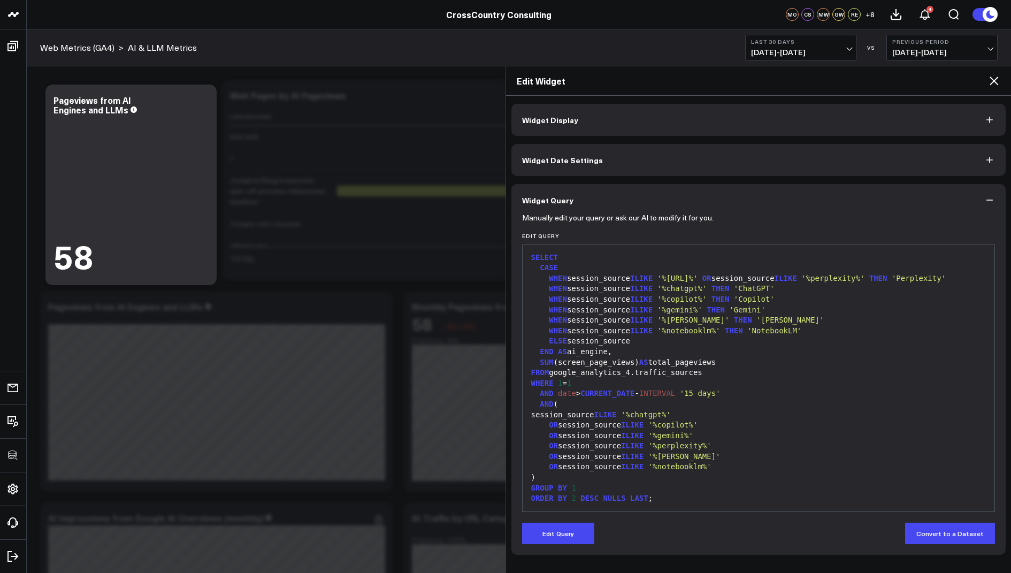
click at [985, 87] on div "Edit Widget" at bounding box center [759, 80] width 506 height 29
click at [996, 75] on icon at bounding box center [994, 80] width 13 height 13
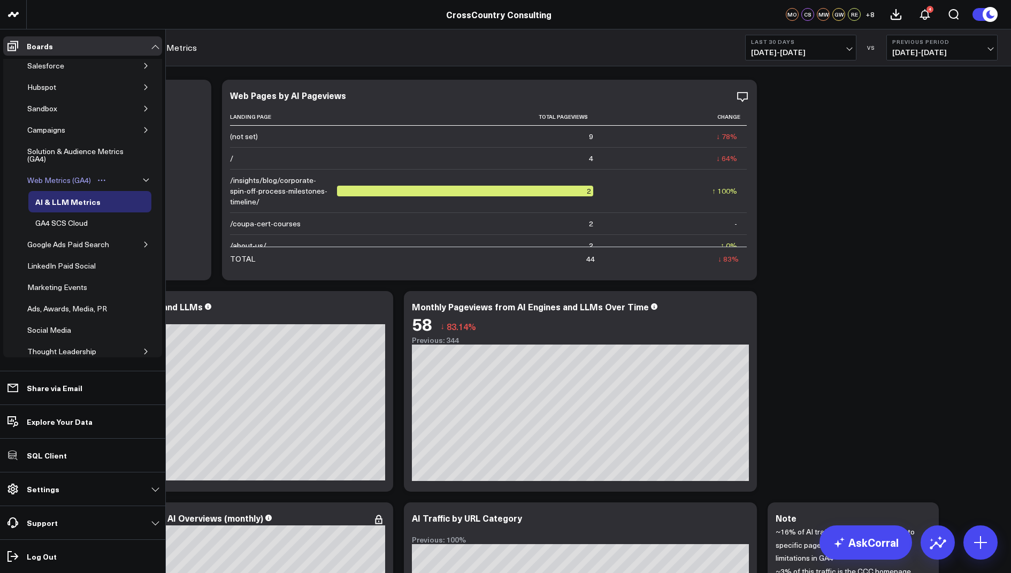
scroll to position [277, 0]
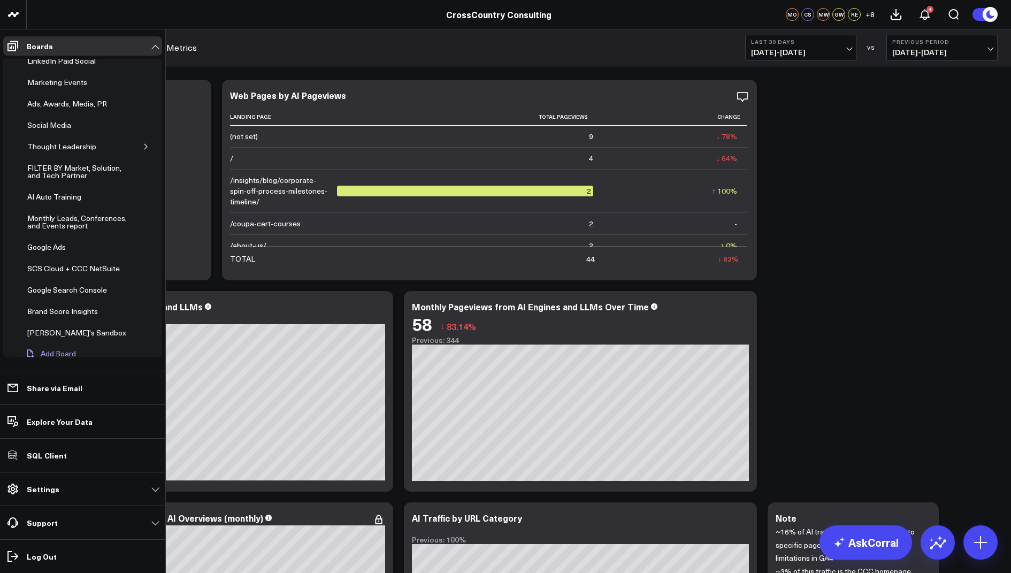
click at [56, 349] on span "Add Board" at bounding box center [58, 353] width 35 height 9
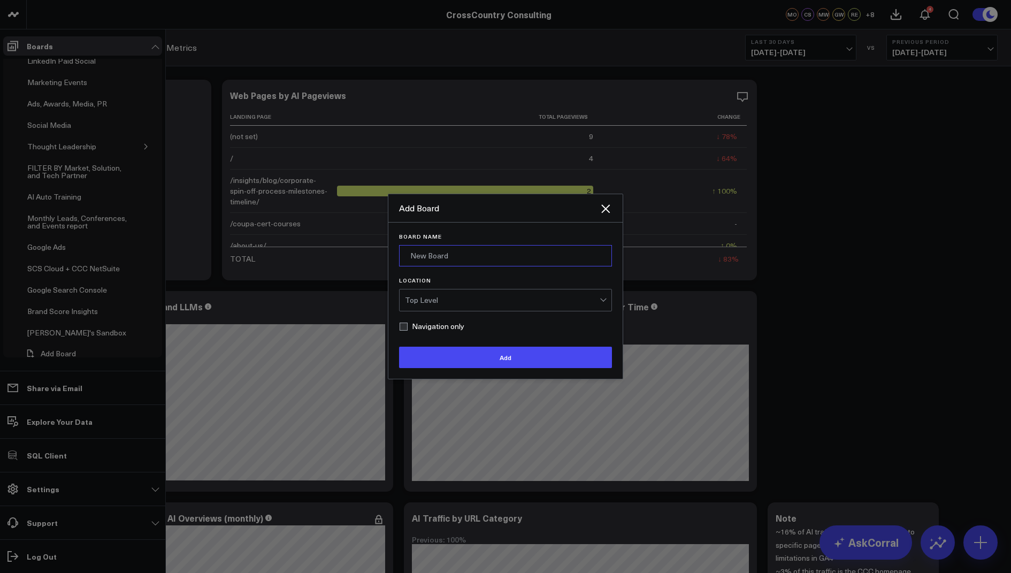
click at [454, 253] on input "Board Name" at bounding box center [505, 255] width 213 height 21
type input "S"
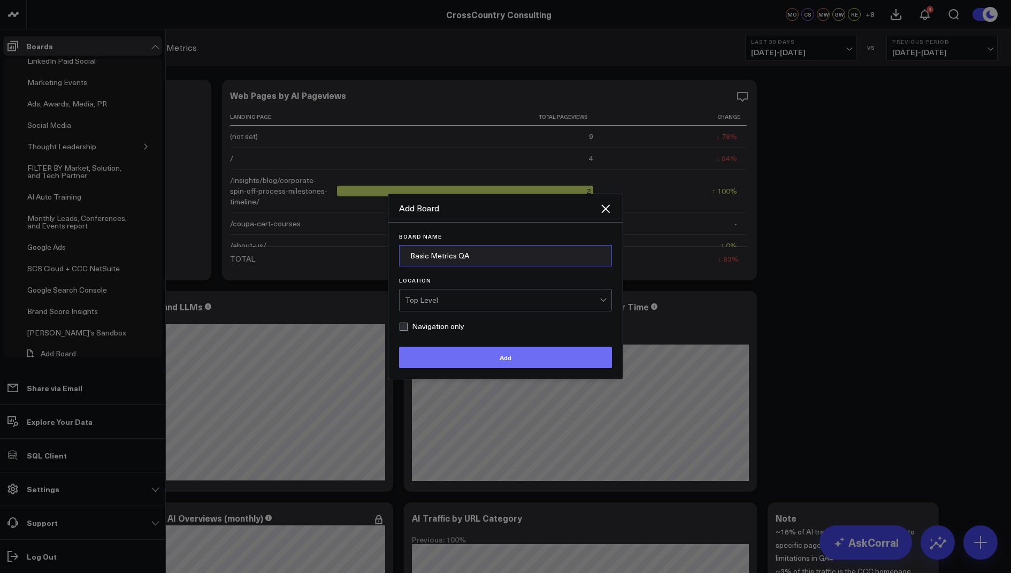
type input "Basic Metrics QA"
click at [485, 363] on button "Add" at bounding box center [505, 357] width 213 height 21
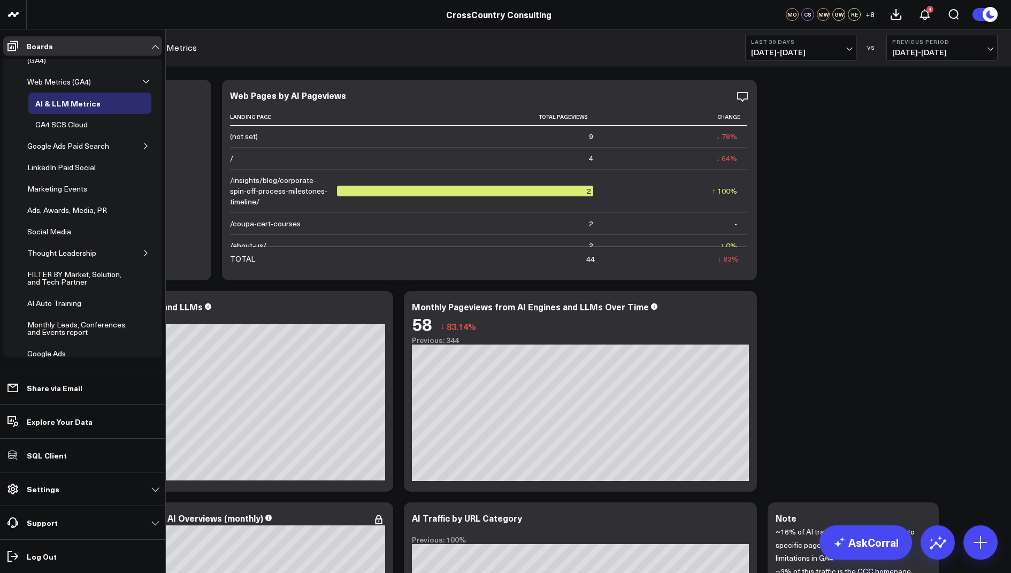
scroll to position [0, 0]
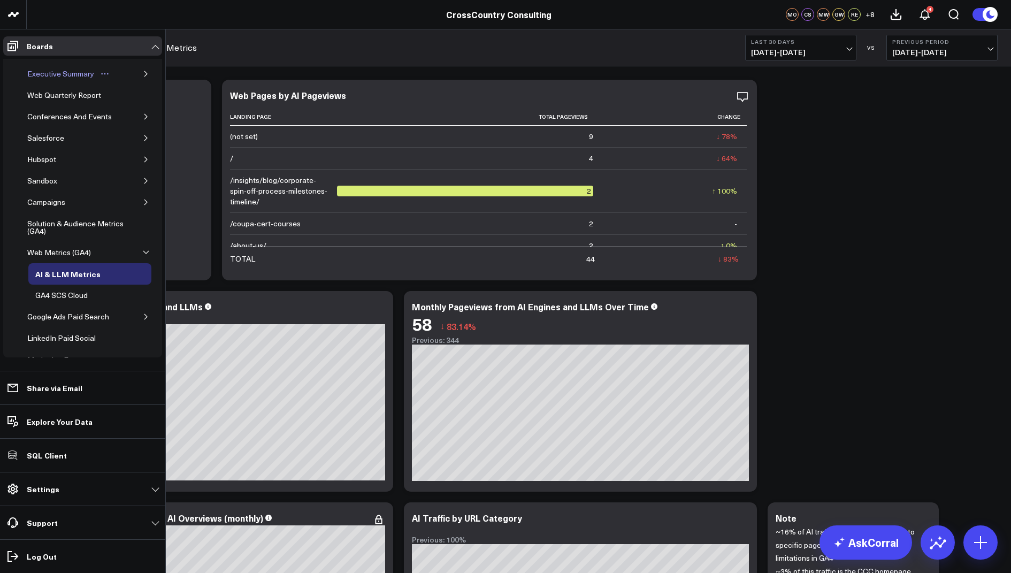
click at [56, 67] on div "Executive Summary" at bounding box center [61, 73] width 72 height 13
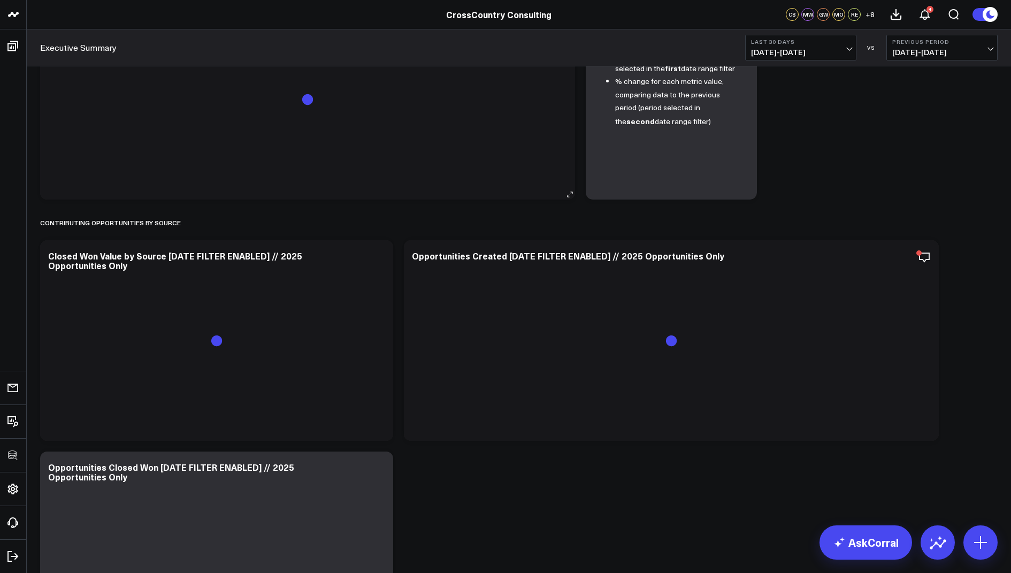
scroll to position [354, 0]
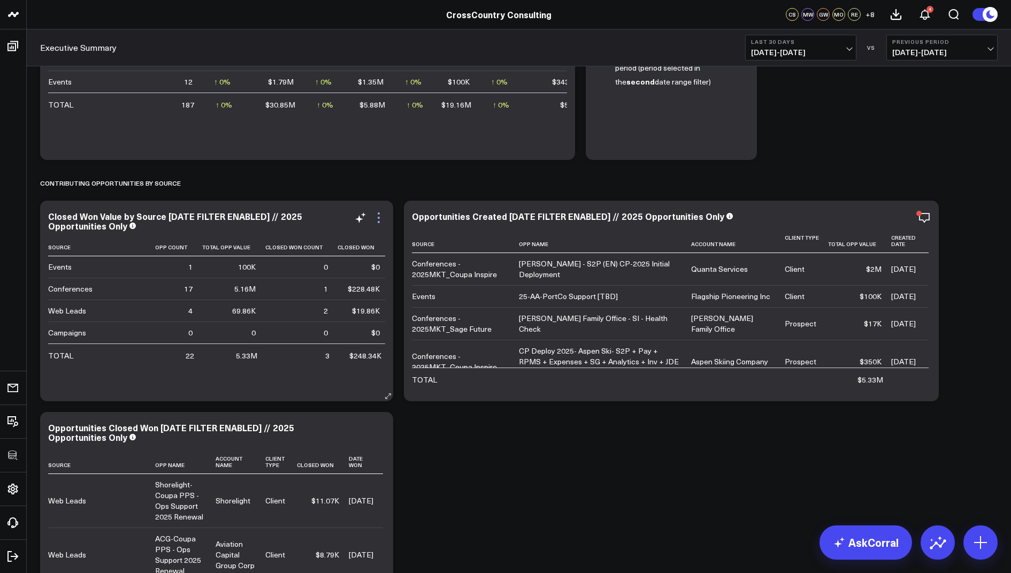
click at [375, 220] on icon at bounding box center [378, 217] width 13 height 13
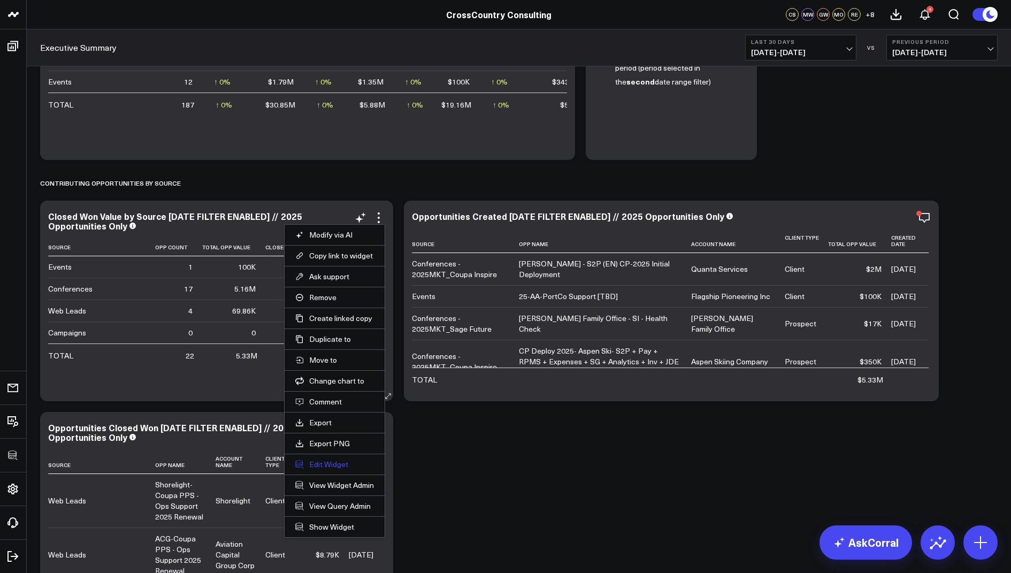
click at [337, 460] on button "Edit Widget" at bounding box center [334, 465] width 79 height 10
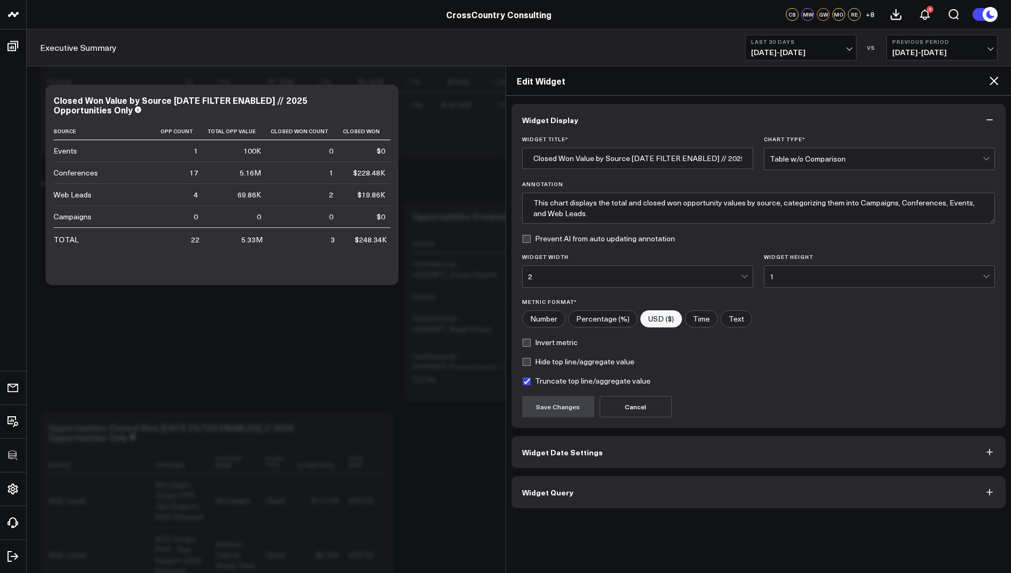
click at [545, 488] on span "Widget Query" at bounding box center [547, 492] width 51 height 9
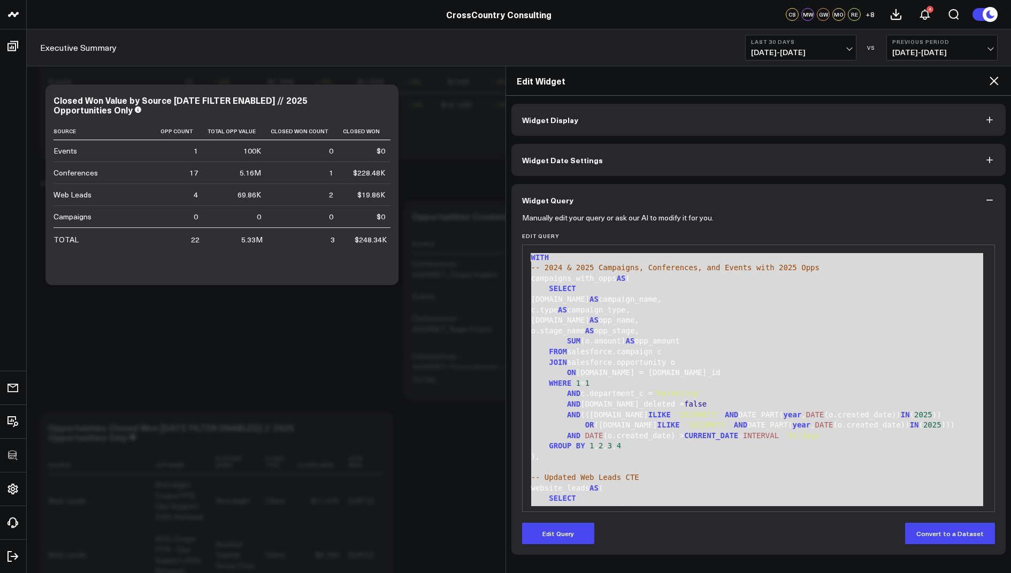
drag, startPoint x: 598, startPoint y: 500, endPoint x: 633, endPoint y: 148, distance: 353.8
click at [633, 148] on div "Widget Display Widget Date Settings Widget Query Manually edit your query or as…" at bounding box center [759, 329] width 495 height 451
copy div "WITH -- 2024 & 2025 Campaigns, Conferences, and Events with 2025 Opps campaigns…"
click at [995, 78] on icon at bounding box center [994, 80] width 13 height 13
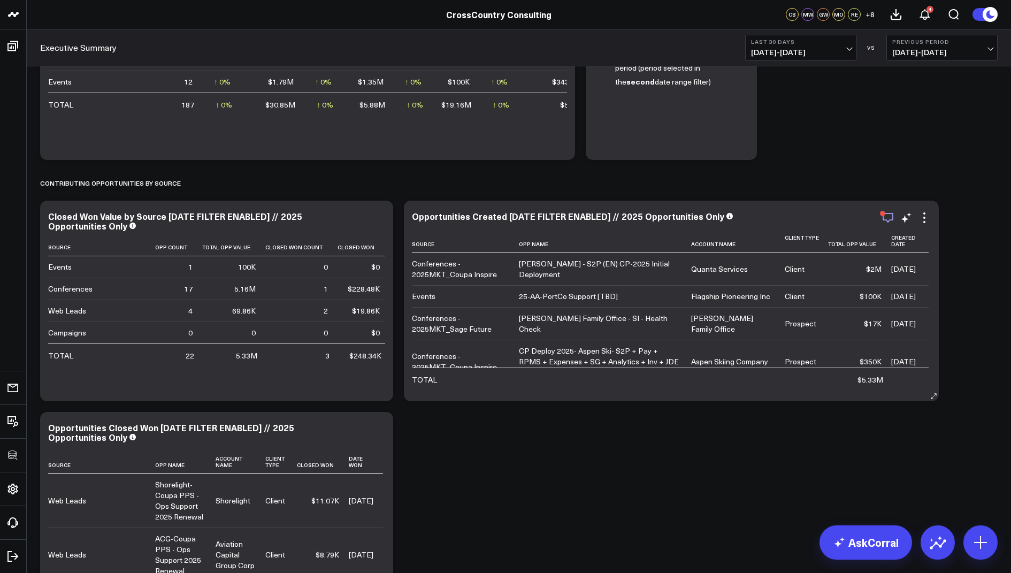
click at [893, 217] on icon "button" at bounding box center [888, 218] width 11 height 10
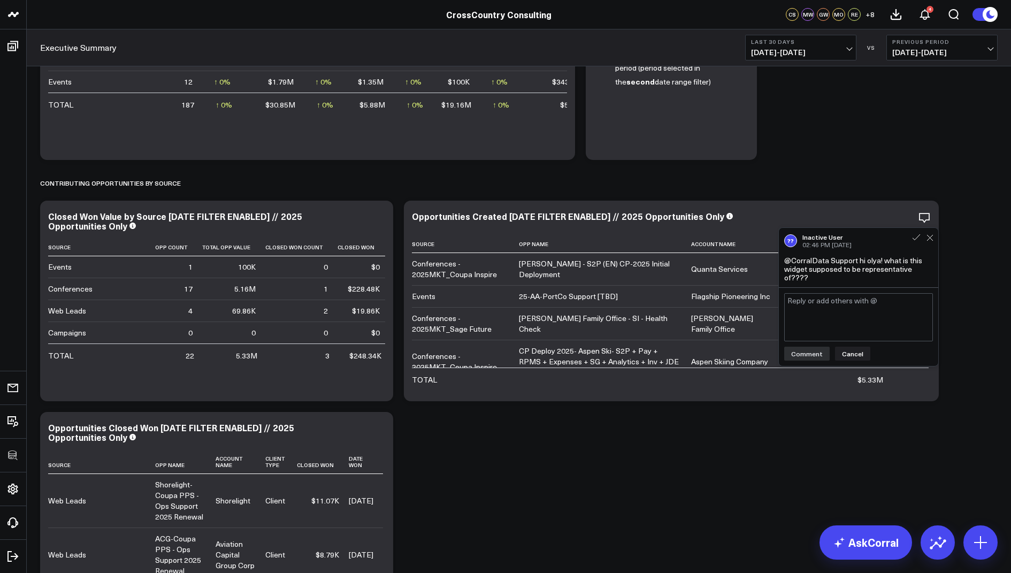
click at [731, 445] on div "Salesforce Overview Modify via AI Copy link to widget Ask support Remove Create…" at bounding box center [519, 286] width 969 height 1147
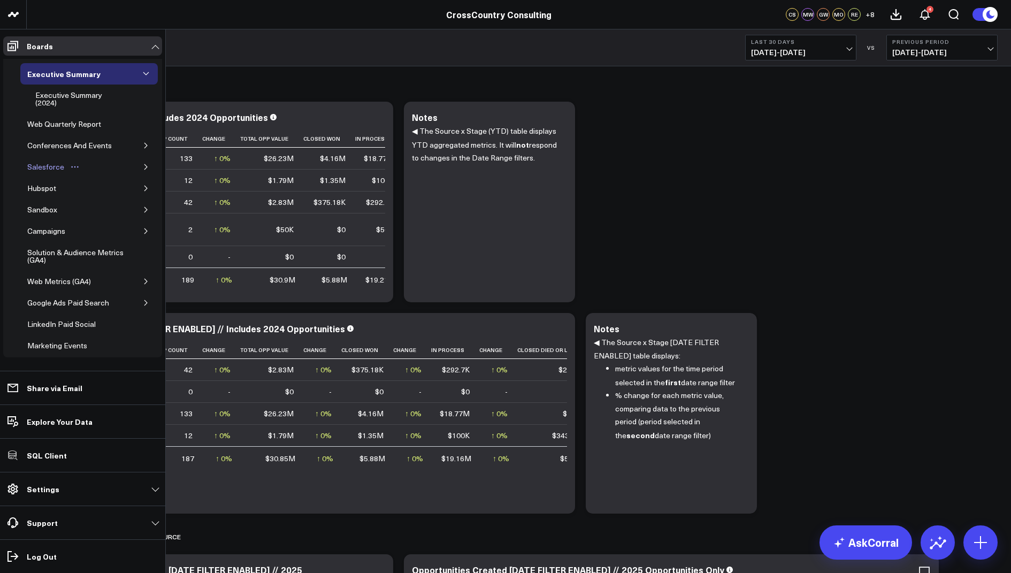
click at [55, 167] on div "Salesforce" at bounding box center [46, 167] width 42 height 13
click at [143, 164] on icon "button" at bounding box center [146, 167] width 6 height 6
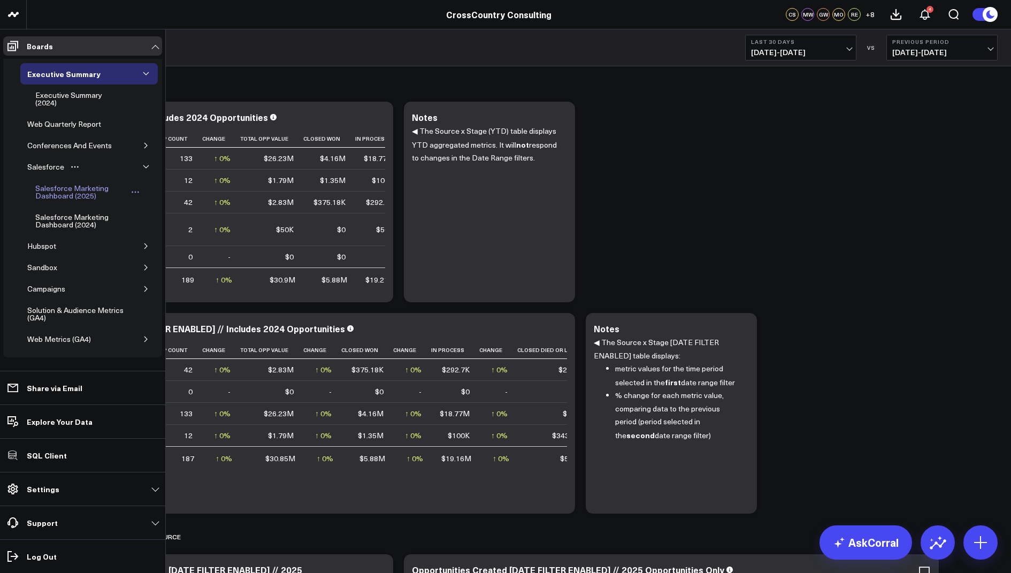
click at [72, 193] on div "Salesforce Marketing Dashboard (2025)" at bounding box center [81, 192] width 97 height 20
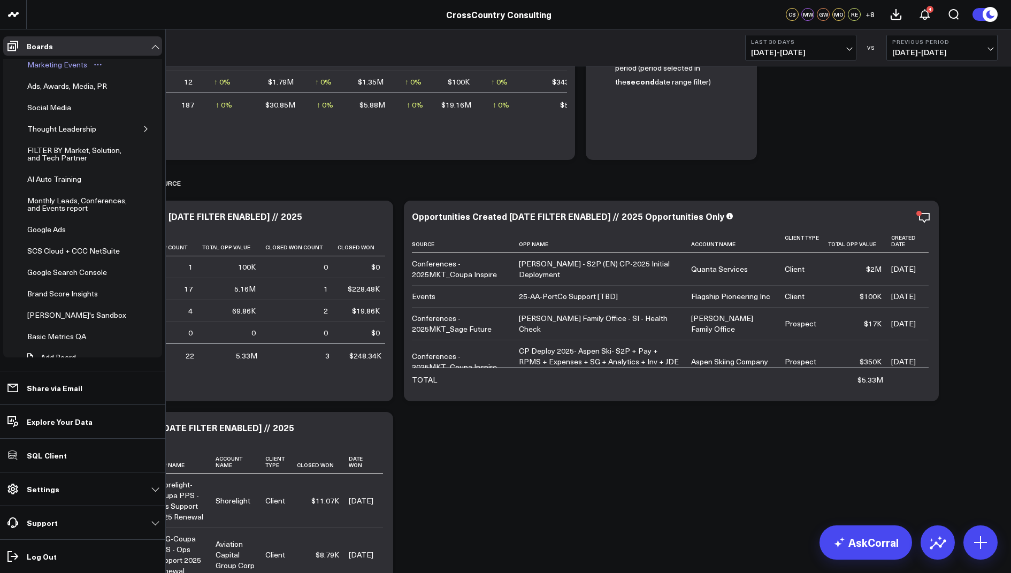
scroll to position [285, 0]
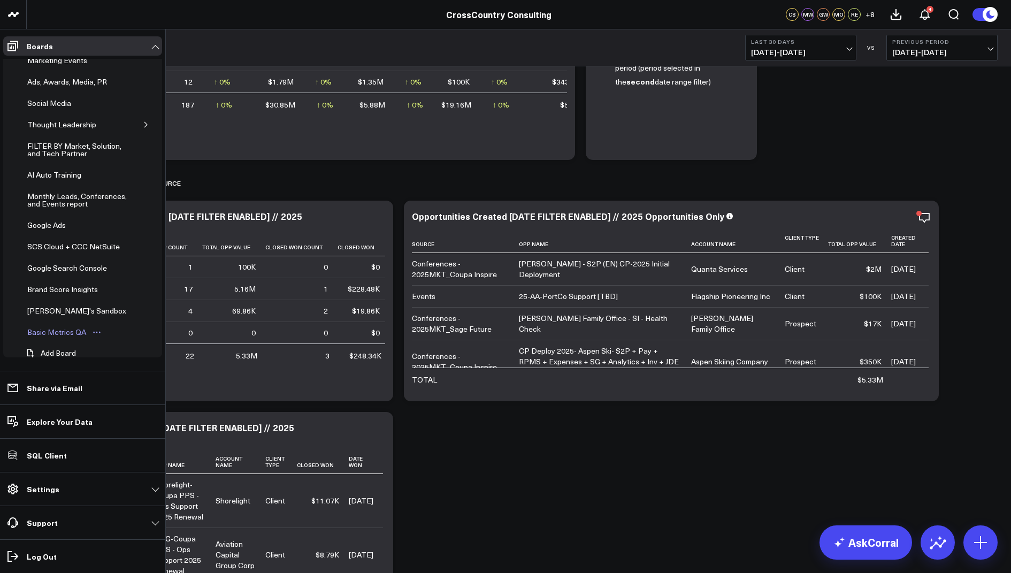
click at [68, 326] on div "Basic Metrics QA" at bounding box center [57, 332] width 64 height 13
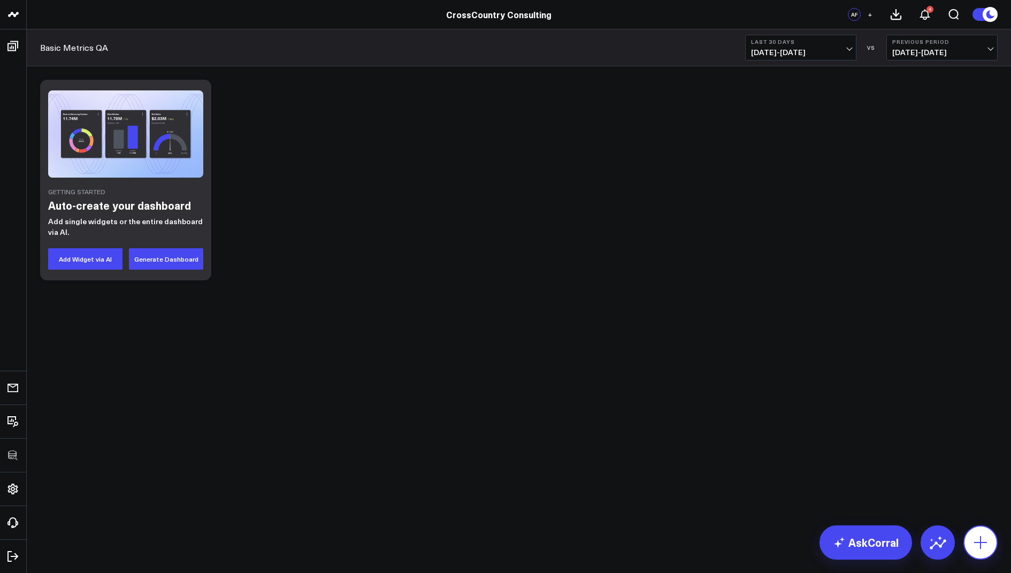
click at [988, 538] on icon at bounding box center [980, 542] width 17 height 17
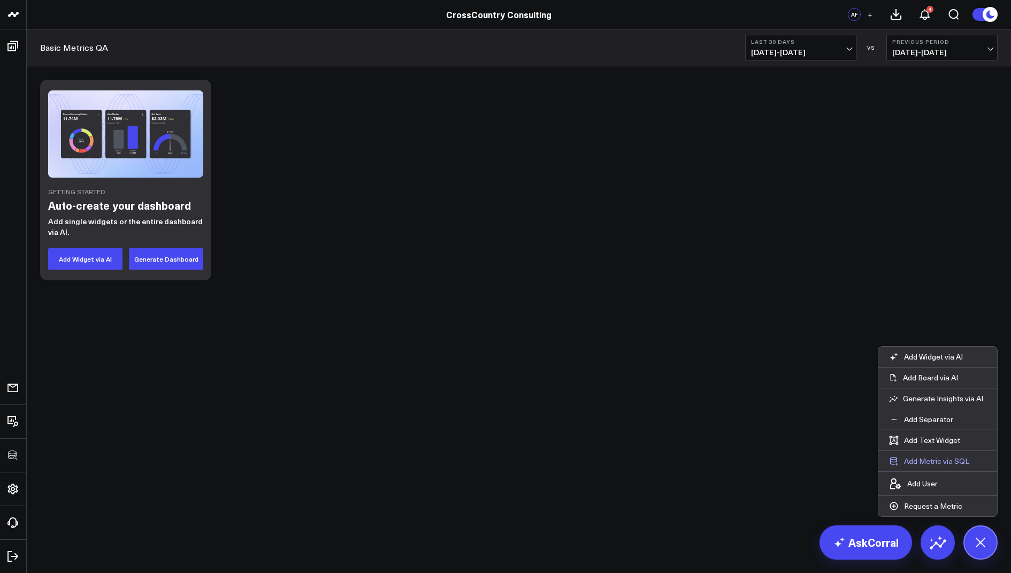
click at [926, 464] on button "Add Metric via SQL" at bounding box center [930, 461] width 102 height 20
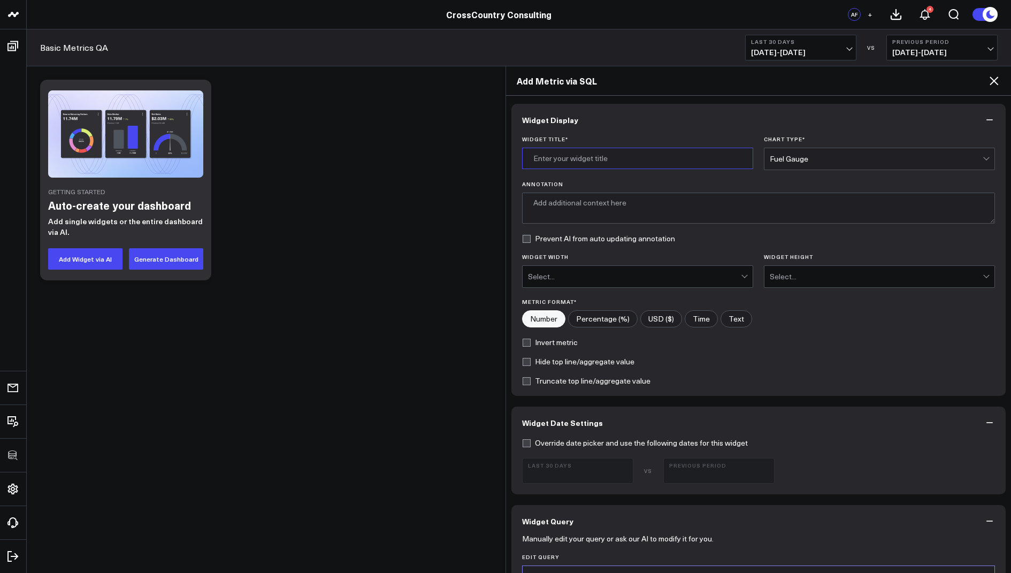
click at [561, 159] on input "Widget Title *" at bounding box center [637, 158] width 231 height 21
type input "Opportunities by Source"
click at [813, 149] on div "Fuel Gauge" at bounding box center [876, 158] width 213 height 21
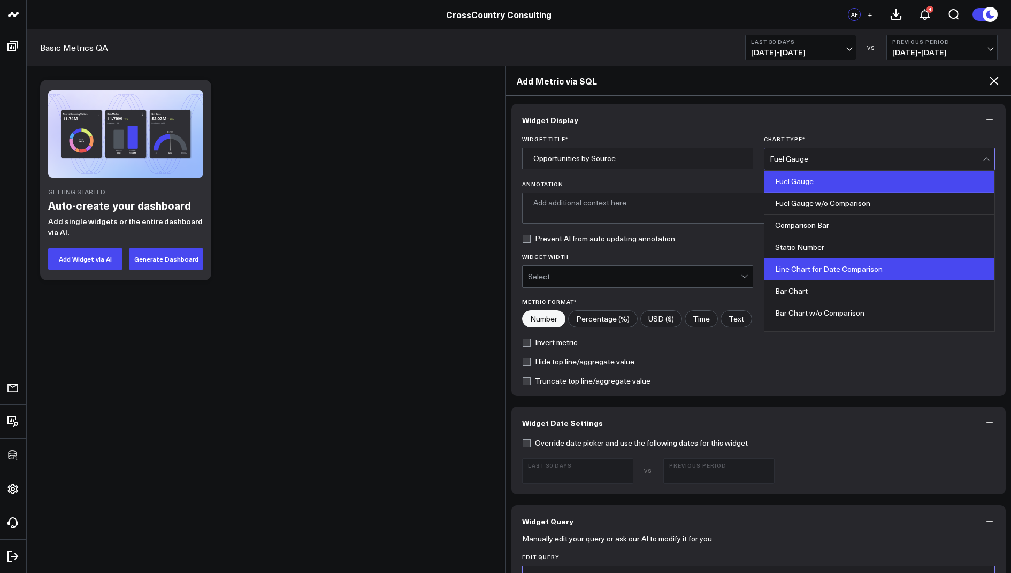
scroll to position [425, 0]
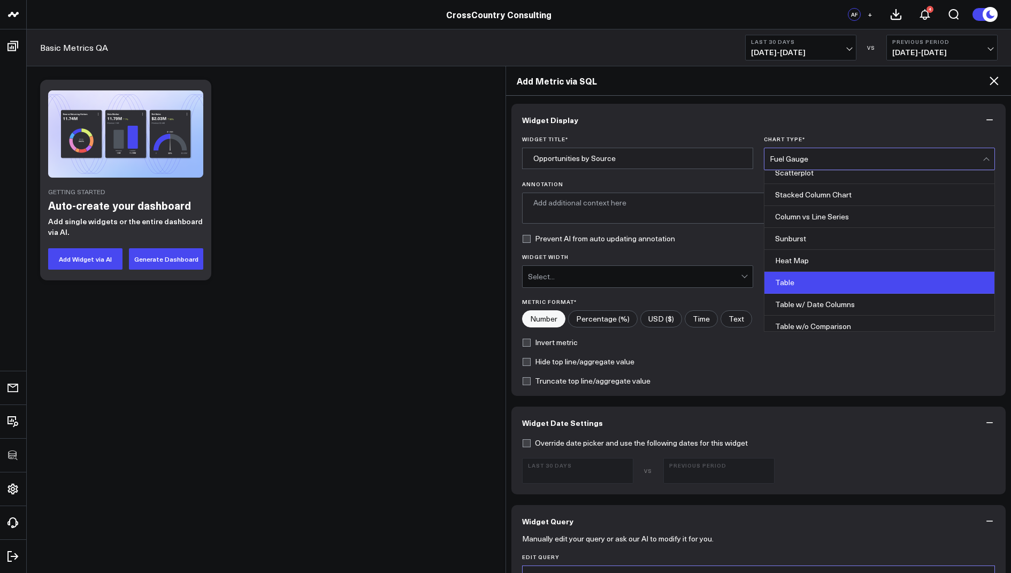
click at [803, 277] on div "Table" at bounding box center [880, 283] width 230 height 22
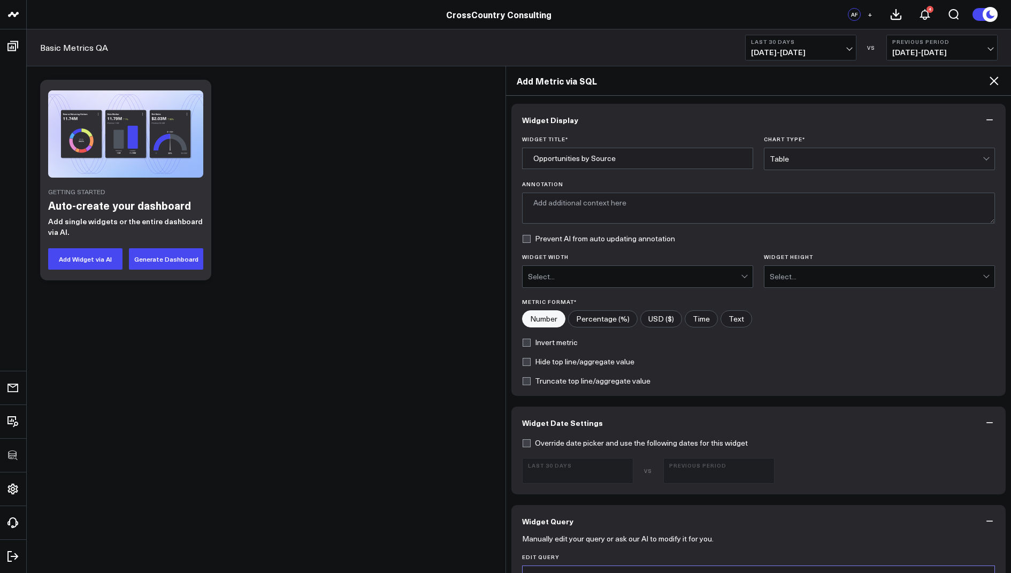
scroll to position [296, 0]
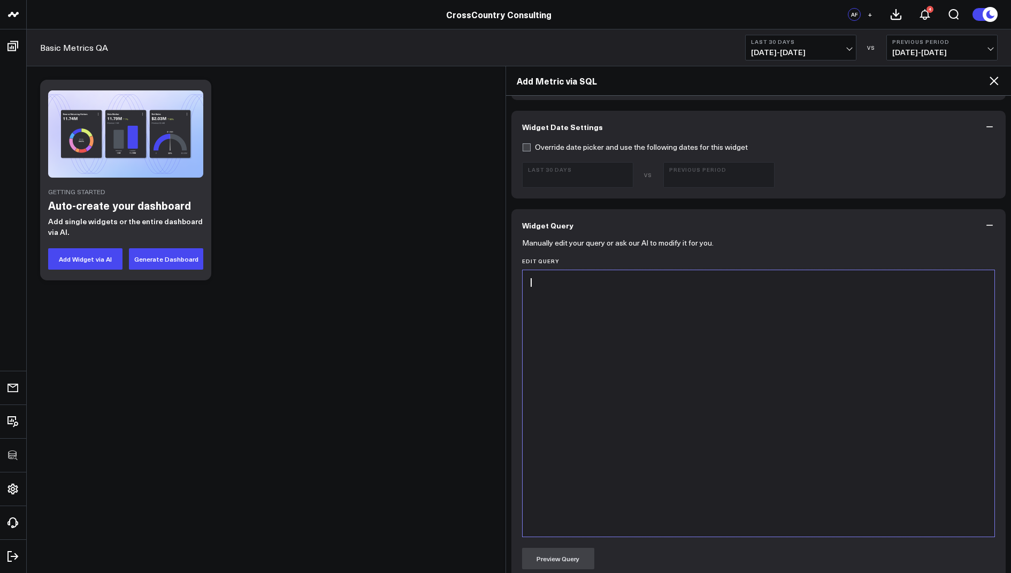
click at [552, 308] on div at bounding box center [759, 404] width 462 height 256
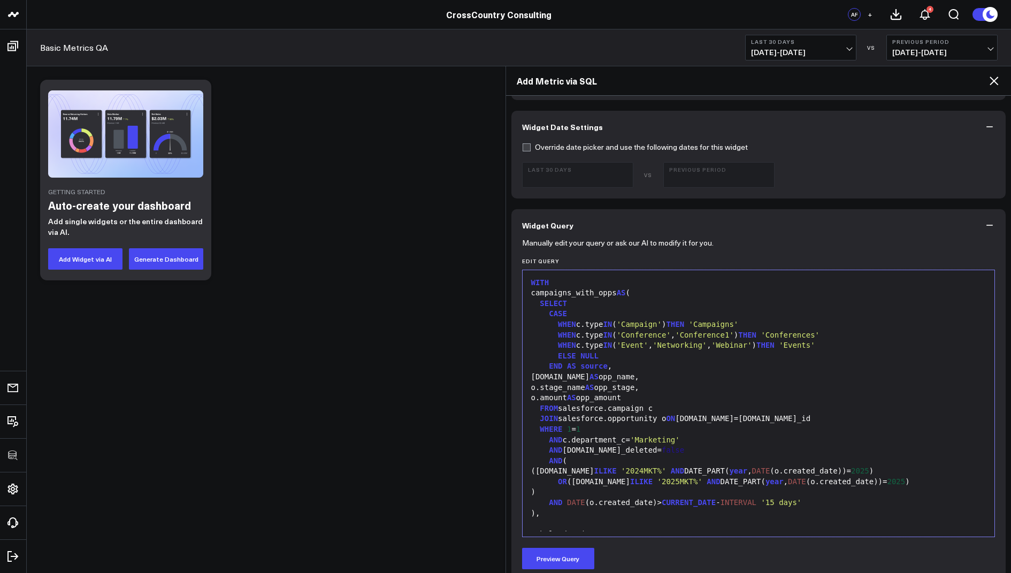
scroll to position [754, 0]
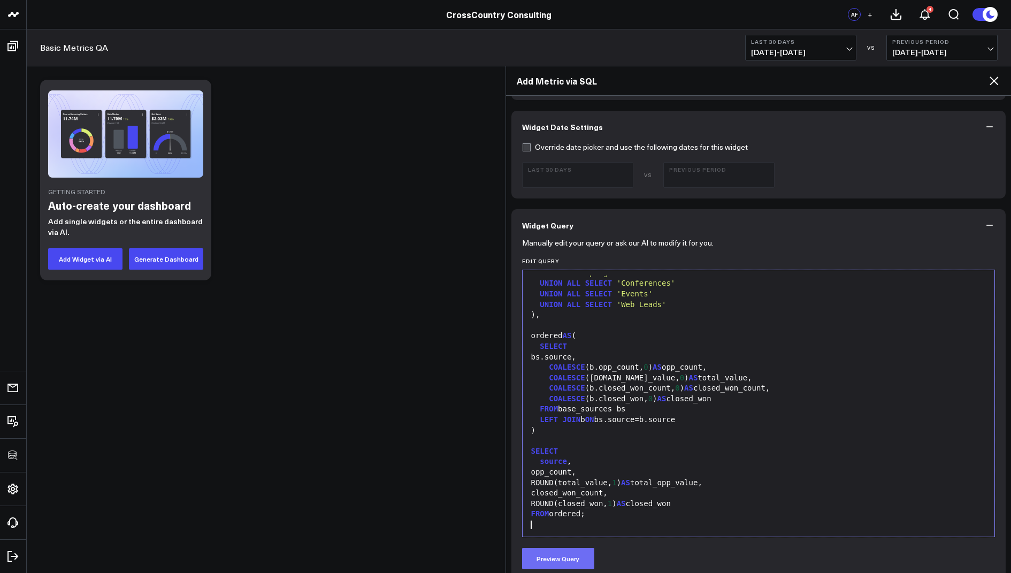
click at [554, 559] on button "Preview Query" at bounding box center [558, 558] width 72 height 21
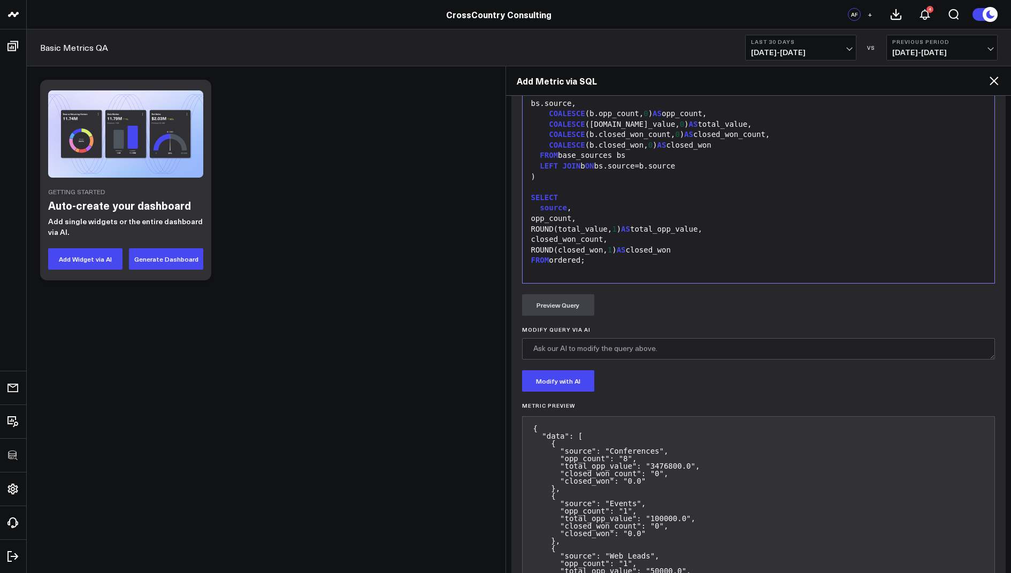
scroll to position [704, 0]
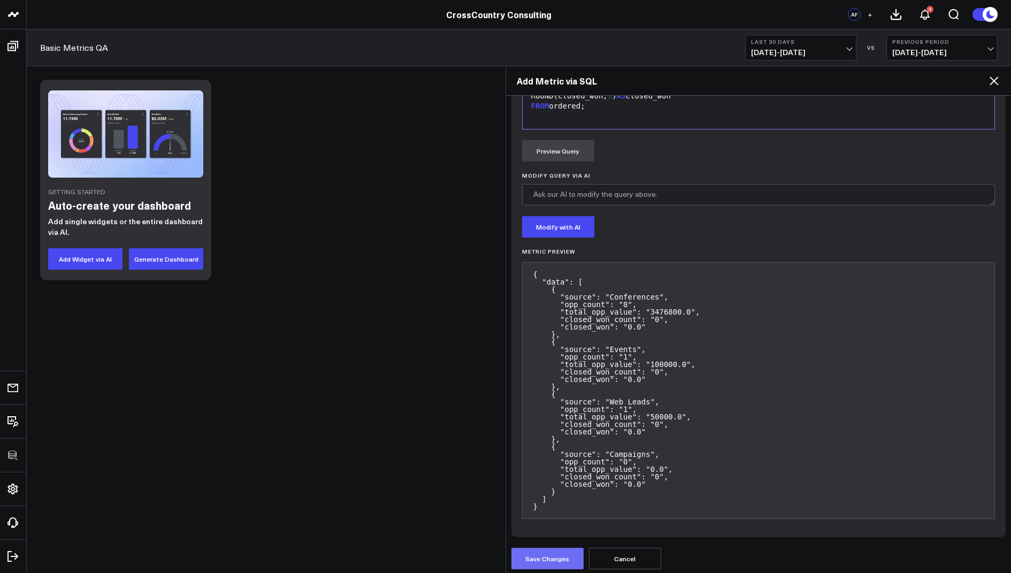
click at [542, 555] on button "Save Changes" at bounding box center [548, 558] width 72 height 21
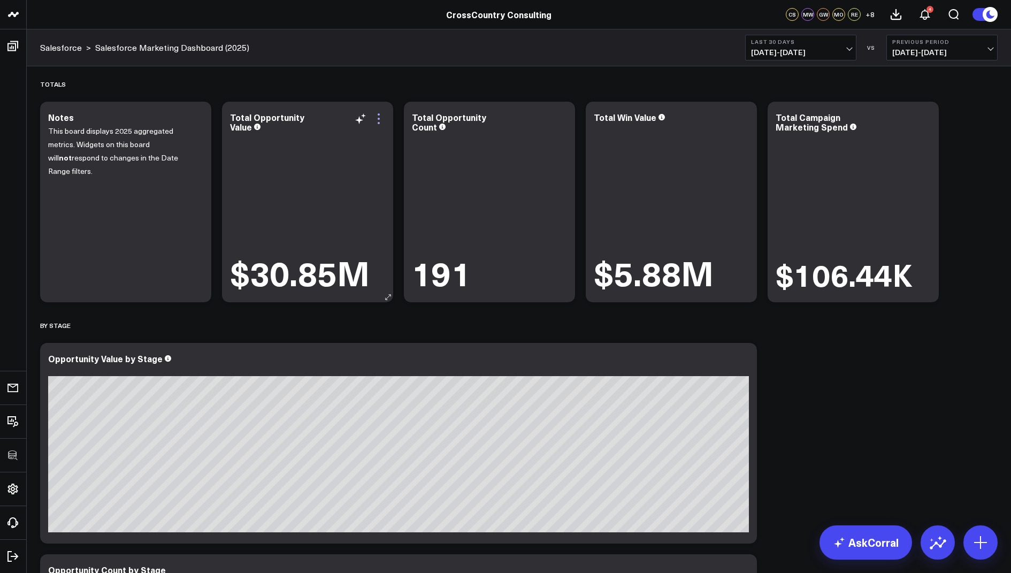
click at [374, 119] on icon at bounding box center [378, 118] width 13 height 13
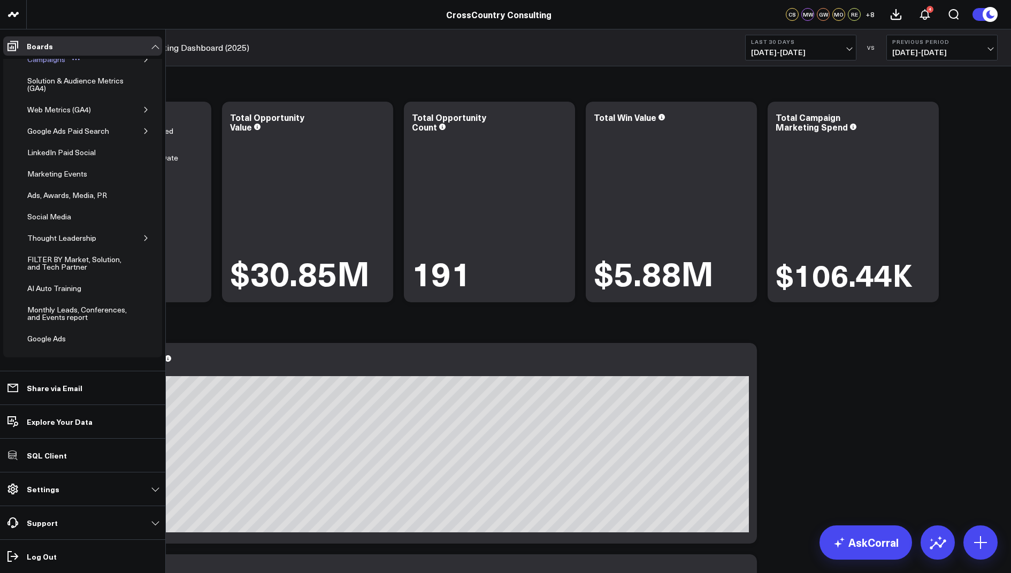
scroll to position [200, 0]
click at [78, 150] on div "LinkedIn Paid Social" at bounding box center [62, 153] width 74 height 13
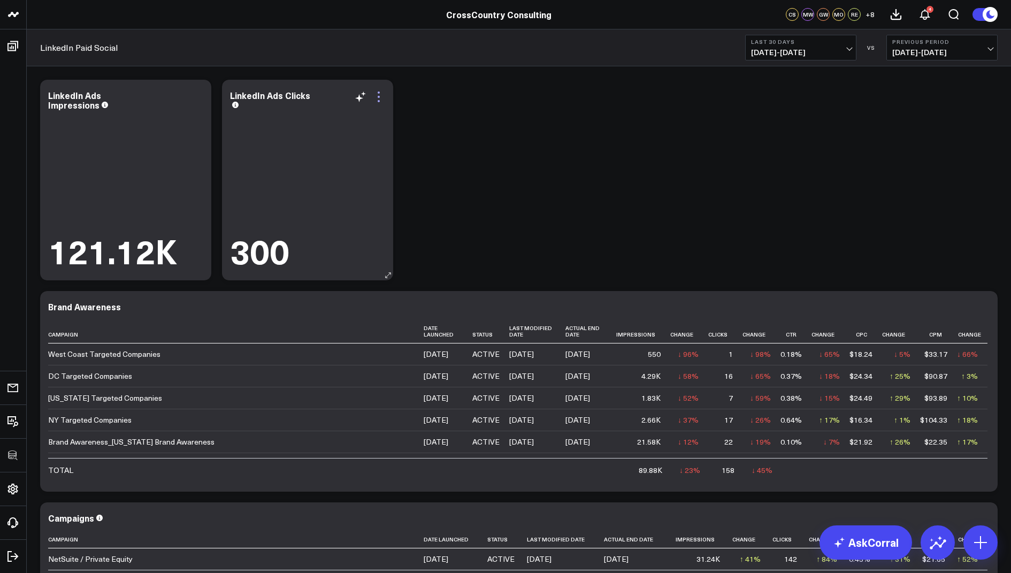
click at [378, 95] on icon at bounding box center [378, 96] width 13 height 13
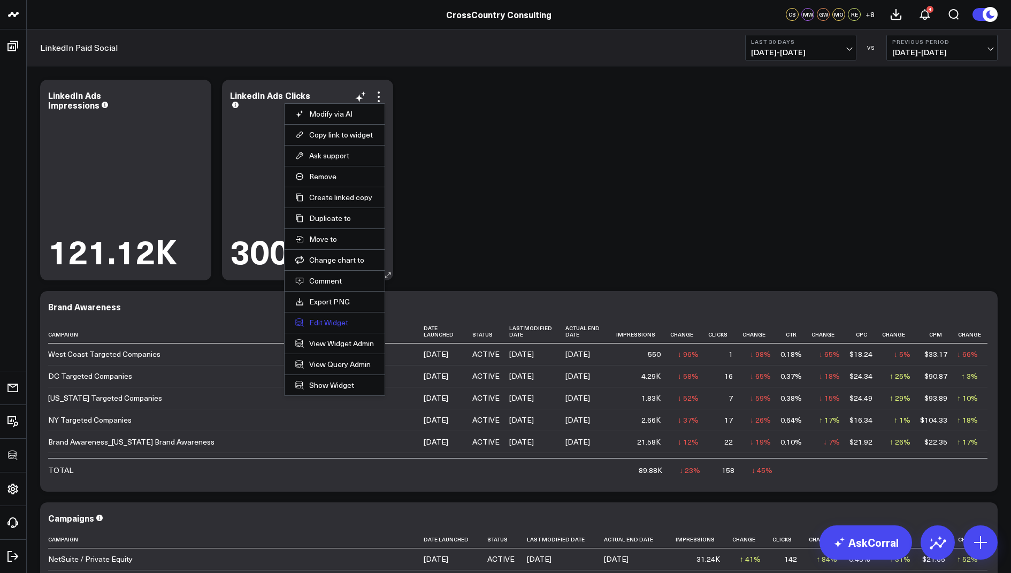
click at [329, 320] on button "Edit Widget" at bounding box center [334, 323] width 79 height 10
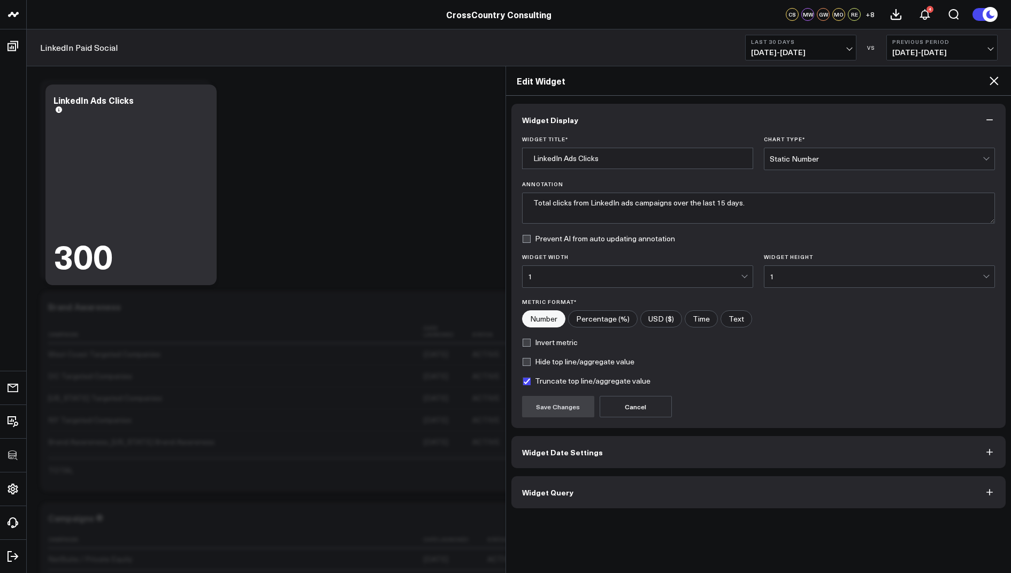
click at [549, 488] on span "Widget Query" at bounding box center [547, 492] width 51 height 9
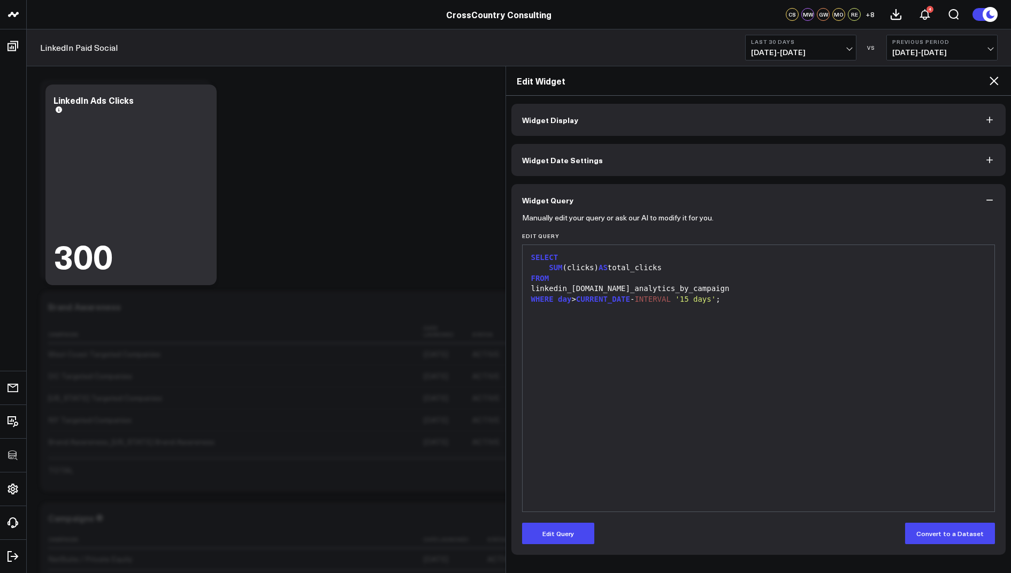
click at [993, 81] on icon at bounding box center [994, 81] width 9 height 9
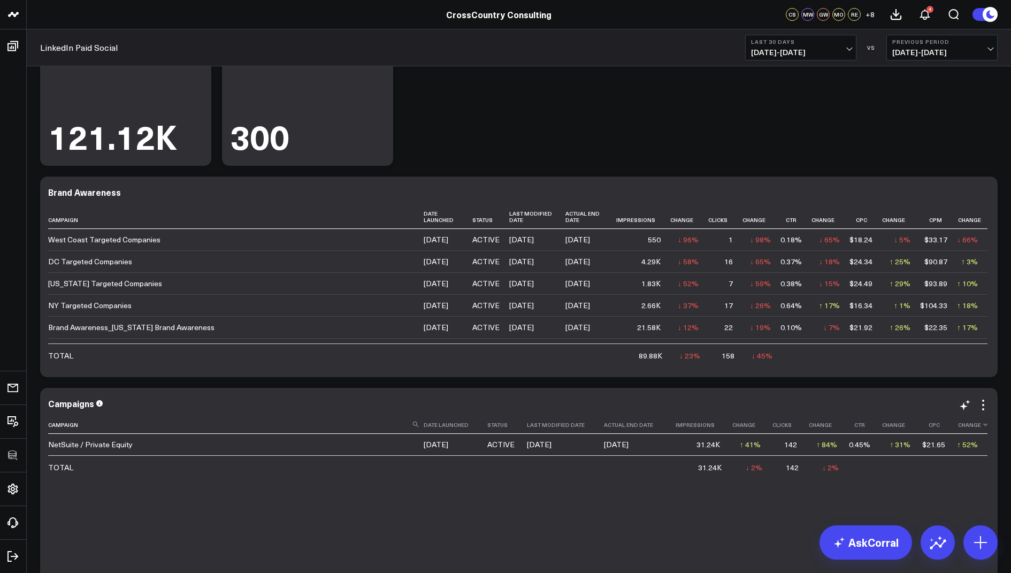
scroll to position [427, 0]
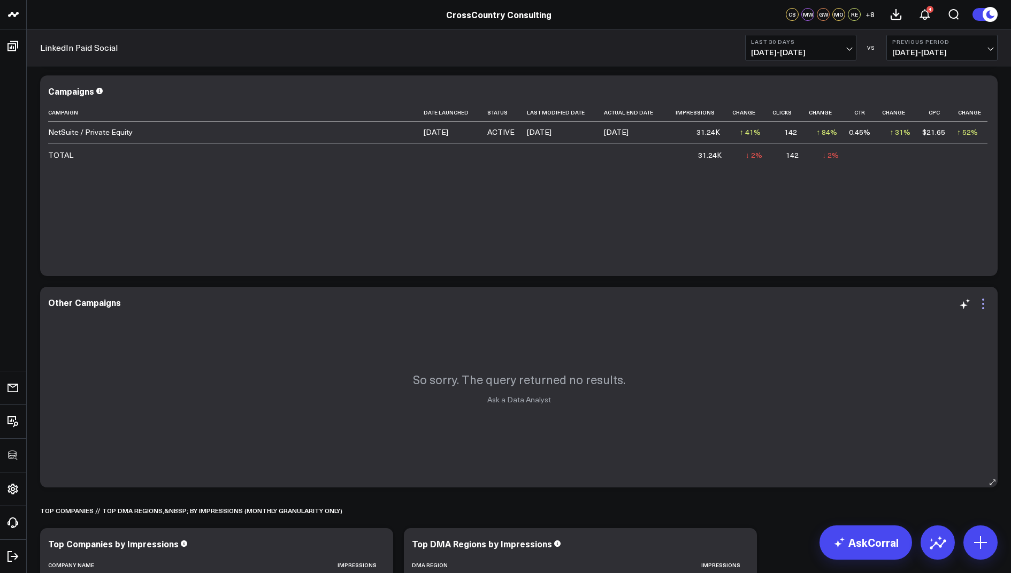
click at [983, 307] on icon at bounding box center [983, 304] width 13 height 13
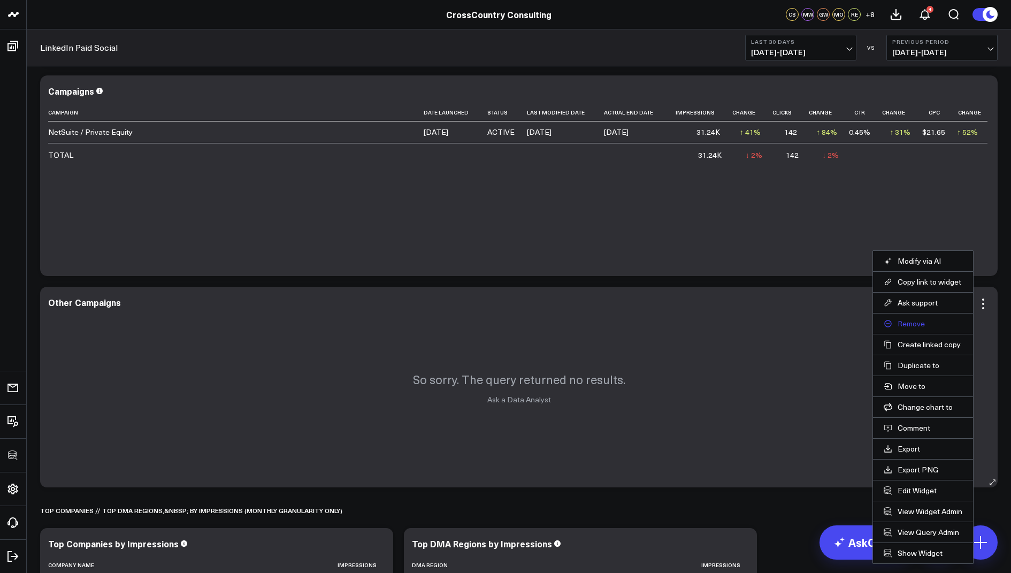
click at [913, 322] on button "Remove" at bounding box center [923, 324] width 79 height 10
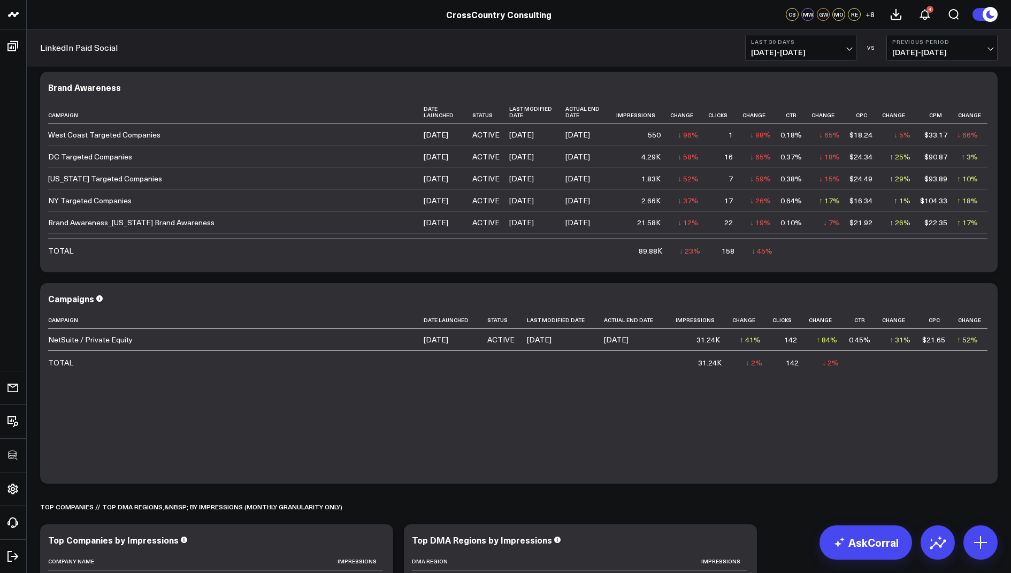
scroll to position [144, 0]
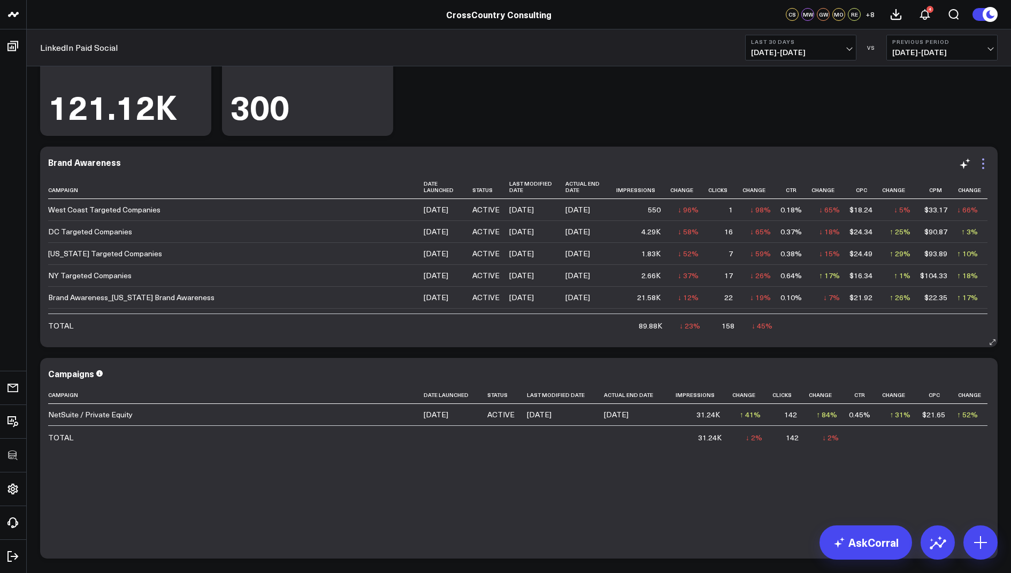
click at [980, 164] on icon at bounding box center [983, 163] width 13 height 13
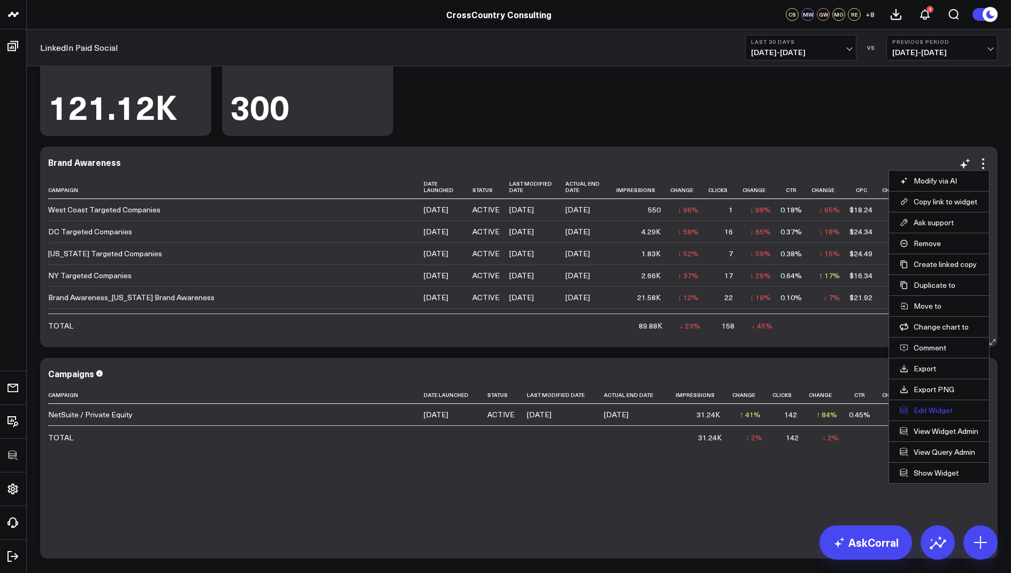
click at [930, 406] on button "Edit Widget" at bounding box center [939, 411] width 79 height 10
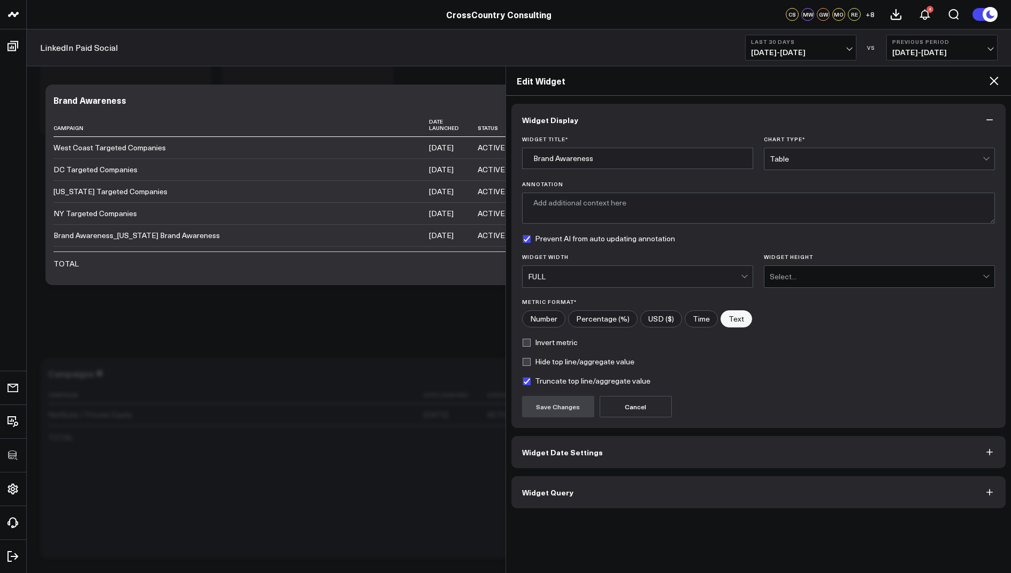
click at [596, 494] on button "Widget Query" at bounding box center [759, 492] width 495 height 32
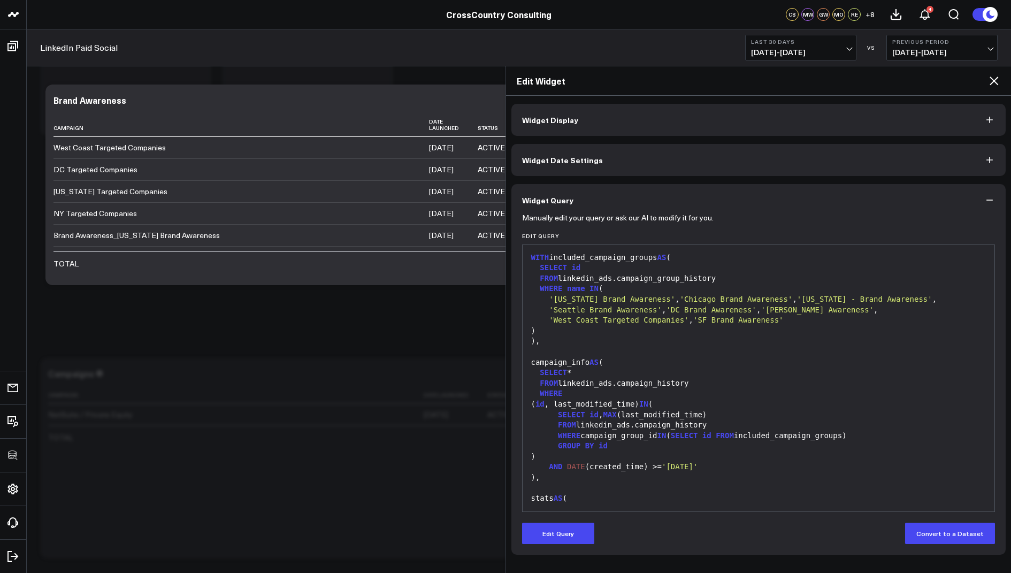
click at [566, 484] on div at bounding box center [759, 488] width 462 height 11
click at [991, 84] on icon at bounding box center [994, 81] width 9 height 9
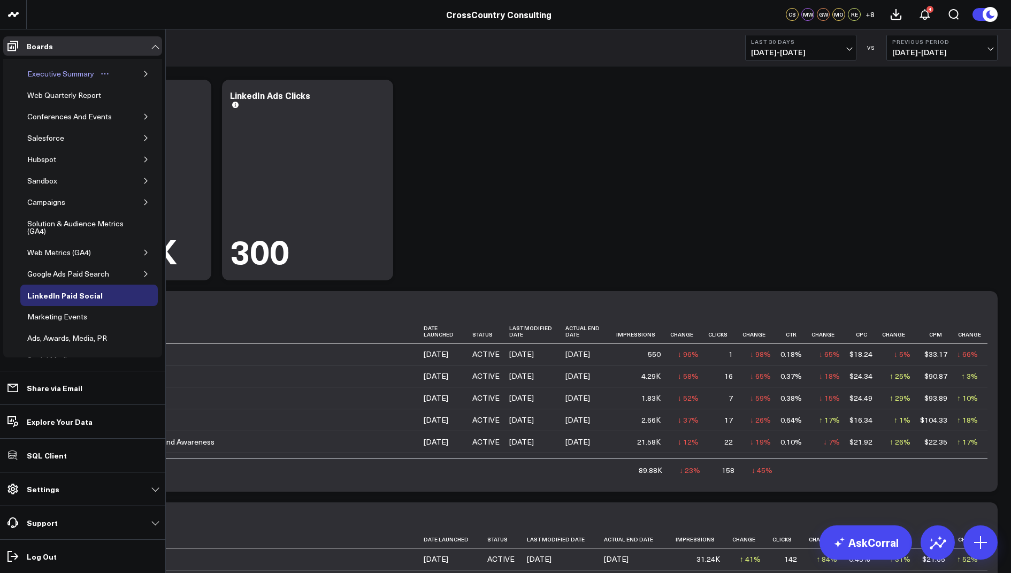
click at [66, 70] on div "Executive Summary" at bounding box center [61, 73] width 72 height 13
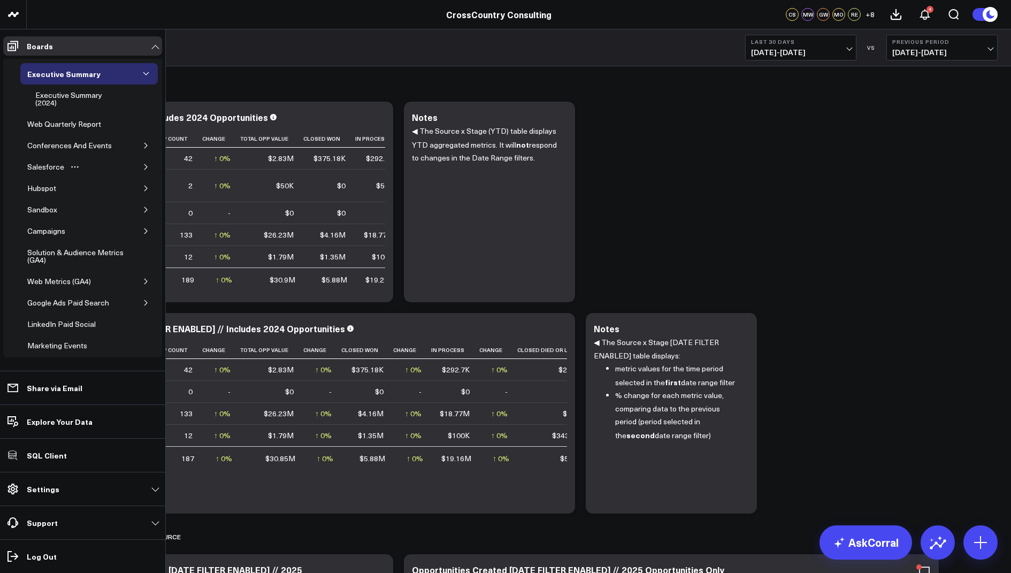
click at [143, 167] on icon "button" at bounding box center [146, 167] width 6 height 6
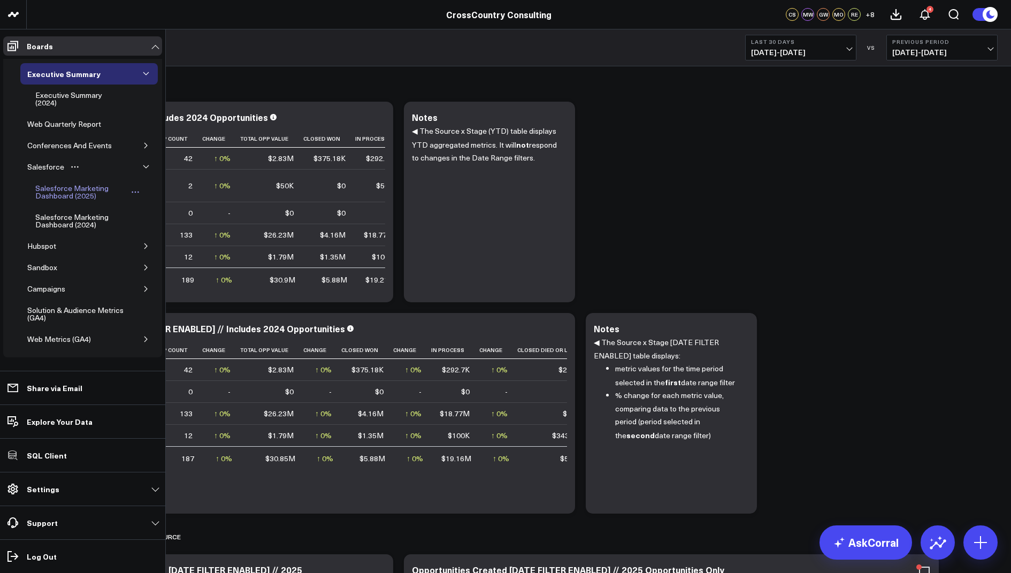
click at [67, 186] on div "Salesforce Marketing Dashboard (2025)" at bounding box center [81, 192] width 97 height 20
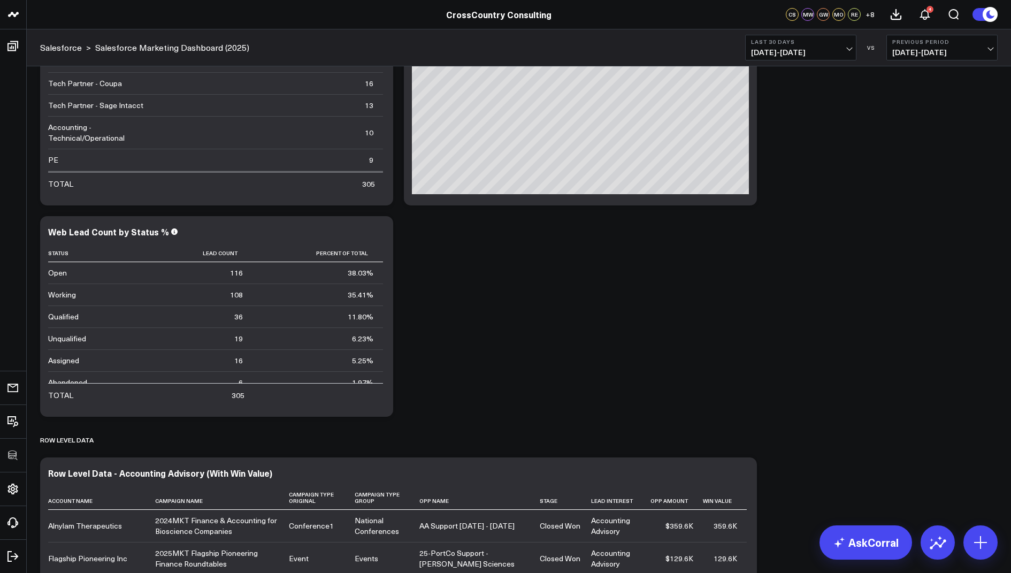
scroll to position [4079, 0]
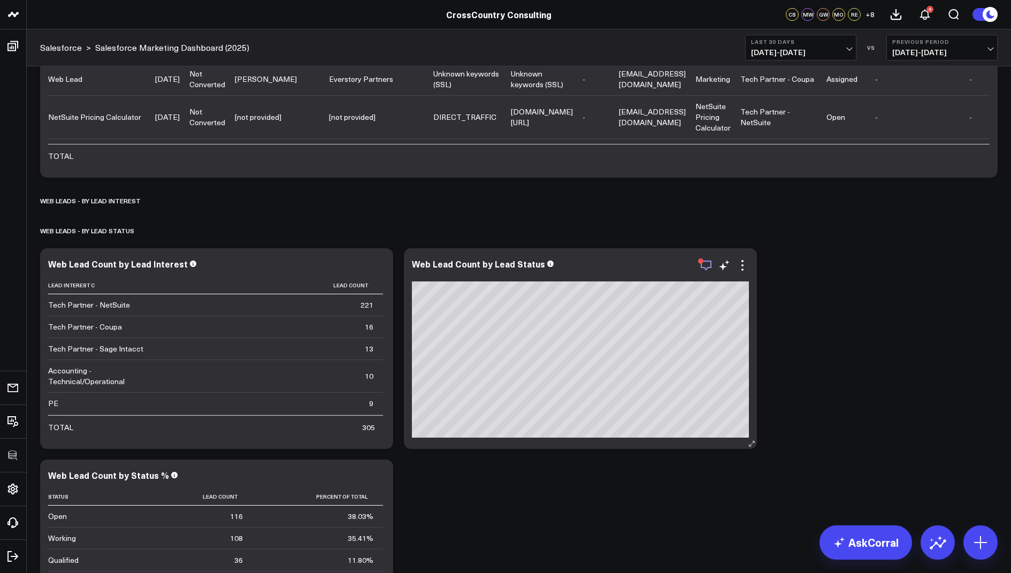
click at [703, 264] on icon "button" at bounding box center [706, 265] width 13 height 13
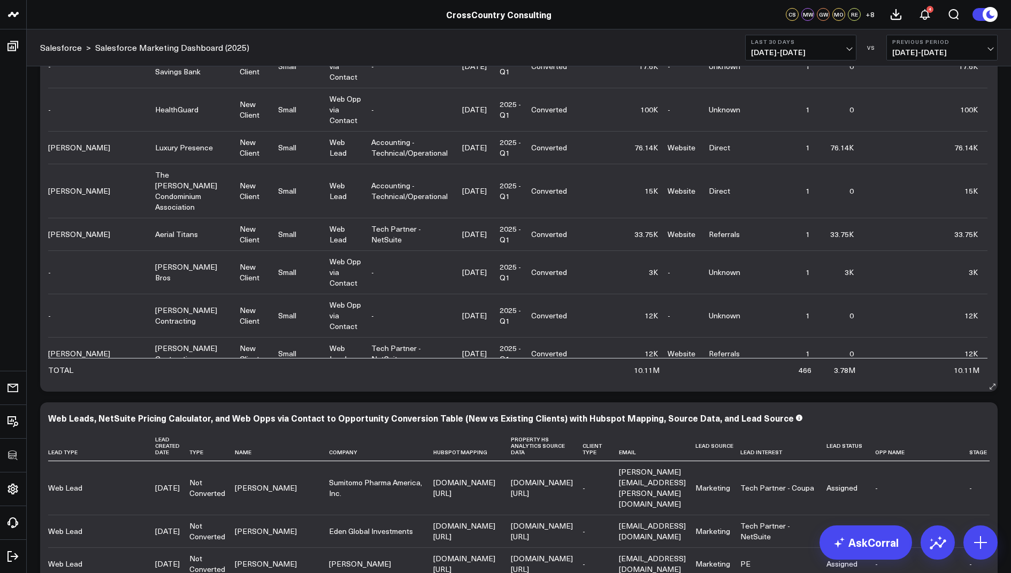
scroll to position [3179, 0]
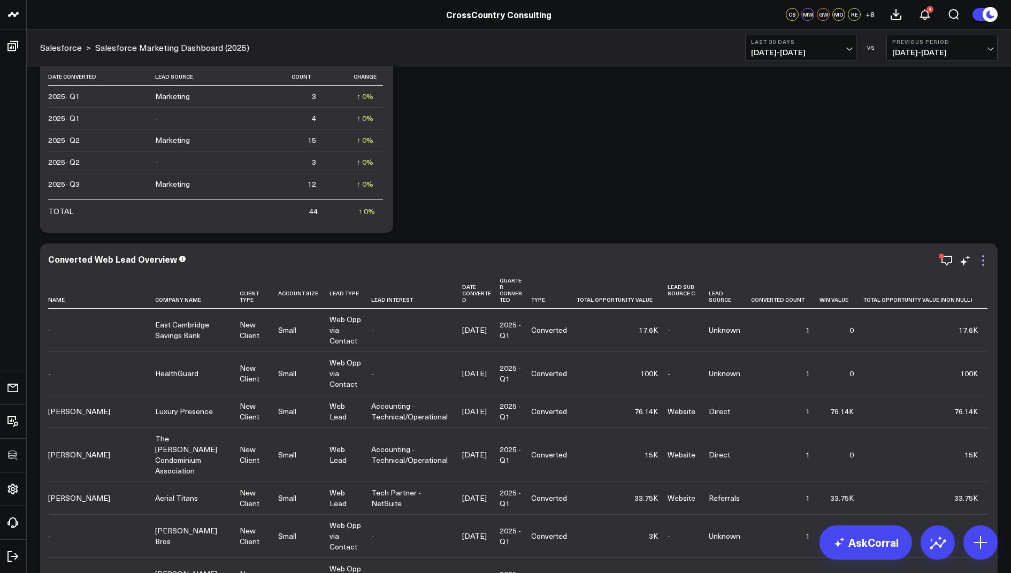
click at [983, 257] on icon at bounding box center [983, 260] width 13 height 13
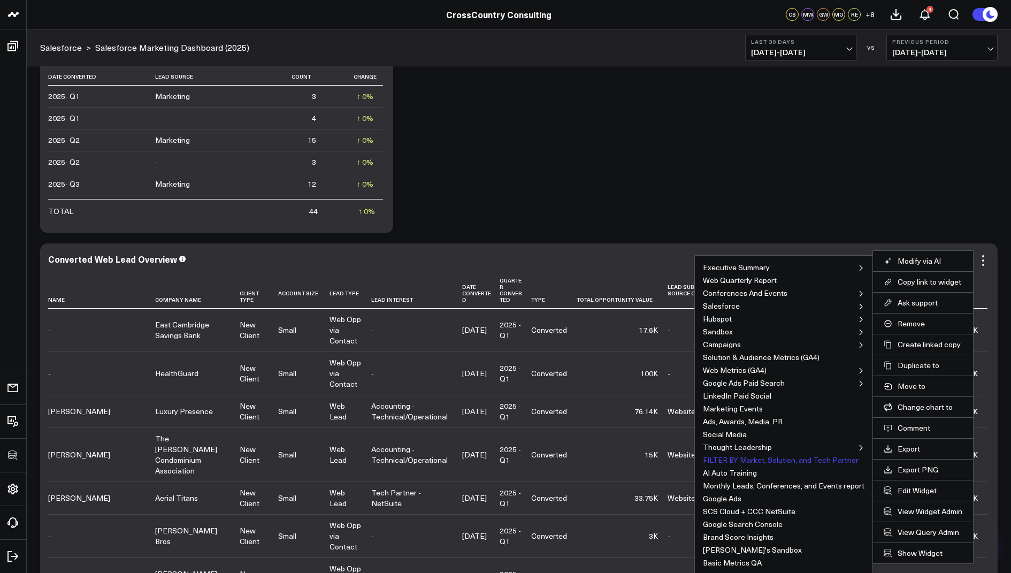
scroll to position [3209, 0]
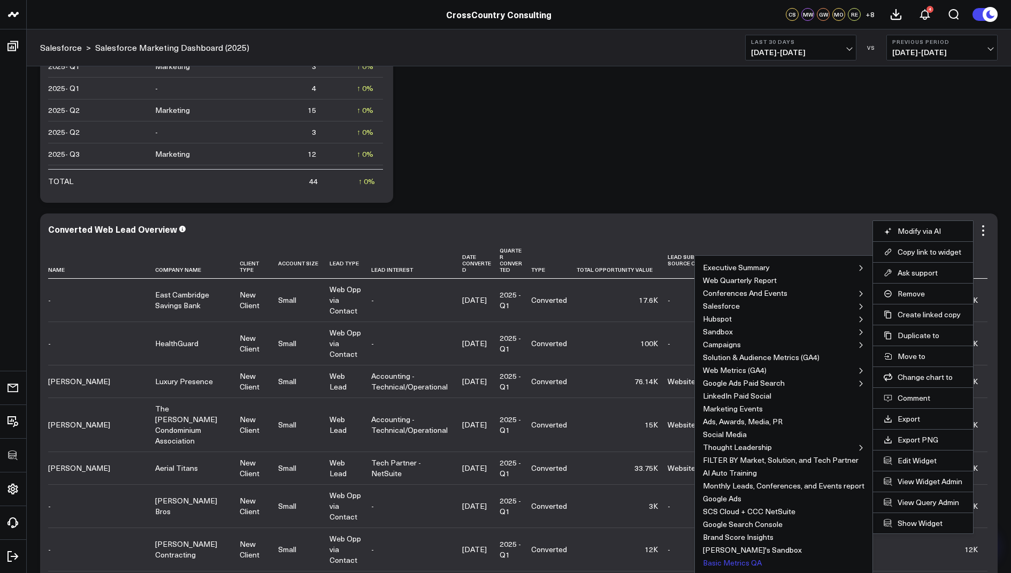
click at [733, 559] on button "Basic Metrics QA" at bounding box center [732, 562] width 59 height 7
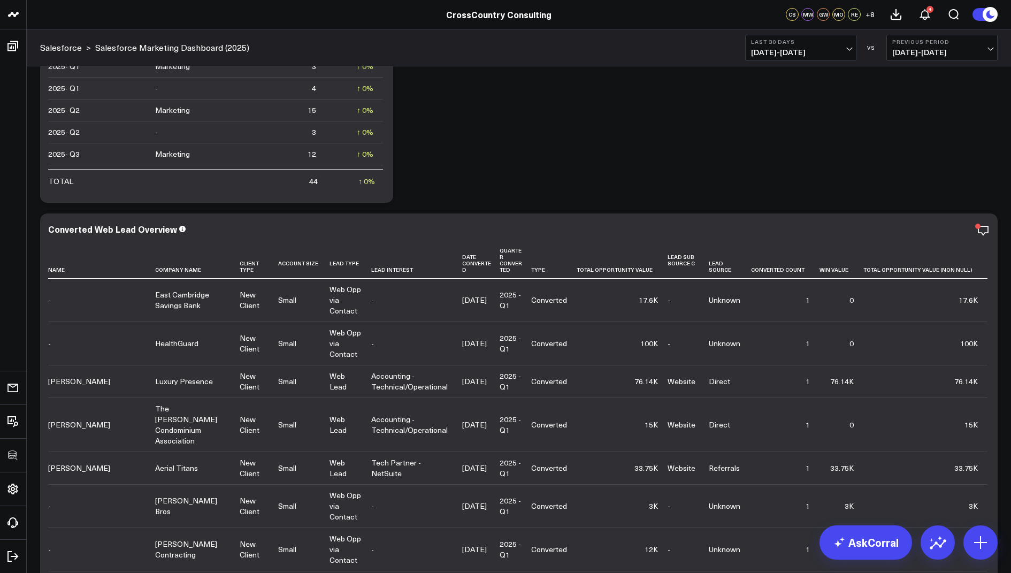
scroll to position [2890, 0]
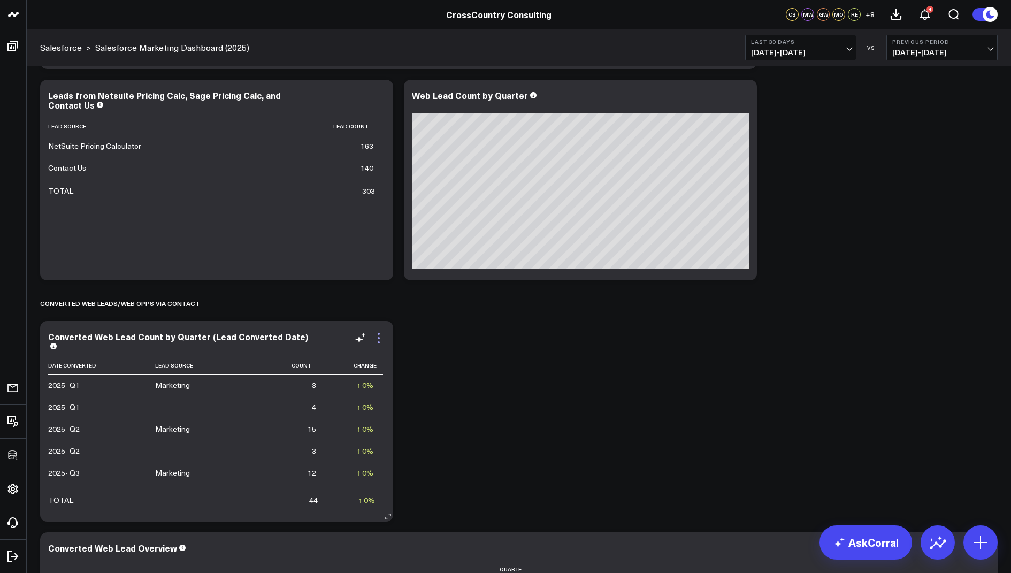
click at [378, 332] on icon at bounding box center [378, 338] width 13 height 13
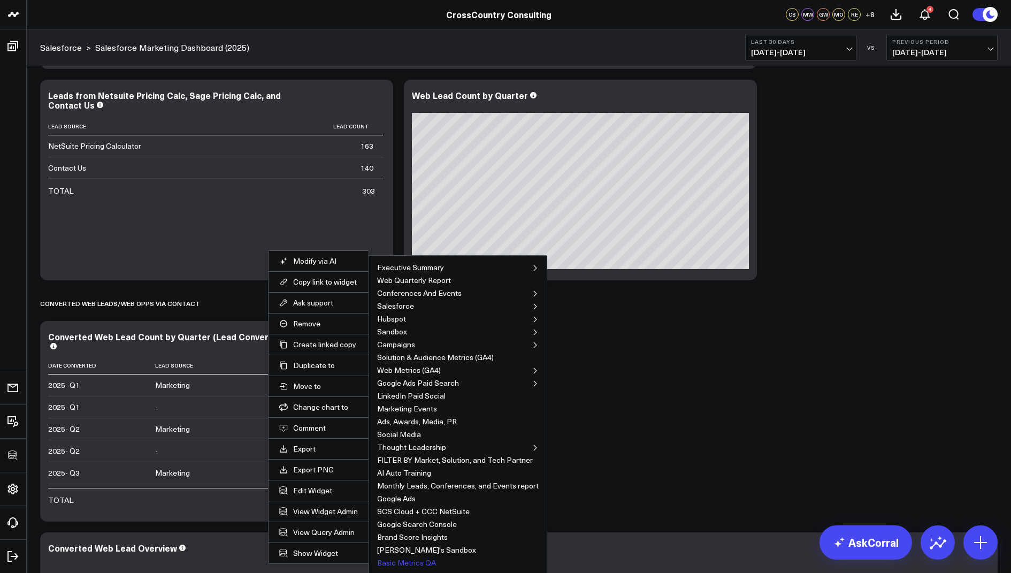
click at [404, 559] on button "Basic Metrics QA" at bounding box center [406, 562] width 59 height 7
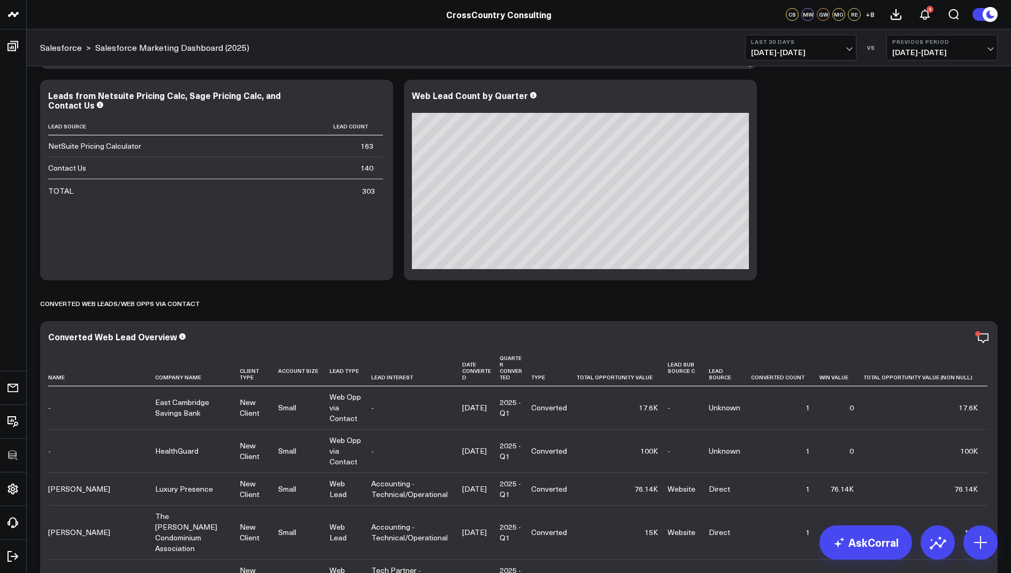
scroll to position [2538, 0]
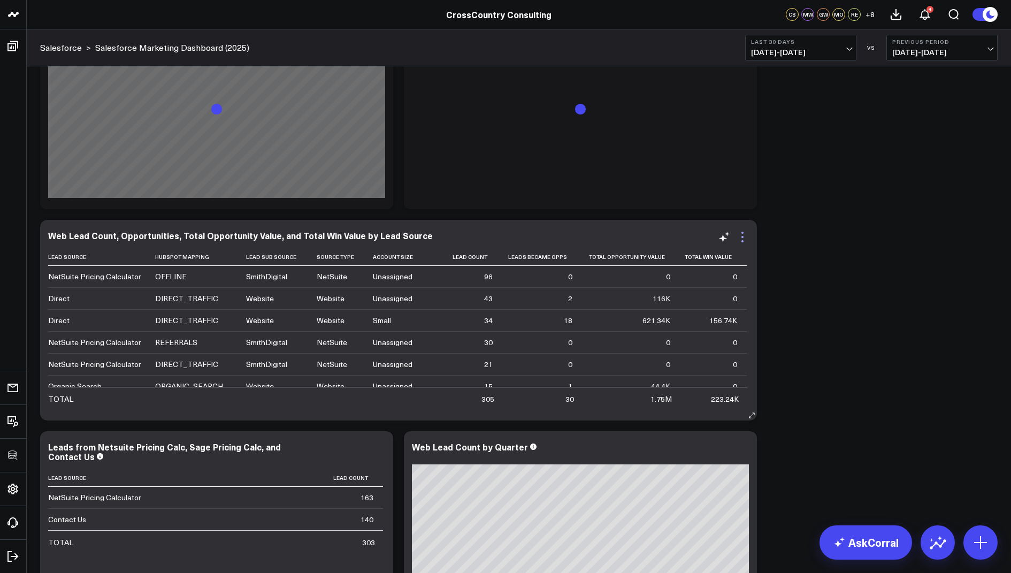
click at [744, 234] on icon at bounding box center [742, 237] width 13 height 13
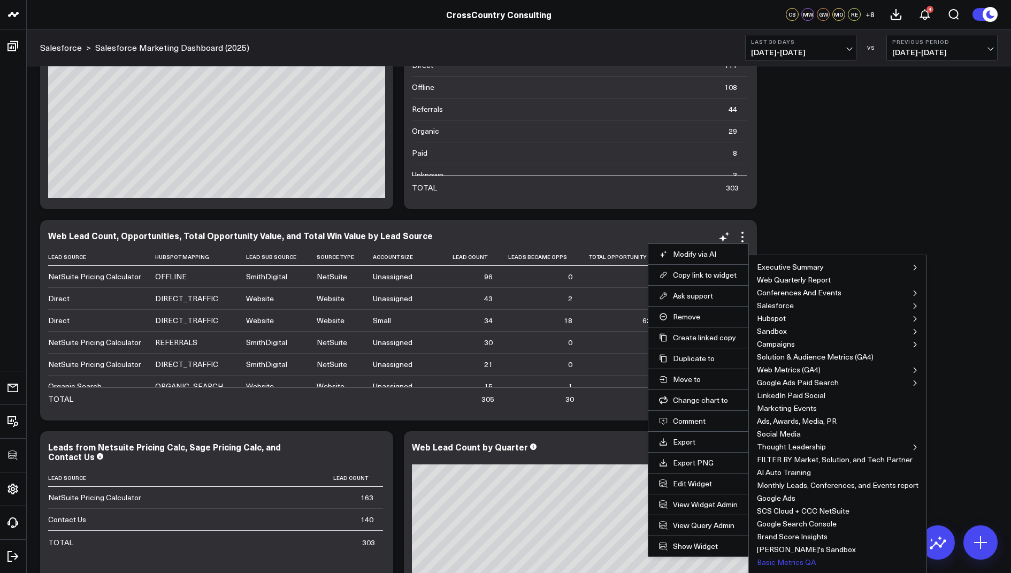
click at [779, 559] on button "Basic Metrics QA" at bounding box center [786, 562] width 59 height 7
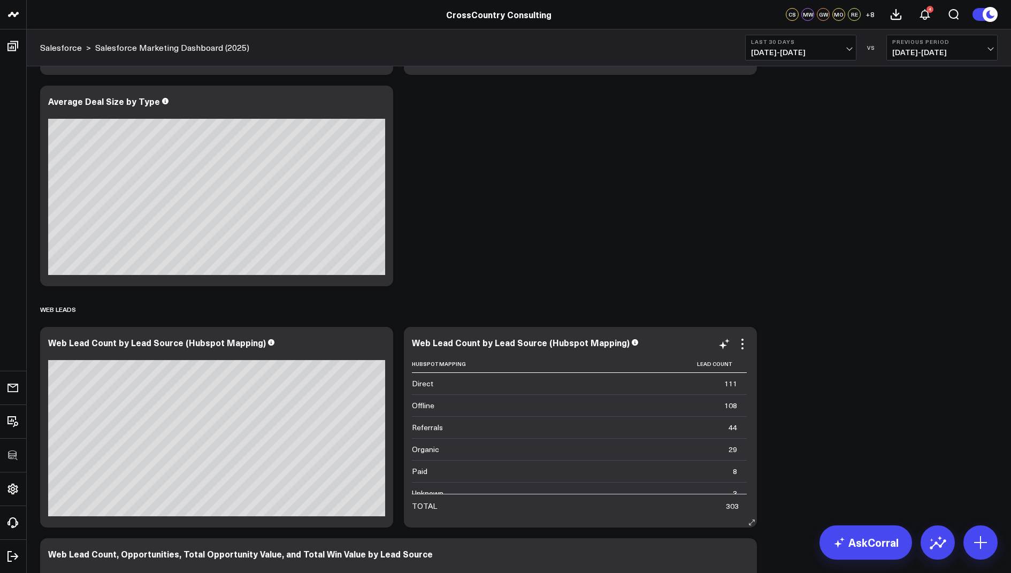
scroll to position [2268, 0]
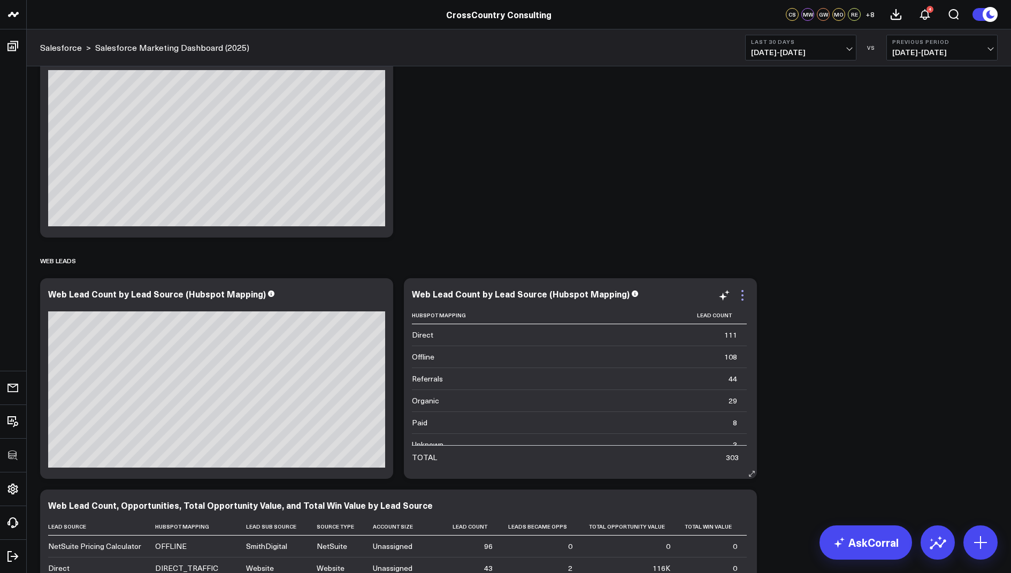
click at [737, 299] on icon at bounding box center [742, 295] width 13 height 13
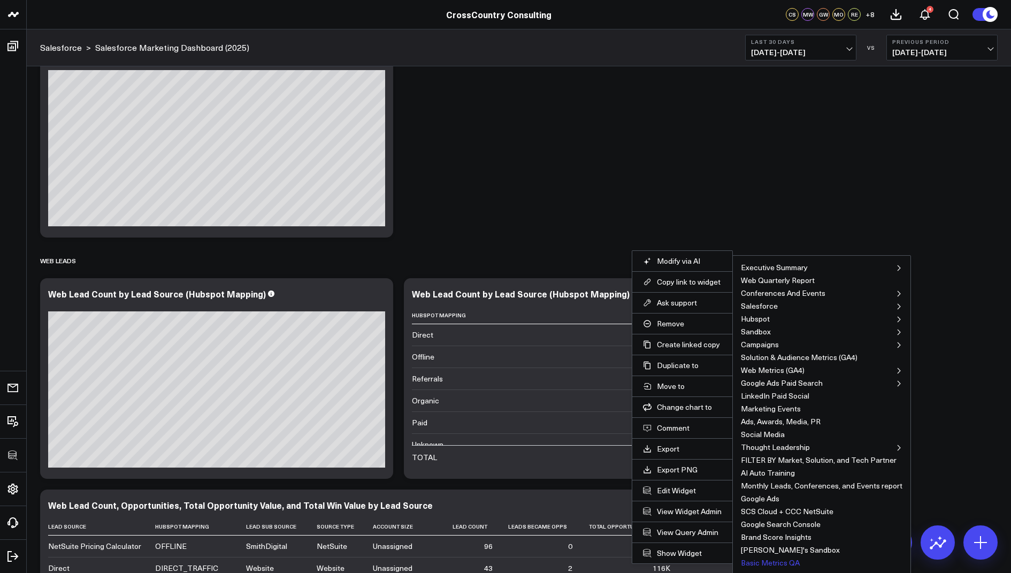
click at [759, 560] on button "Basic Metrics QA" at bounding box center [770, 562] width 59 height 7
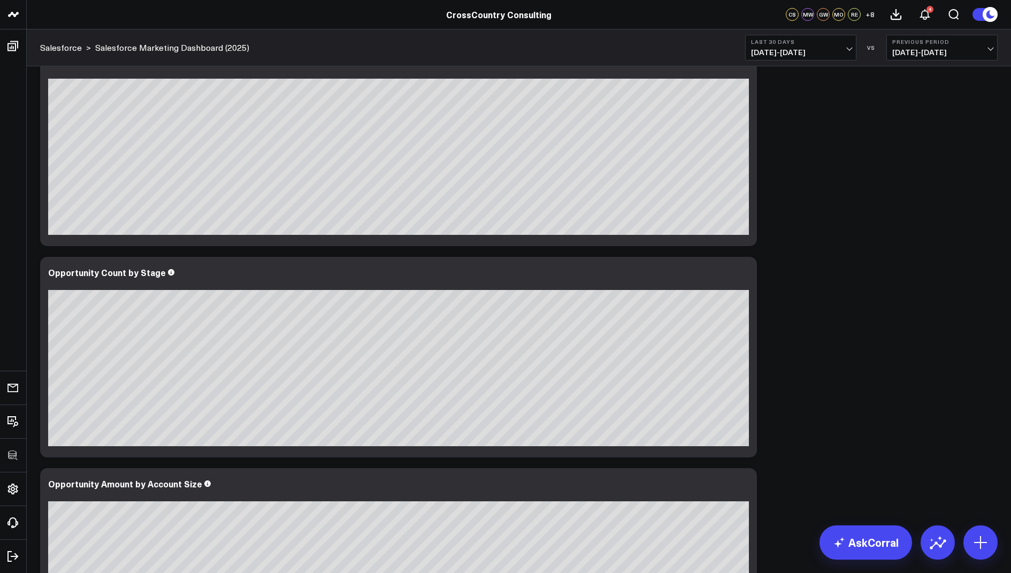
scroll to position [0, 0]
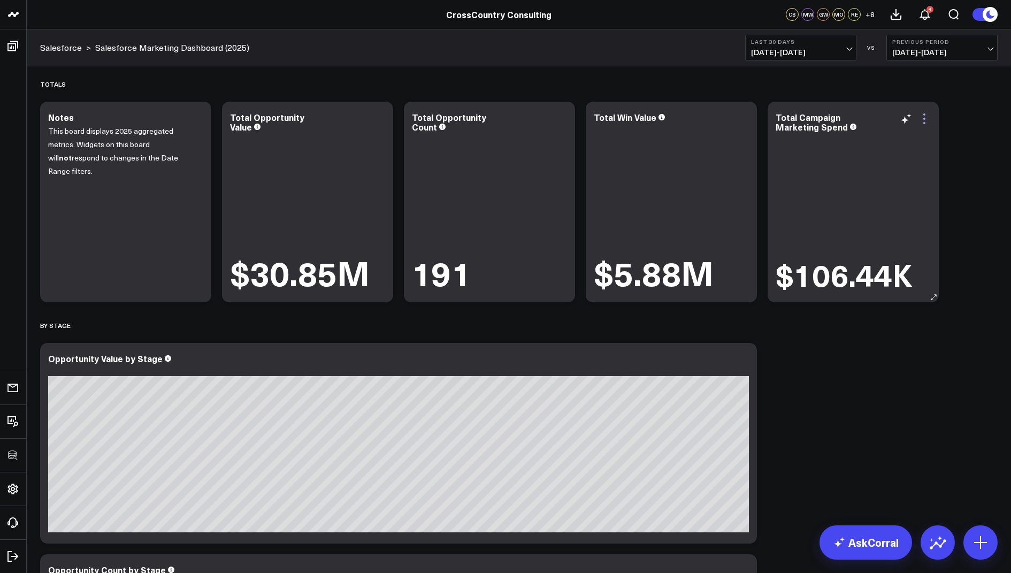
click at [923, 120] on icon at bounding box center [924, 118] width 13 height 13
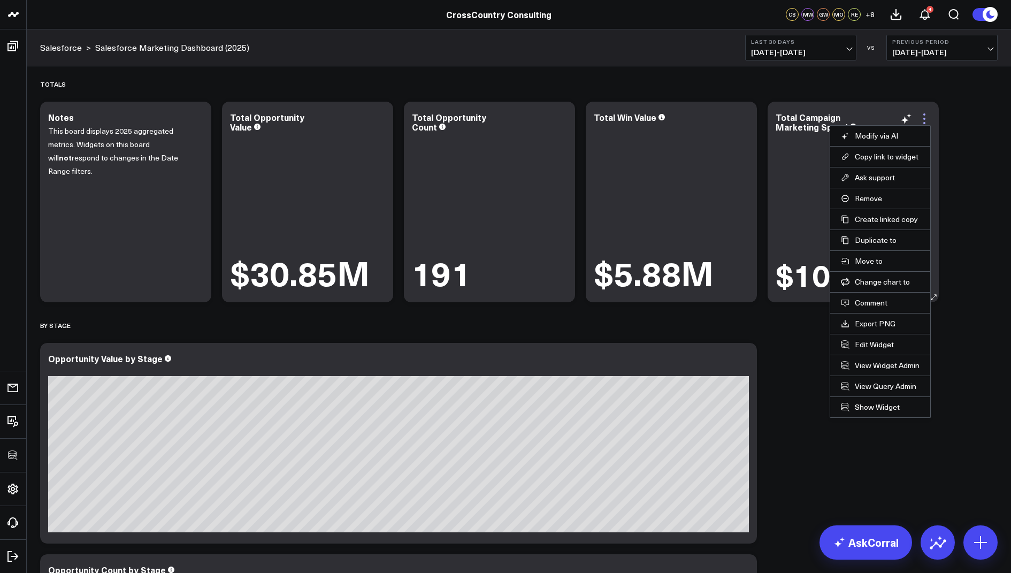
click at [924, 115] on icon at bounding box center [925, 114] width 2 height 2
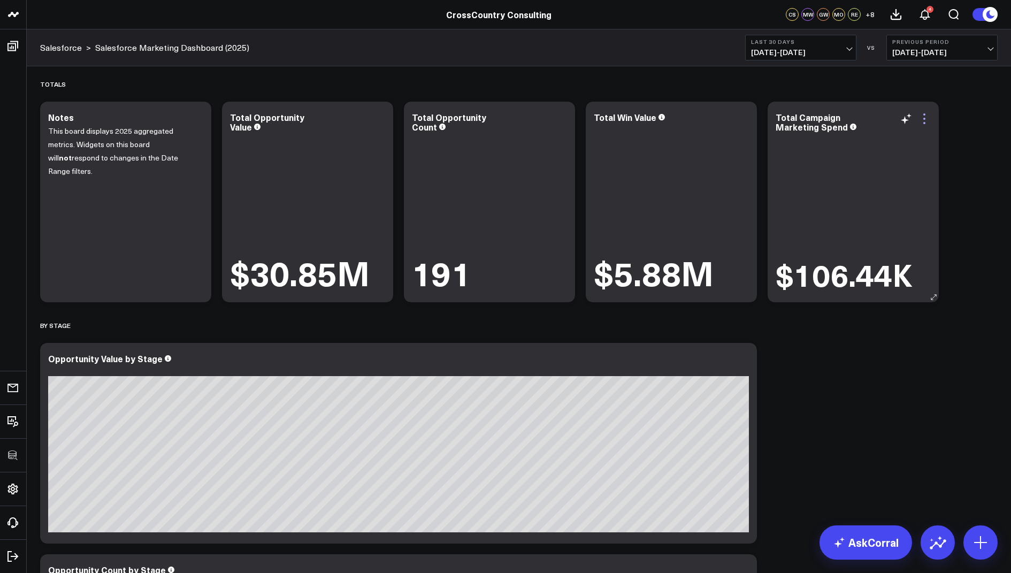
click at [923, 118] on icon at bounding box center [924, 118] width 13 height 13
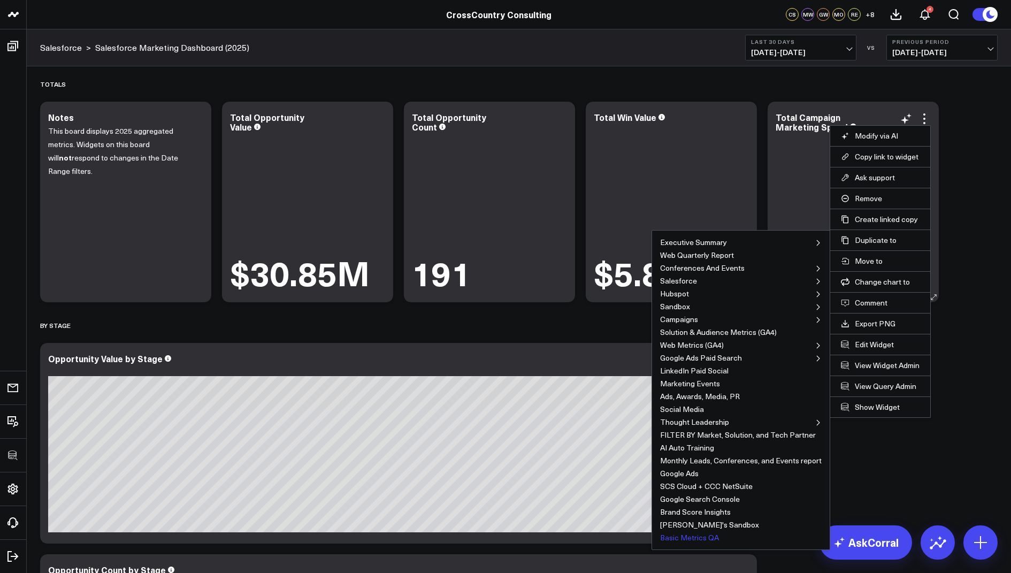
click at [689, 534] on button "Basic Metrics QA" at bounding box center [689, 537] width 59 height 7
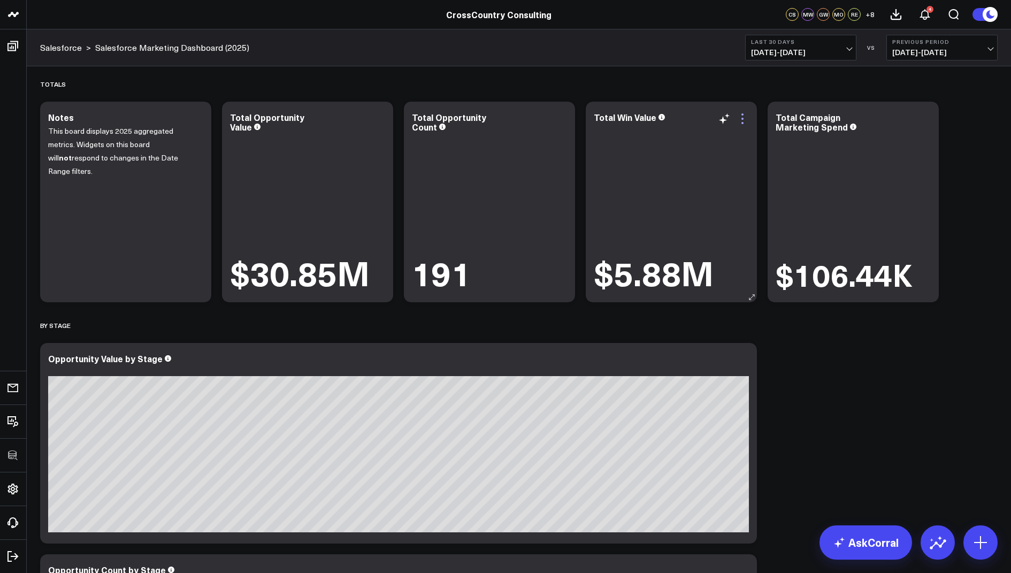
click at [739, 115] on icon at bounding box center [742, 118] width 13 height 13
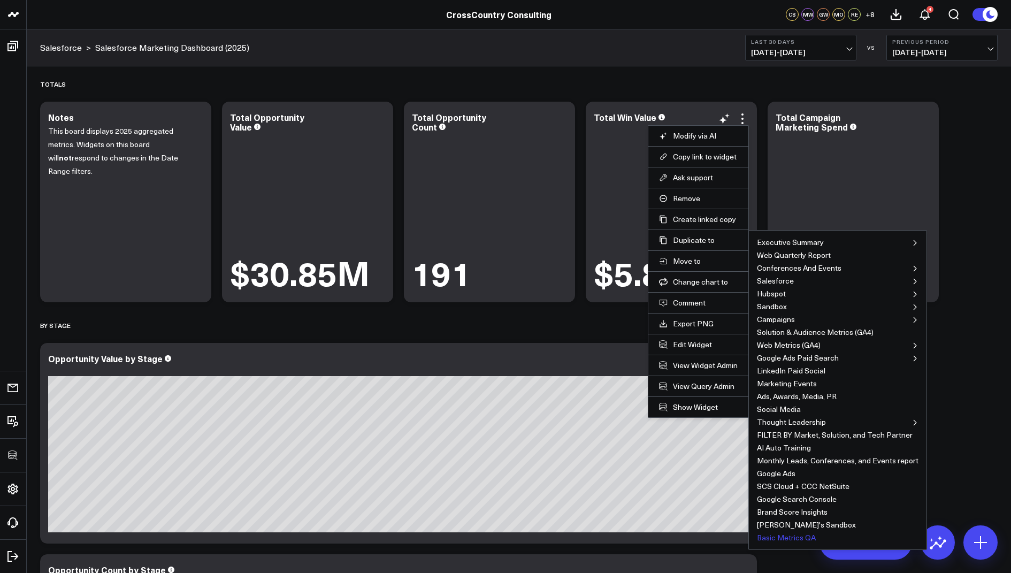
click at [799, 535] on button "Basic Metrics QA" at bounding box center [786, 537] width 59 height 7
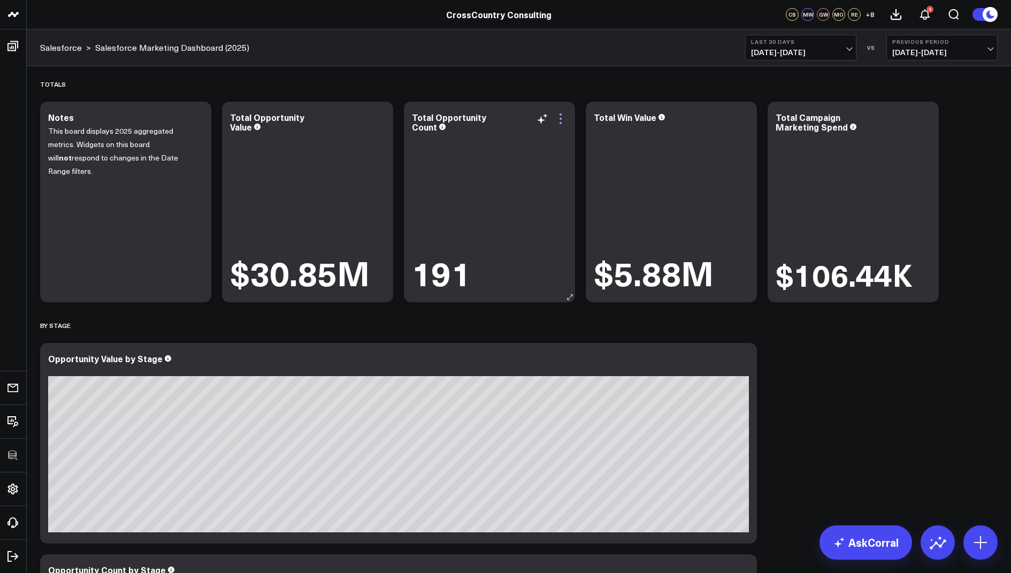
click at [561, 118] on icon at bounding box center [561, 119] width 2 height 2
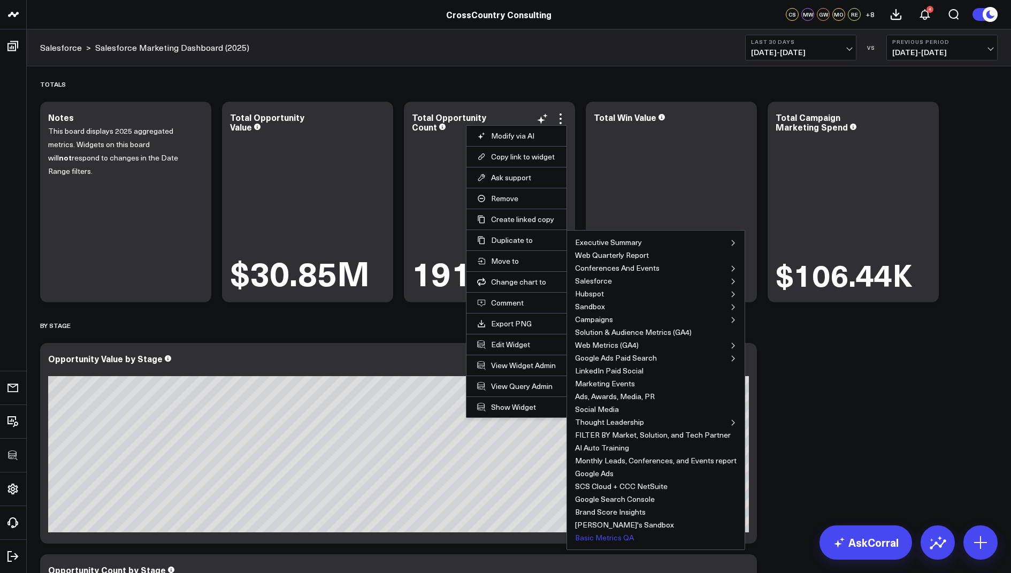
click at [603, 536] on button "Basic Metrics QA" at bounding box center [604, 537] width 59 height 7
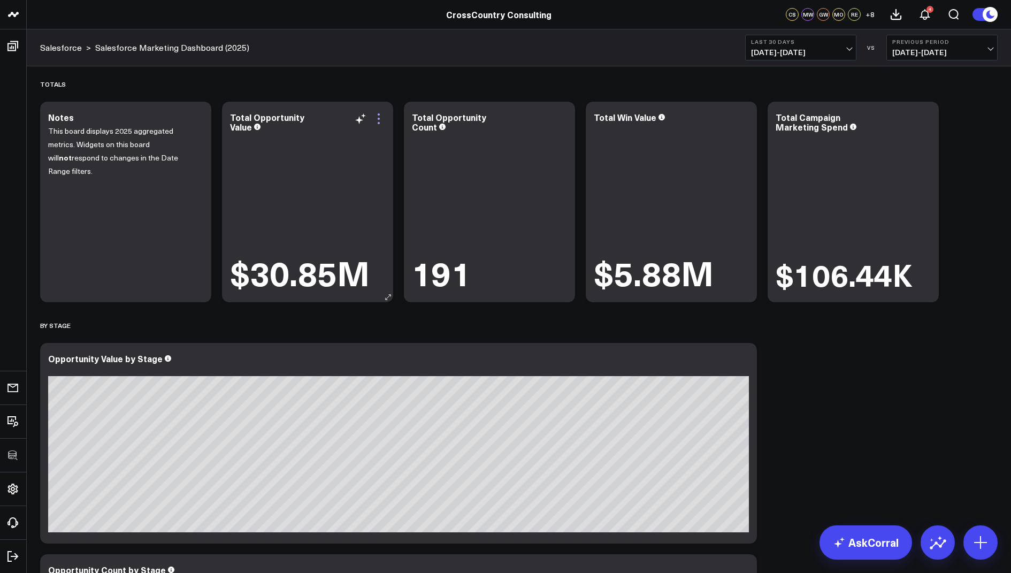
click at [378, 116] on icon at bounding box center [378, 118] width 13 height 13
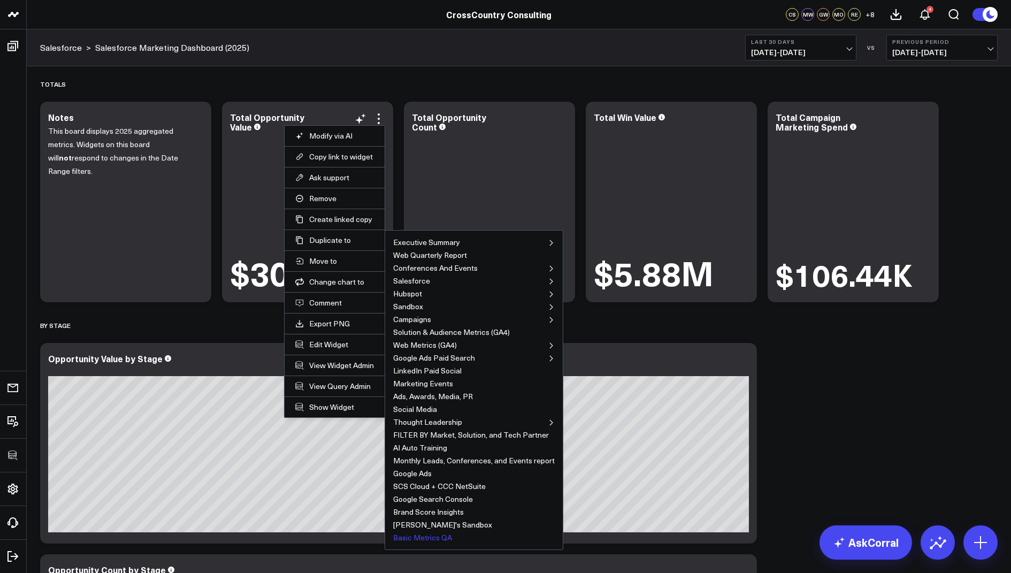
click at [413, 534] on button "Basic Metrics QA" at bounding box center [422, 537] width 59 height 7
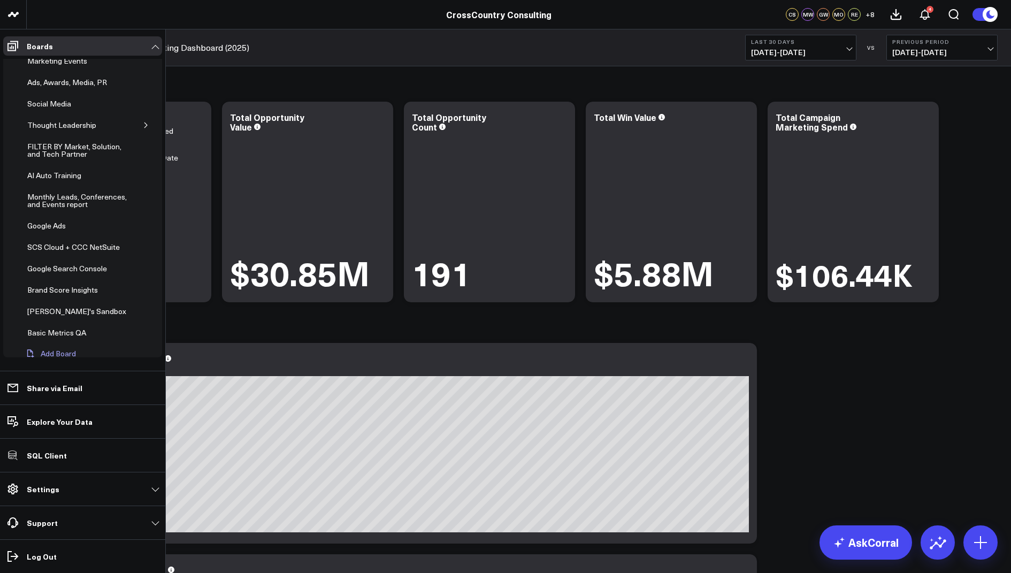
scroll to position [340, 0]
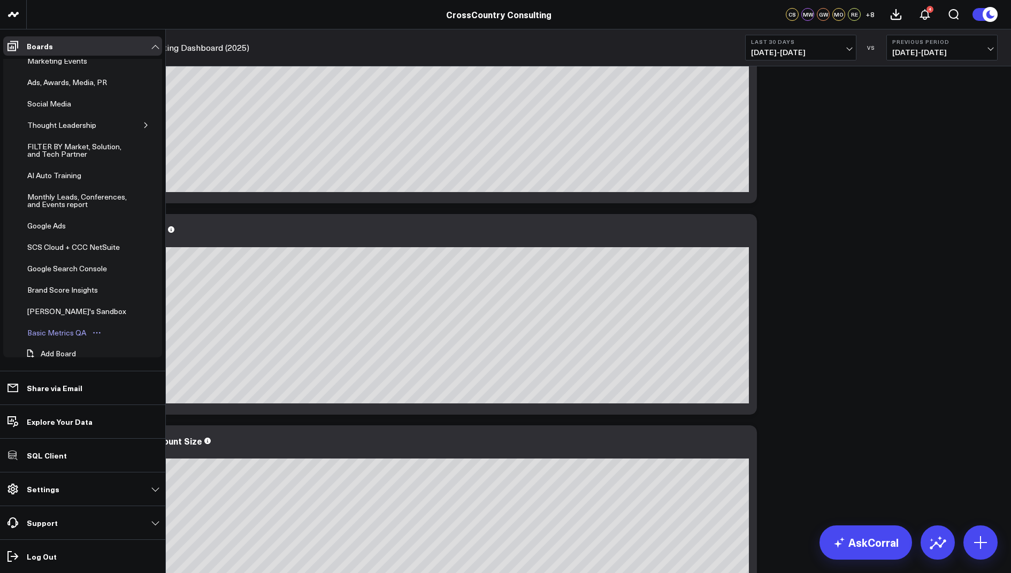
click at [54, 326] on div "Basic Metrics QA" at bounding box center [57, 332] width 64 height 13
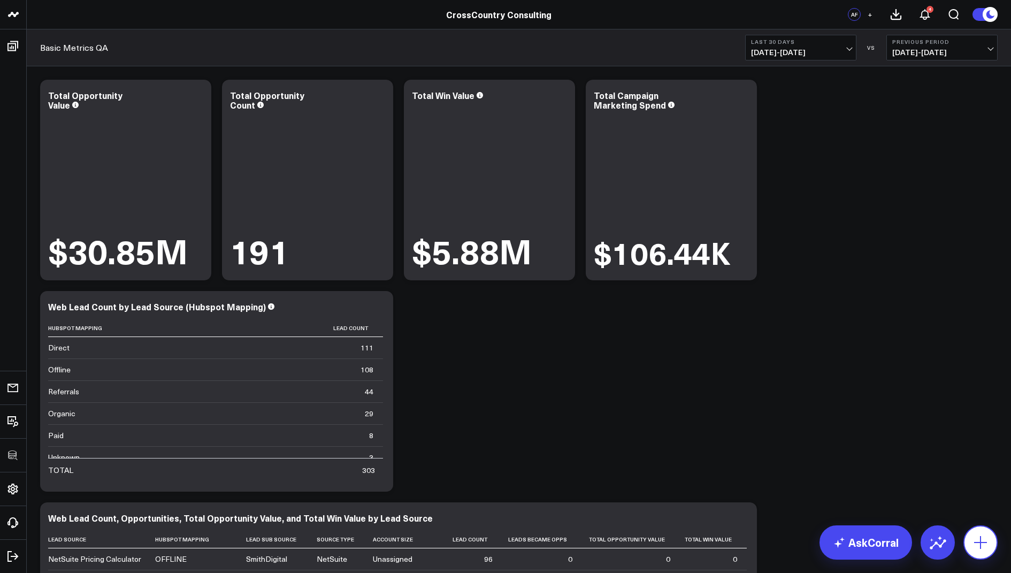
click at [986, 542] on icon at bounding box center [980, 542] width 17 height 17
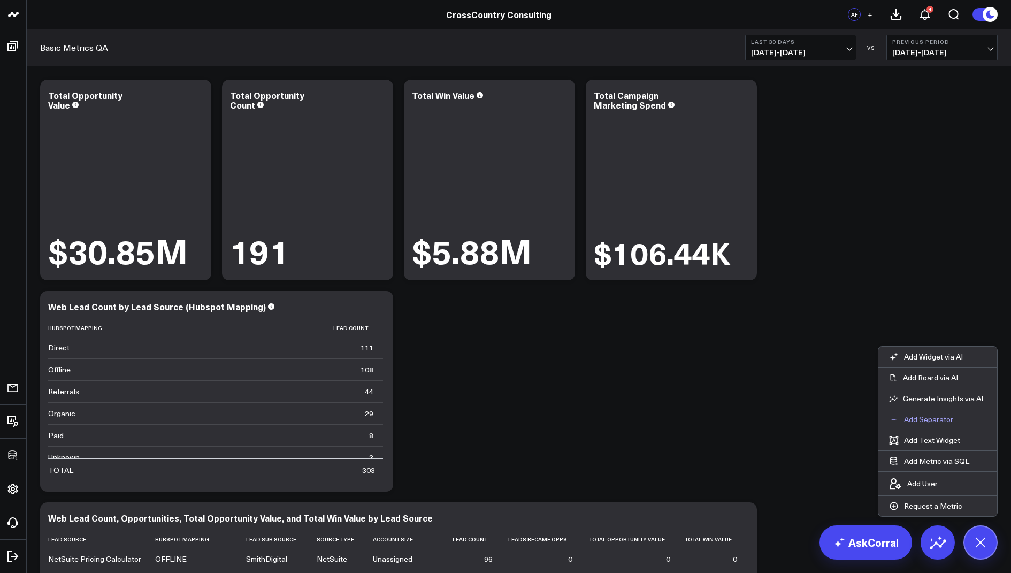
click at [920, 418] on p "Add Separator" at bounding box center [928, 420] width 49 height 10
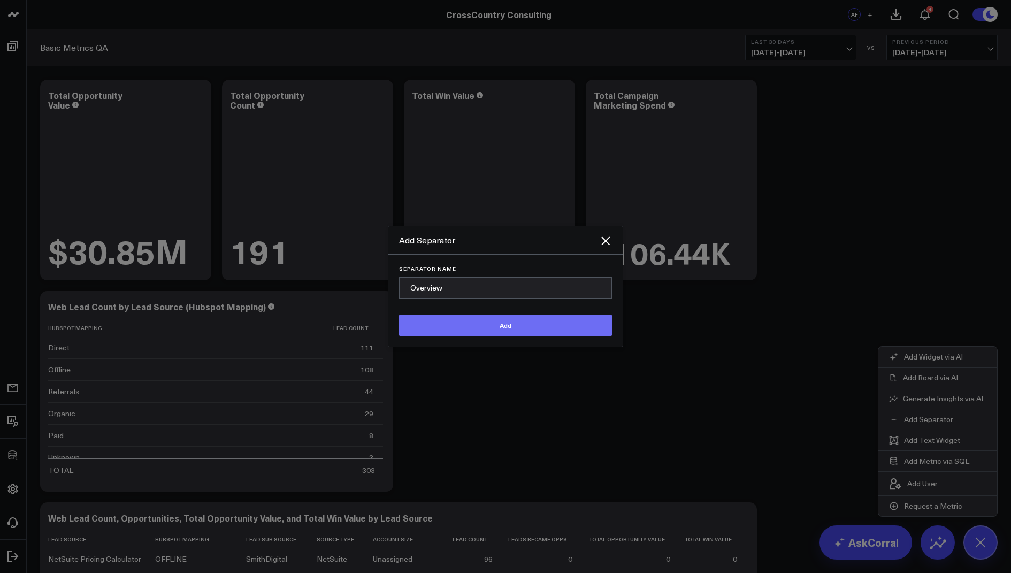
type input "Overview"
click at [459, 327] on button "Add" at bounding box center [505, 325] width 213 height 21
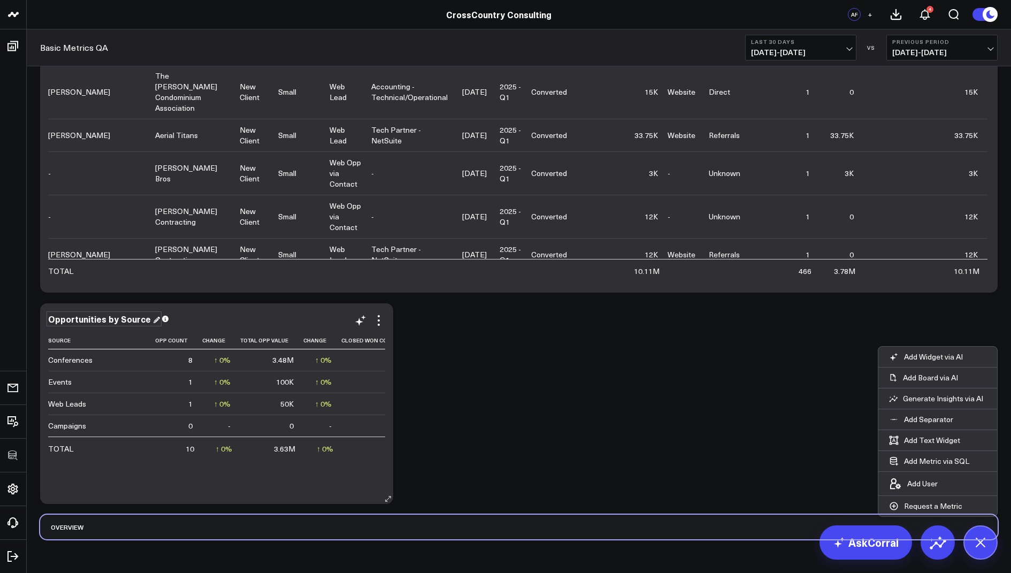
scroll to position [1048, 0]
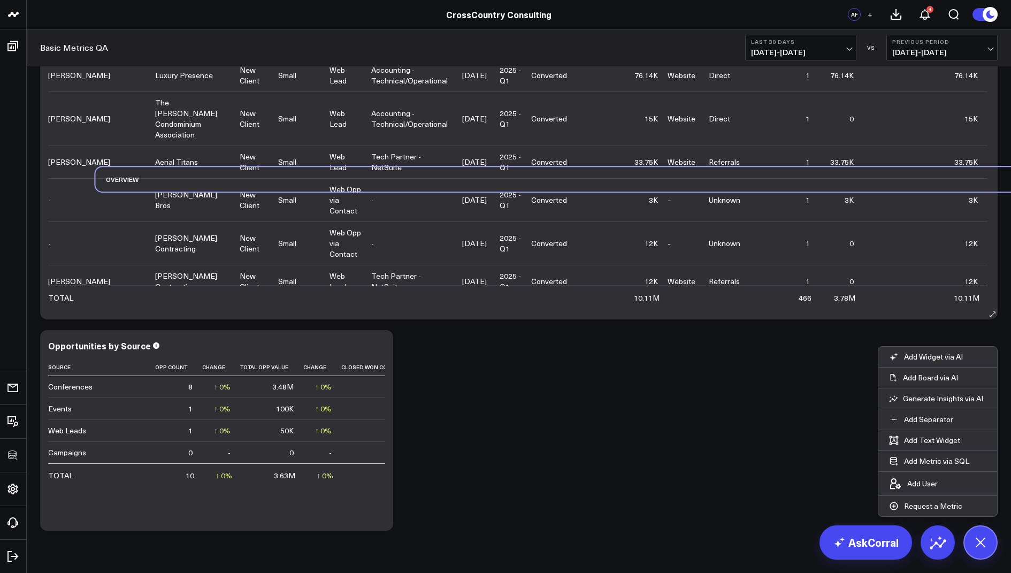
drag, startPoint x: 51, startPoint y: 523, endPoint x: 99, endPoint y: 220, distance: 307.2
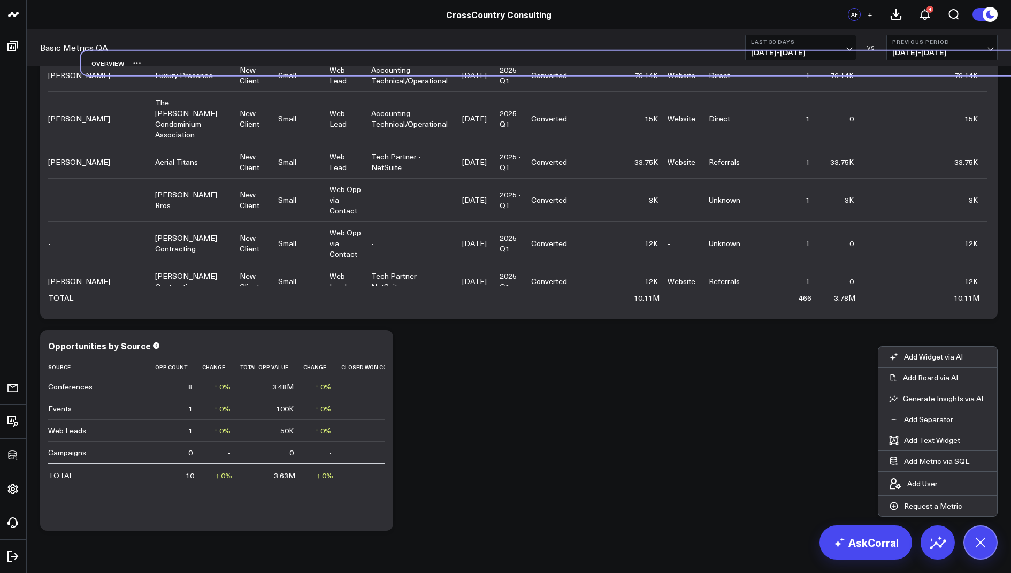
drag, startPoint x: 58, startPoint y: 311, endPoint x: 95, endPoint y: 59, distance: 254.2
click at [95, 59] on div "Overview" at bounding box center [102, 63] width 43 height 25
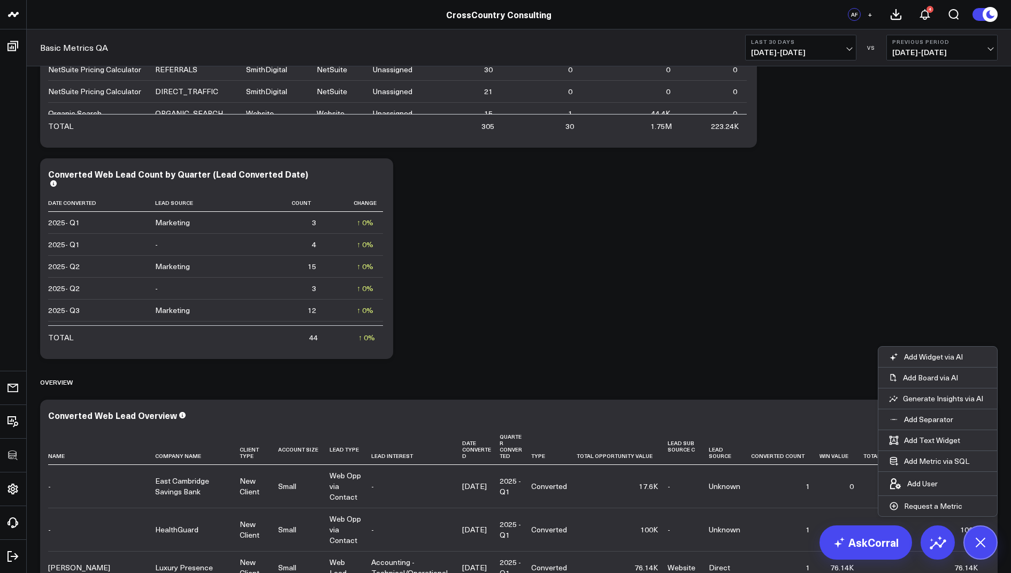
scroll to position [549, 0]
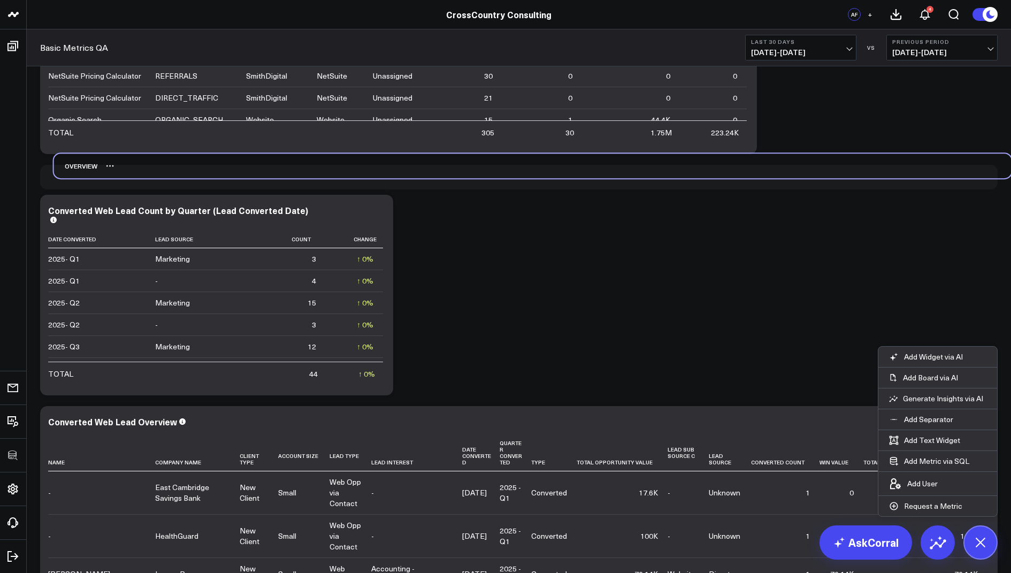
drag, startPoint x: 70, startPoint y: 387, endPoint x: 83, endPoint y: 164, distance: 223.6
click at [83, 164] on div "Overview" at bounding box center [75, 166] width 43 height 25
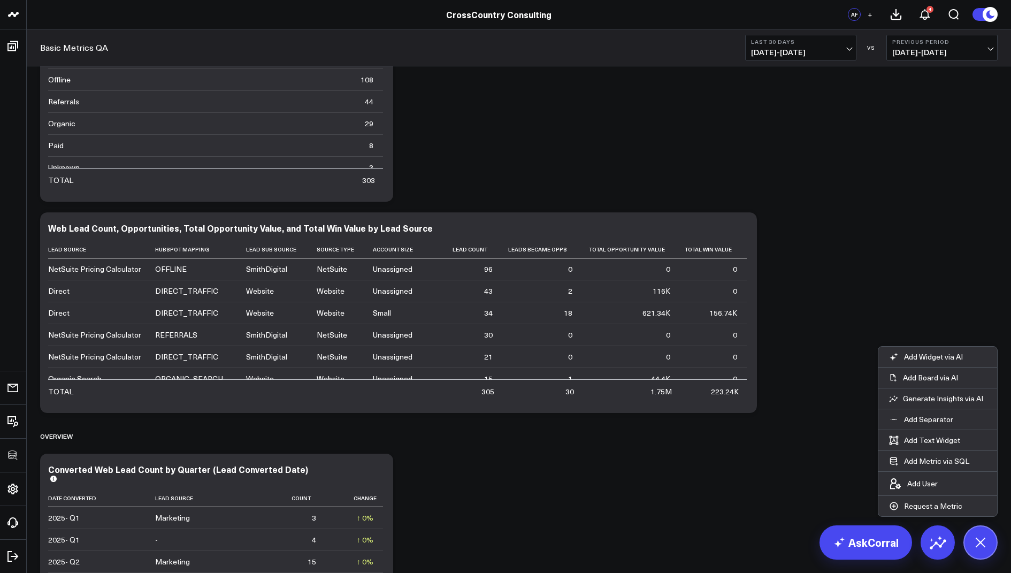
scroll to position [275, 0]
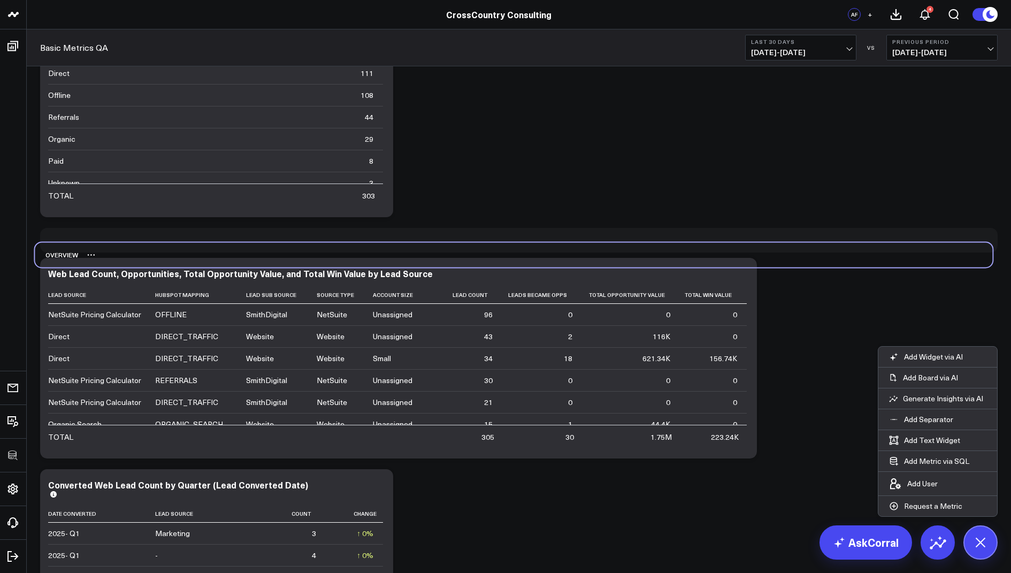
drag, startPoint x: 52, startPoint y: 452, endPoint x: 48, endPoint y: 255, distance: 196.5
click at [48, 255] on div "Overview" at bounding box center [56, 254] width 43 height 25
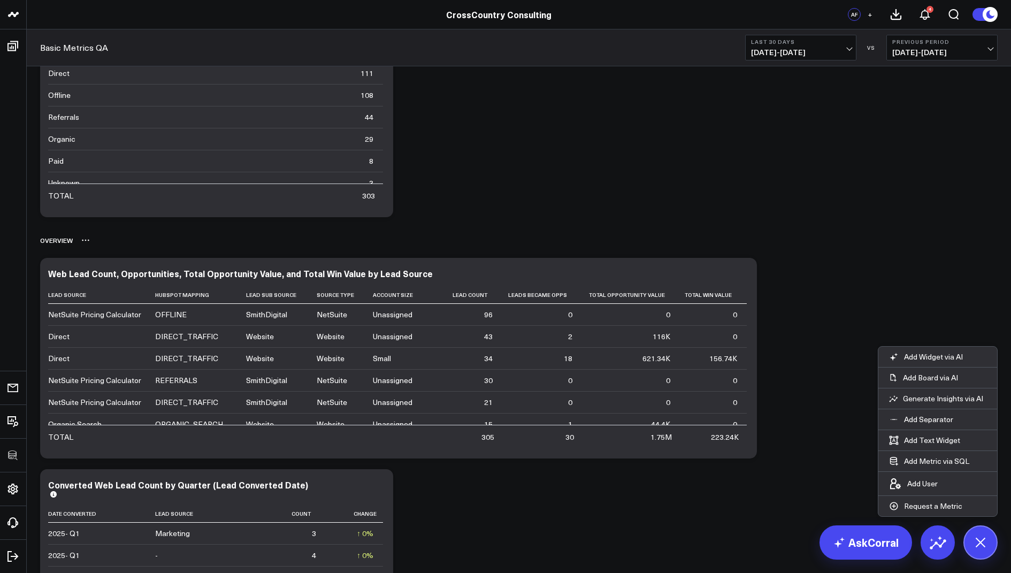
scroll to position [0, 0]
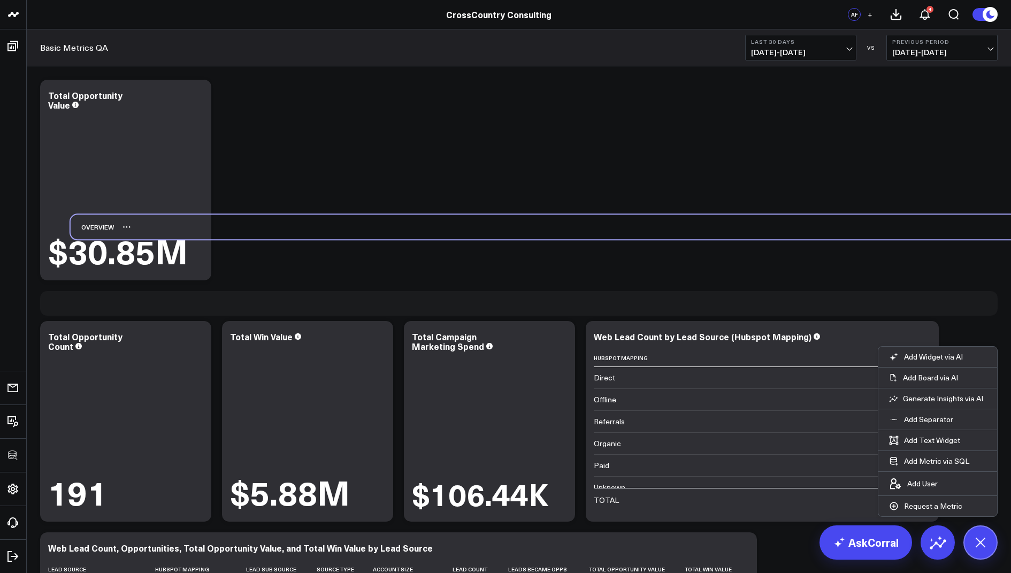
drag, startPoint x: 59, startPoint y: 515, endPoint x: 89, endPoint y: 226, distance: 290.5
click at [89, 226] on div "Overview" at bounding box center [92, 227] width 43 height 25
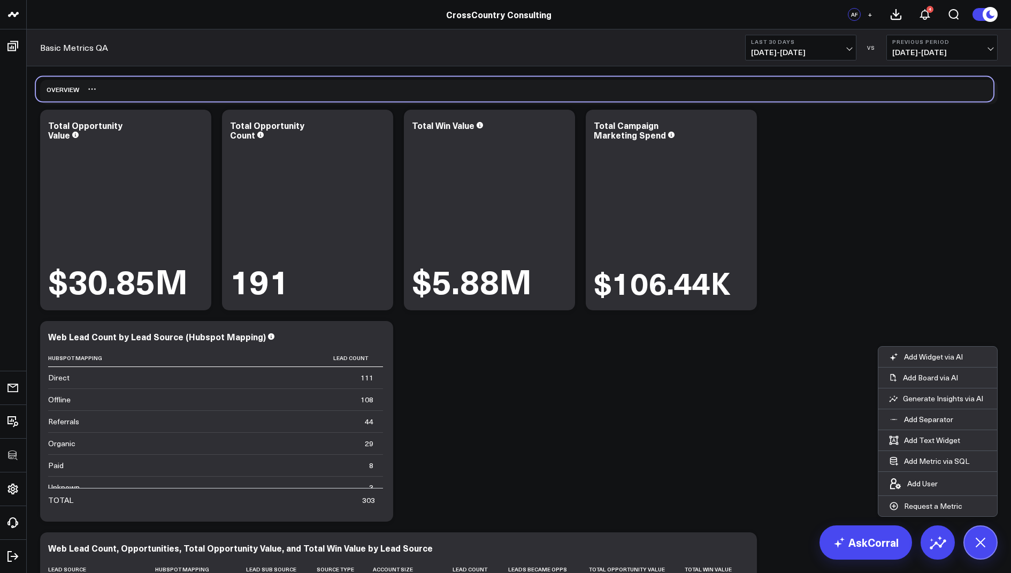
drag, startPoint x: 60, startPoint y: 303, endPoint x: 56, endPoint y: 89, distance: 214.6
click at [56, 89] on div "Overview" at bounding box center [57, 89] width 43 height 25
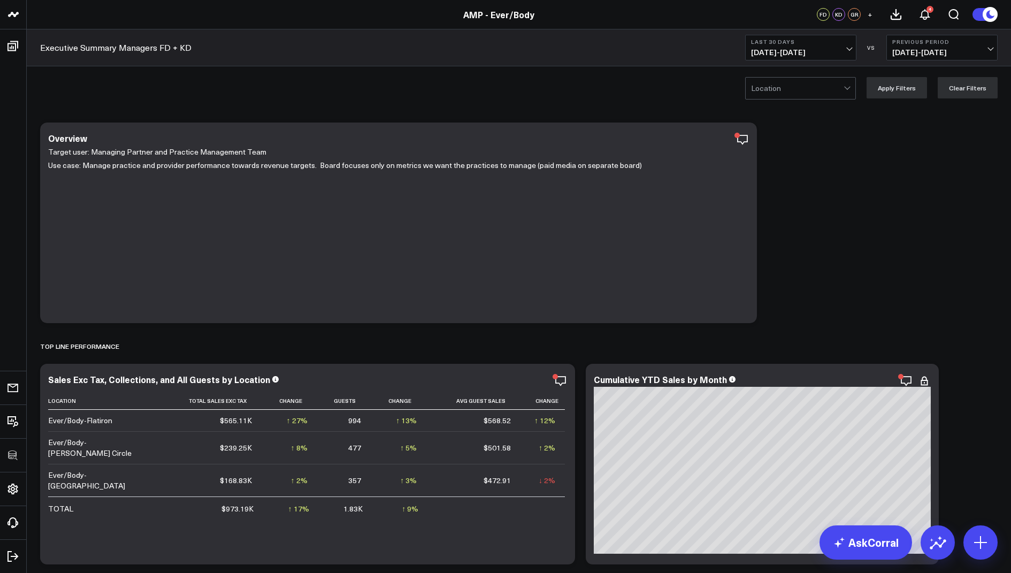
click at [778, 87] on div at bounding box center [797, 88] width 93 height 21
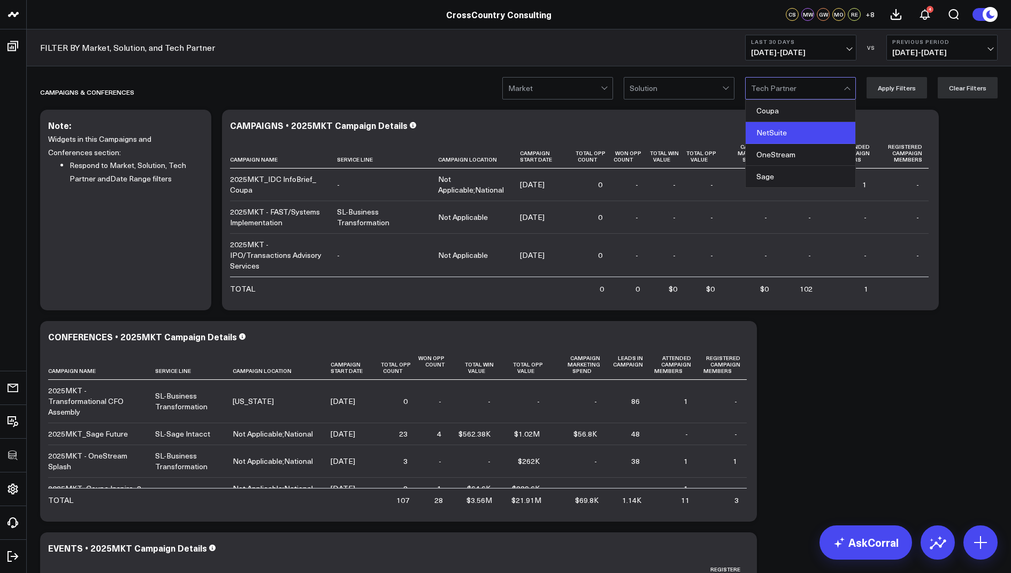
click at [780, 134] on div "NetSuite" at bounding box center [801, 133] width 110 height 22
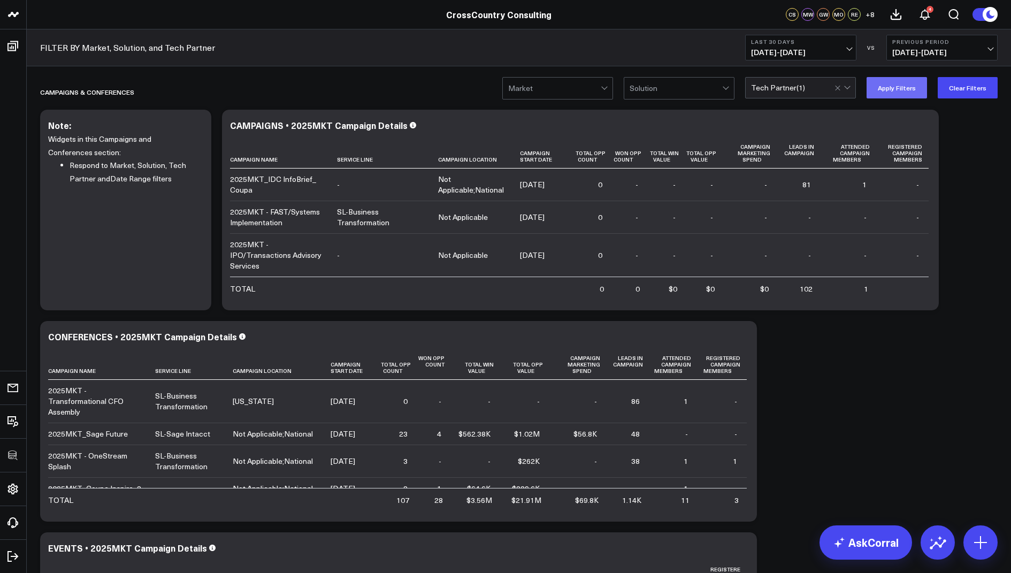
click at [891, 88] on button "Apply Filters" at bounding box center [897, 87] width 60 height 21
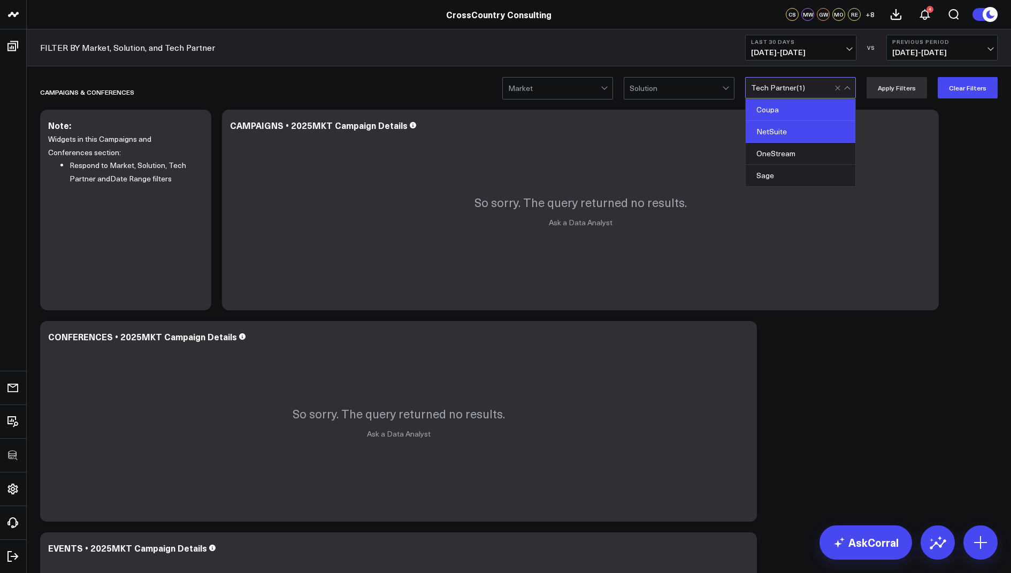
click at [806, 111] on div "Coupa" at bounding box center [801, 110] width 110 height 22
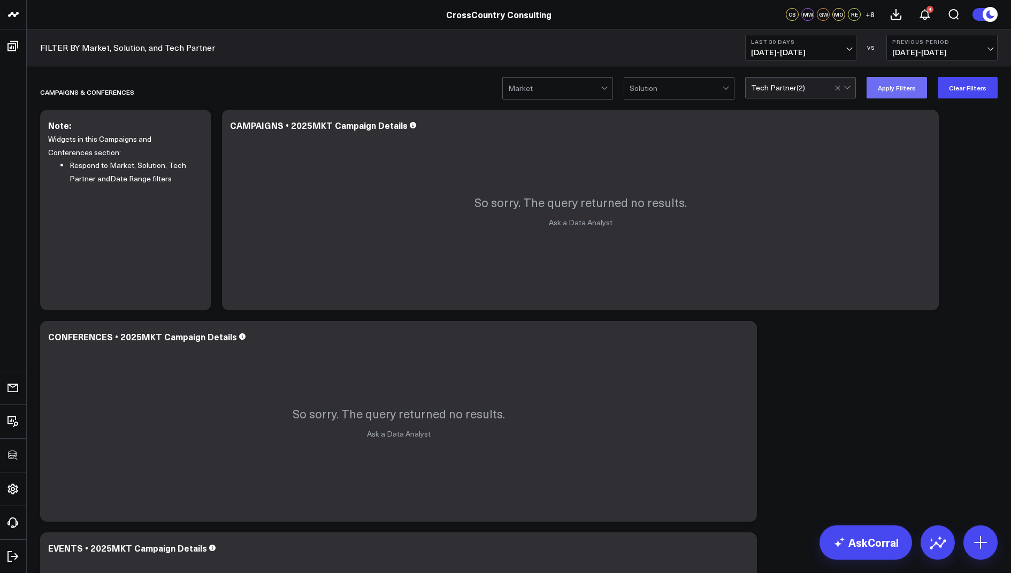
click at [892, 83] on button "Apply Filters" at bounding box center [897, 87] width 60 height 21
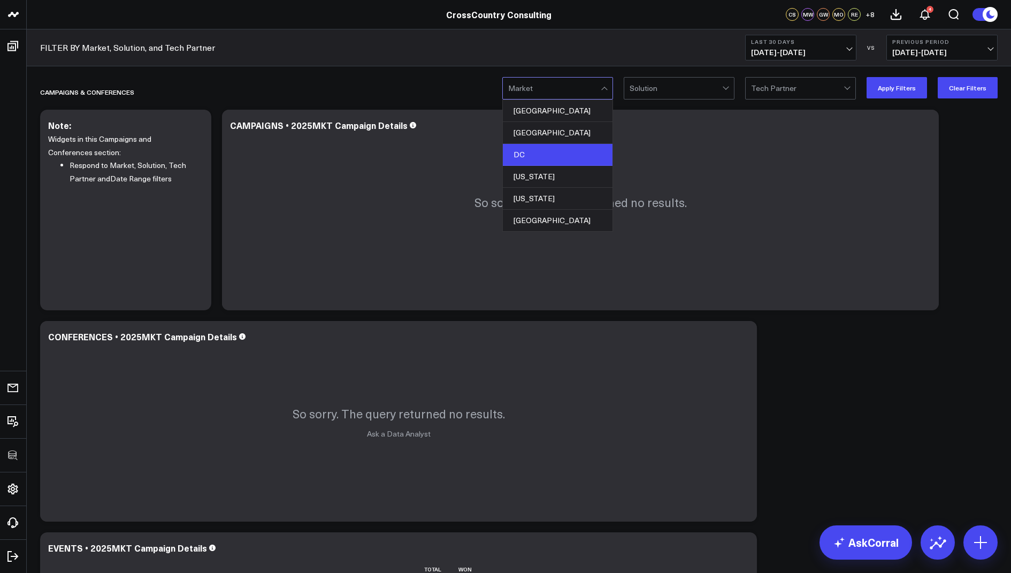
click at [562, 157] on div "DC" at bounding box center [558, 155] width 110 height 22
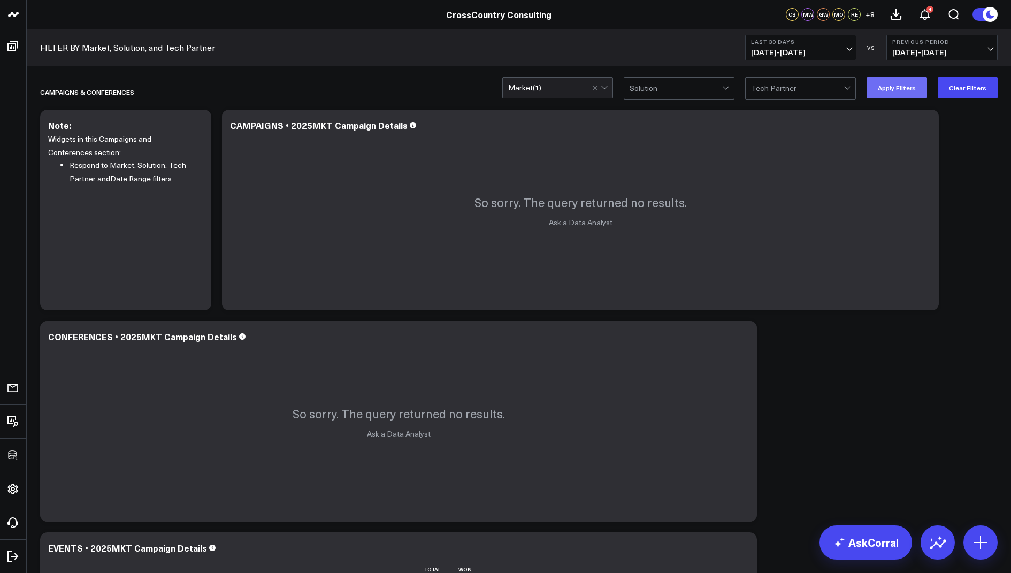
click at [899, 95] on button "Apply Filters" at bounding box center [897, 87] width 60 height 21
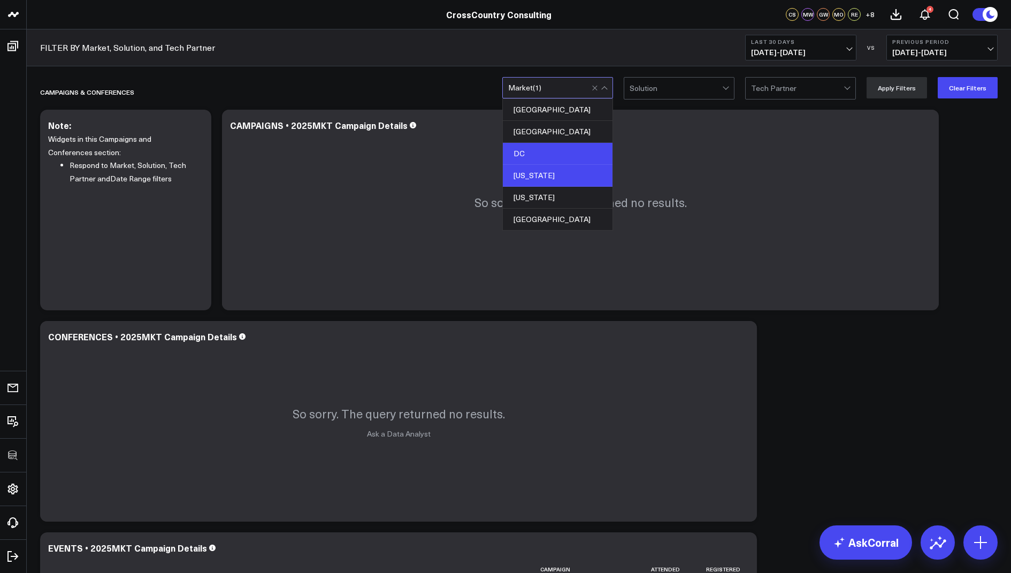
click at [569, 174] on div "[US_STATE]" at bounding box center [558, 176] width 110 height 22
click at [903, 89] on button "Apply Filters" at bounding box center [897, 87] width 60 height 21
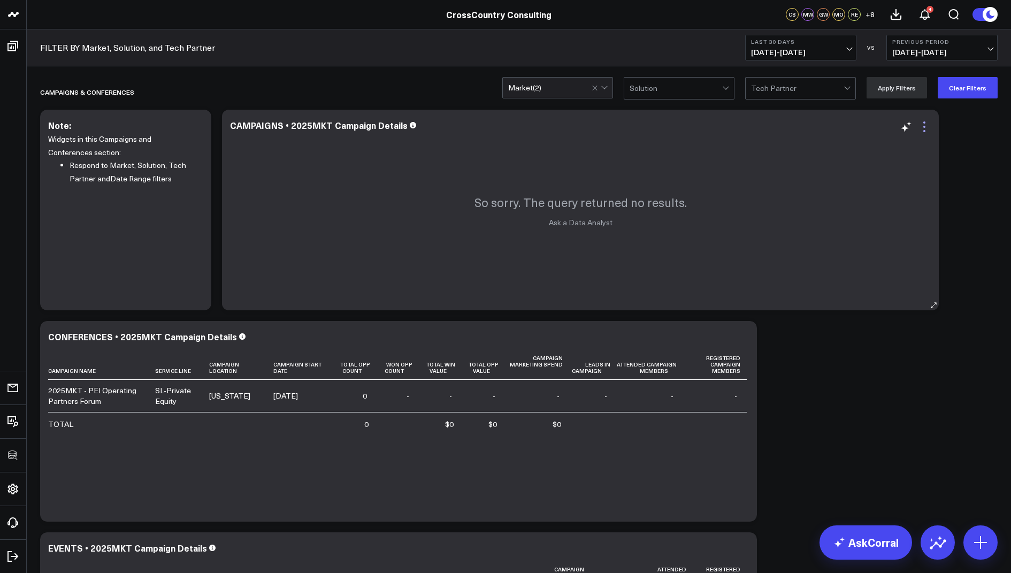
click at [927, 125] on icon at bounding box center [924, 126] width 13 height 13
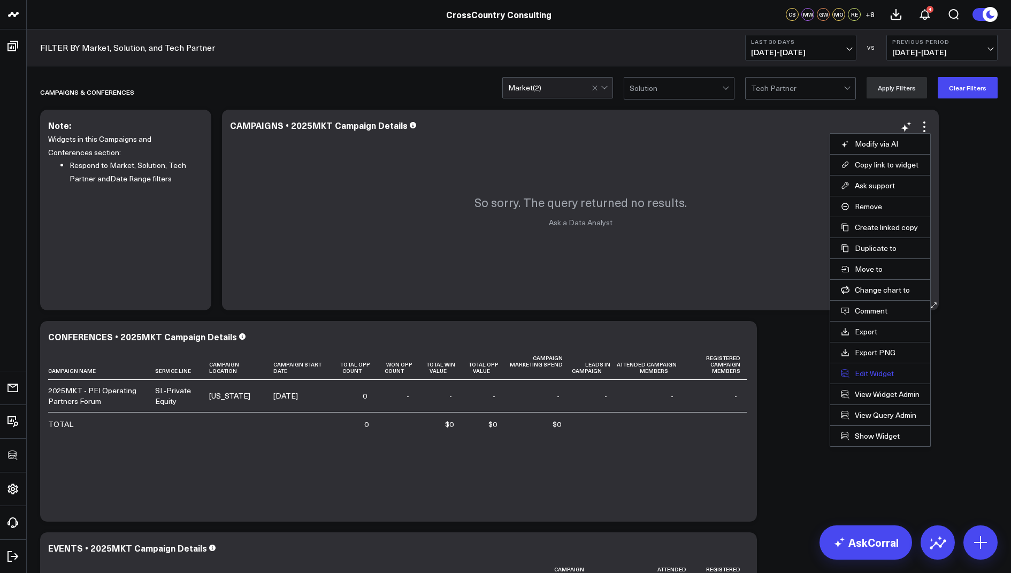
click at [859, 375] on button "Edit Widget" at bounding box center [880, 374] width 79 height 10
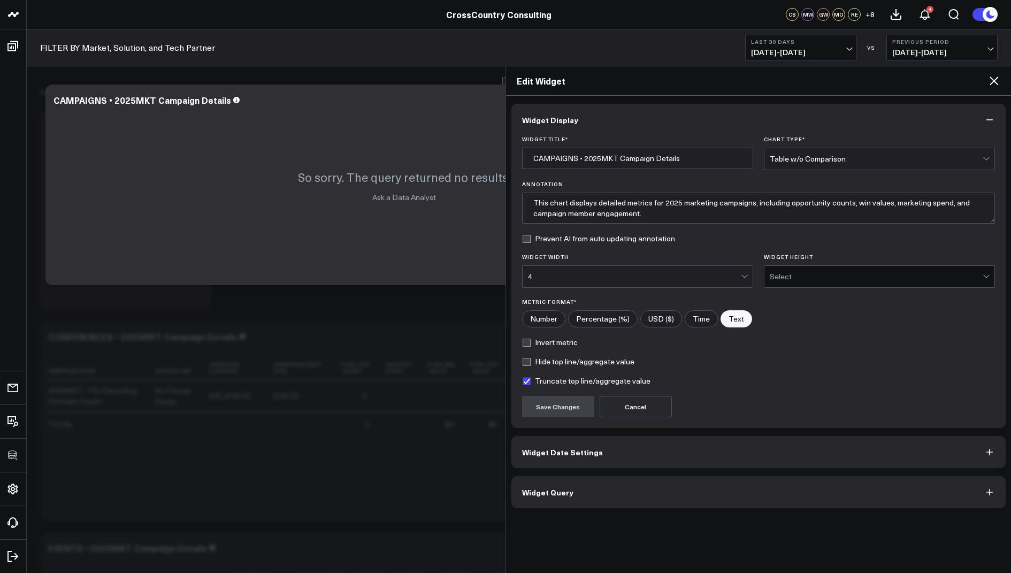
click at [592, 494] on button "Widget Query" at bounding box center [759, 492] width 495 height 32
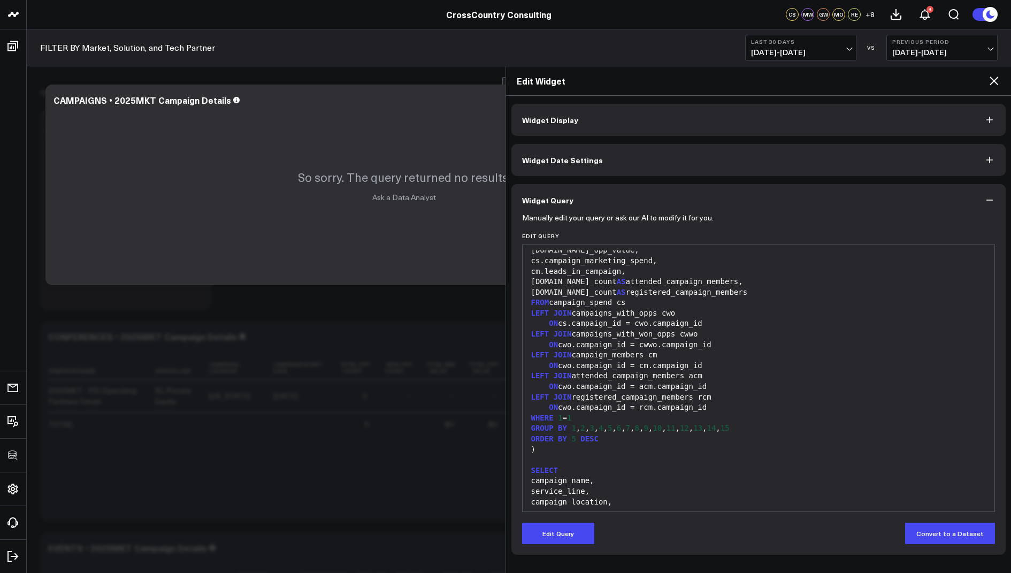
scroll to position [1258, 0]
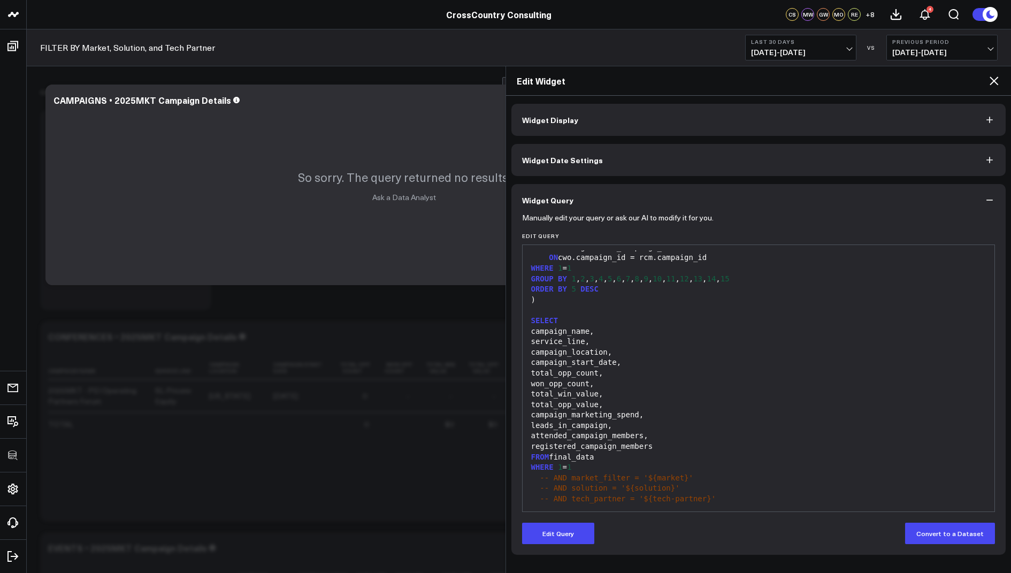
click at [996, 79] on icon at bounding box center [994, 81] width 9 height 9
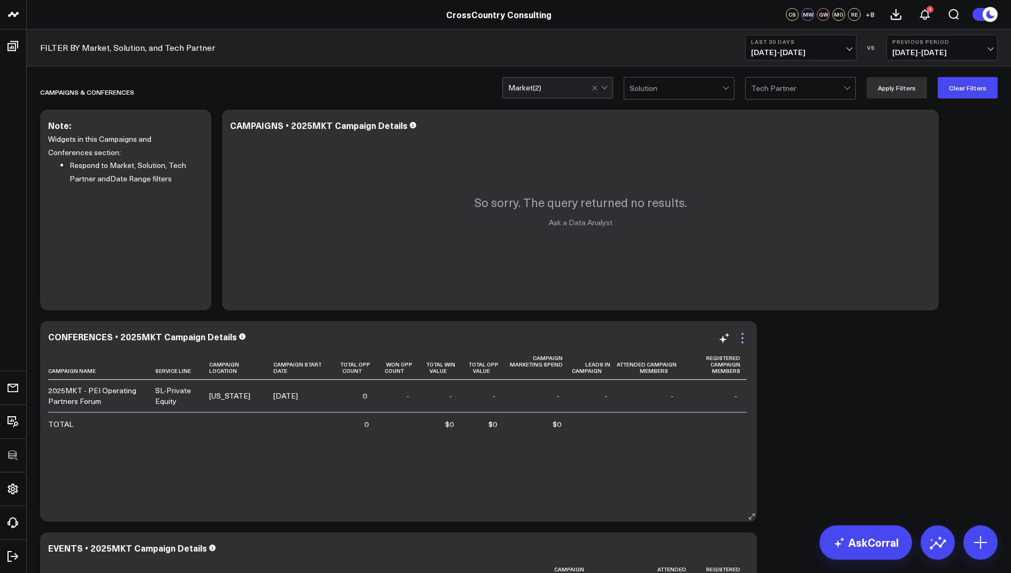
click at [740, 340] on icon at bounding box center [742, 338] width 13 height 13
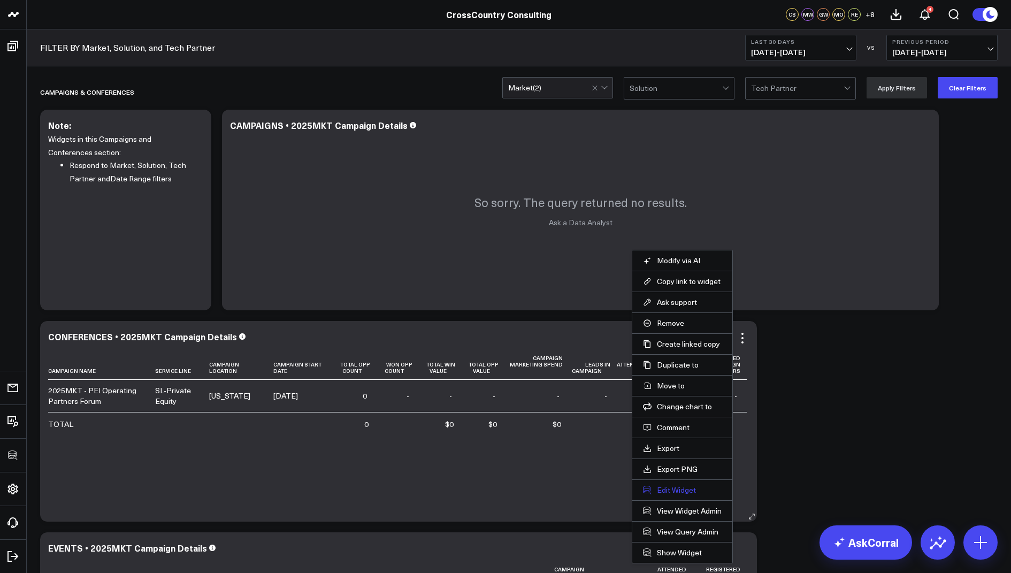
click at [665, 485] on button "Edit Widget" at bounding box center [682, 490] width 79 height 10
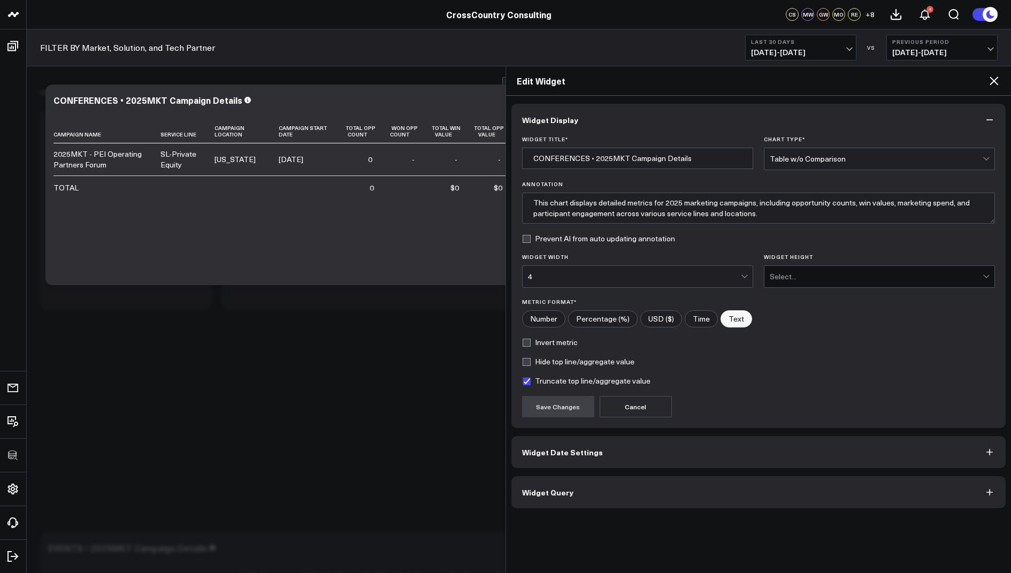
click at [547, 495] on button "Widget Query" at bounding box center [759, 492] width 495 height 32
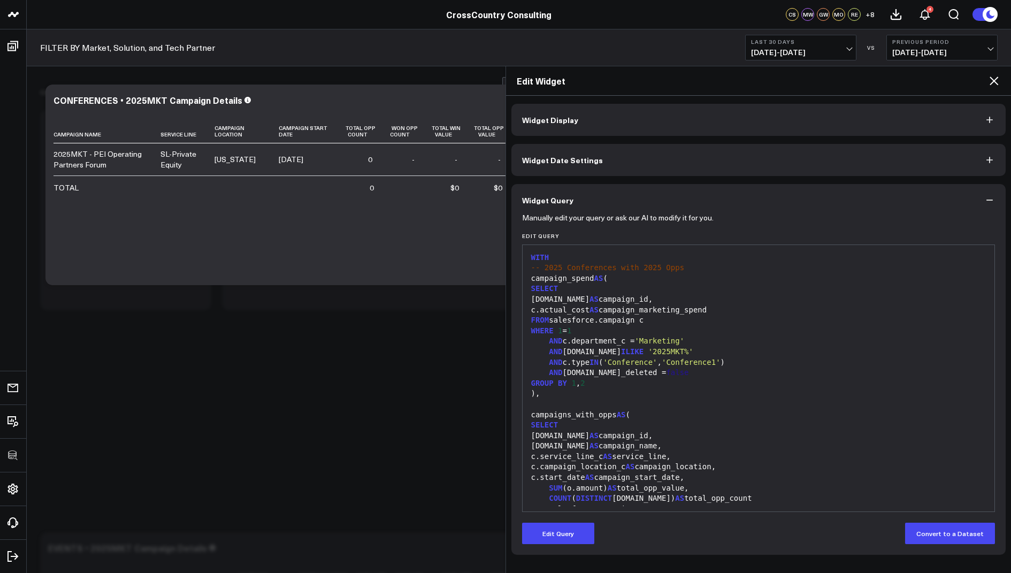
click at [992, 86] on icon at bounding box center [994, 80] width 13 height 13
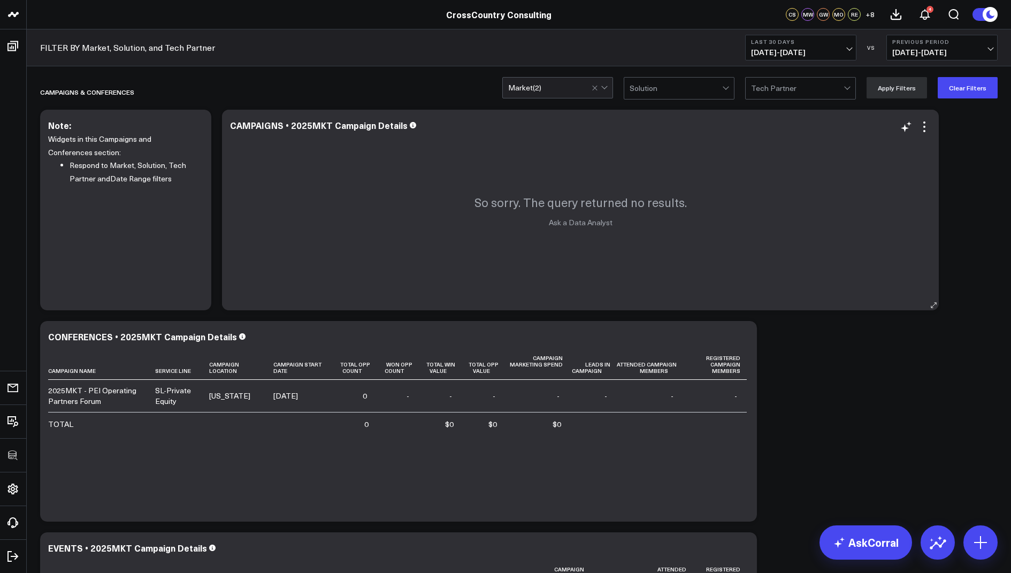
click at [900, 239] on div "So sorry. The query returned no results. Ask a Data Analyst" at bounding box center [580, 210] width 717 height 201
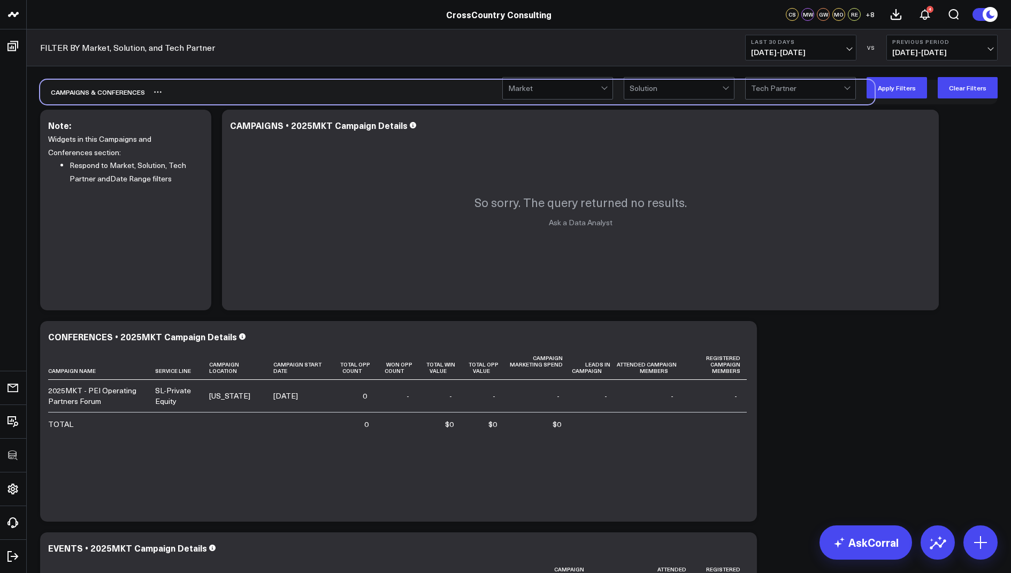
click at [896, 98] on div "Campaigns & Conferences" at bounding box center [519, 92] width 958 height 25
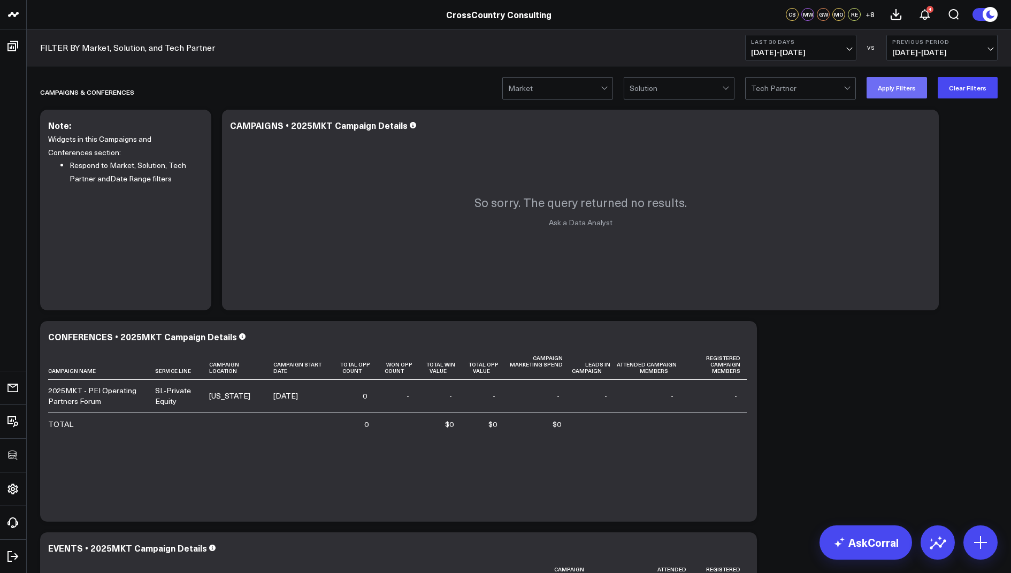
click at [893, 89] on button "Apply Filters" at bounding box center [897, 87] width 60 height 21
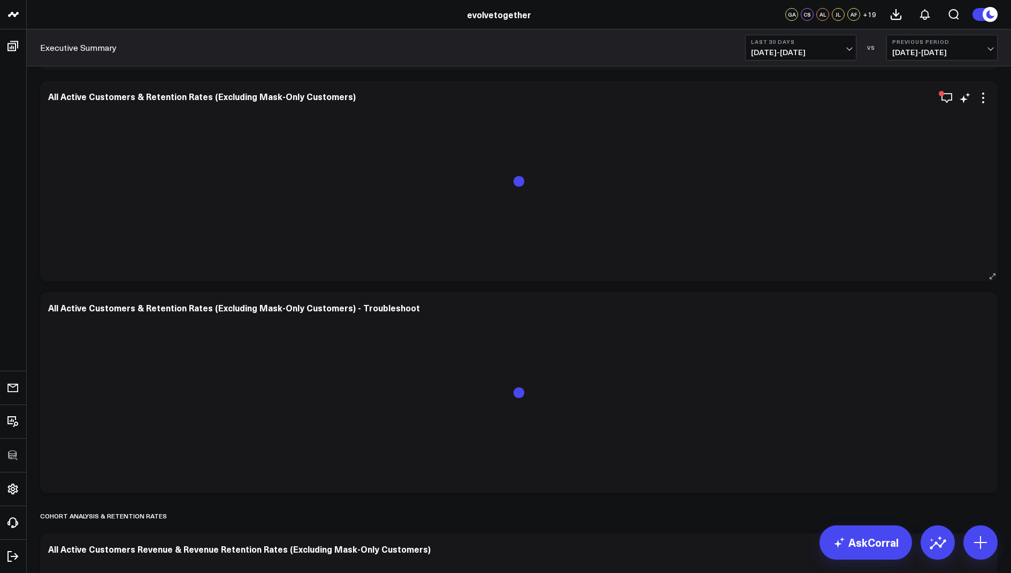
scroll to position [1694, 0]
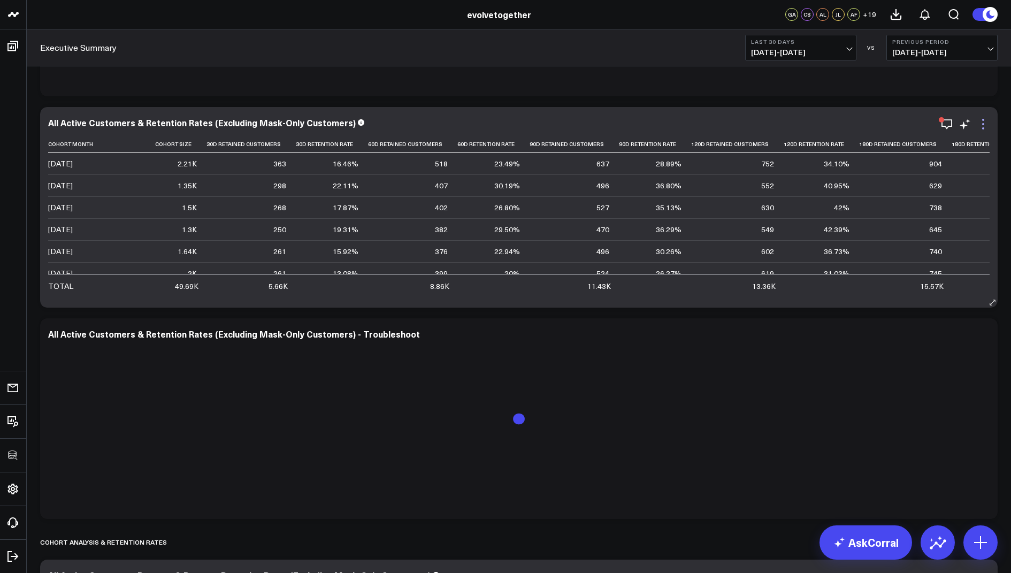
click at [981, 124] on icon at bounding box center [983, 124] width 13 height 13
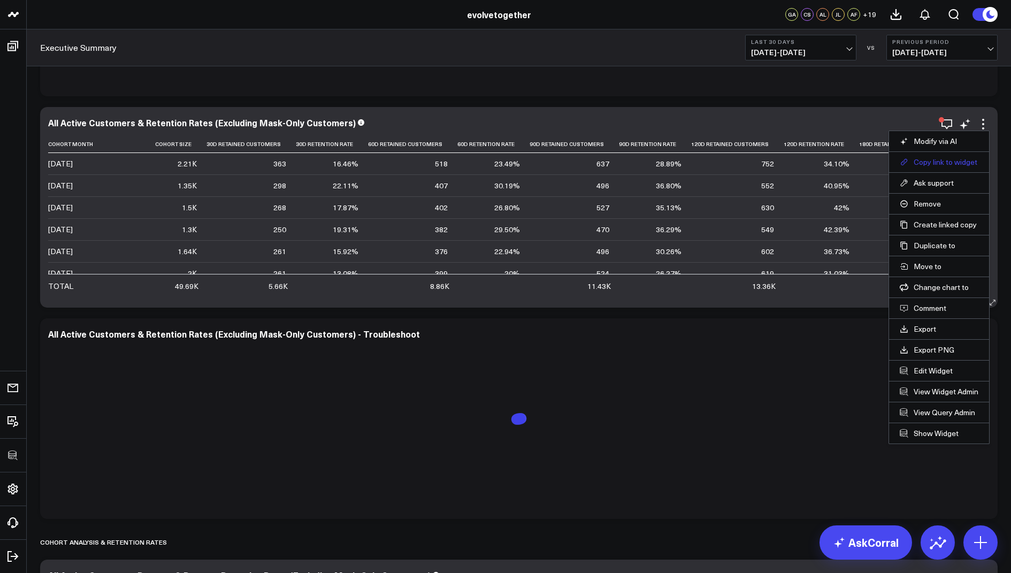
click at [938, 158] on button "Copy link to widget" at bounding box center [939, 162] width 79 height 10
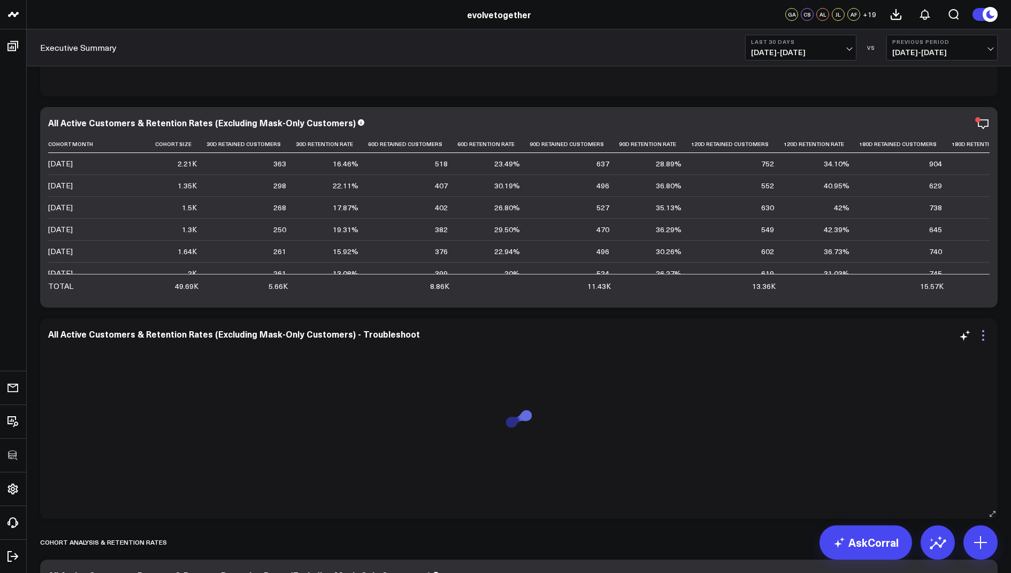
click at [983, 335] on icon at bounding box center [984, 335] width 2 height 2
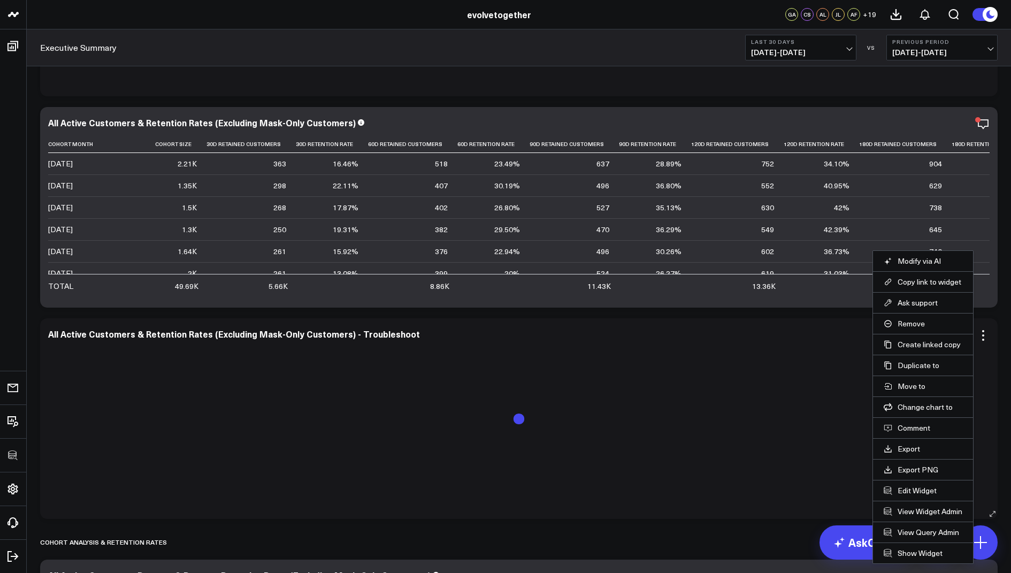
click at [911, 317] on li "Remove" at bounding box center [923, 323] width 100 height 21
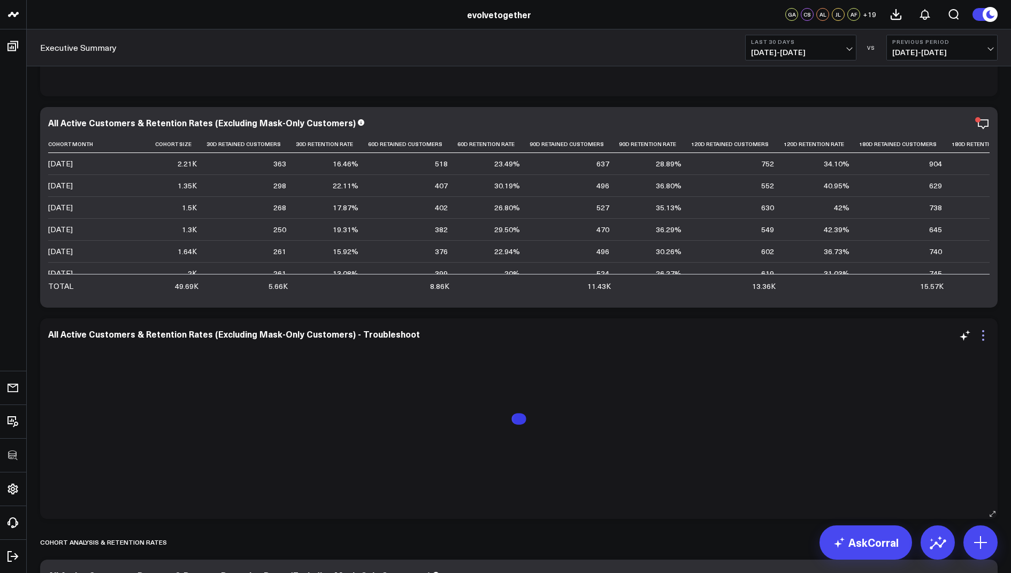
click at [984, 336] on icon at bounding box center [983, 335] width 13 height 13
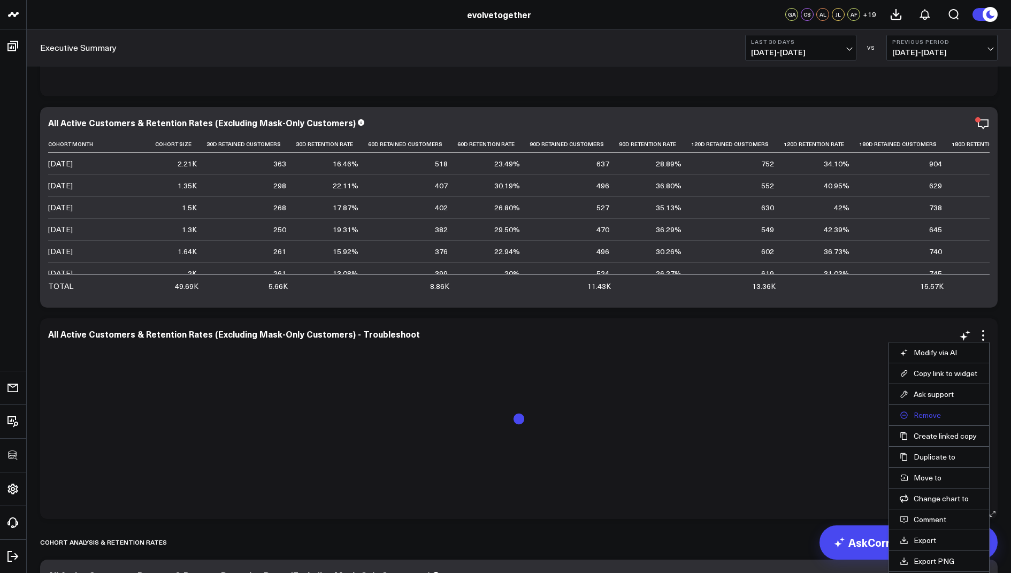
click at [928, 410] on button "Remove" at bounding box center [939, 415] width 79 height 10
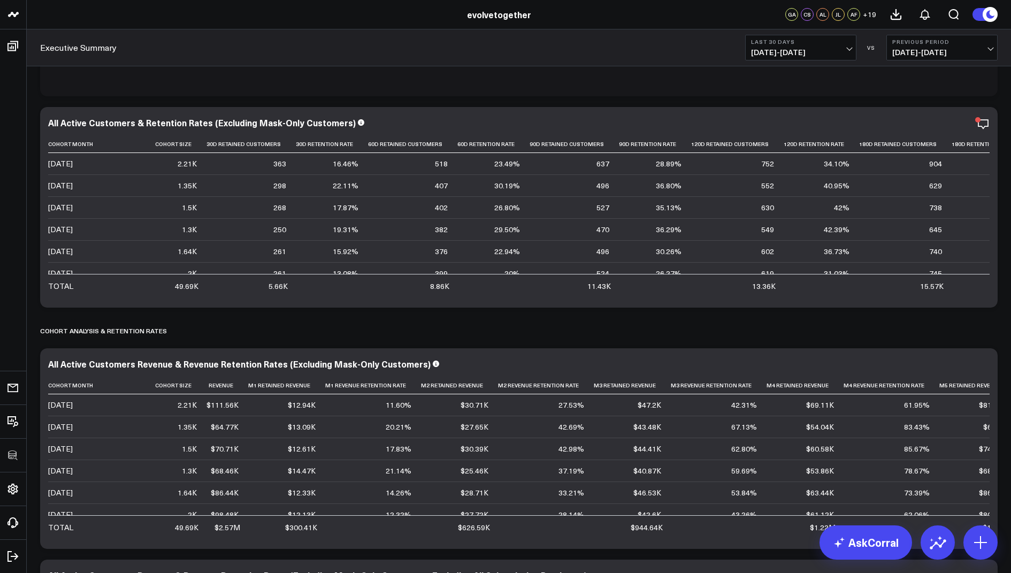
scroll to position [1720, 0]
